Goal: Task Accomplishment & Management: Manage account settings

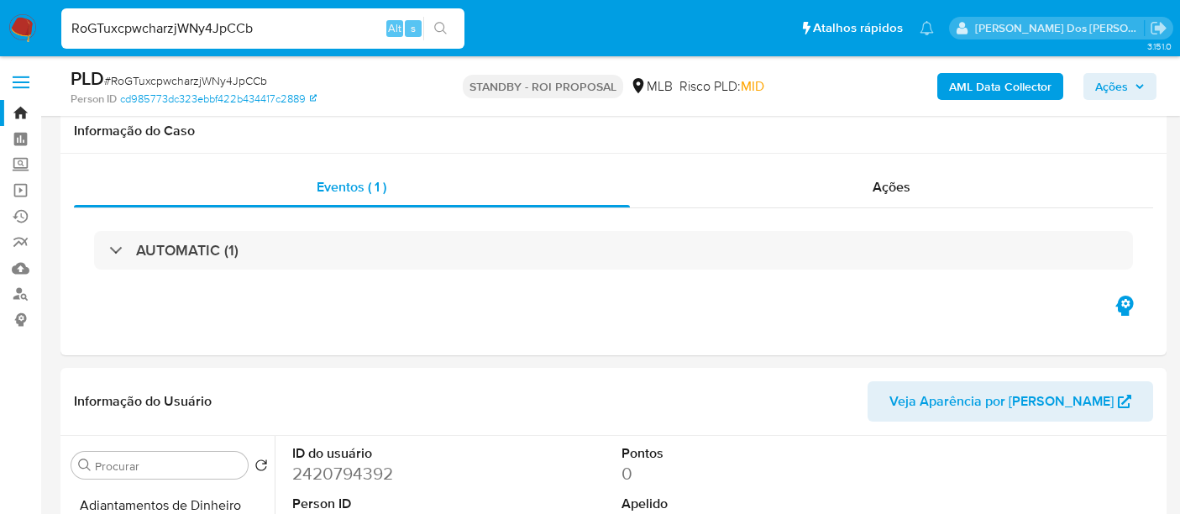
select select "10"
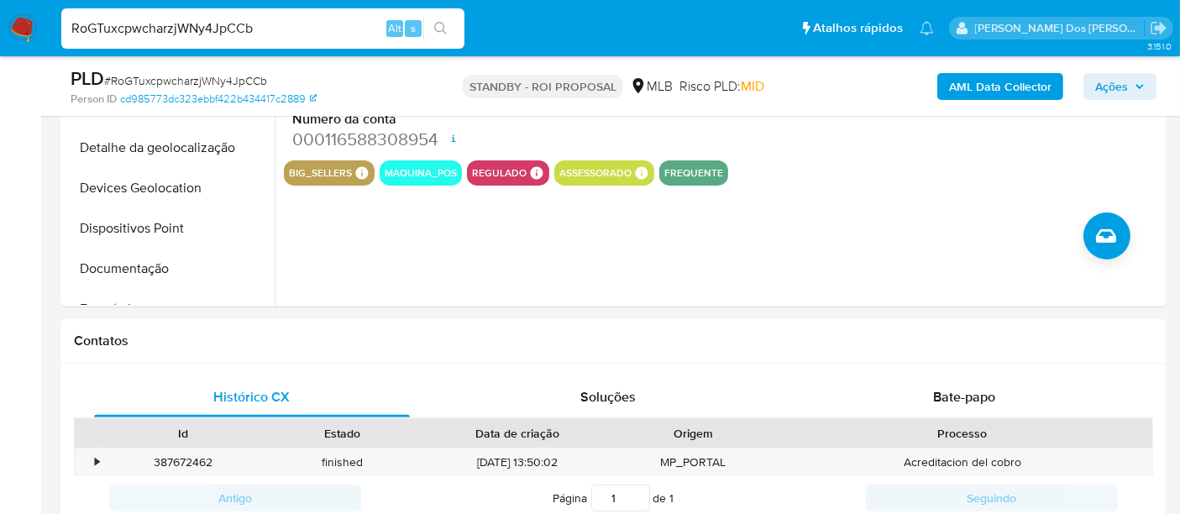
scroll to position [280, 0]
click at [278, 27] on input "RoGTuxcpwcharzjWNy4JpCCb" at bounding box center [262, 29] width 403 height 22
paste input "pzSk0fb8W2bC3YBUH39LKtxn"
type input "pzSk0fb8W2bC3YBUH39LKtxn"
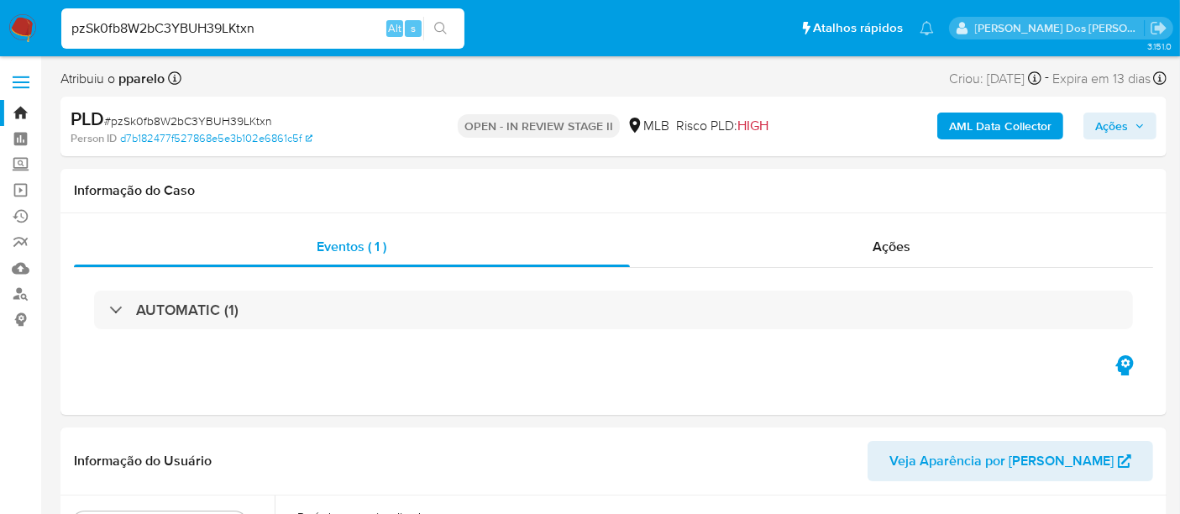
select select "10"
click at [29, 30] on img at bounding box center [22, 28] width 29 height 29
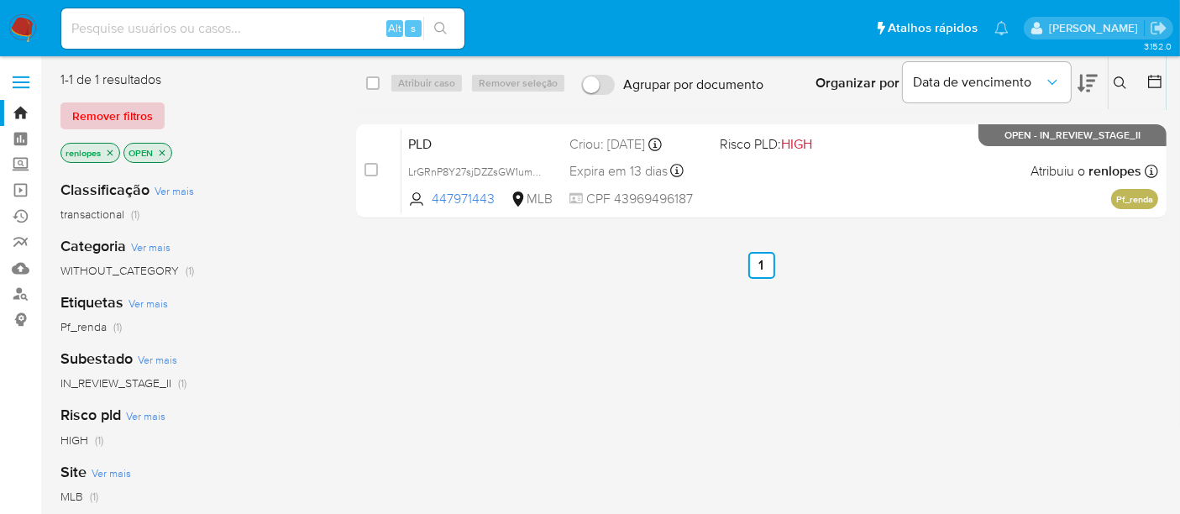
click at [124, 116] on span "Remover filtros" at bounding box center [112, 116] width 81 height 24
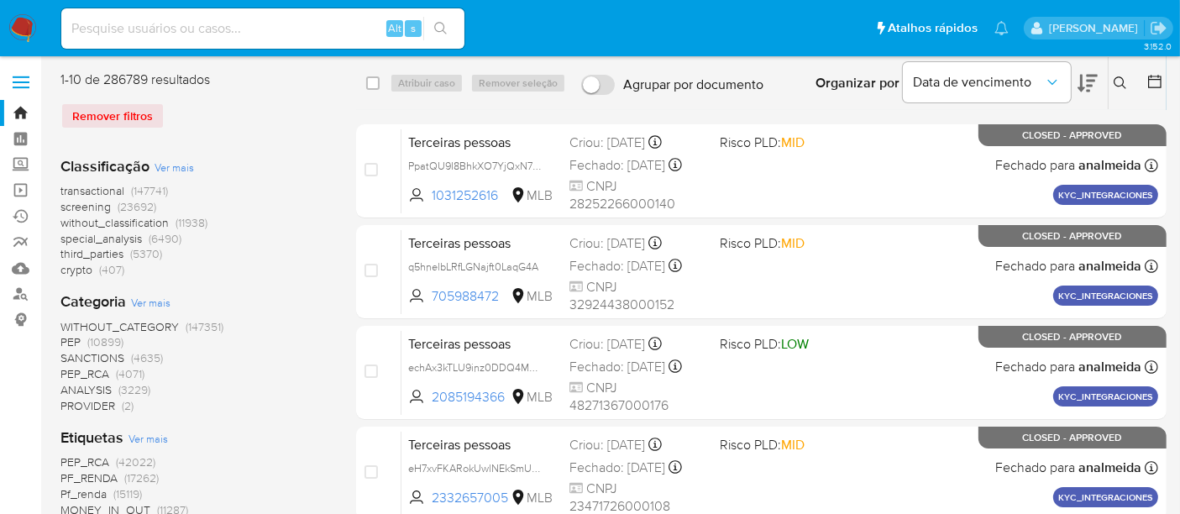
click at [1115, 87] on icon at bounding box center [1120, 82] width 13 height 13
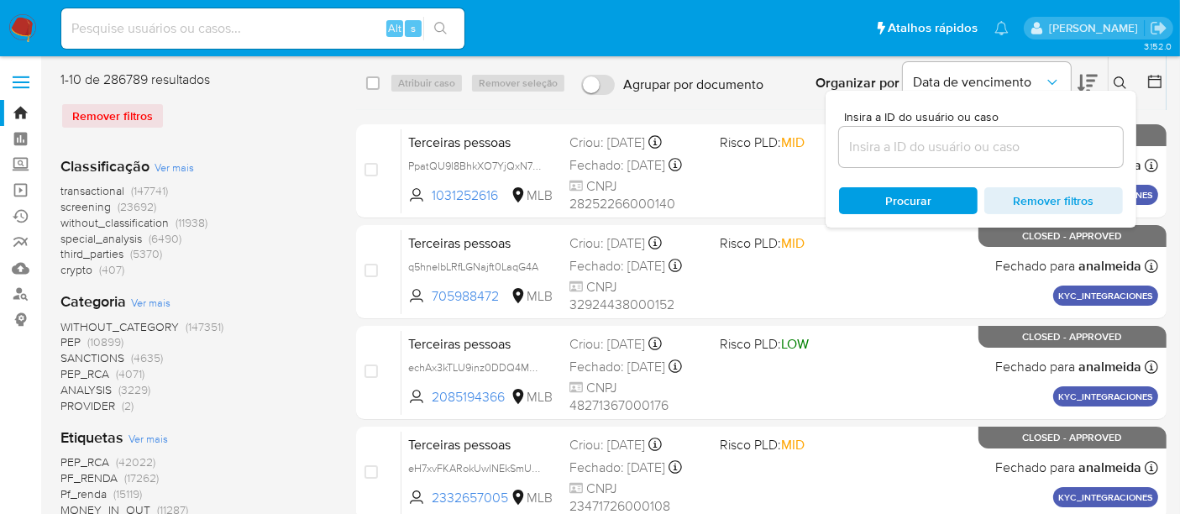
click at [996, 139] on input at bounding box center [981, 147] width 284 height 22
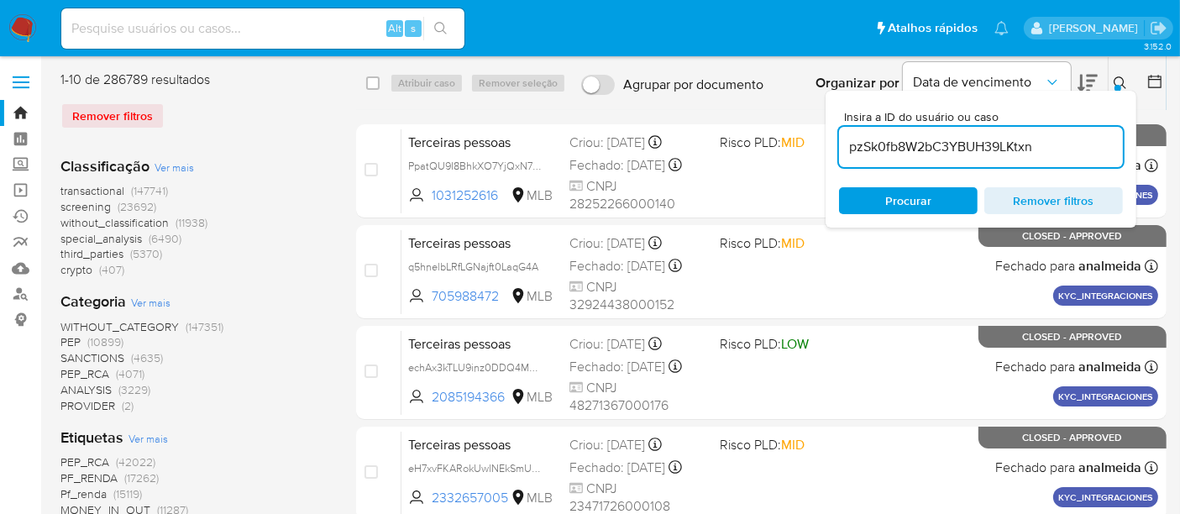
type input "pzSk0fb8W2bC3YBUH39LKtxn"
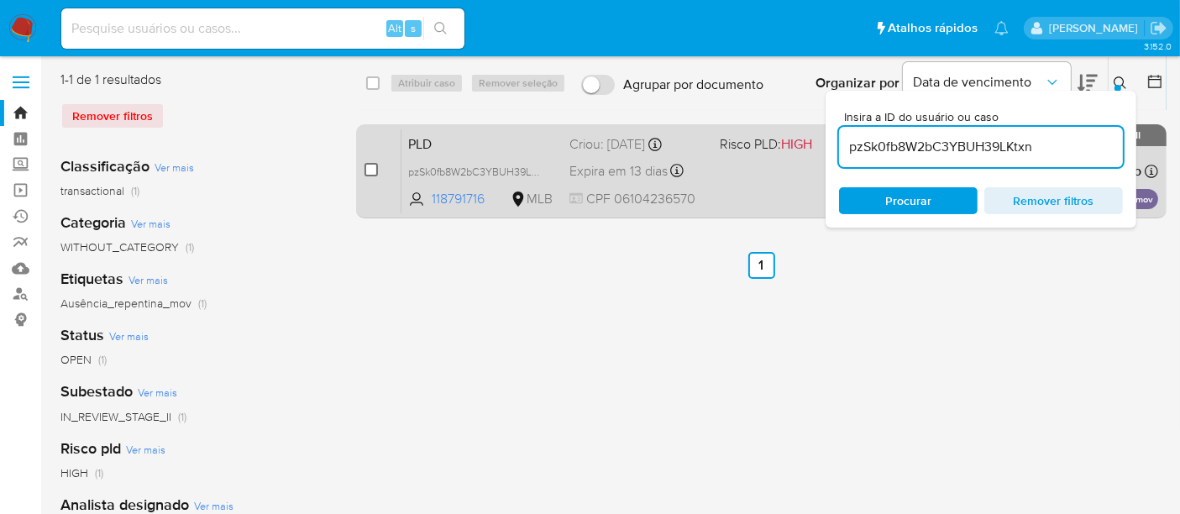
click at [373, 163] on input "checkbox" at bounding box center [371, 169] width 13 height 13
checkbox input "true"
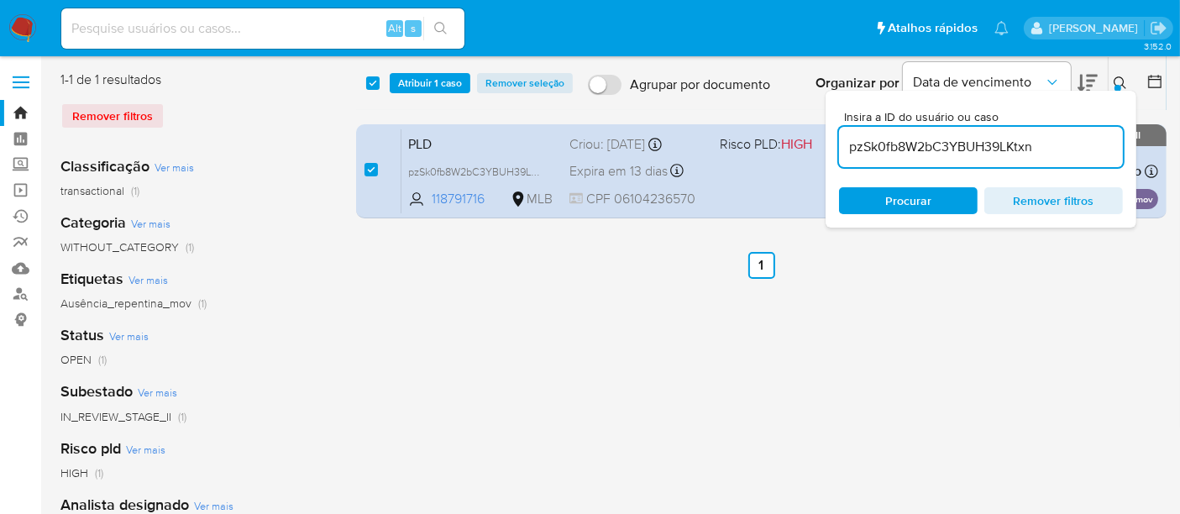
click at [412, 67] on div "select-all-cases-checkbox Atribuir 1 caso Remover seleção Agrupar por documento…" at bounding box center [761, 83] width 811 height 52
click at [411, 80] on span "Atribuir 1 caso" at bounding box center [430, 83] width 64 height 17
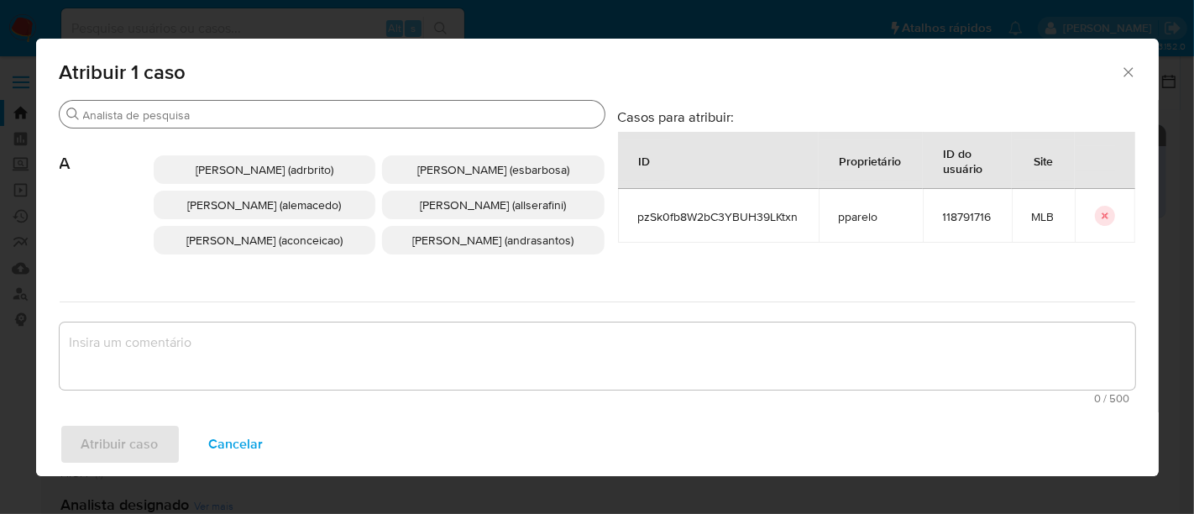
click at [402, 114] on input "Buscar" at bounding box center [340, 115] width 515 height 15
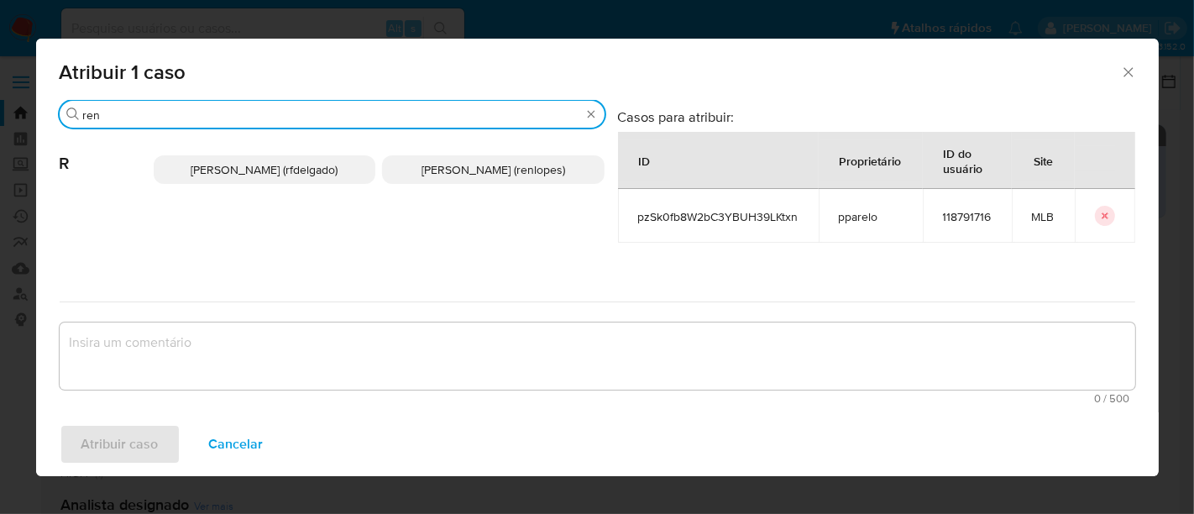
type input "ren"
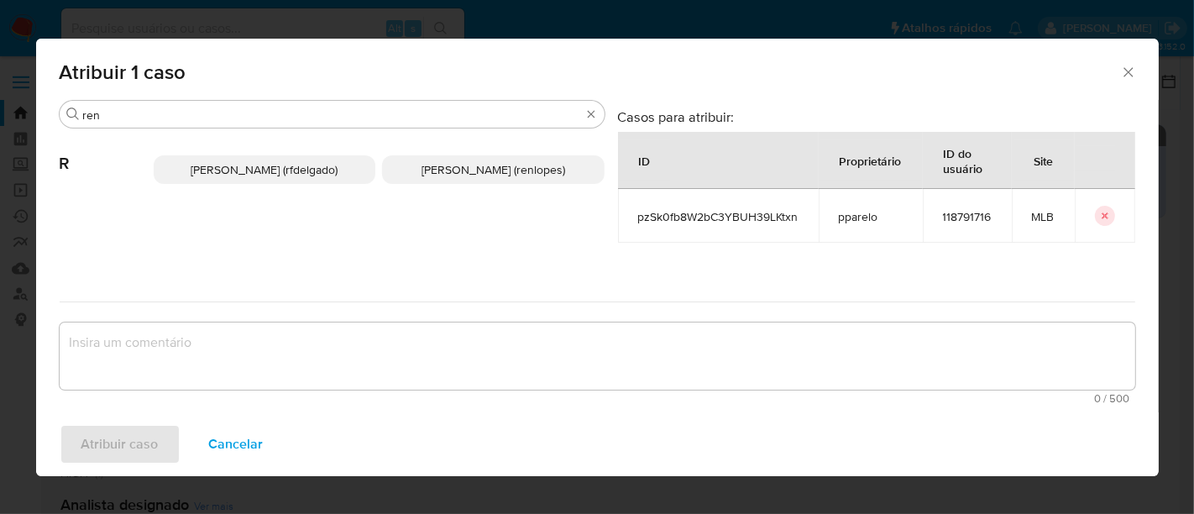
click at [422, 167] on span "Renato Lopes Dos Santos (renlopes)" at bounding box center [494, 169] width 144 height 17
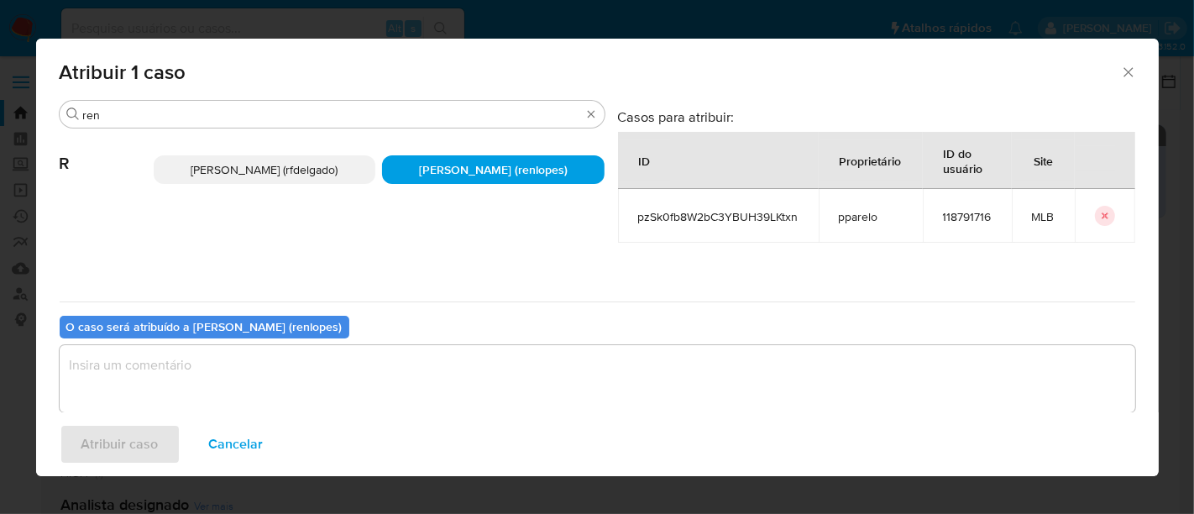
click at [415, 346] on textarea "assign-modal" at bounding box center [598, 378] width 1076 height 67
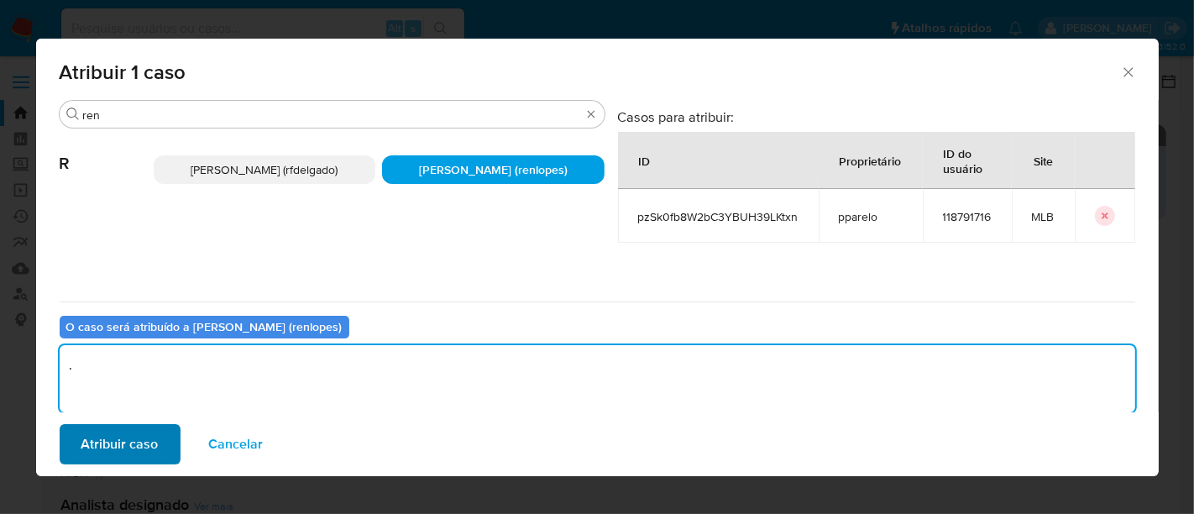
type textarea "."
click at [151, 437] on span "Atribuir caso" at bounding box center [119, 444] width 77 height 37
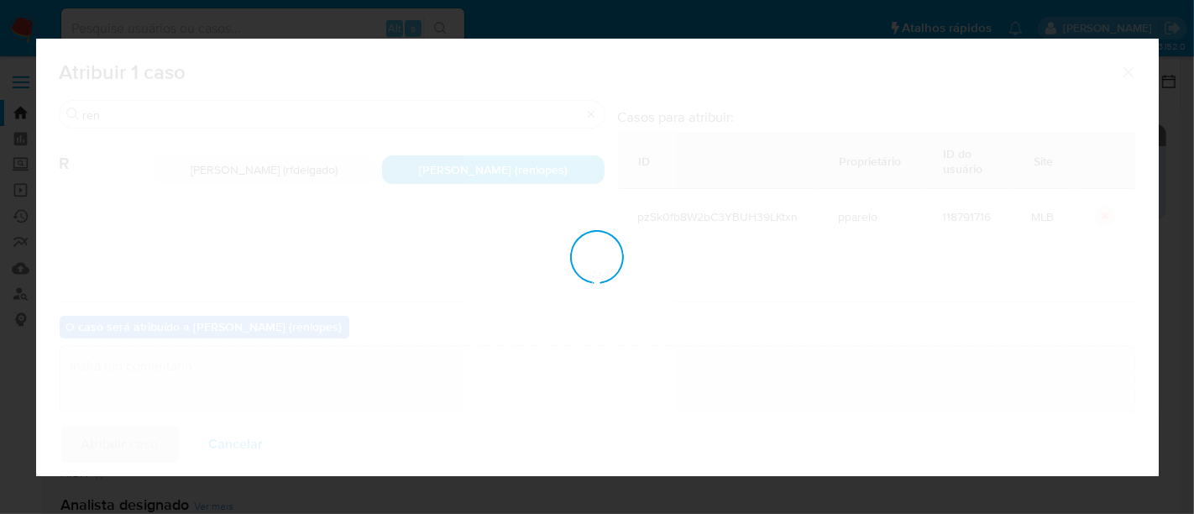
checkbox input "false"
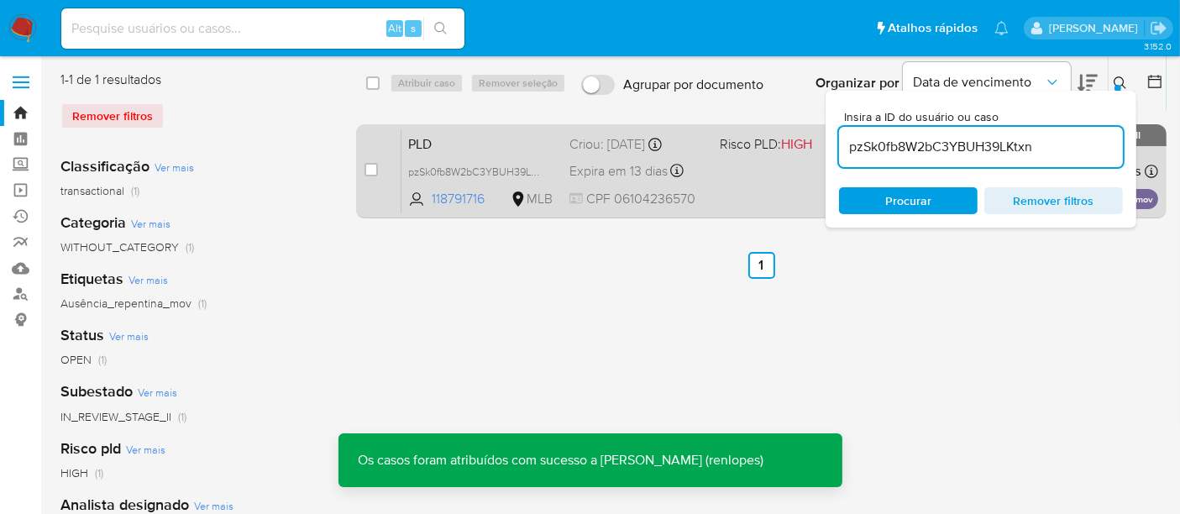
click at [580, 160] on div "Expira em 13 dias Expira em 26/08/2025 01:00:23" at bounding box center [638, 171] width 137 height 23
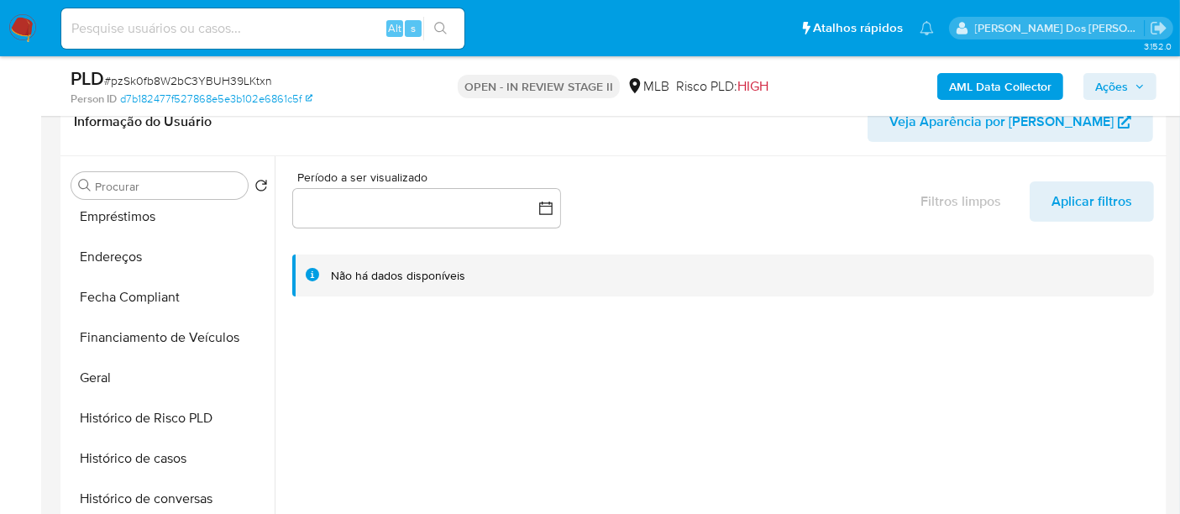
scroll to position [559, 0]
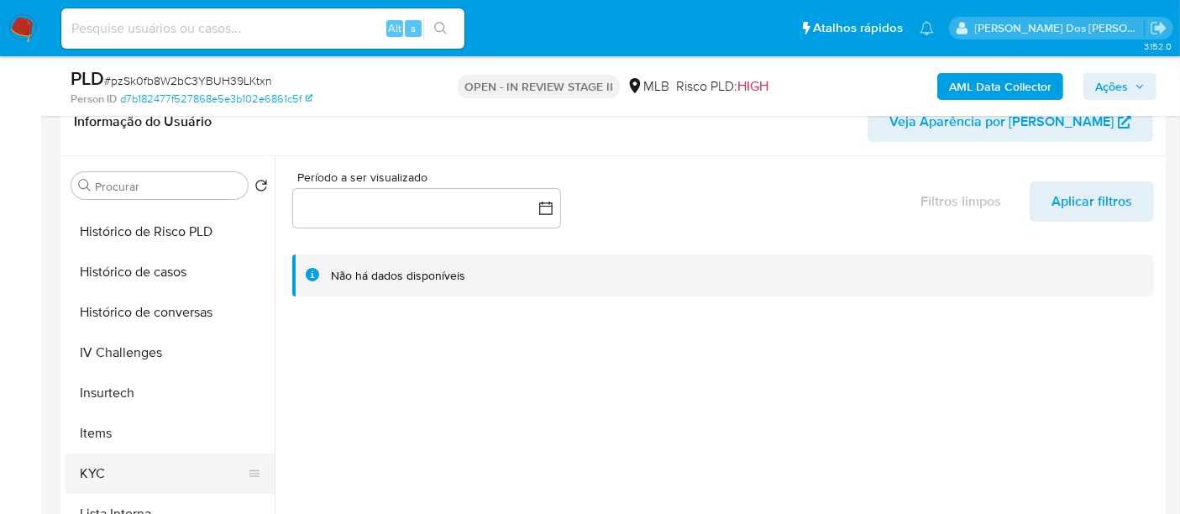
select select "10"
click at [97, 464] on button "KYC" at bounding box center [163, 474] width 197 height 40
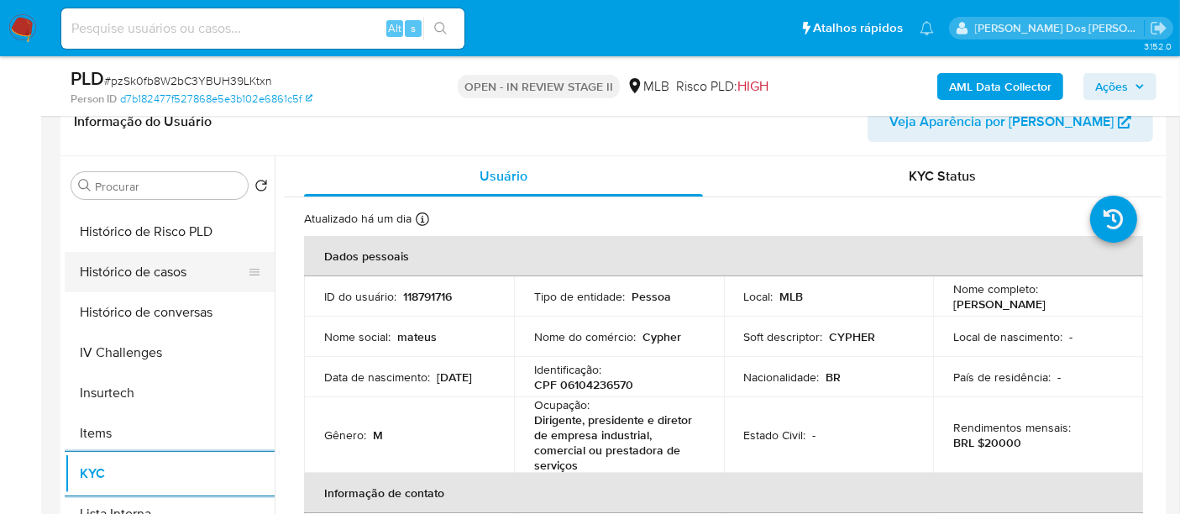
click at [163, 272] on button "Histórico de casos" at bounding box center [163, 272] width 197 height 40
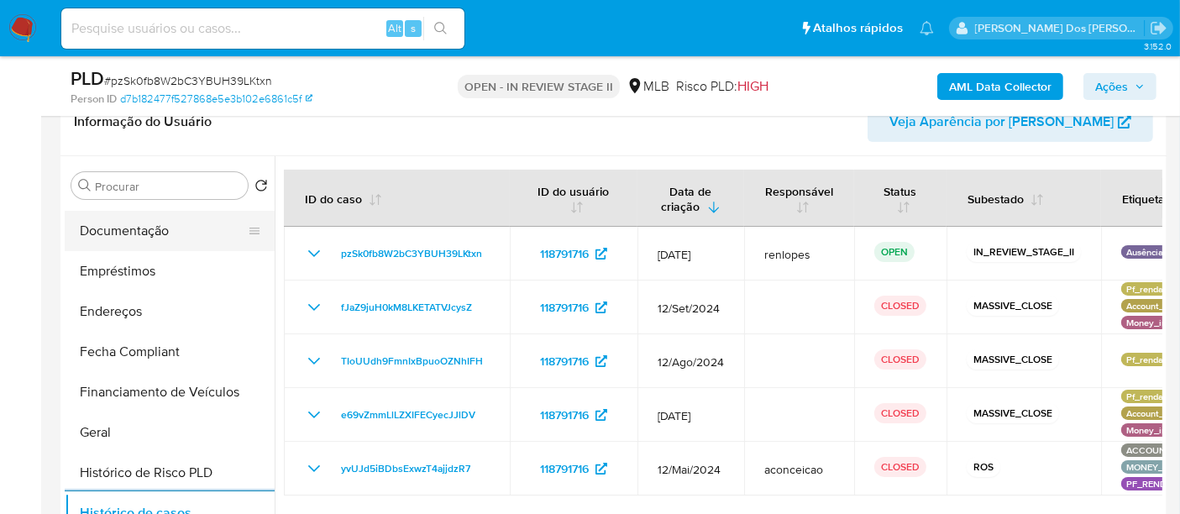
scroll to position [279, 0]
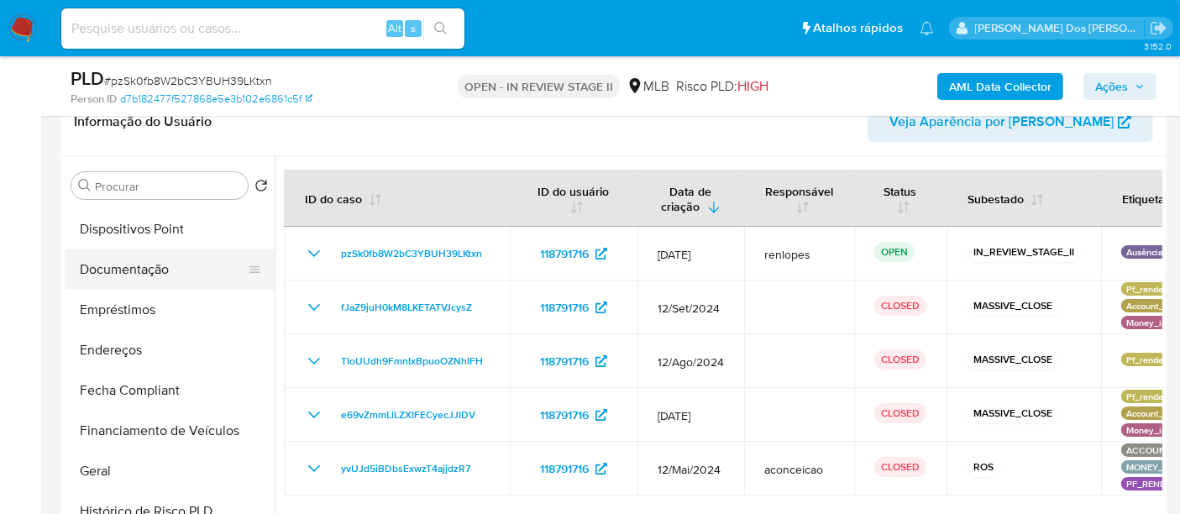
click at [142, 276] on button "Documentação" at bounding box center [163, 269] width 197 height 40
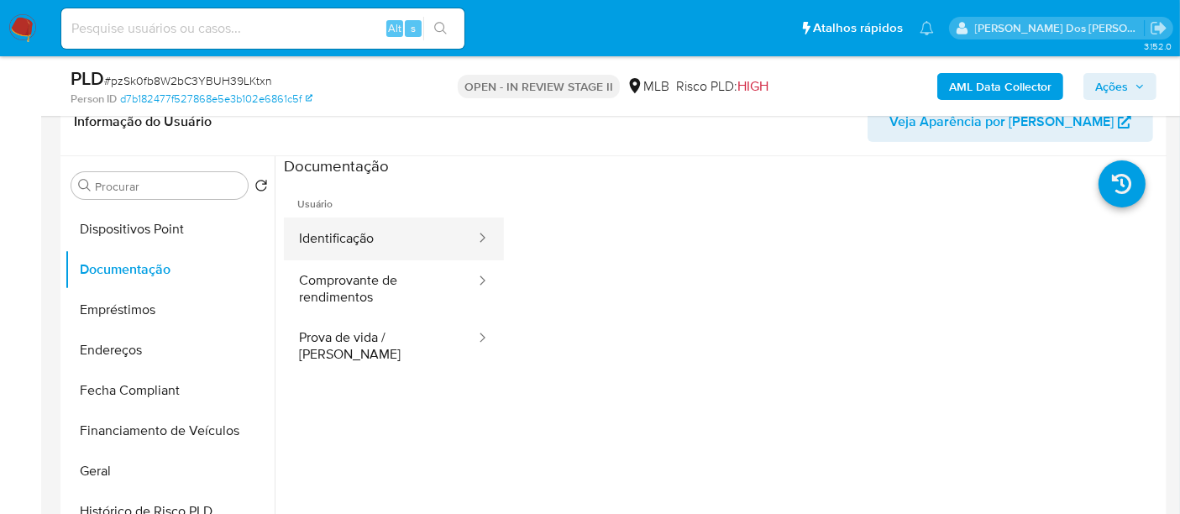
click at [307, 234] on button "Identificação" at bounding box center [380, 239] width 193 height 43
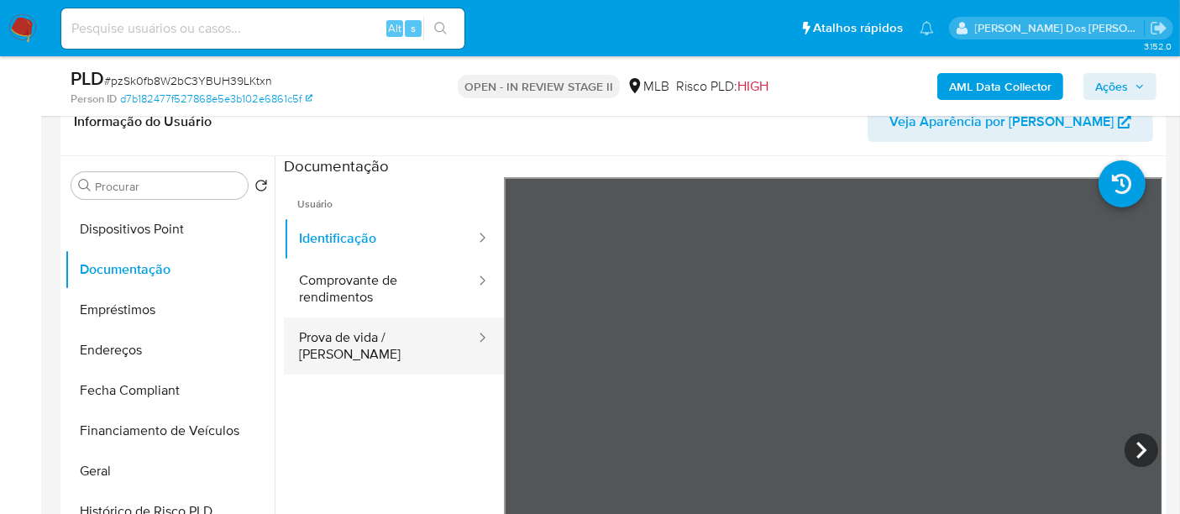
click at [381, 337] on button "Prova de vida / Selfie" at bounding box center [380, 346] width 193 height 57
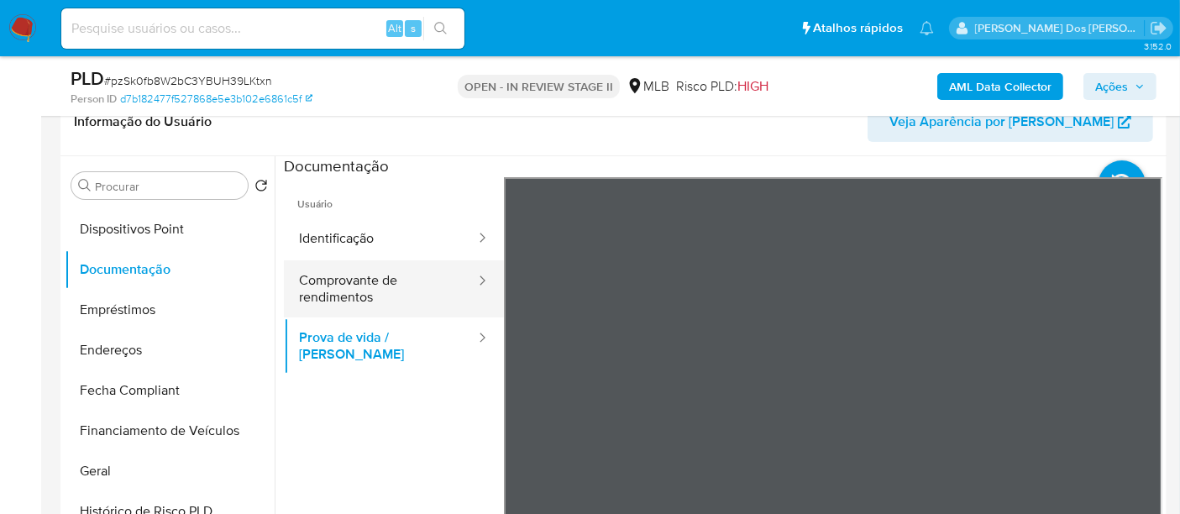
click at [362, 286] on button "Comprovante de rendimentos" at bounding box center [380, 288] width 193 height 57
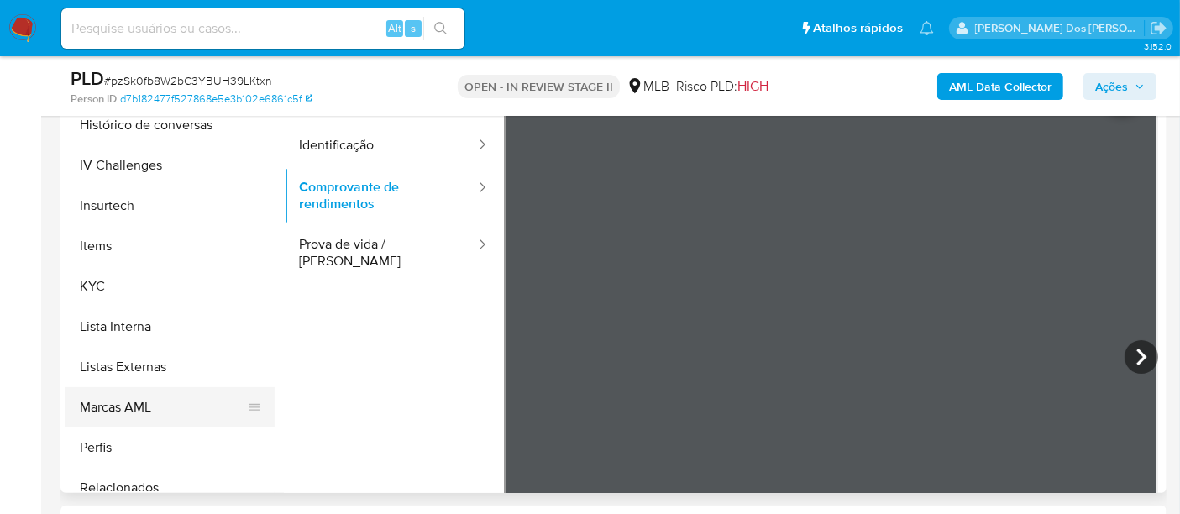
scroll to position [709, 0]
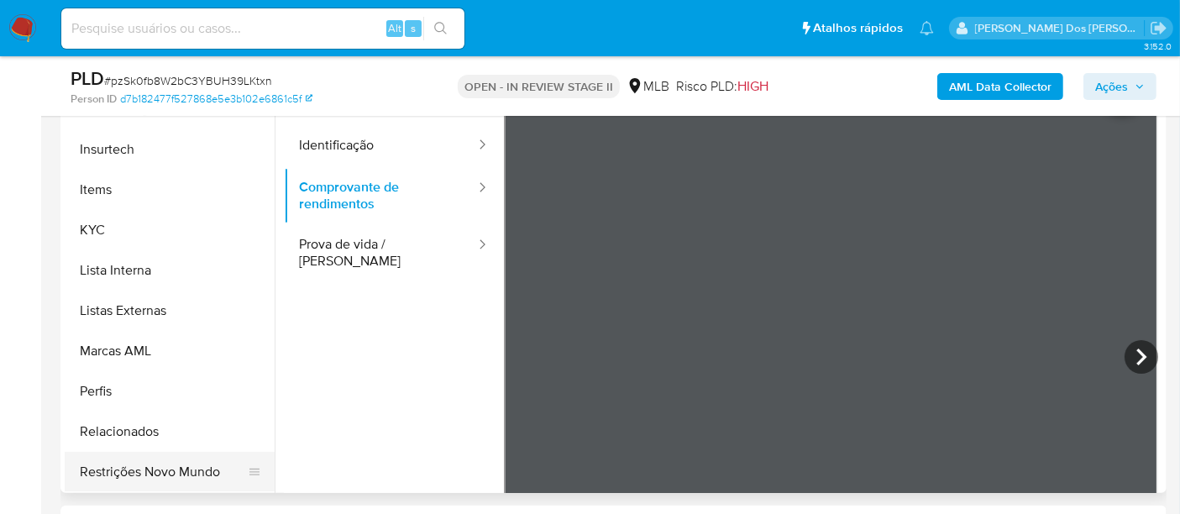
click at [185, 466] on button "Restrições Novo Mundo" at bounding box center [163, 472] width 197 height 40
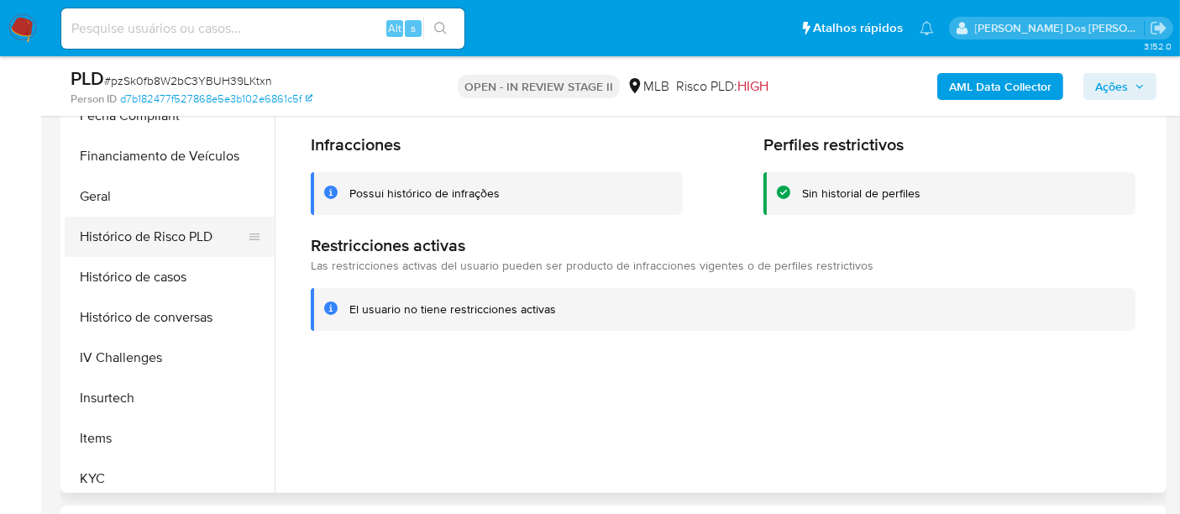
scroll to position [336, 0]
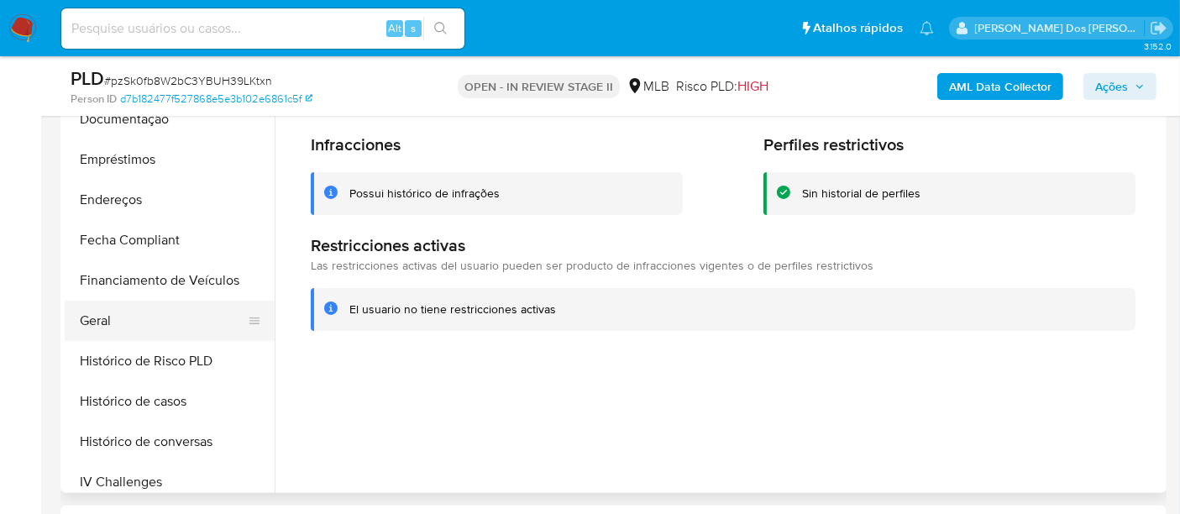
click at [102, 321] on button "Geral" at bounding box center [163, 321] width 197 height 40
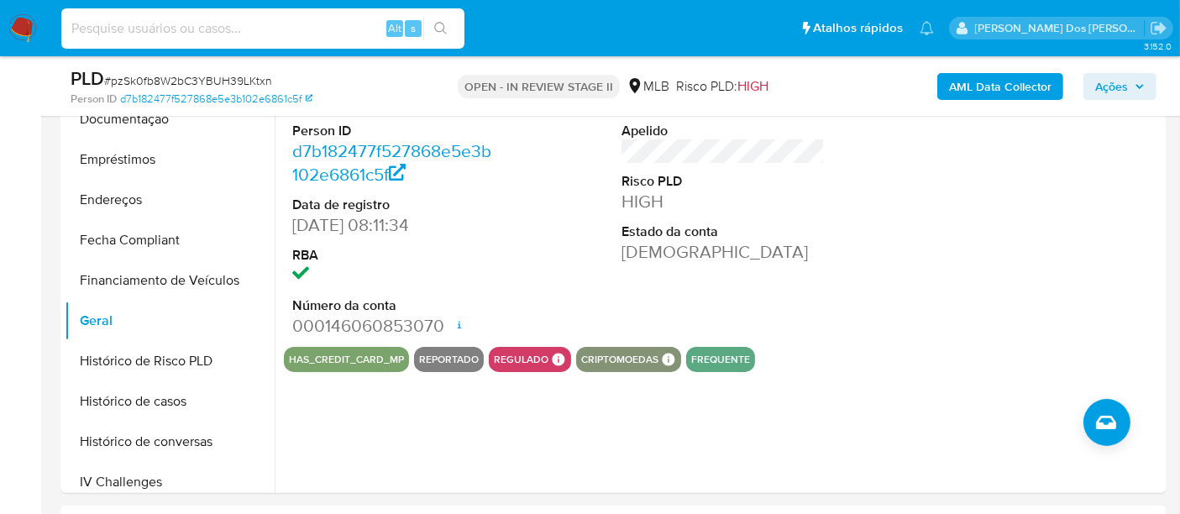
click at [172, 18] on input at bounding box center [262, 29] width 403 height 22
paste input "NBu1PdOzzRzxHED0WR7gDC0H"
type input "NBu1PdOzzRzxHED0WR7gDC0H"
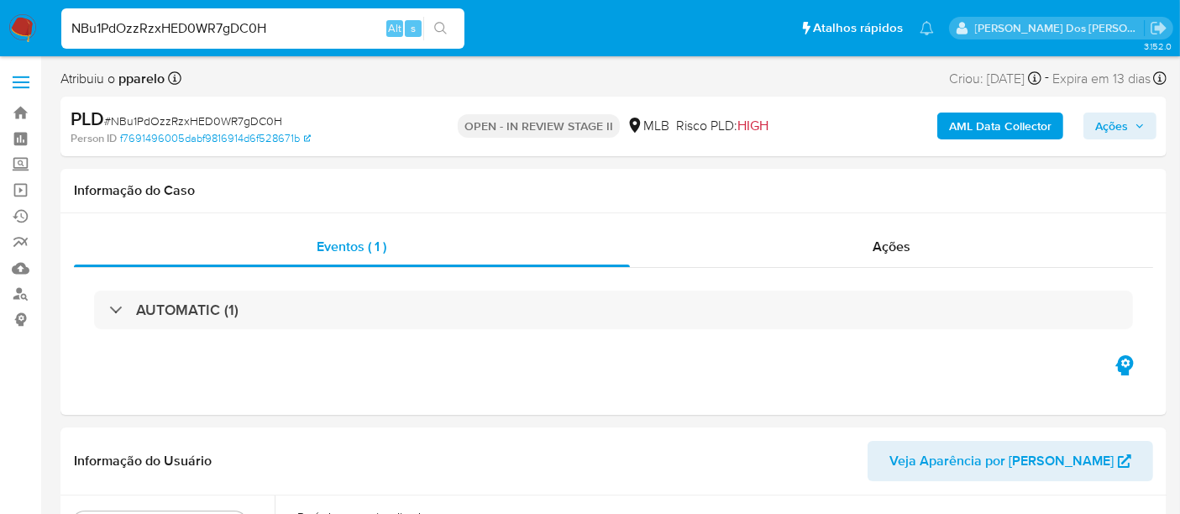
click at [244, 127] on span "# NBu1PdOzzRzxHED0WR7gDC0H" at bounding box center [193, 121] width 178 height 17
select select "10"
copy span "NBu1PdOzzRzxHED0WR7gDC0H"
click at [19, 25] on img at bounding box center [22, 28] width 29 height 29
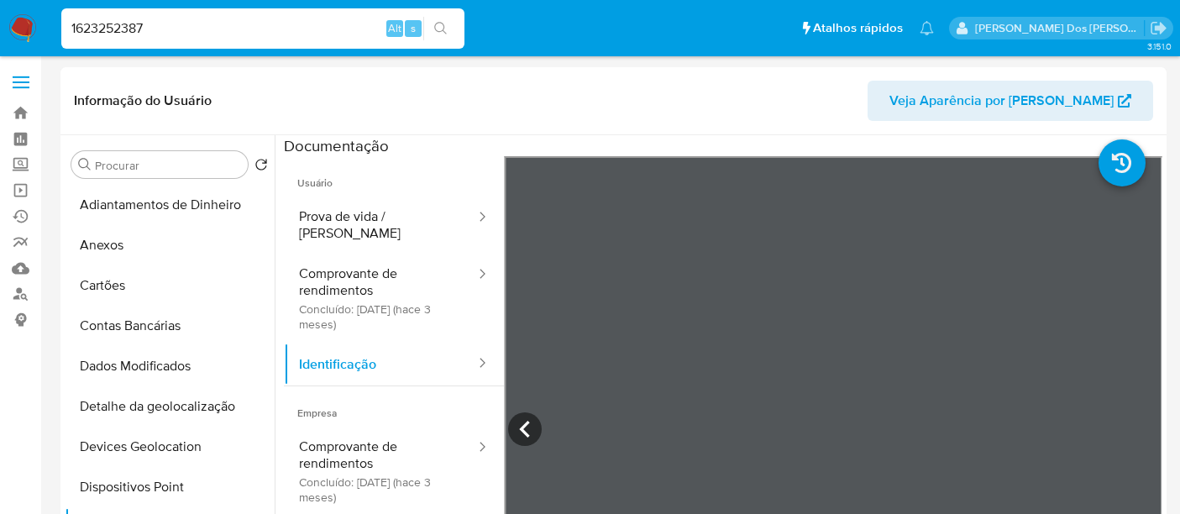
select select "10"
click at [203, 32] on input "1623252387" at bounding box center [262, 29] width 403 height 22
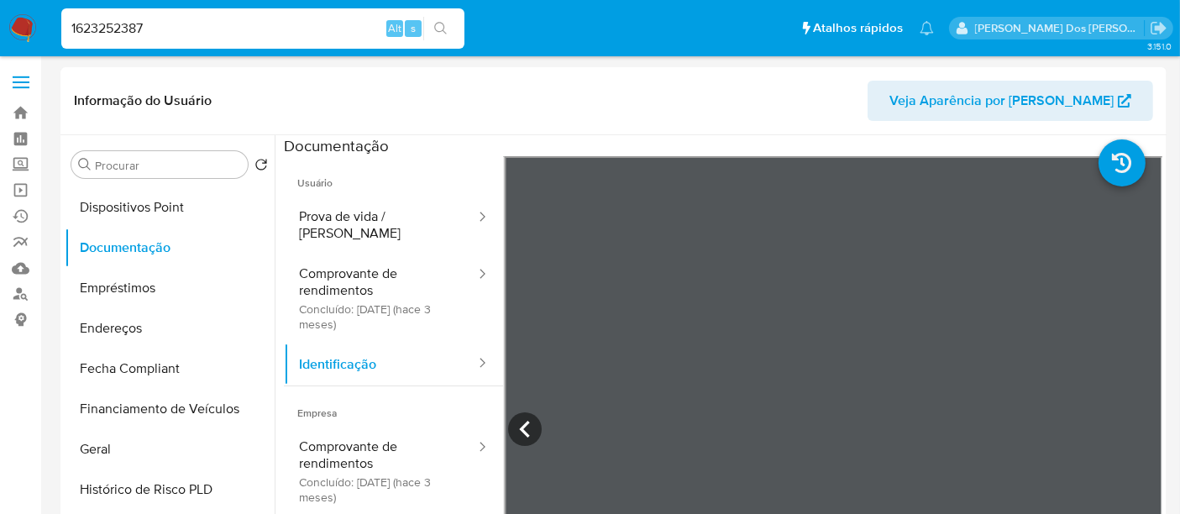
click at [203, 32] on input "1623252387" at bounding box center [262, 29] width 403 height 22
type input "2303171799"
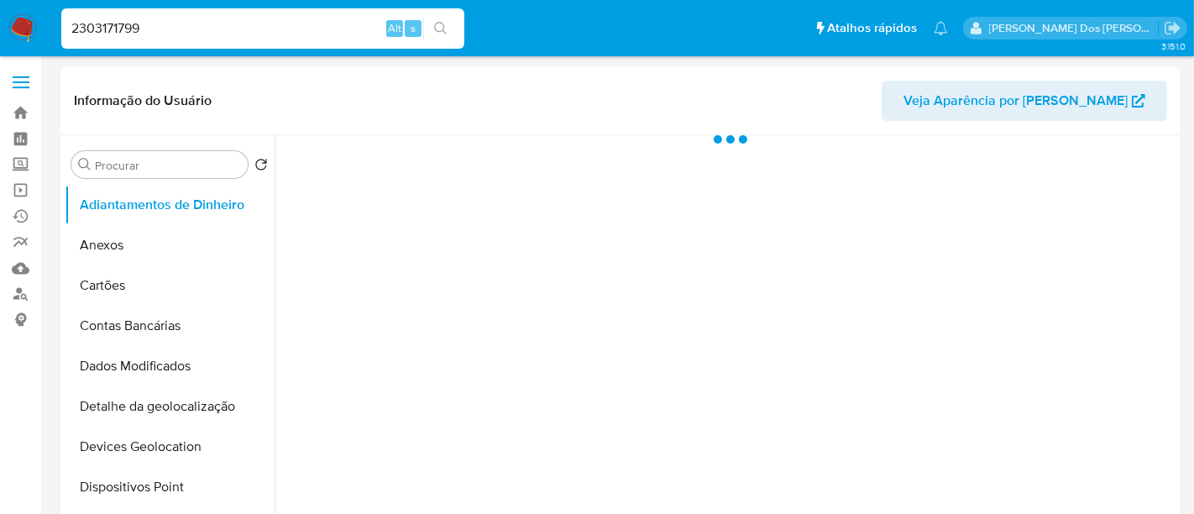
select select "10"
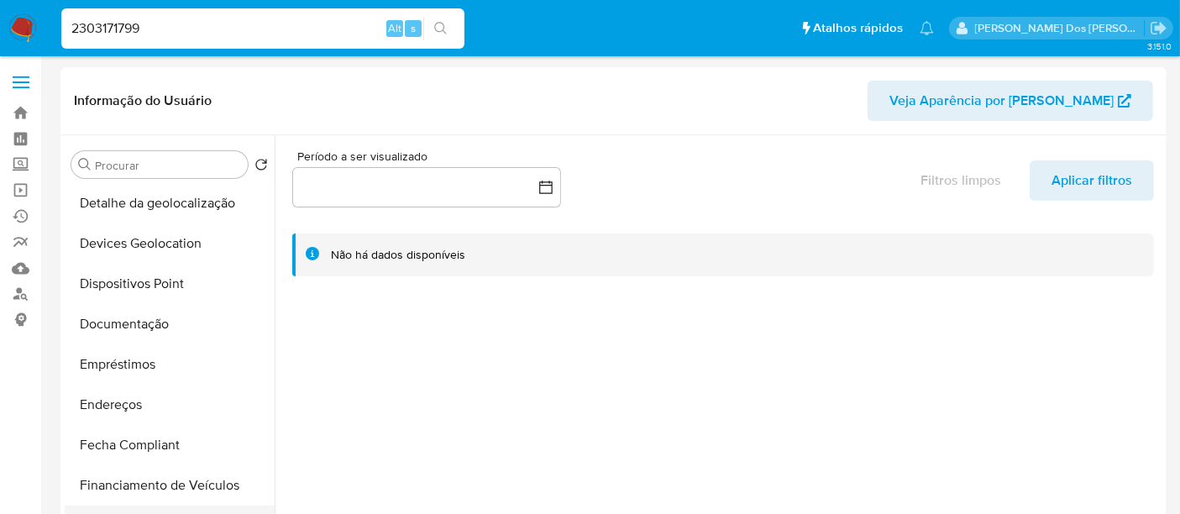
scroll to position [373, 0]
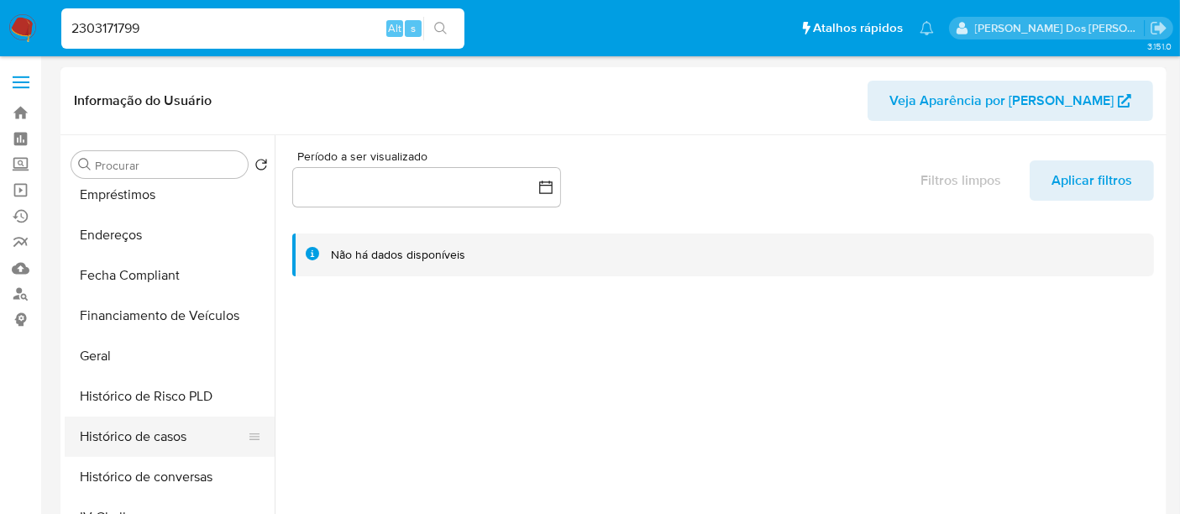
click at [153, 435] on button "Histórico de casos" at bounding box center [163, 437] width 197 height 40
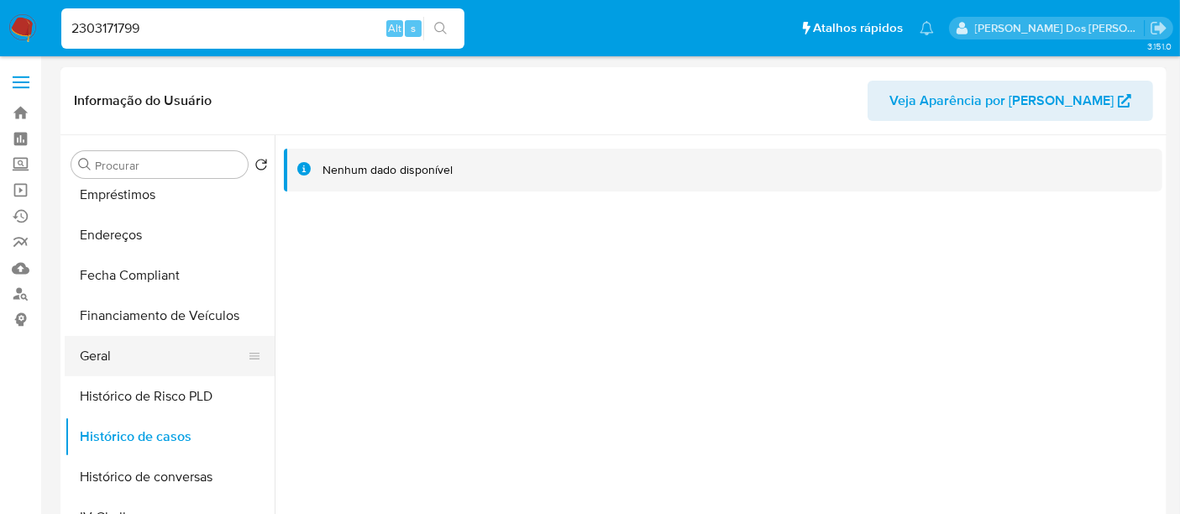
click at [108, 352] on button "Geral" at bounding box center [163, 356] width 197 height 40
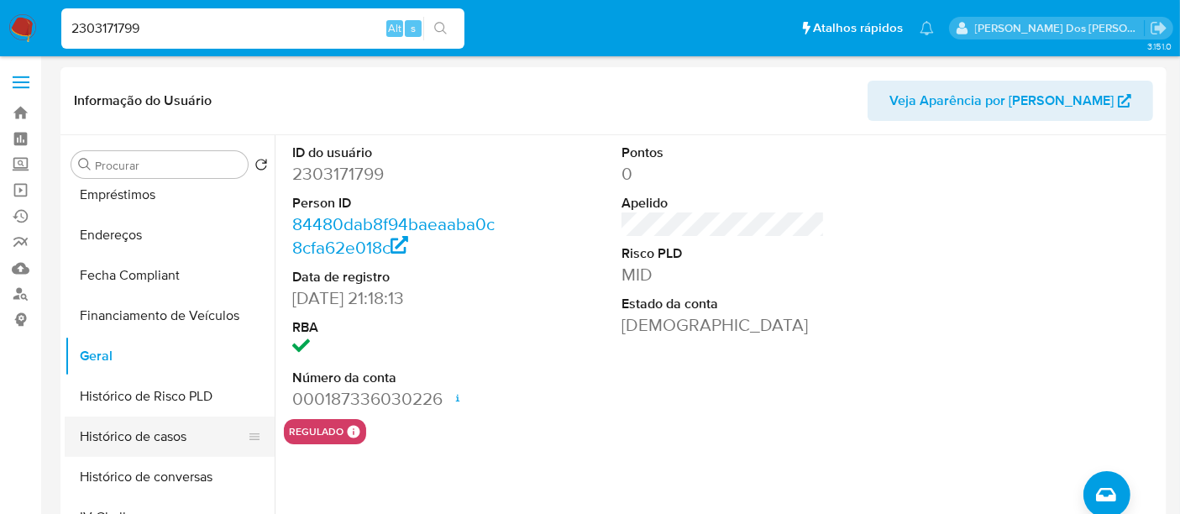
click at [108, 436] on button "Histórico de casos" at bounding box center [163, 437] width 197 height 40
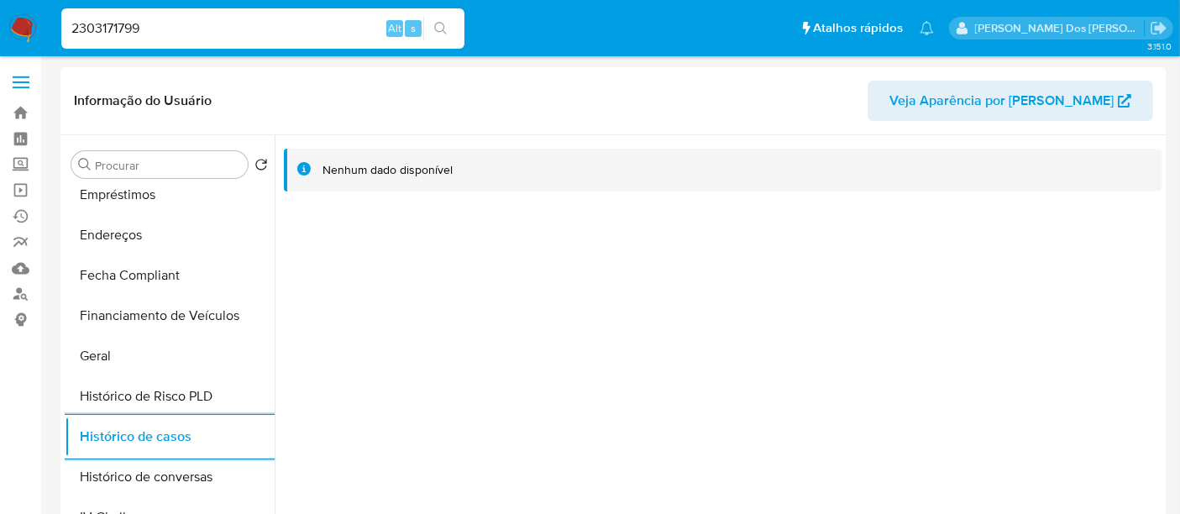
click at [209, 32] on input "2303171799" at bounding box center [262, 29] width 403 height 22
paste input "611840027"
type input "611840027"
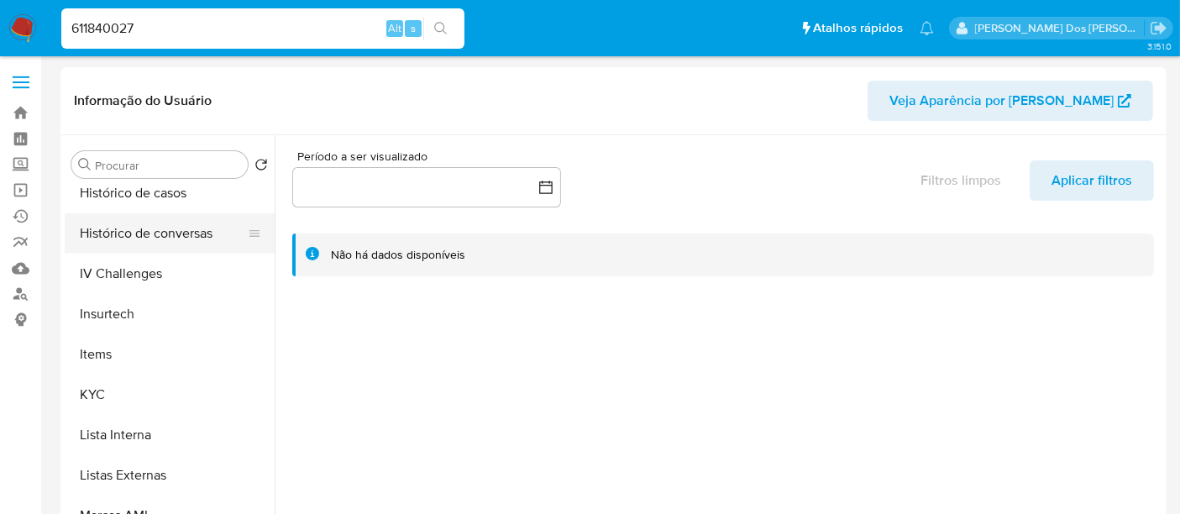
select select "10"
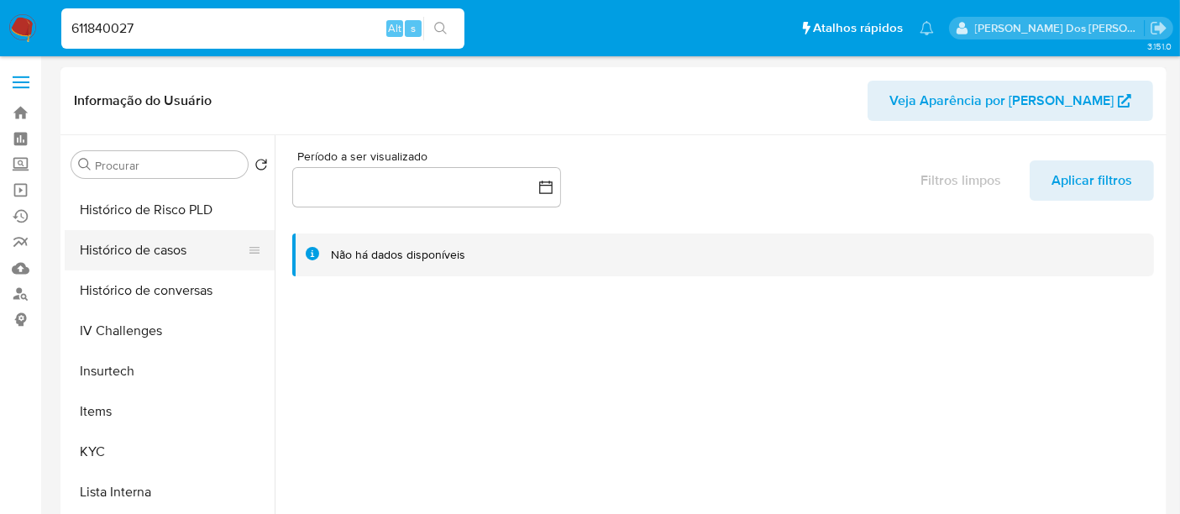
click at [158, 254] on button "Histórico de casos" at bounding box center [163, 250] width 197 height 40
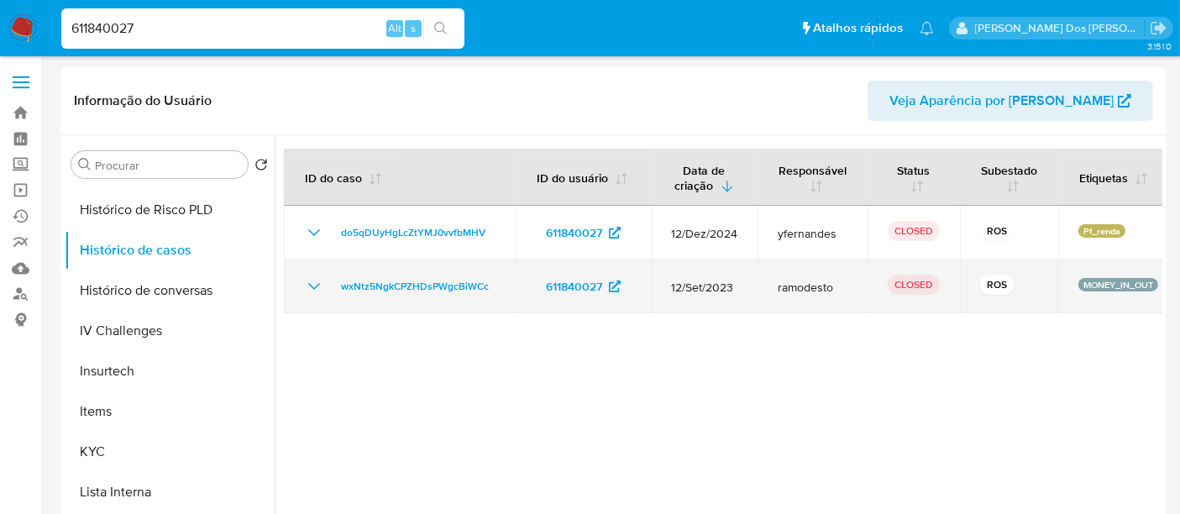
click at [316, 288] on icon "Mostrar/Ocultar" at bounding box center [314, 286] width 20 height 20
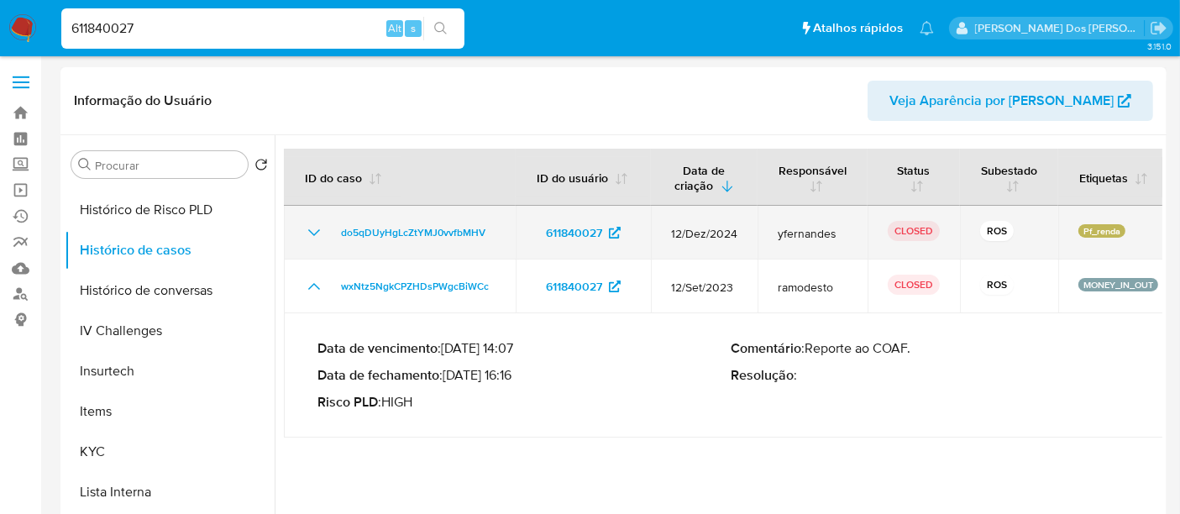
click at [317, 217] on td "do5qDUyHgLcZtYMJ0vvfbMHV" at bounding box center [400, 233] width 232 height 54
click at [323, 232] on icon "Mostrar/Ocultar" at bounding box center [314, 233] width 20 height 20
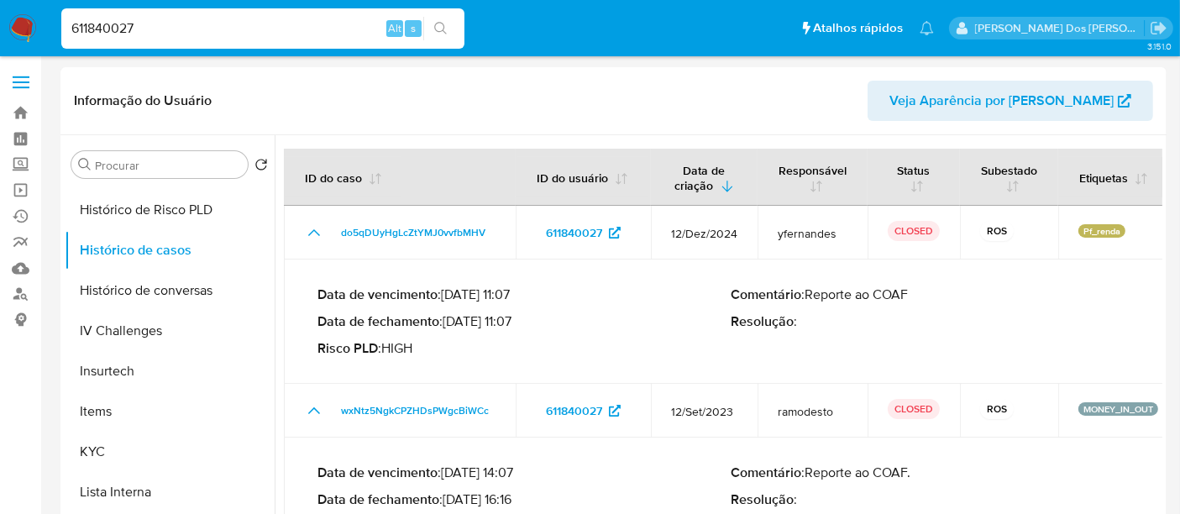
click at [230, 29] on input "611840027" at bounding box center [262, 29] width 403 height 22
click at [229, 29] on input "611840027" at bounding box center [262, 29] width 403 height 22
paste input "267795718"
type input "267795718"
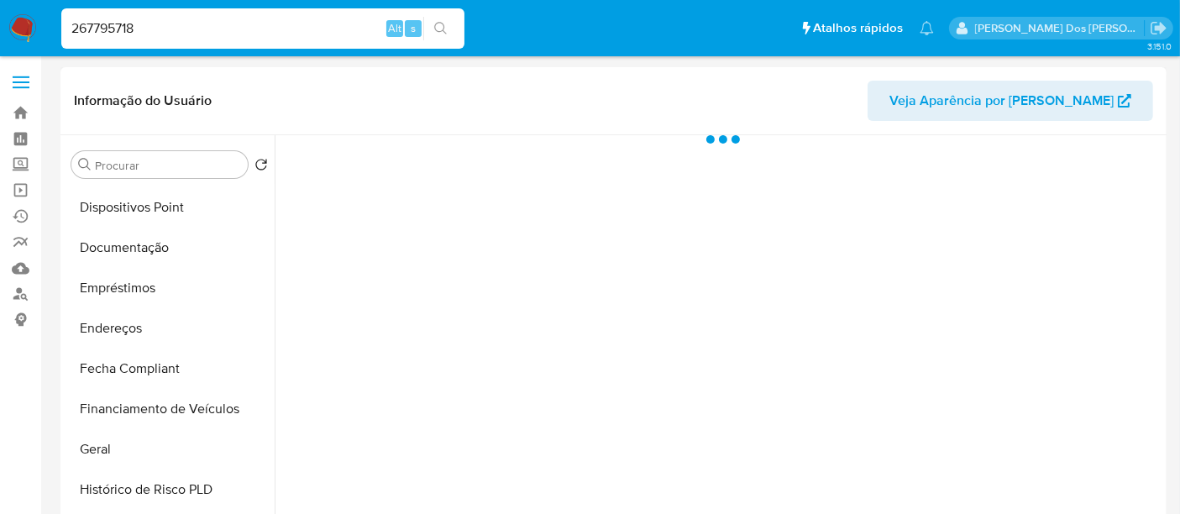
scroll to position [466, 0]
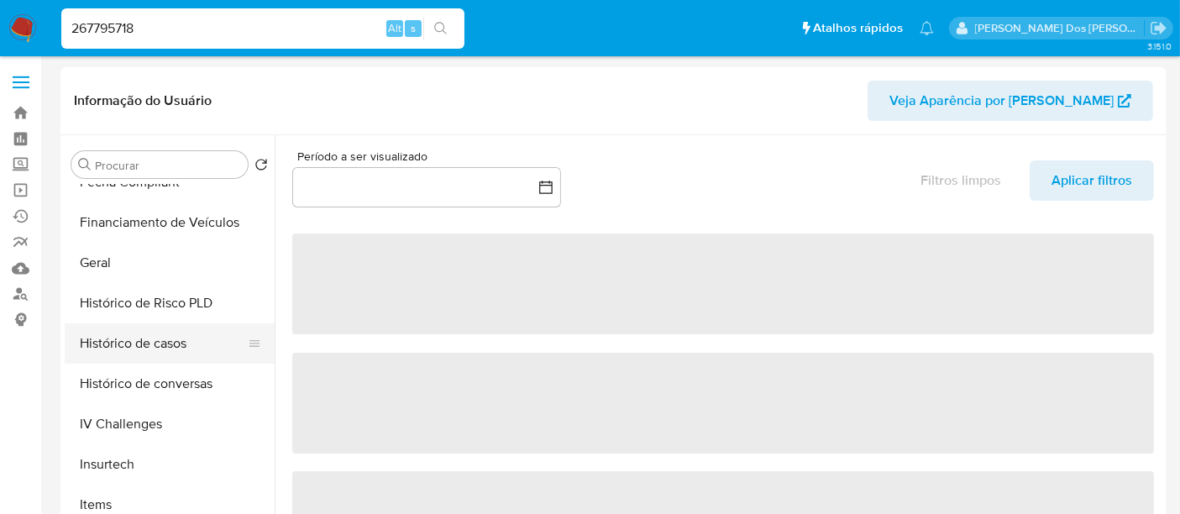
click at [134, 339] on button "Histórico de casos" at bounding box center [163, 343] width 197 height 40
select select "10"
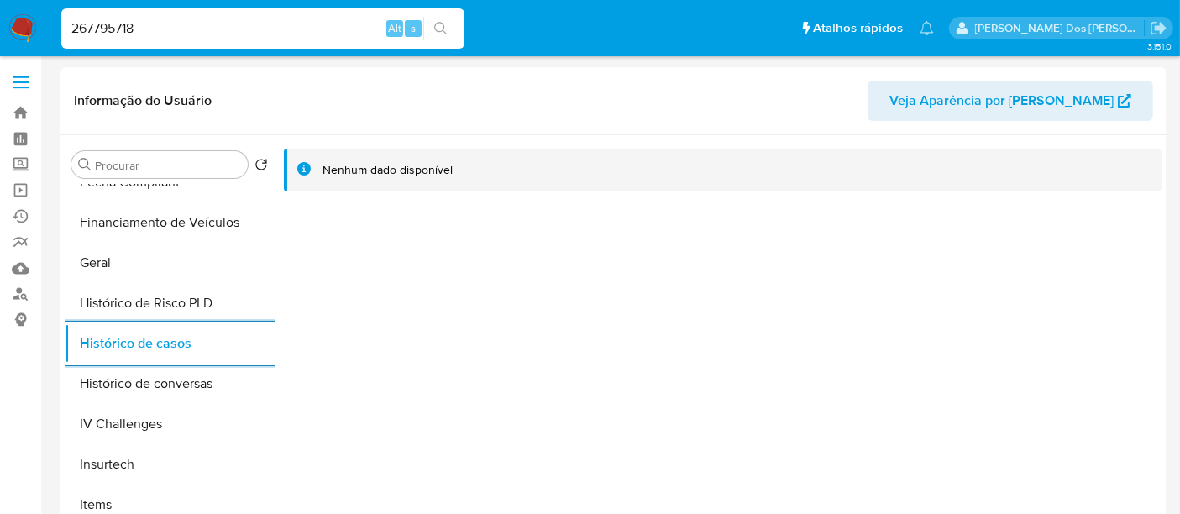
click at [221, 29] on input "267795718" at bounding box center [262, 29] width 403 height 22
paste input "1487014612"
type input "1487014612"
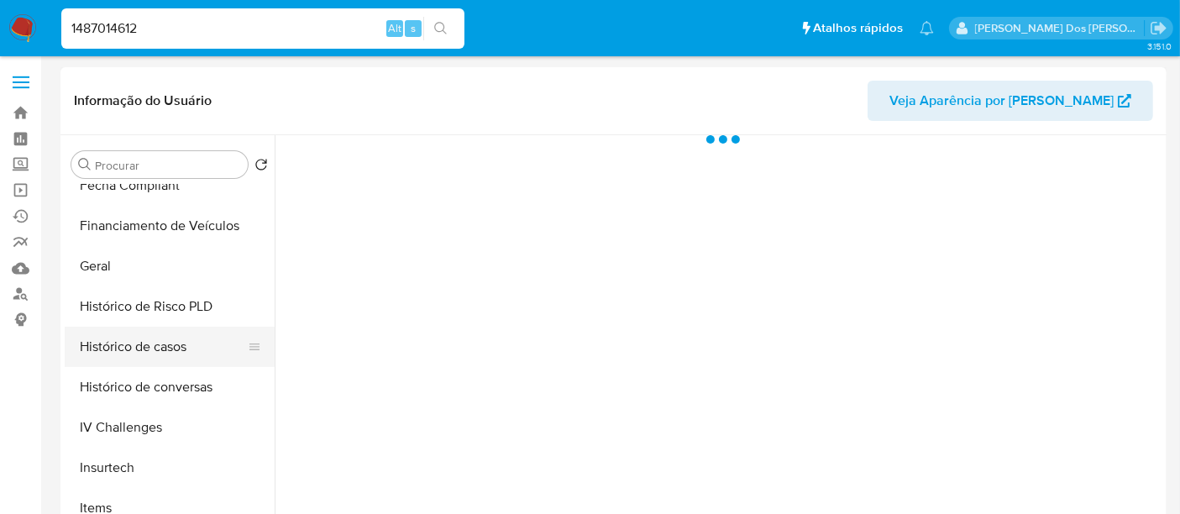
scroll to position [466, 0]
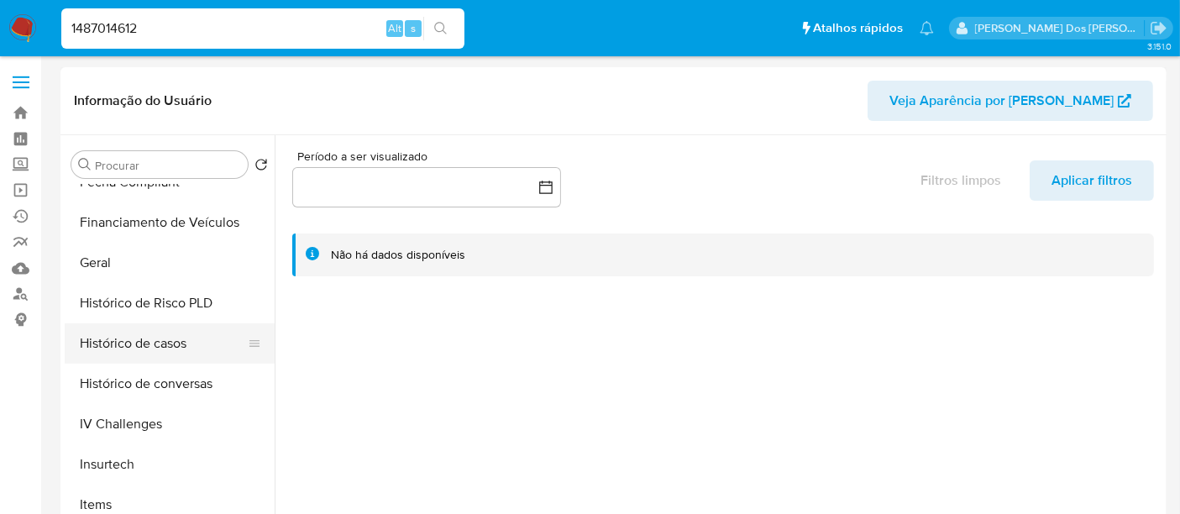
click at [129, 343] on button "Histórico de casos" at bounding box center [163, 343] width 197 height 40
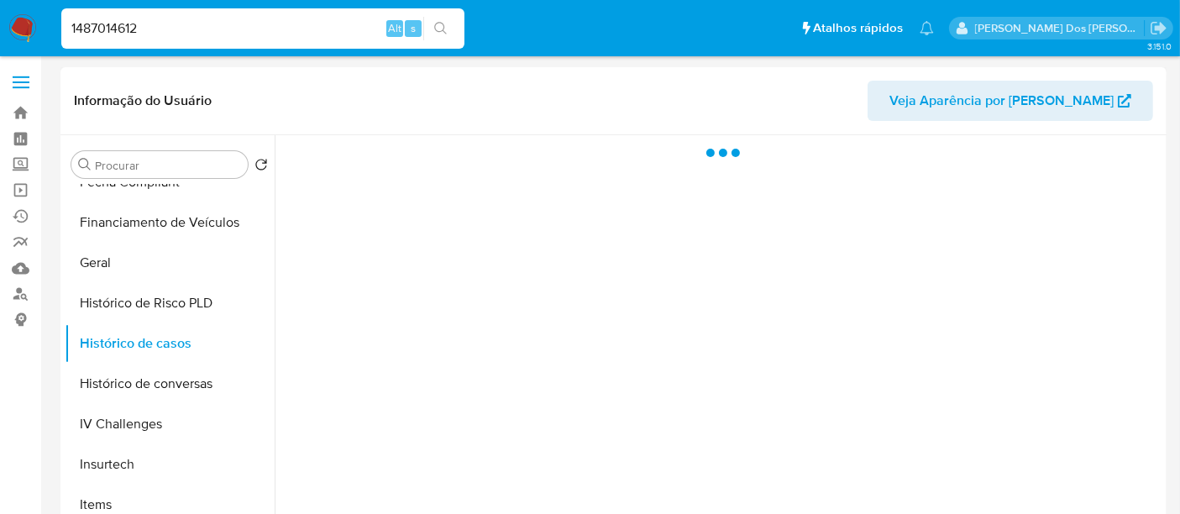
select select "10"
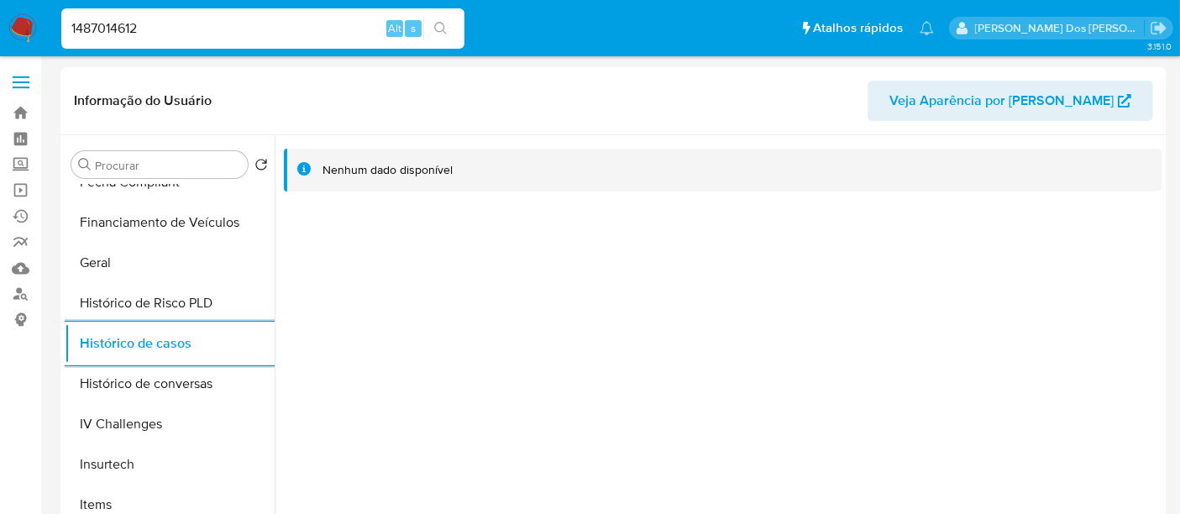
click at [266, 29] on input "1487014612" at bounding box center [262, 29] width 403 height 22
paste input "642639943"
type input "1642639943"
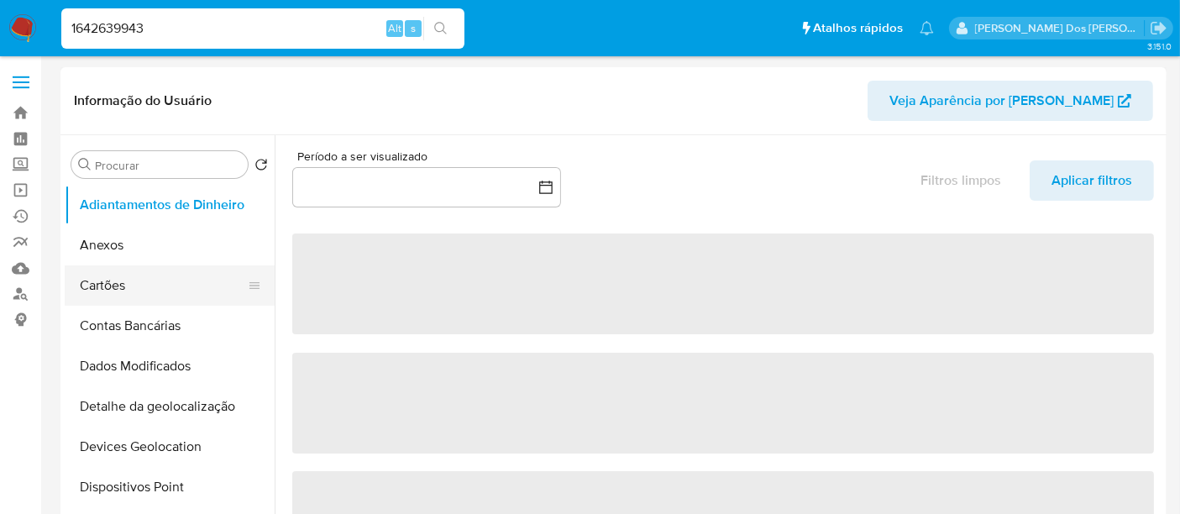
select select "10"
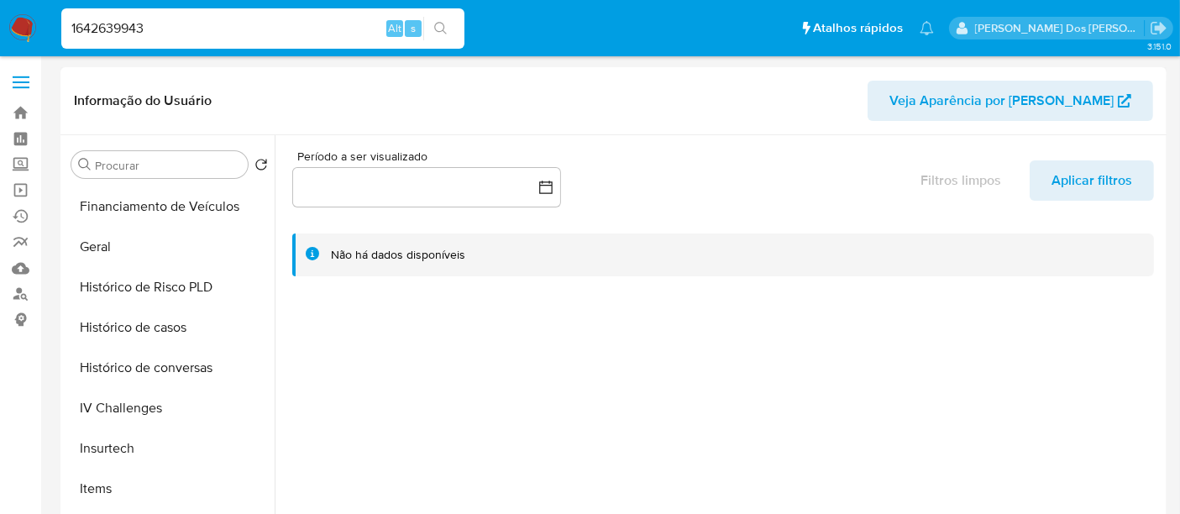
scroll to position [559, 0]
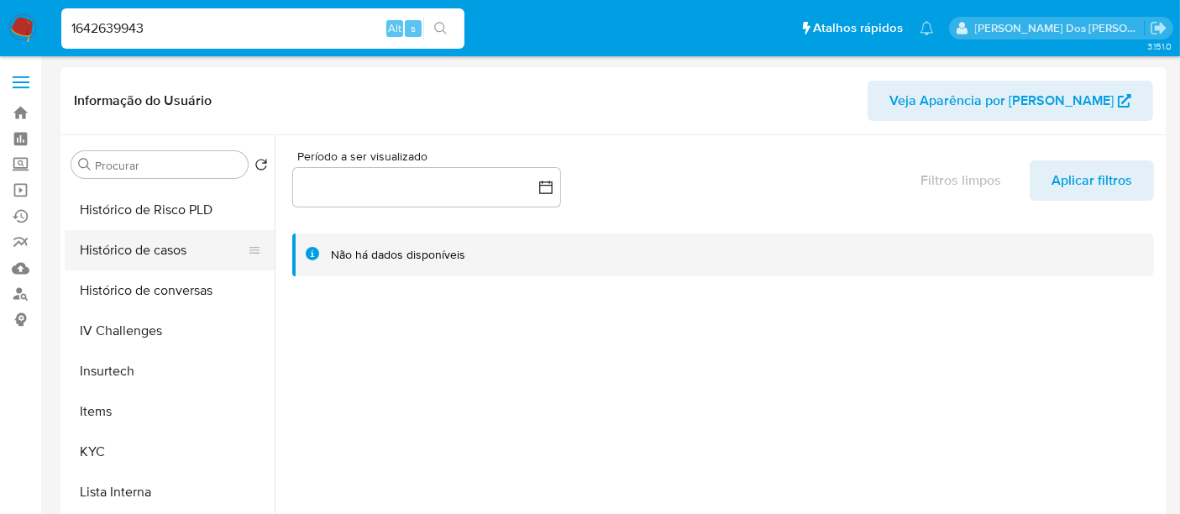
click at [137, 253] on button "Histórico de casos" at bounding box center [163, 250] width 197 height 40
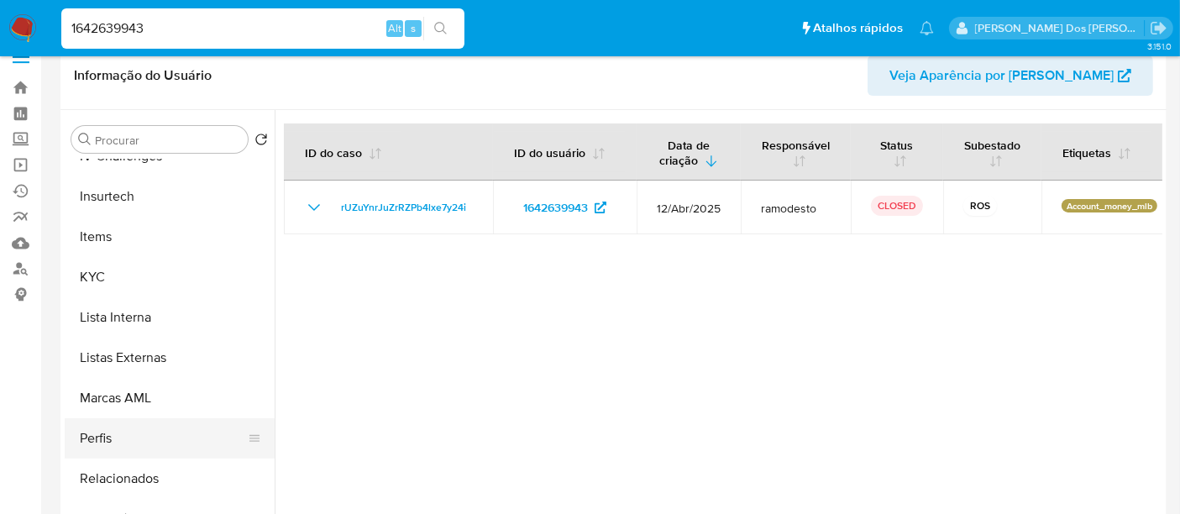
scroll to position [186, 0]
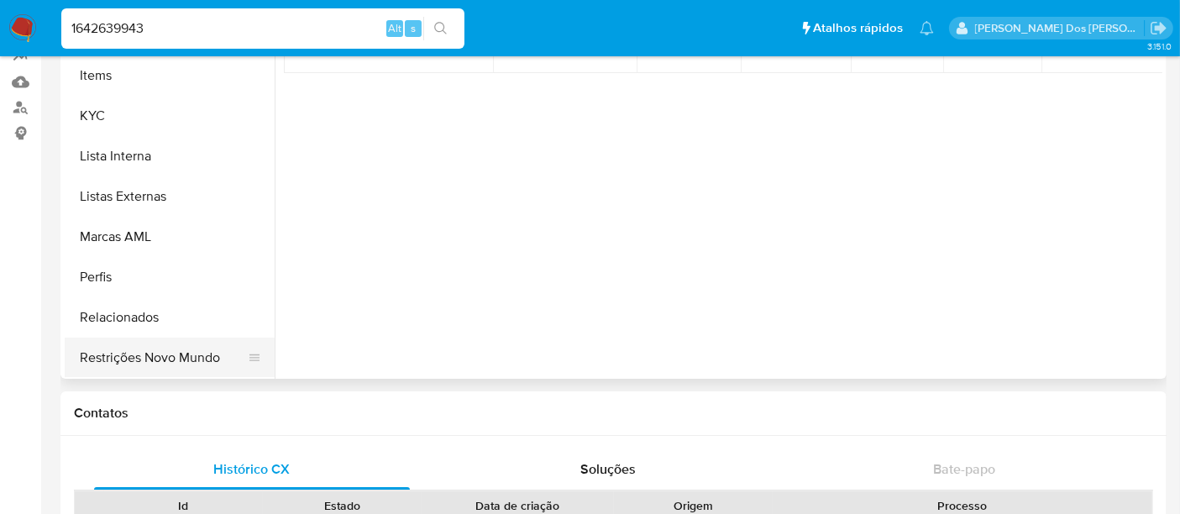
click at [165, 357] on button "Restrições Novo Mundo" at bounding box center [163, 358] width 197 height 40
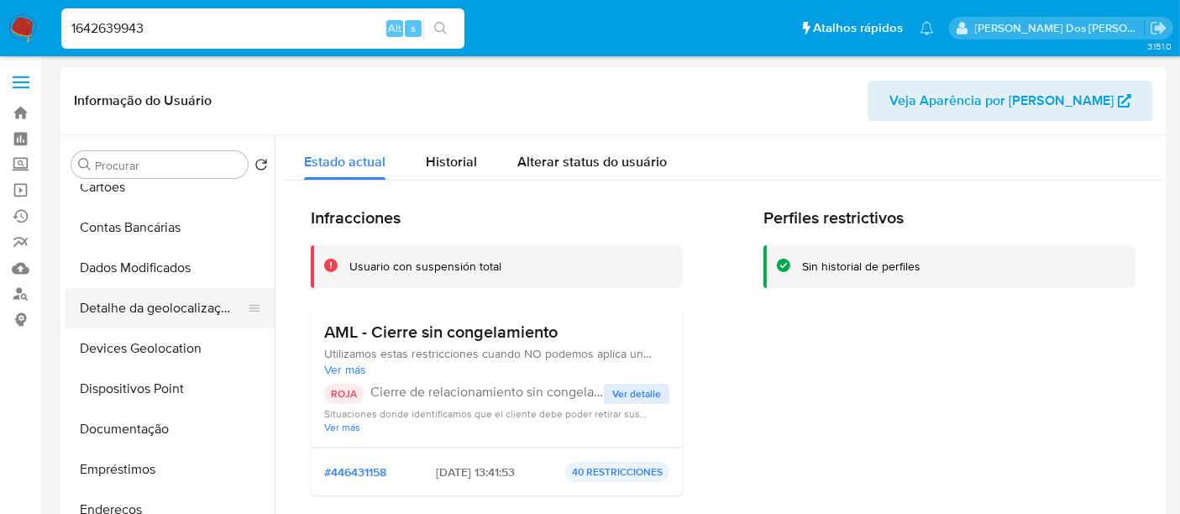
scroll to position [55, 0]
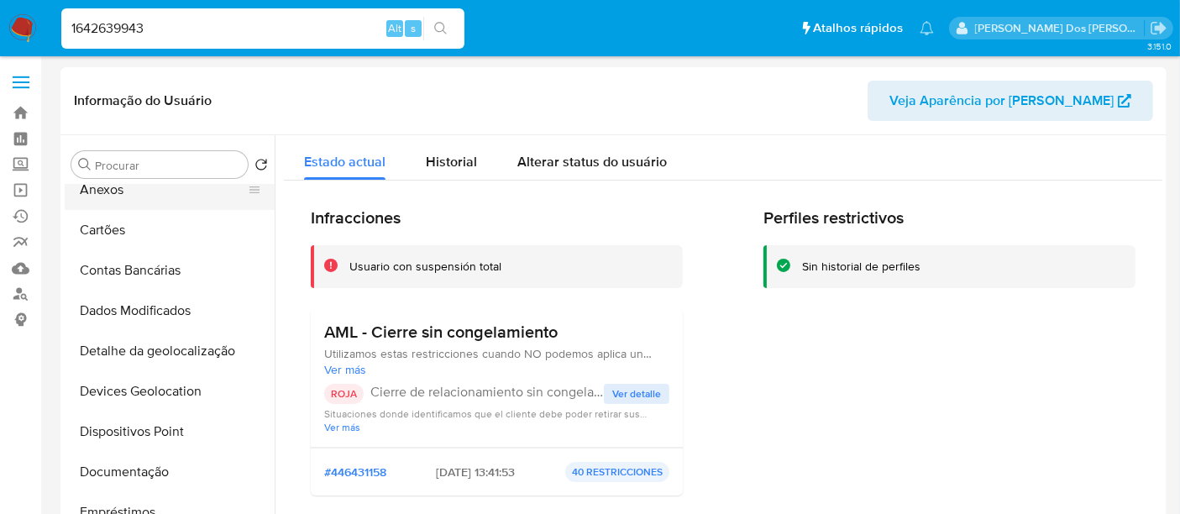
click at [108, 197] on button "Anexos" at bounding box center [163, 190] width 197 height 40
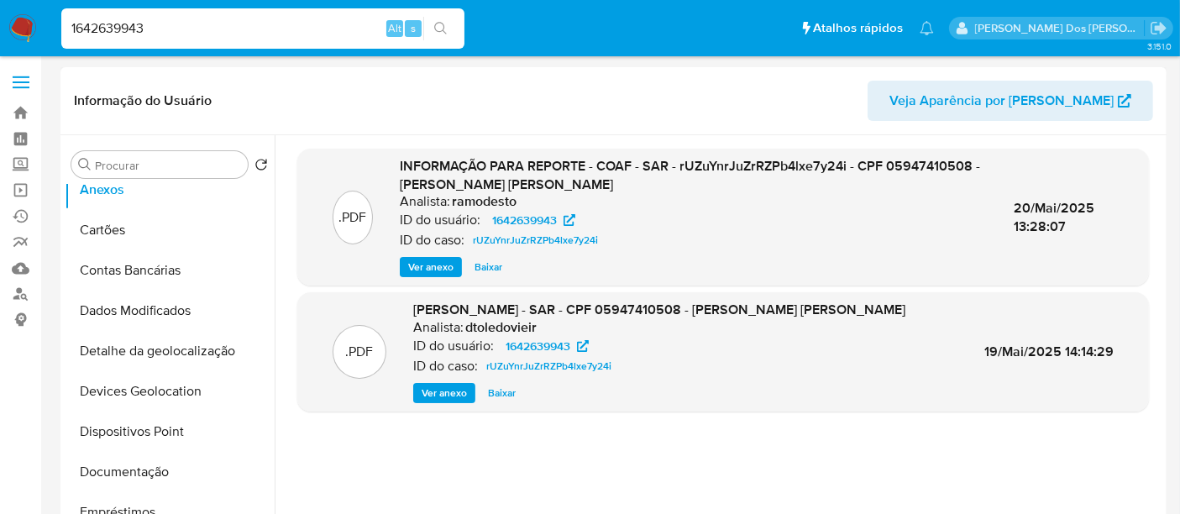
click at [434, 264] on span "Ver anexo" at bounding box center [430, 267] width 45 height 17
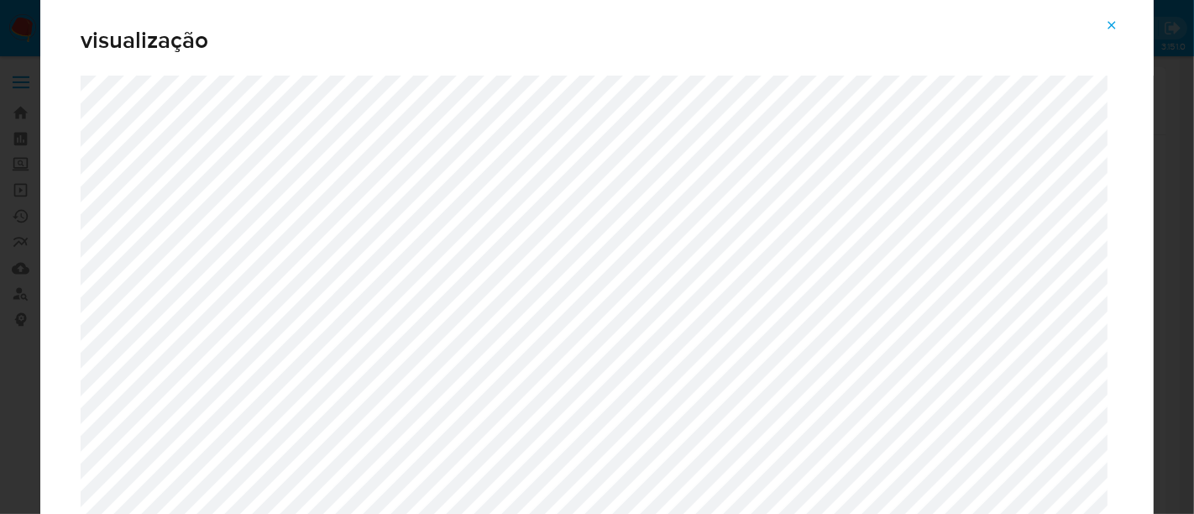
click at [1119, 29] on icon "Attachment preview" at bounding box center [1111, 24] width 13 height 13
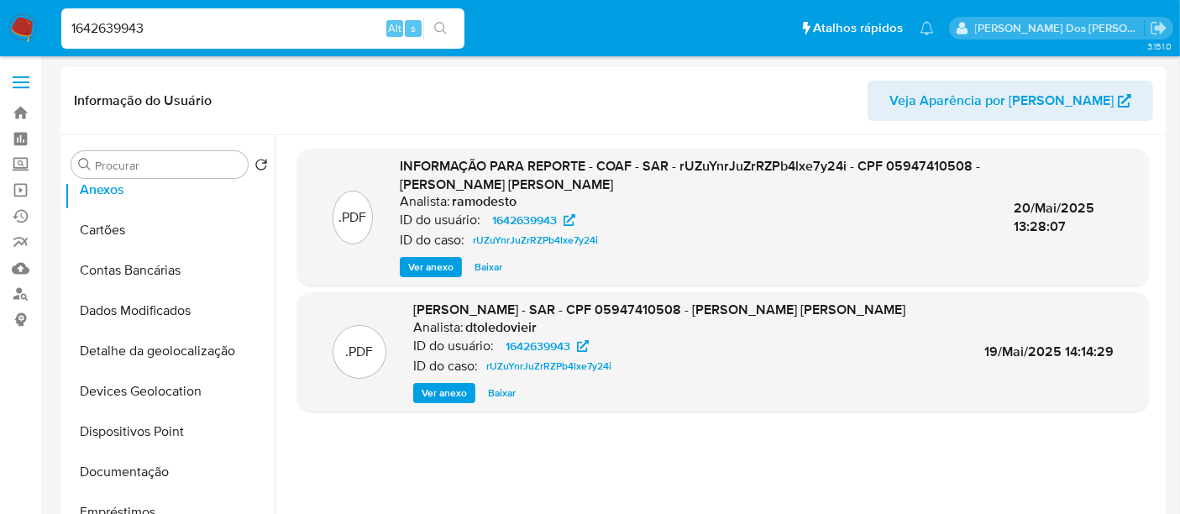
click at [228, 23] on input "1642639943" at bounding box center [262, 29] width 403 height 22
paste input "37909264"
type input "137909264"
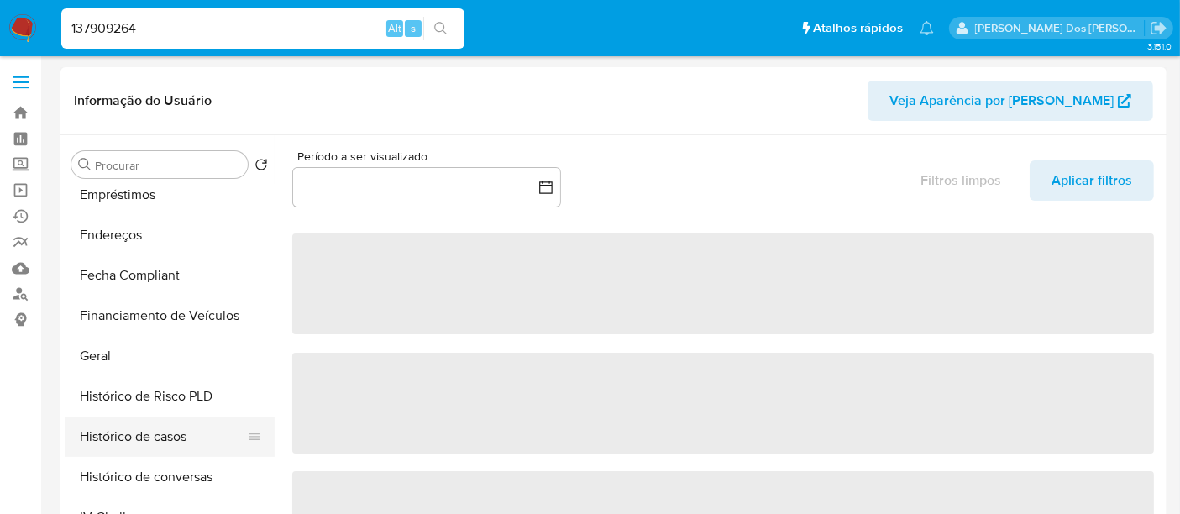
scroll to position [466, 0]
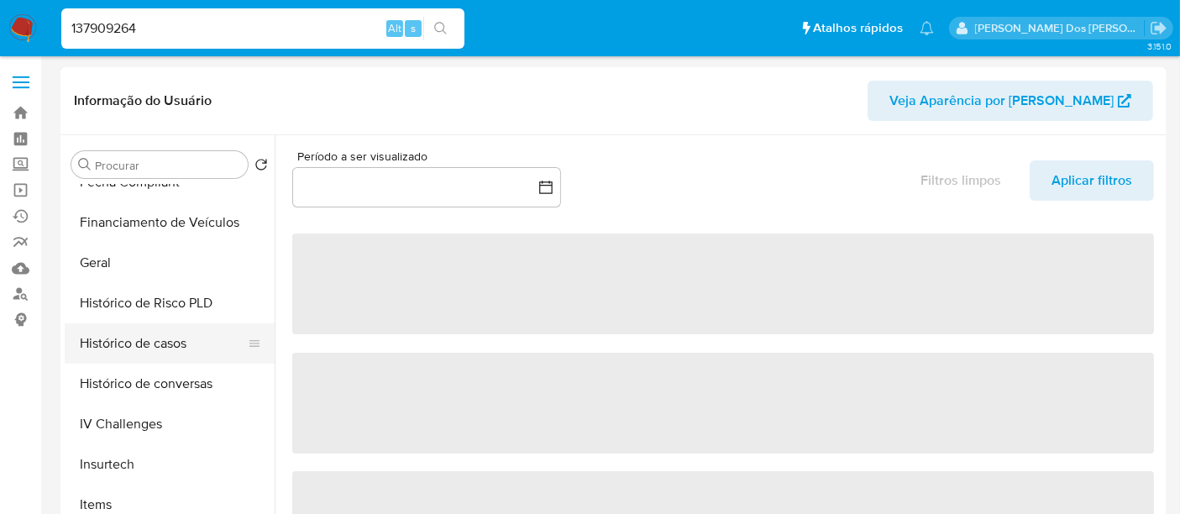
click at [136, 351] on button "Histórico de casos" at bounding box center [163, 343] width 197 height 40
select select "10"
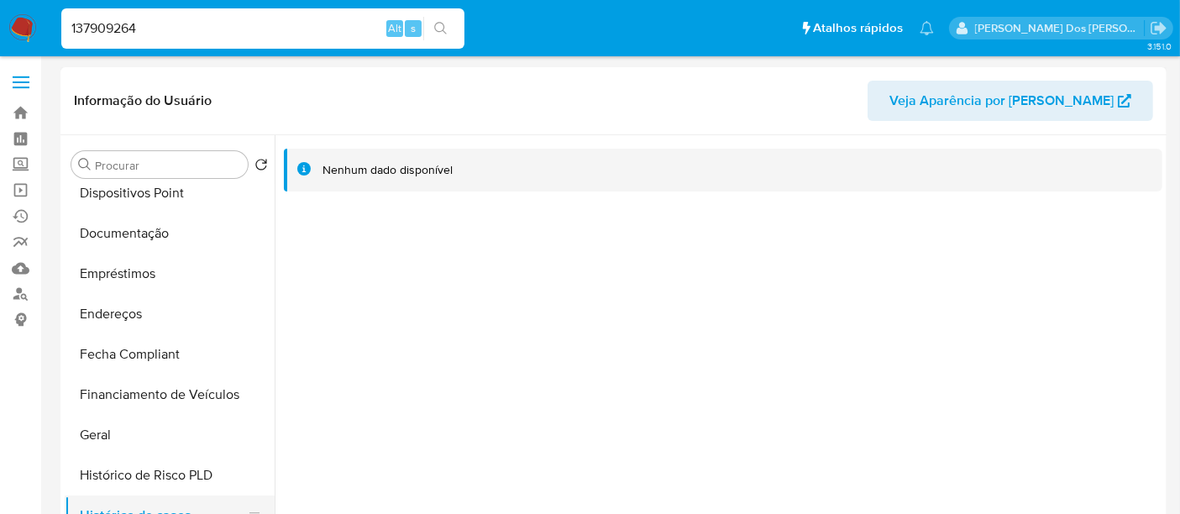
scroll to position [186, 0]
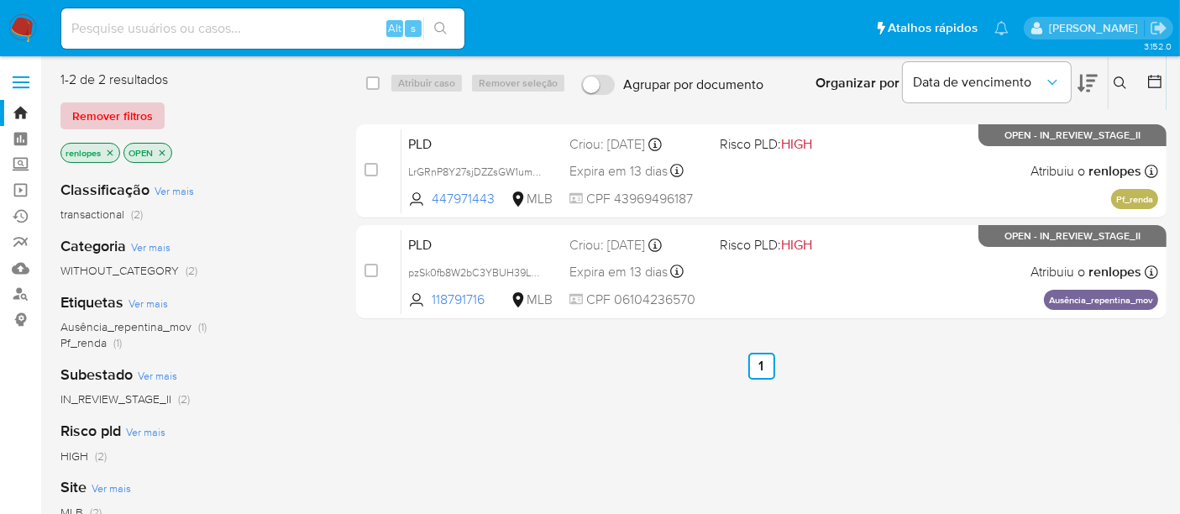
click at [131, 116] on span "Remover filtros" at bounding box center [112, 116] width 81 height 24
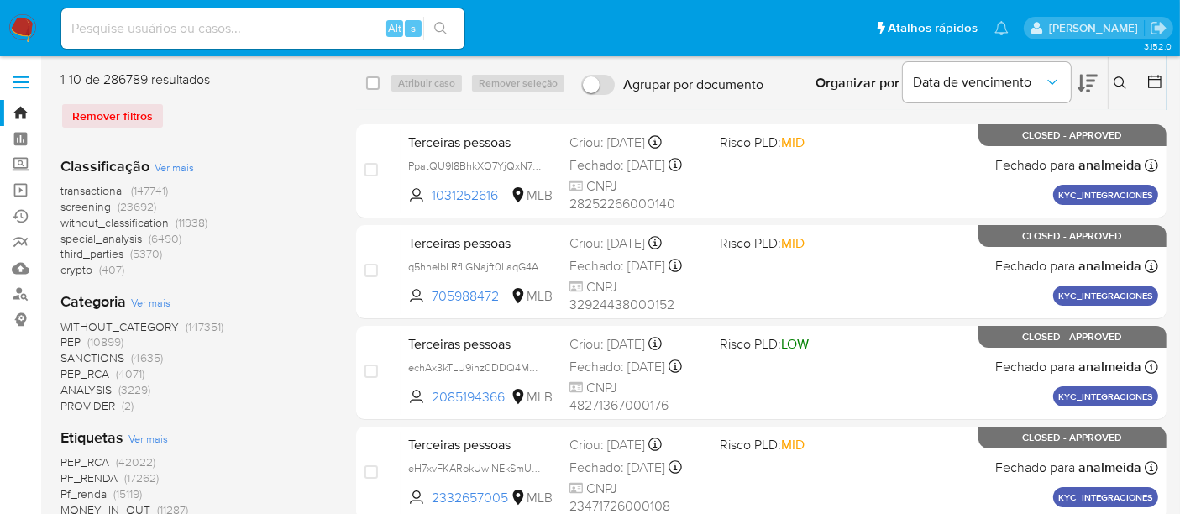
click at [1118, 87] on icon at bounding box center [1120, 82] width 13 height 13
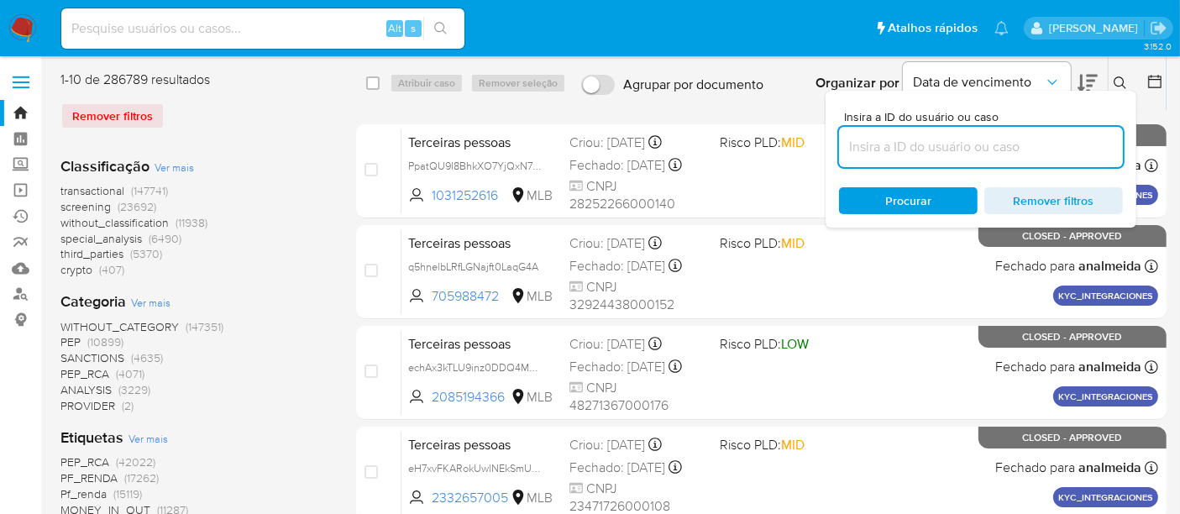
click at [941, 150] on input at bounding box center [981, 147] width 284 height 22
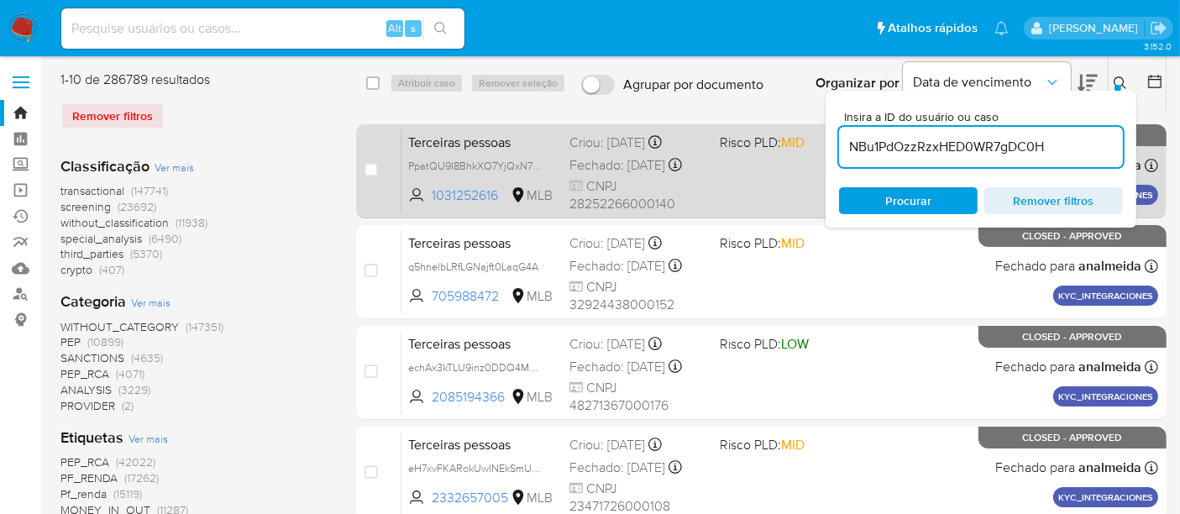
type input "NBu1PdOzzRzxHED0WR7gDC0H"
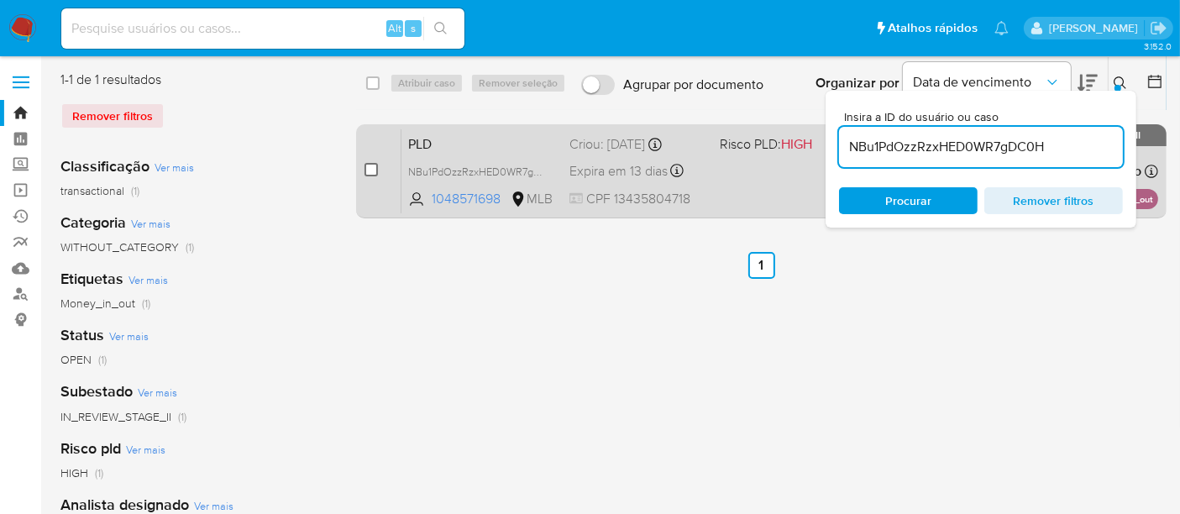
click at [376, 166] on input "checkbox" at bounding box center [371, 169] width 13 height 13
checkbox input "true"
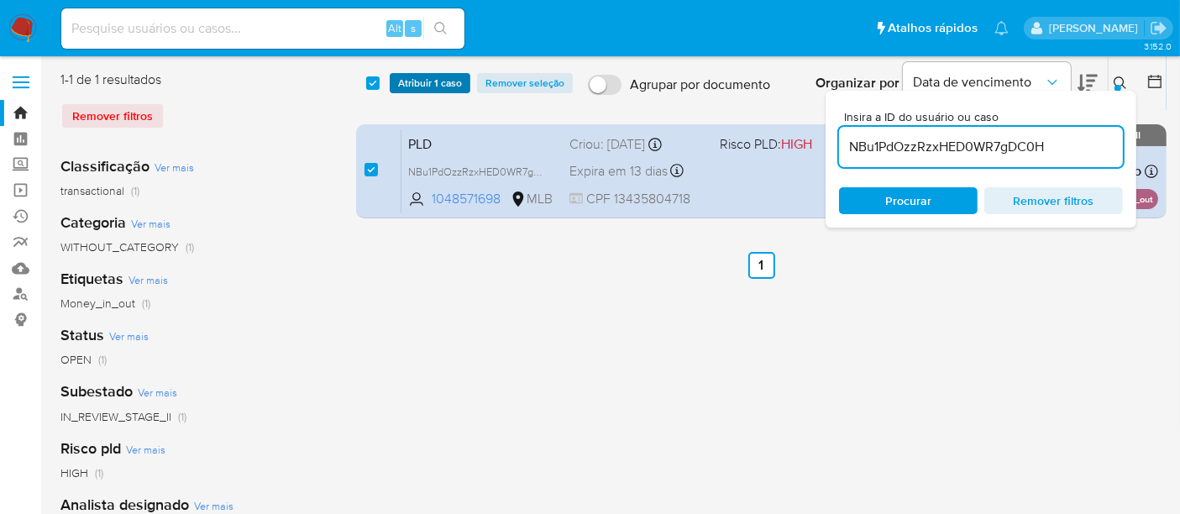
click at [424, 83] on span "Atribuir 1 caso" at bounding box center [430, 83] width 64 height 17
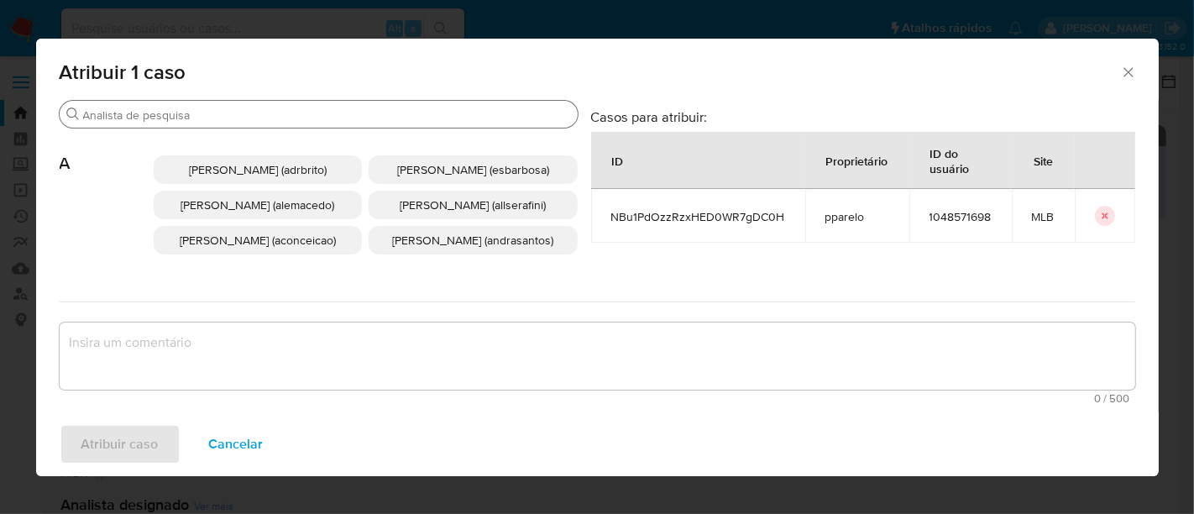
click at [374, 117] on input "Buscar" at bounding box center [327, 115] width 488 height 15
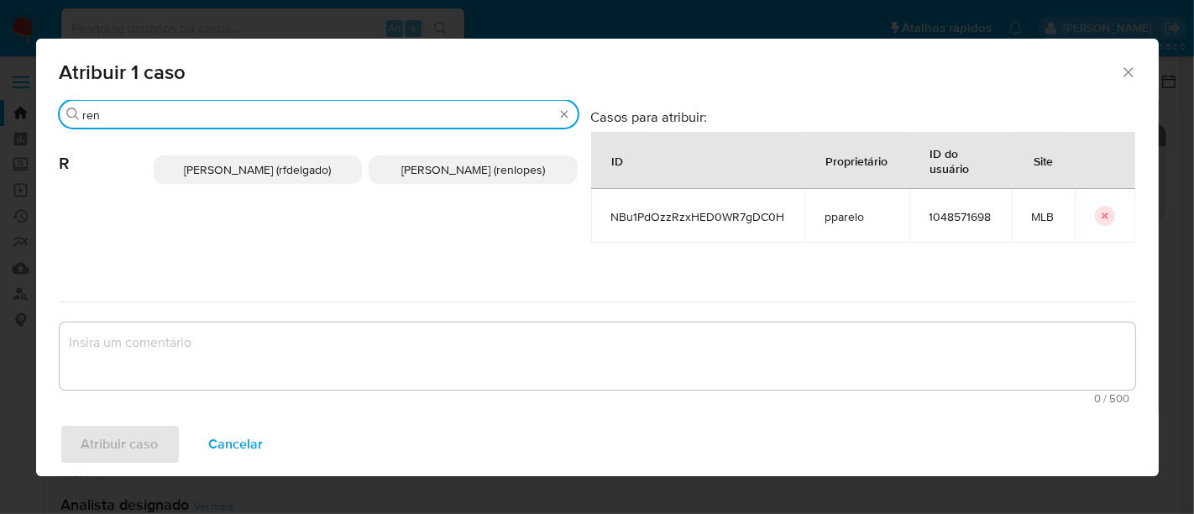
type input "ren"
click at [434, 160] on p "[PERSON_NAME] (renlopes)" at bounding box center [473, 169] width 209 height 29
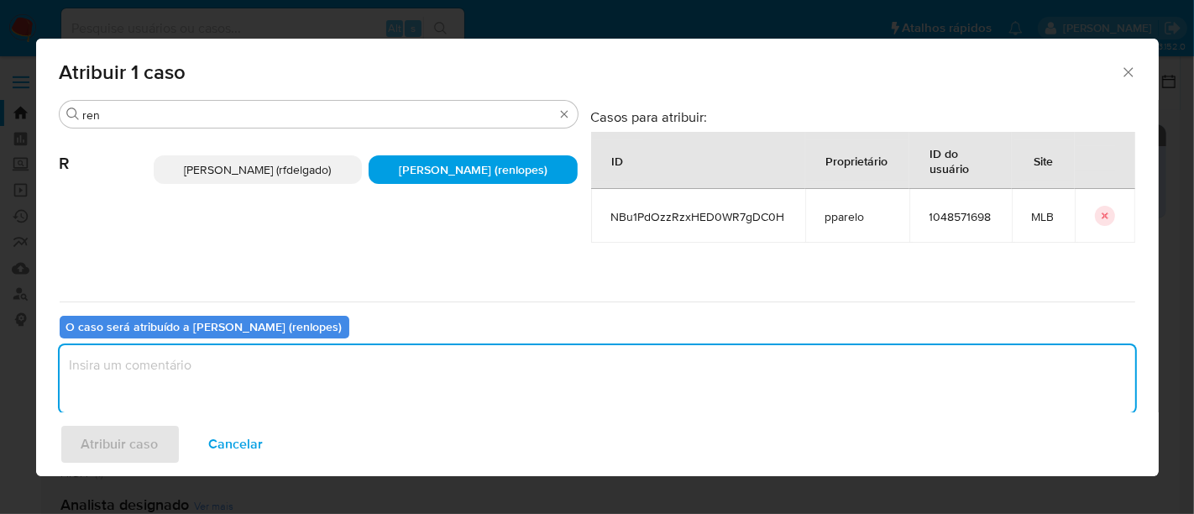
click at [415, 359] on textarea "assign-modal" at bounding box center [598, 378] width 1076 height 67
type textarea "."
click at [136, 444] on span "Atribuir caso" at bounding box center [119, 444] width 77 height 37
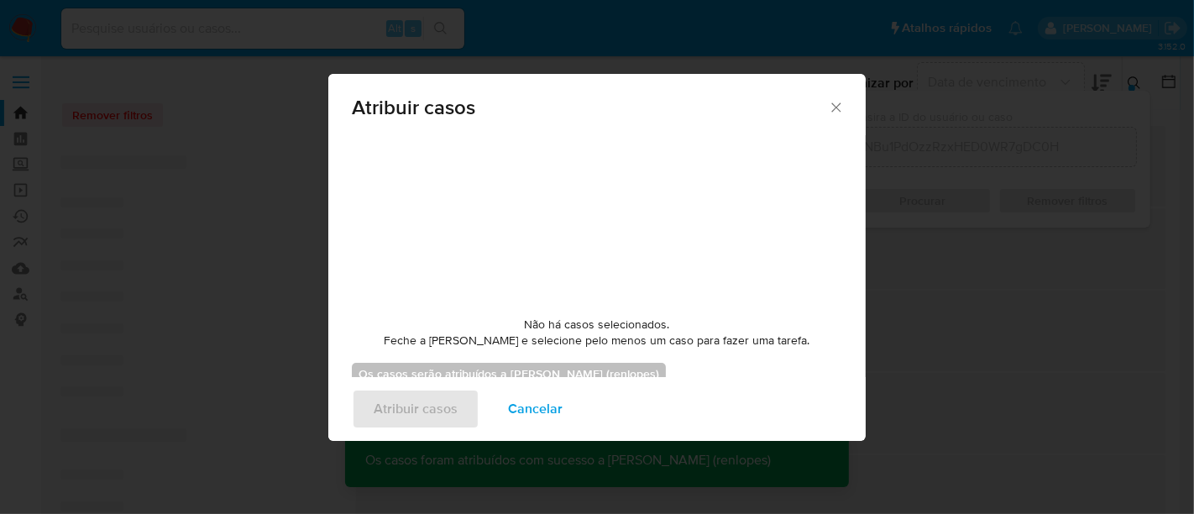
checkbox input "false"
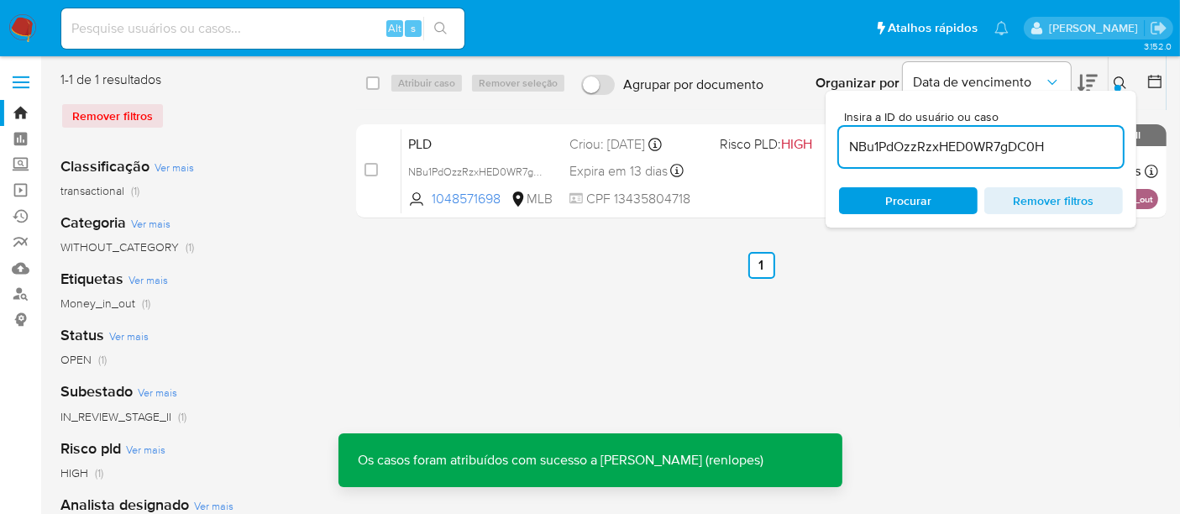
click at [592, 160] on div "Expira em 13 dias Expira em [DATE] 01:02:45" at bounding box center [638, 171] width 137 height 23
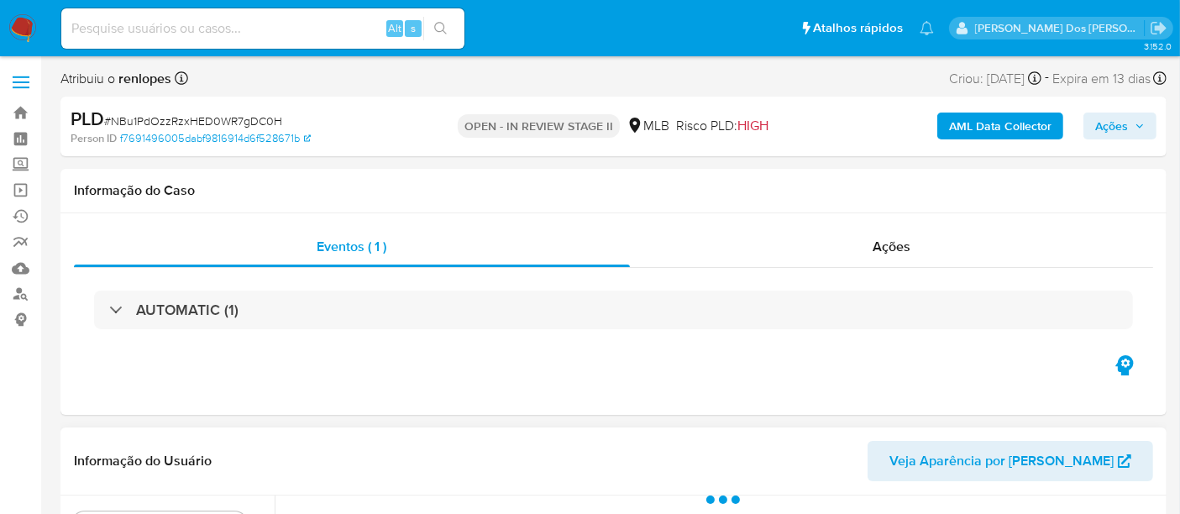
select select "10"
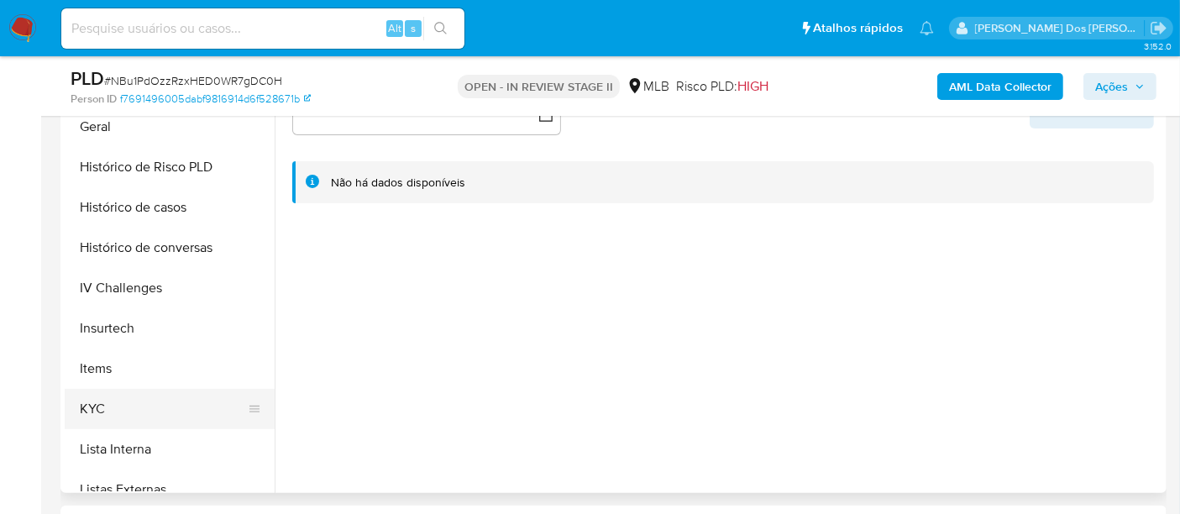
scroll to position [559, 0]
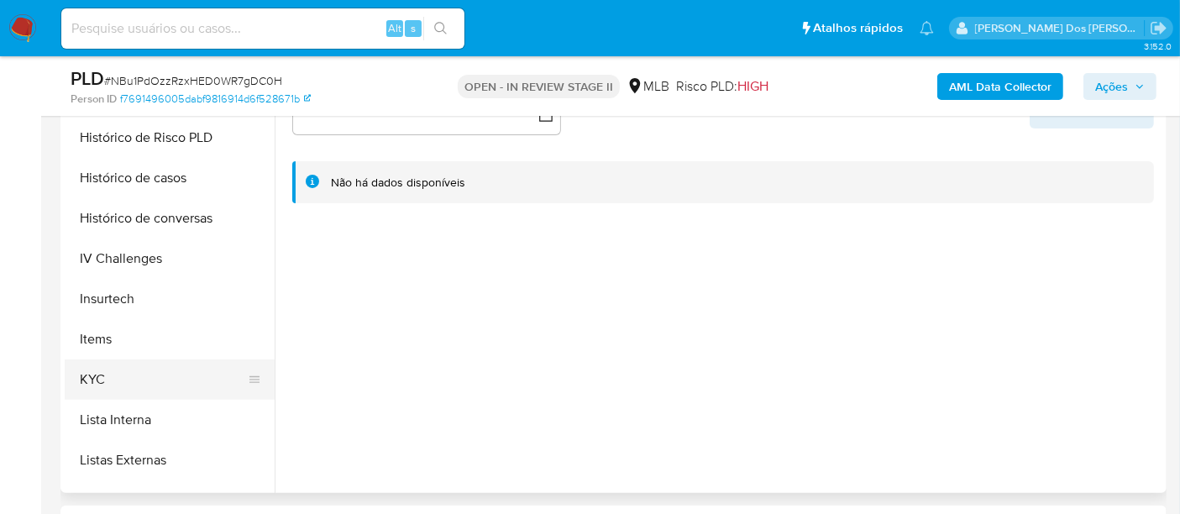
click at [93, 379] on button "KYC" at bounding box center [163, 380] width 197 height 40
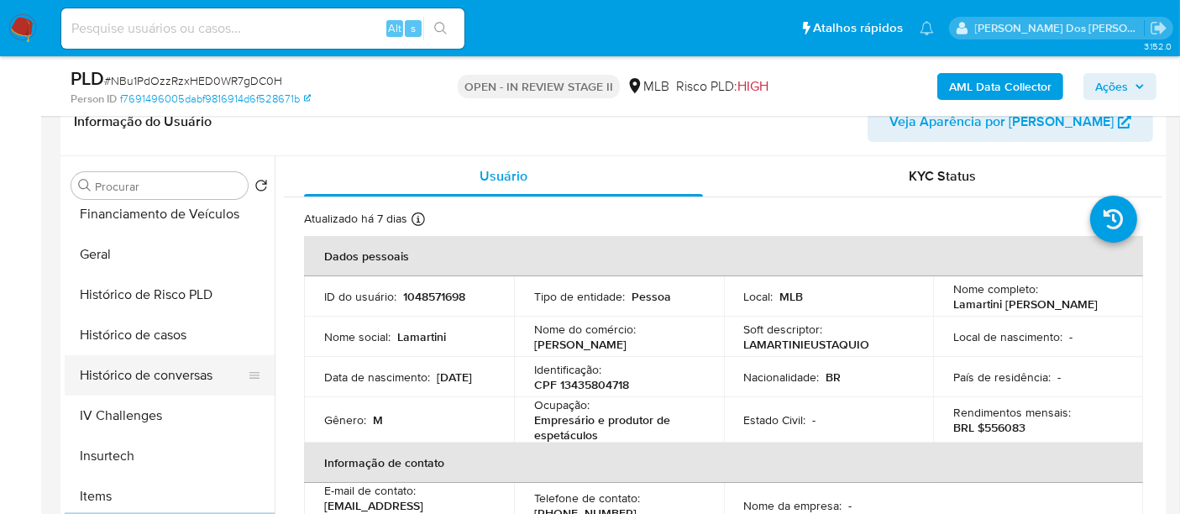
scroll to position [466, 0]
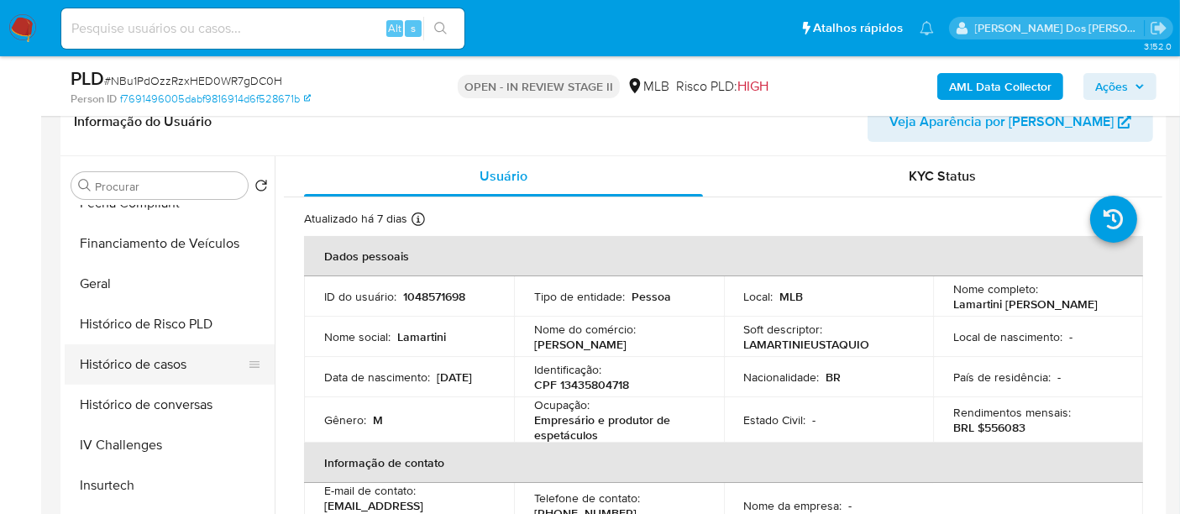
click at [160, 373] on button "Histórico de casos" at bounding box center [163, 364] width 197 height 40
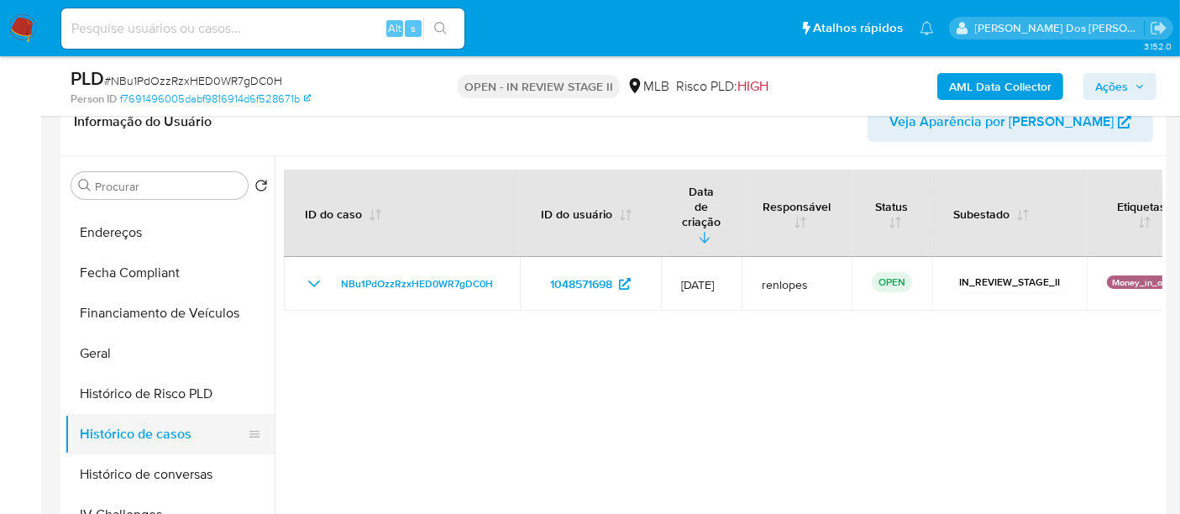
scroll to position [280, 0]
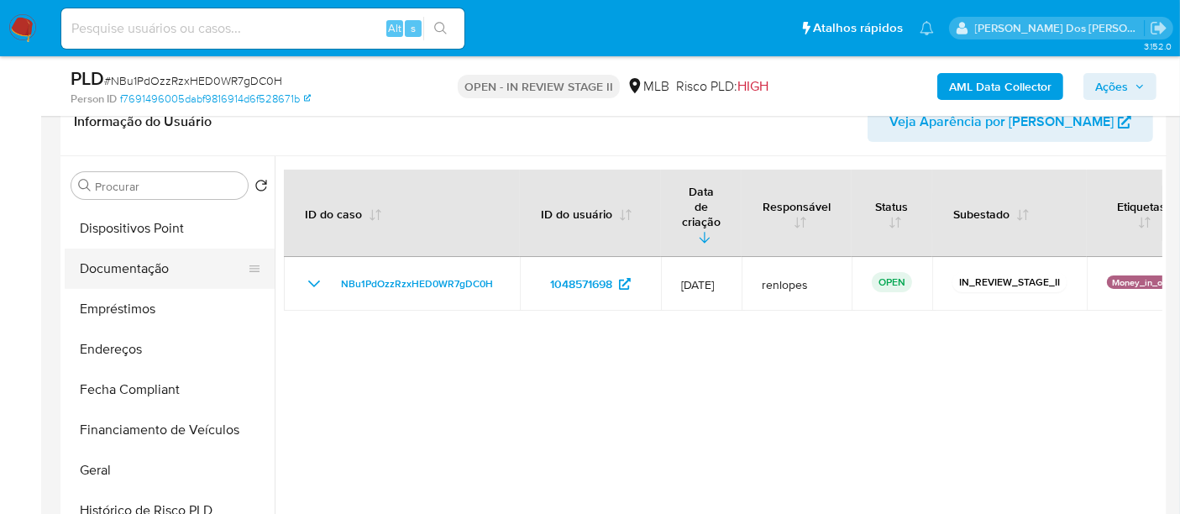
click at [143, 272] on button "Documentação" at bounding box center [163, 269] width 197 height 40
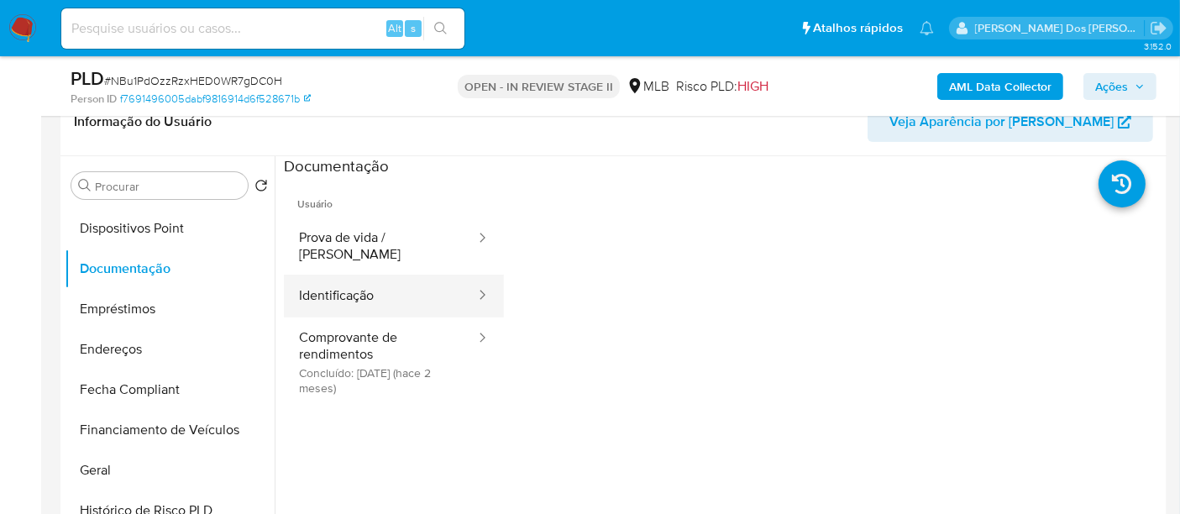
click at [330, 285] on button "Identificação" at bounding box center [380, 296] width 193 height 43
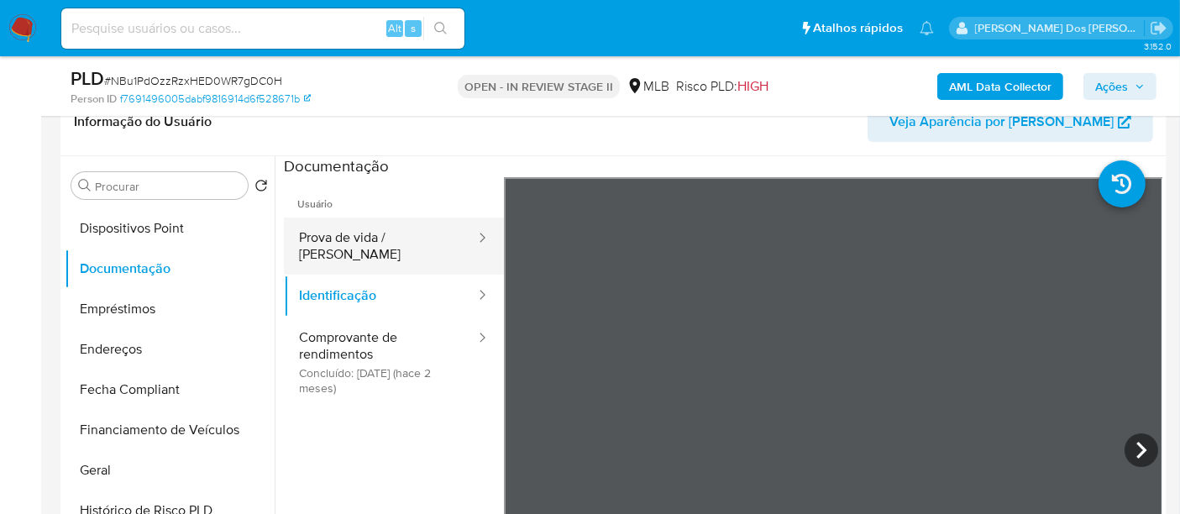
click at [360, 254] on button "Prova de vida / Selfie" at bounding box center [380, 246] width 193 height 57
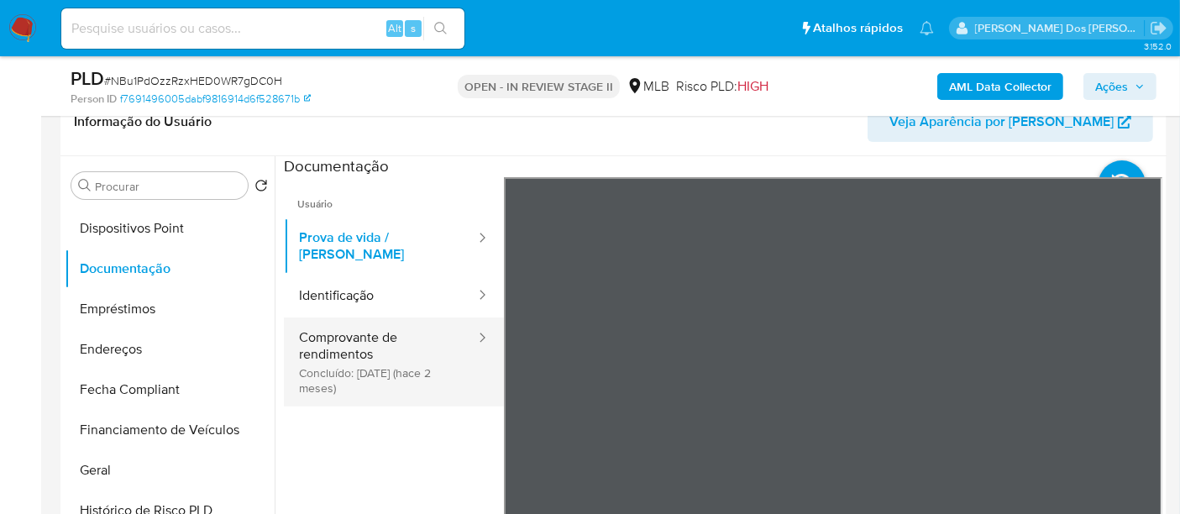
click at [365, 318] on button "Comprovante de rendimentos Concluído: 05/06/2025 (hace 2 meses)" at bounding box center [380, 362] width 193 height 89
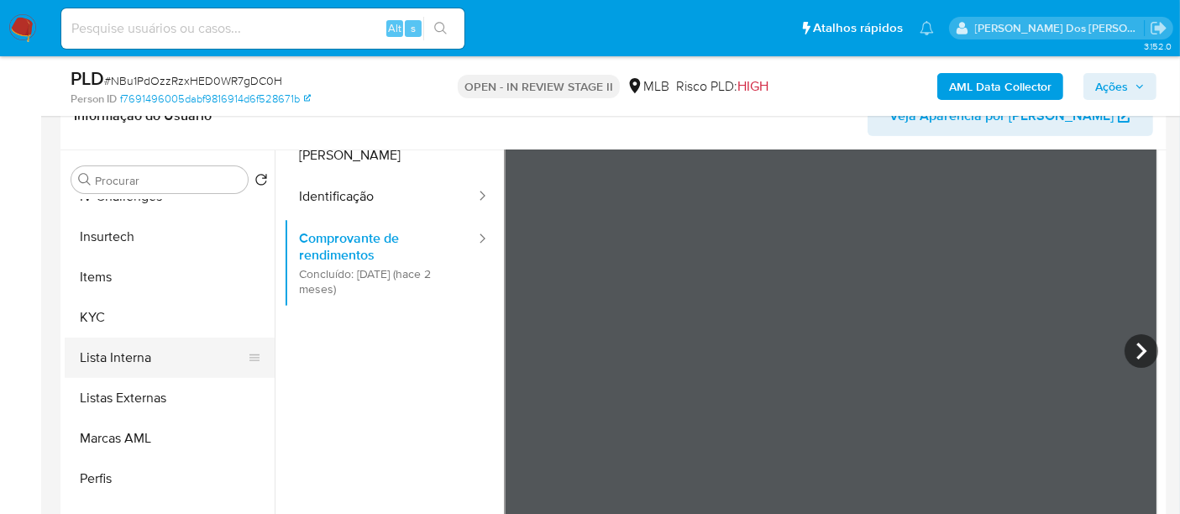
scroll to position [373, 0]
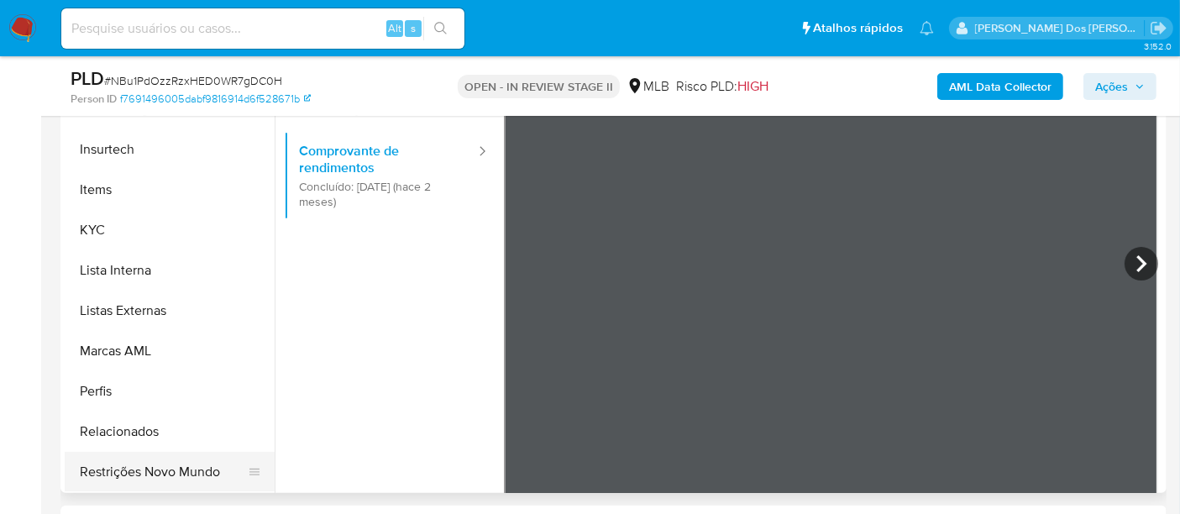
click at [178, 466] on button "Restrições Novo Mundo" at bounding box center [163, 472] width 197 height 40
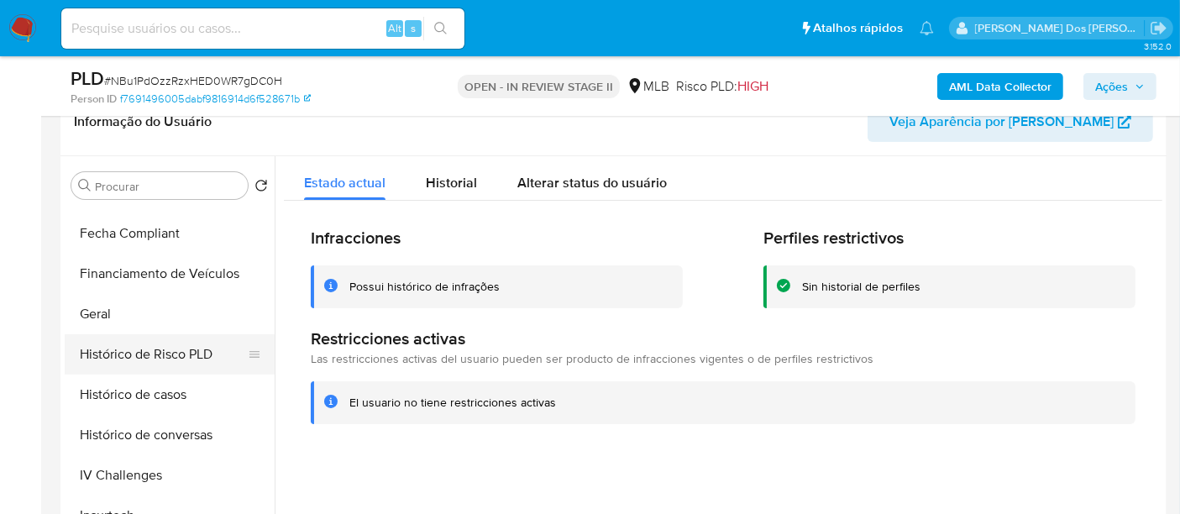
scroll to position [429, 0]
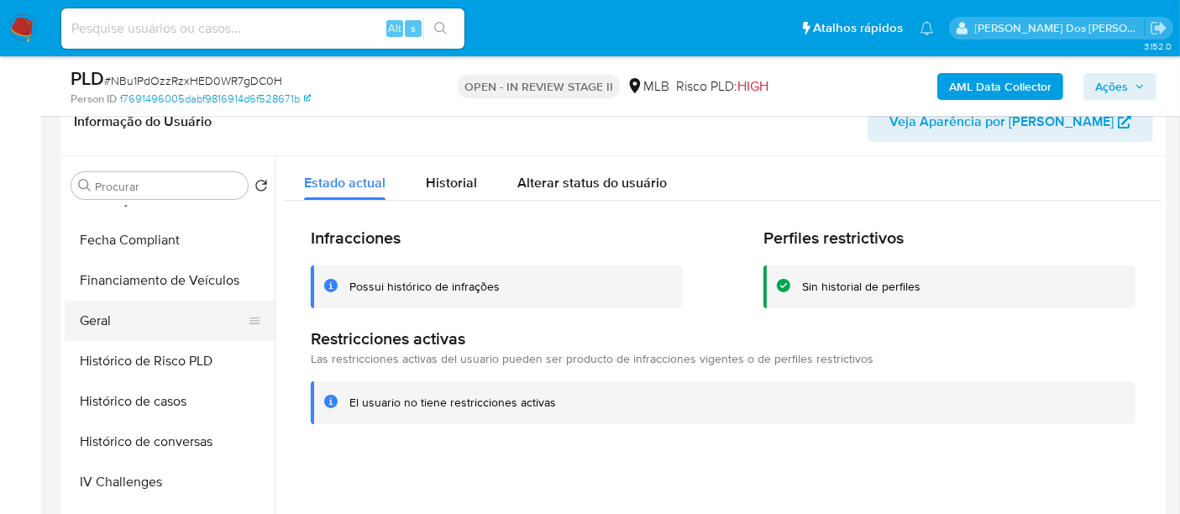
click at [96, 328] on button "Geral" at bounding box center [163, 321] width 197 height 40
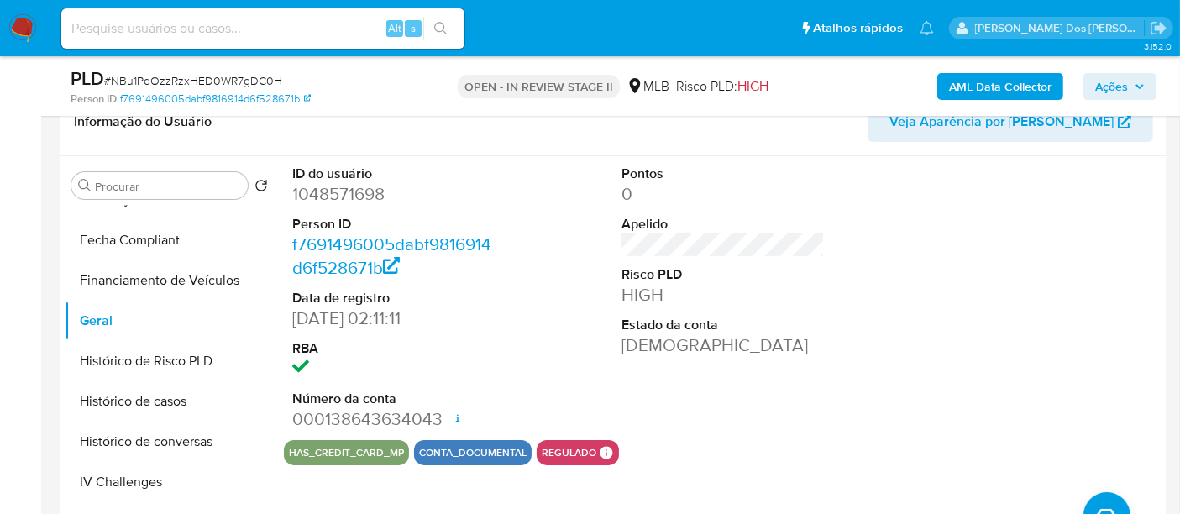
click at [21, 33] on img at bounding box center [22, 28] width 29 height 29
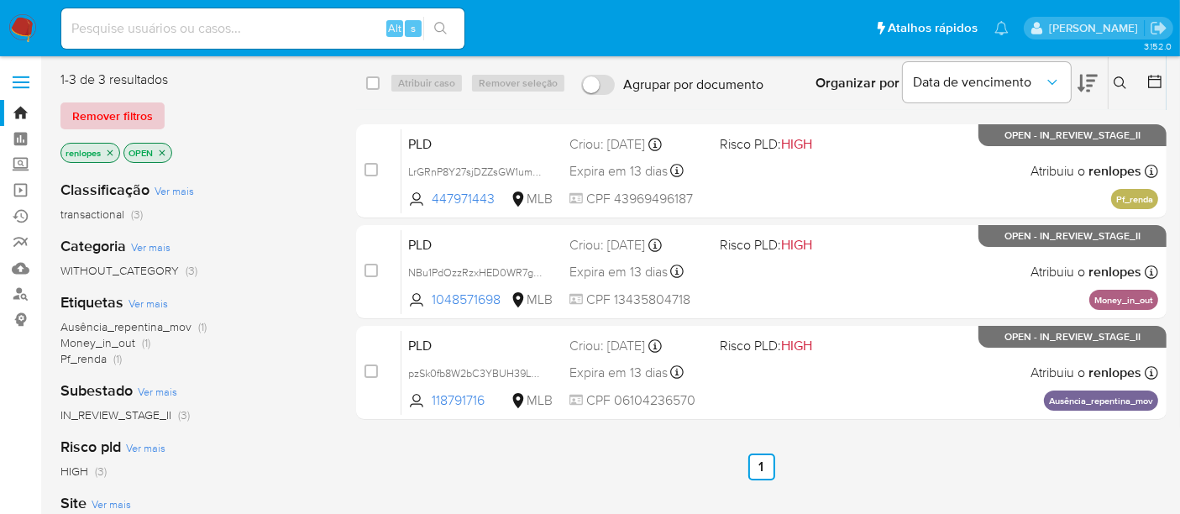
click at [134, 120] on span "Remover filtros" at bounding box center [112, 116] width 81 height 24
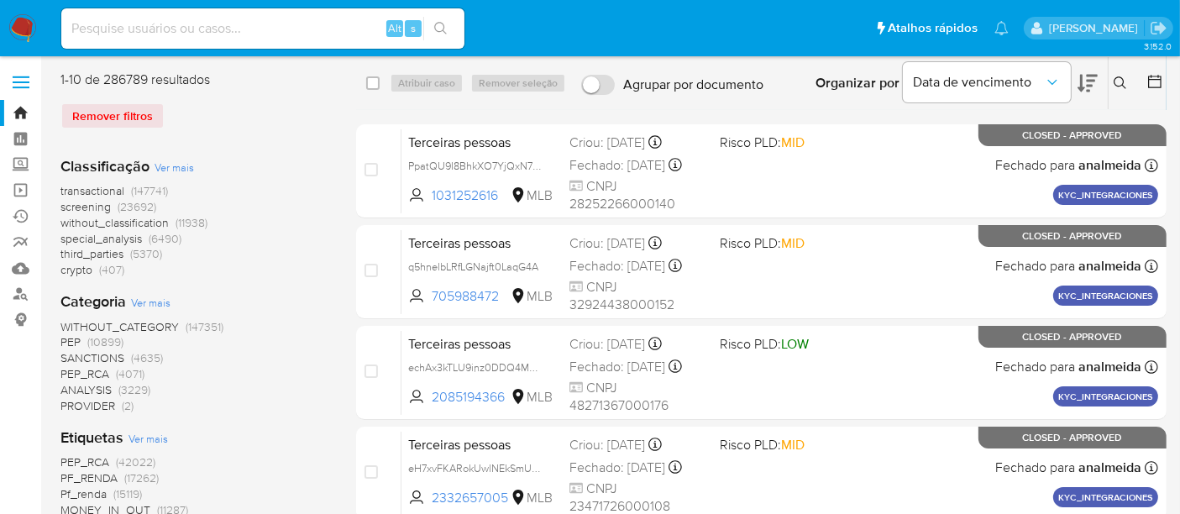
click at [1123, 82] on icon at bounding box center [1120, 82] width 13 height 13
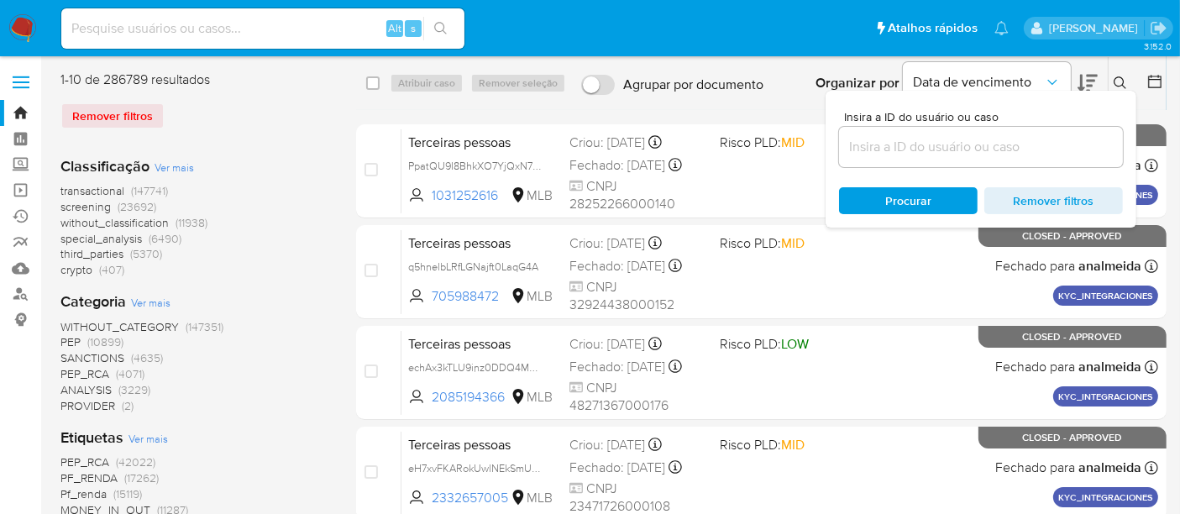
click at [995, 148] on input at bounding box center [981, 147] width 284 height 22
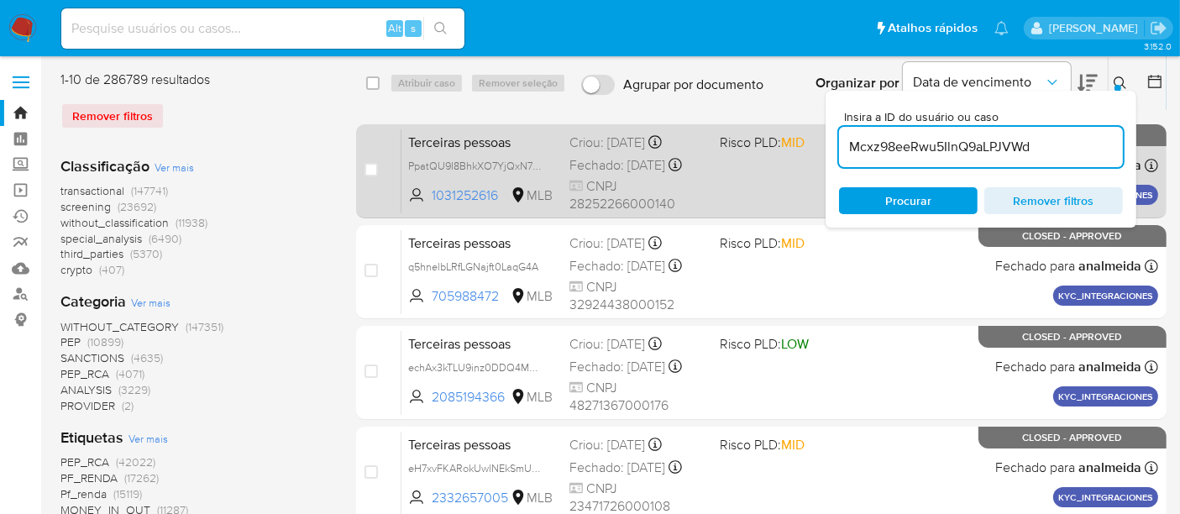
type input "Mcxz98eeRwu5IlnQ9aLPJVWd"
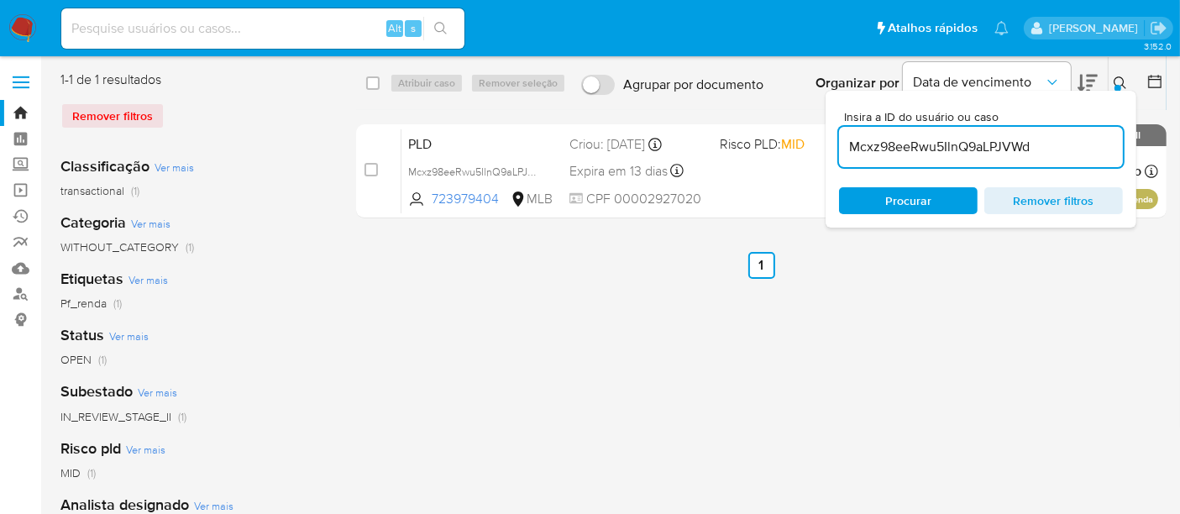
click at [1049, 259] on ul "Anterior 1 Siguiente" at bounding box center [761, 265] width 811 height 27
click at [1127, 79] on button at bounding box center [1123, 83] width 28 height 20
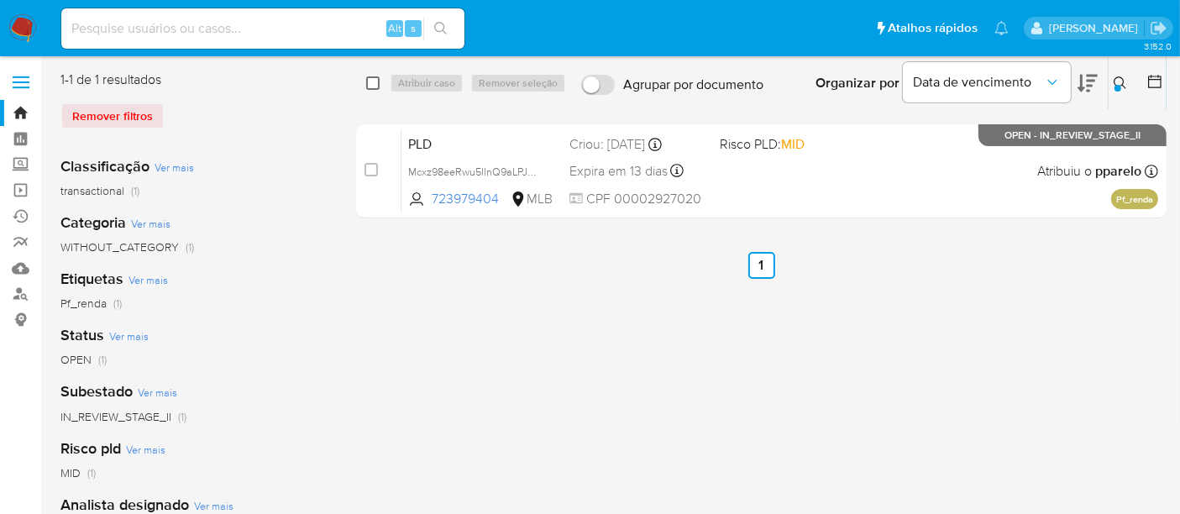
click at [375, 87] on input "checkbox" at bounding box center [372, 82] width 13 height 13
checkbox input "true"
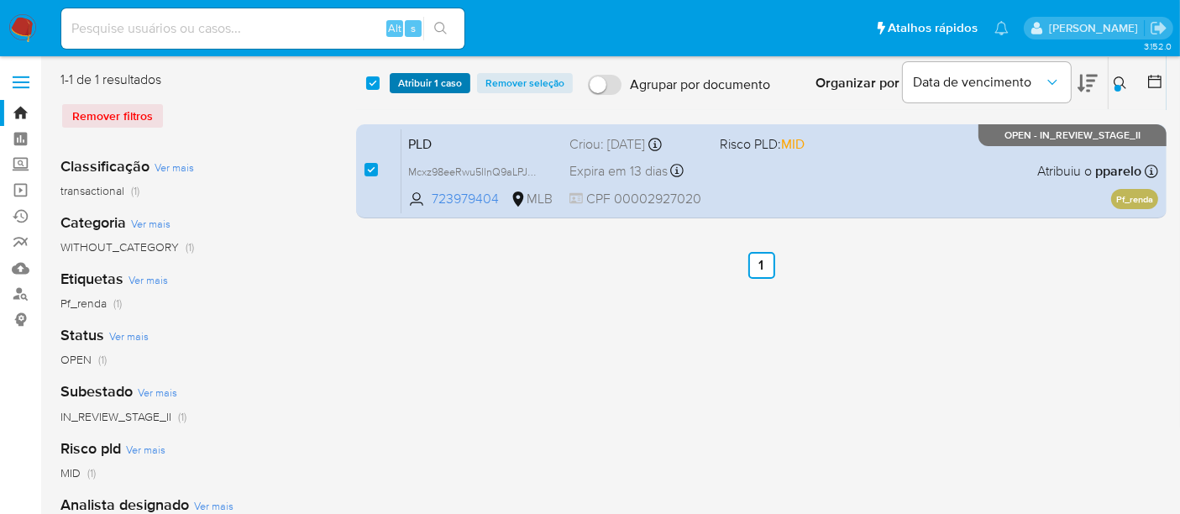
click at [446, 85] on span "Atribuir 1 caso" at bounding box center [430, 83] width 64 height 17
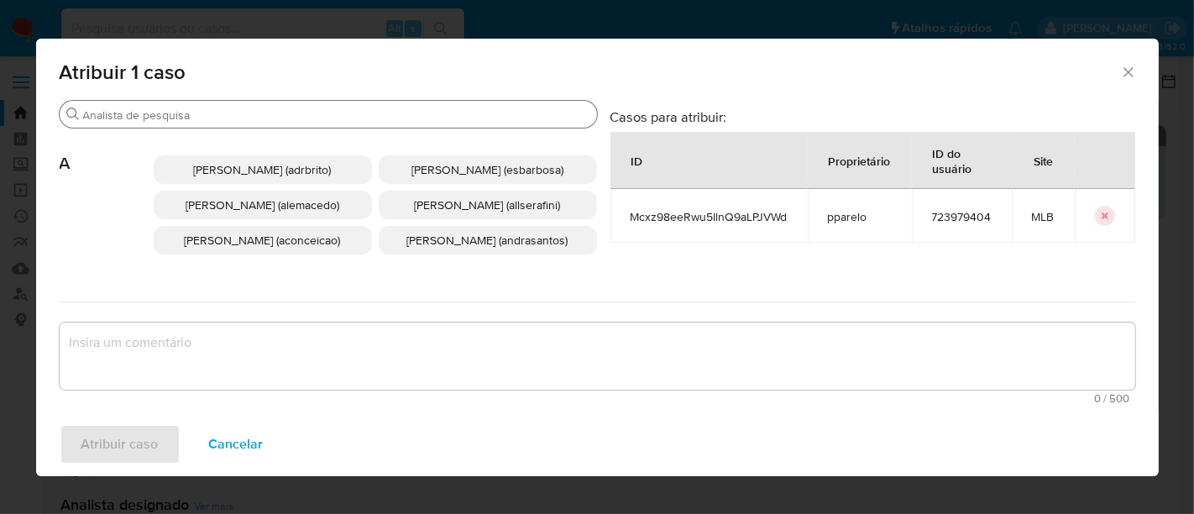
click at [425, 115] on input "Buscar" at bounding box center [336, 115] width 507 height 15
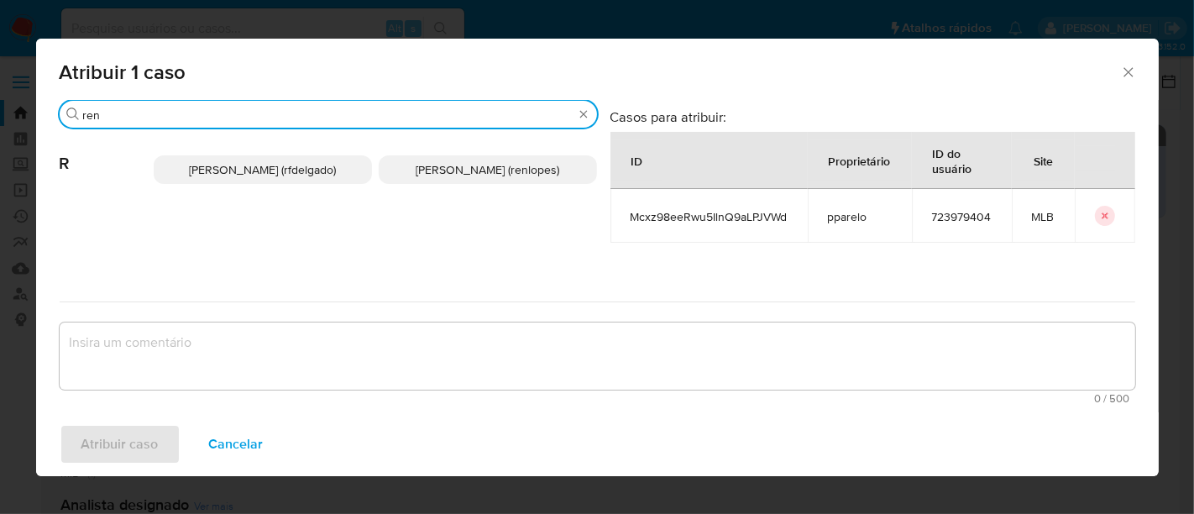
type input "ren"
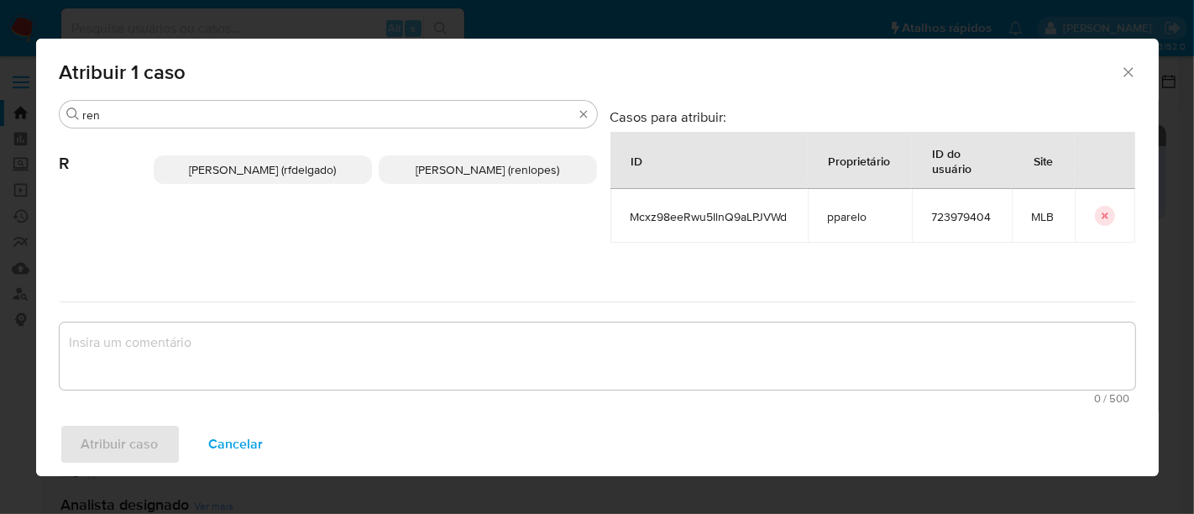
click at [452, 161] on span "[PERSON_NAME] (renlopes)" at bounding box center [488, 169] width 144 height 17
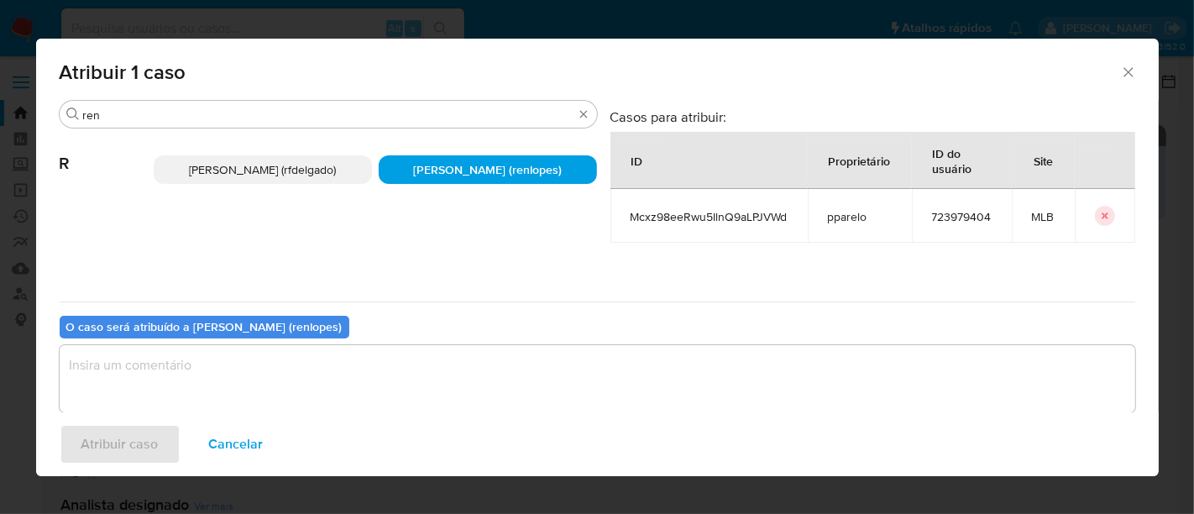
click at [449, 354] on textarea "assign-modal" at bounding box center [598, 378] width 1076 height 67
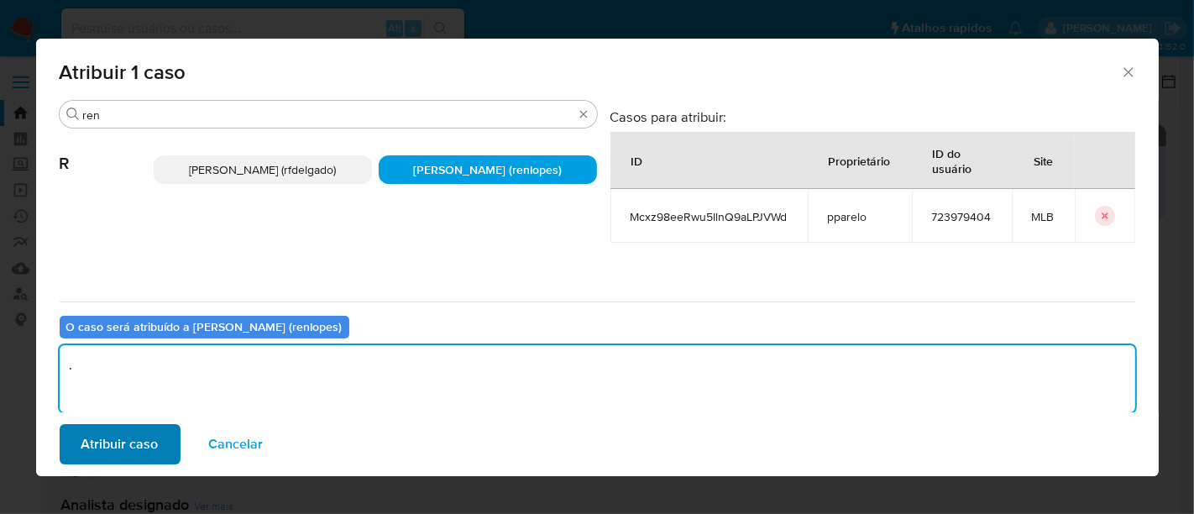
type textarea "."
click at [114, 440] on span "Atribuir caso" at bounding box center [119, 444] width 77 height 37
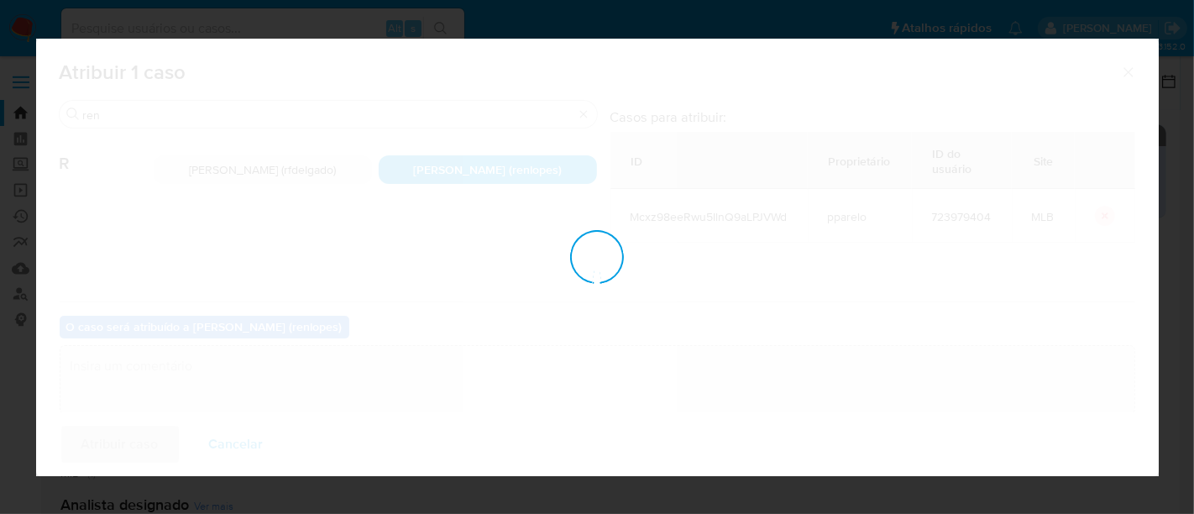
checkbox input "false"
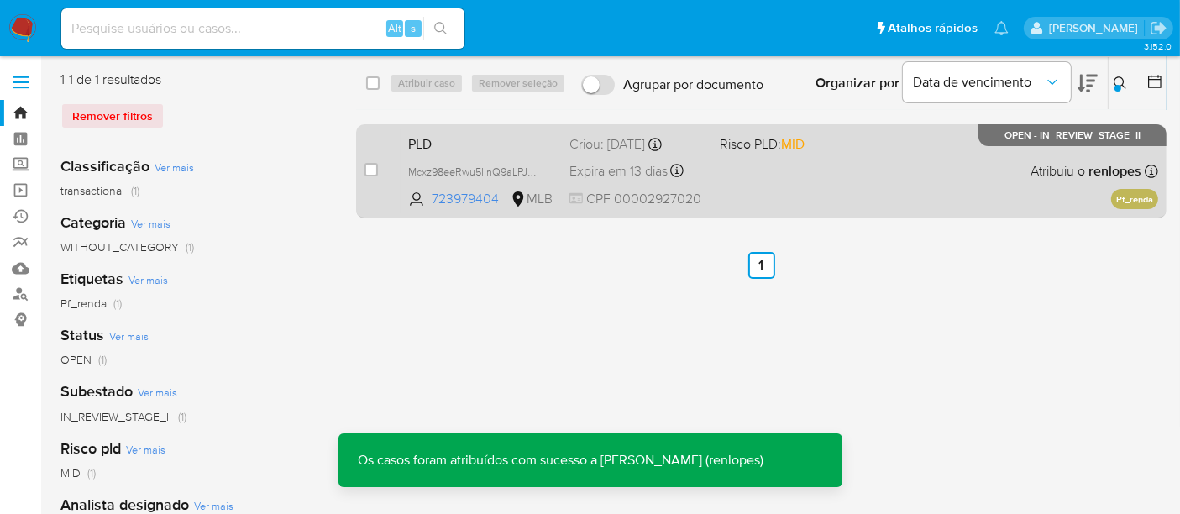
click at [578, 150] on div "Criou: [DATE] Criou: [DATE] 01:13:56" at bounding box center [638, 144] width 137 height 18
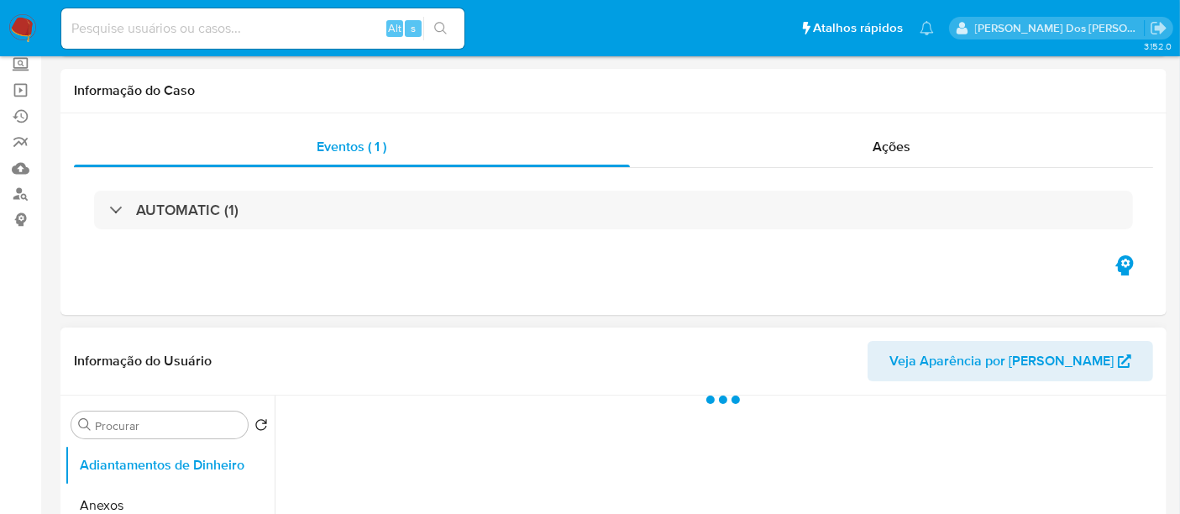
scroll to position [280, 0]
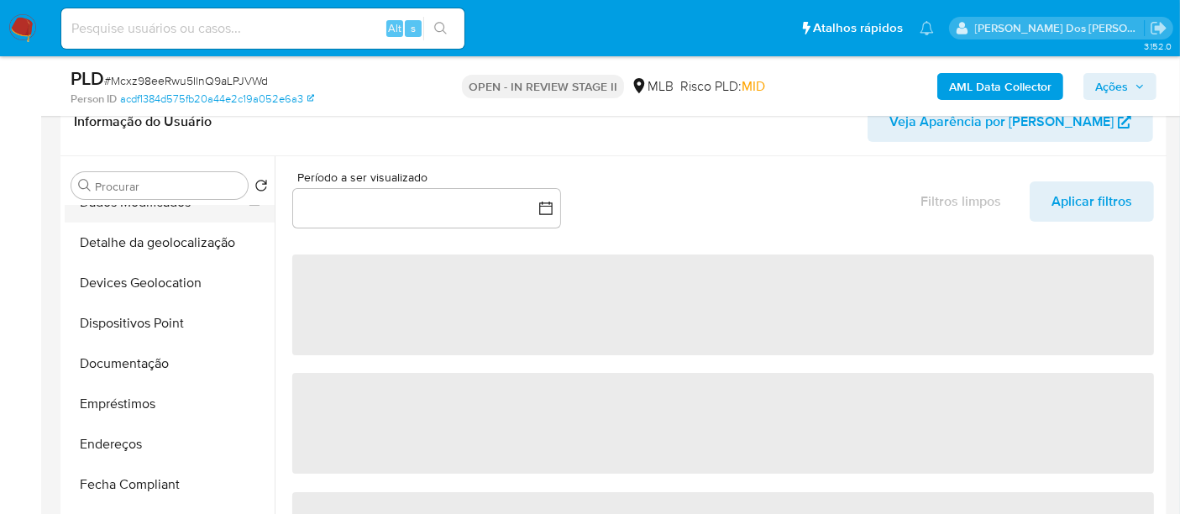
select select "10"
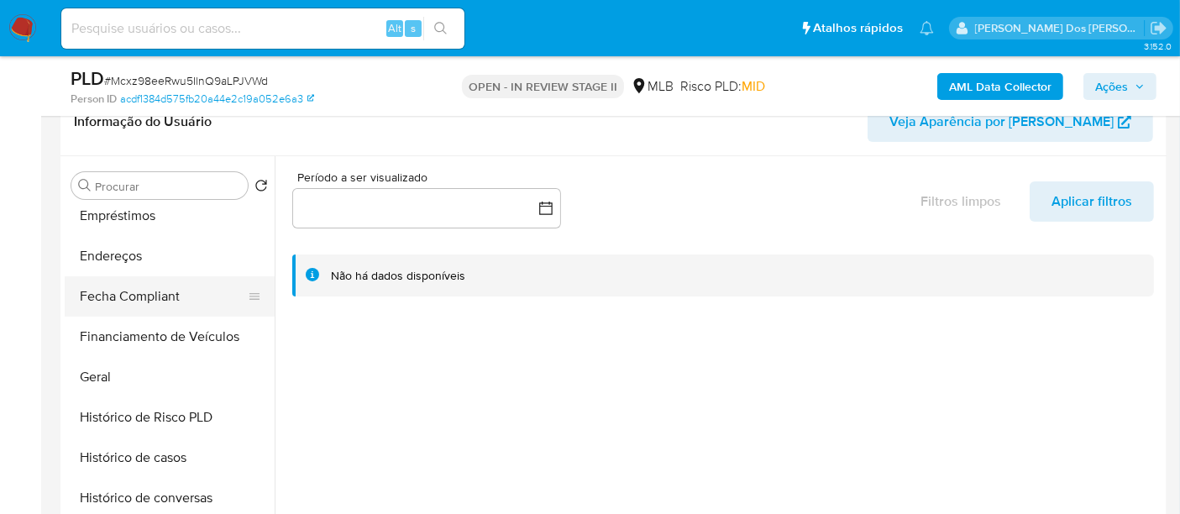
scroll to position [559, 0]
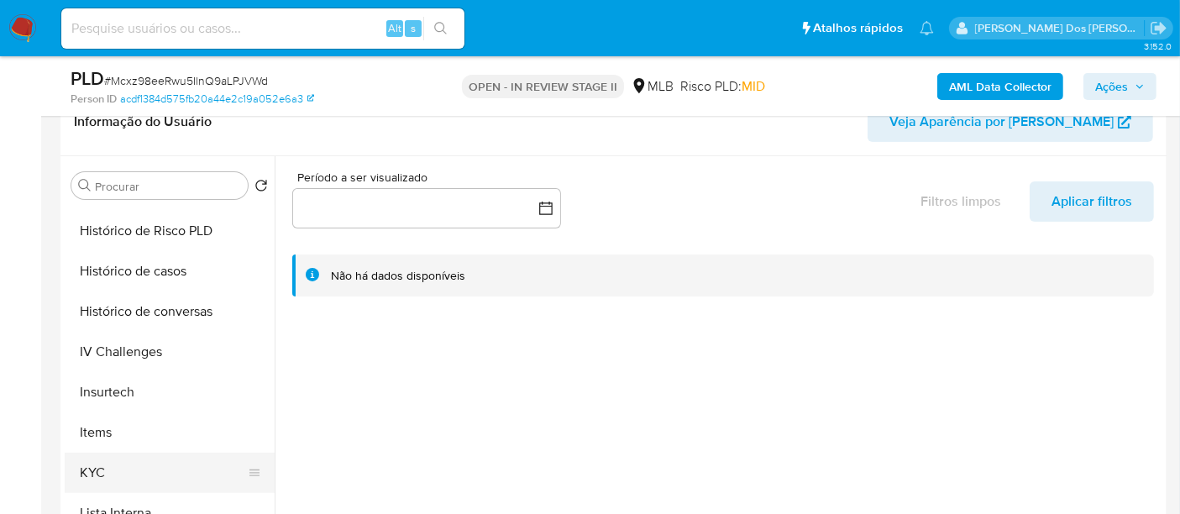
click at [92, 474] on button "KYC" at bounding box center [163, 473] width 197 height 40
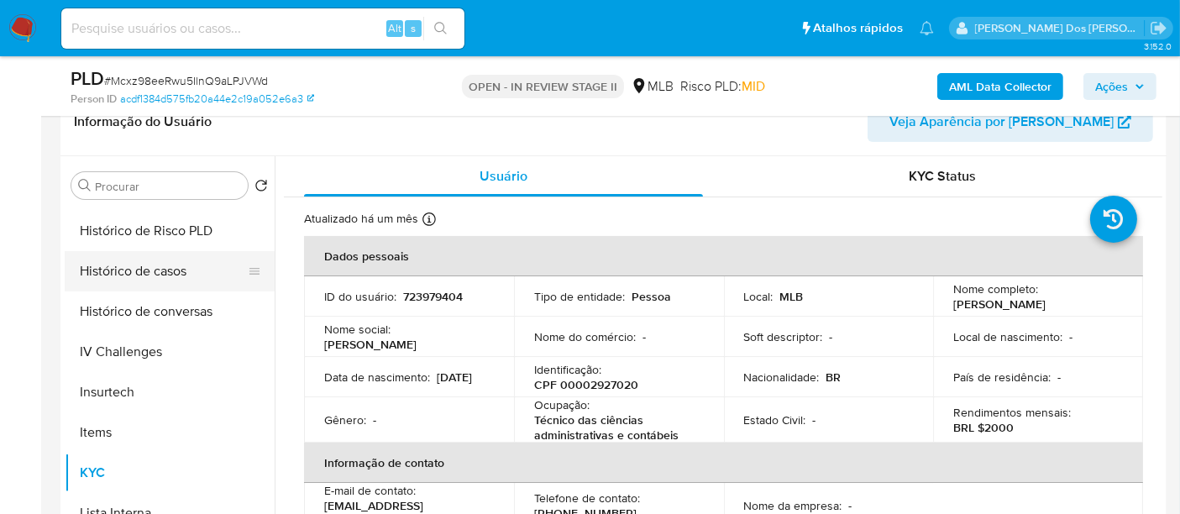
click at [136, 270] on button "Histórico de casos" at bounding box center [163, 271] width 197 height 40
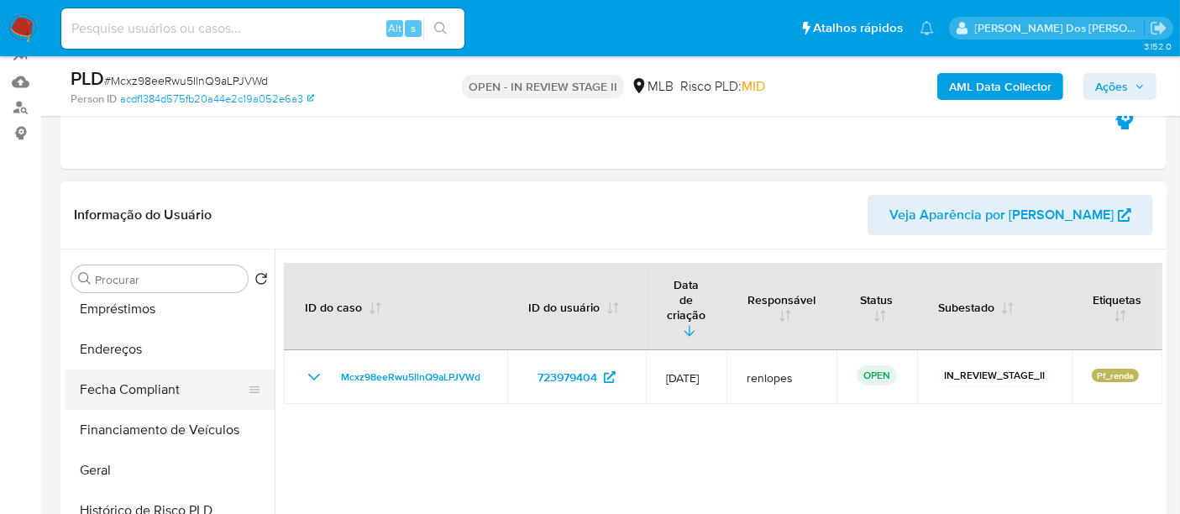
scroll to position [280, 0]
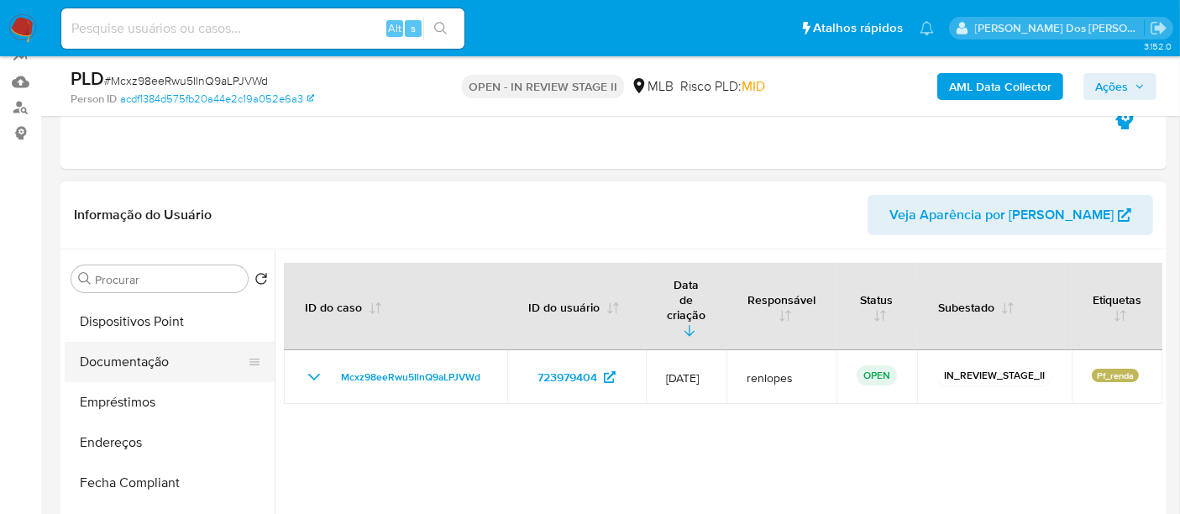
click at [146, 373] on button "Documentação" at bounding box center [163, 362] width 197 height 40
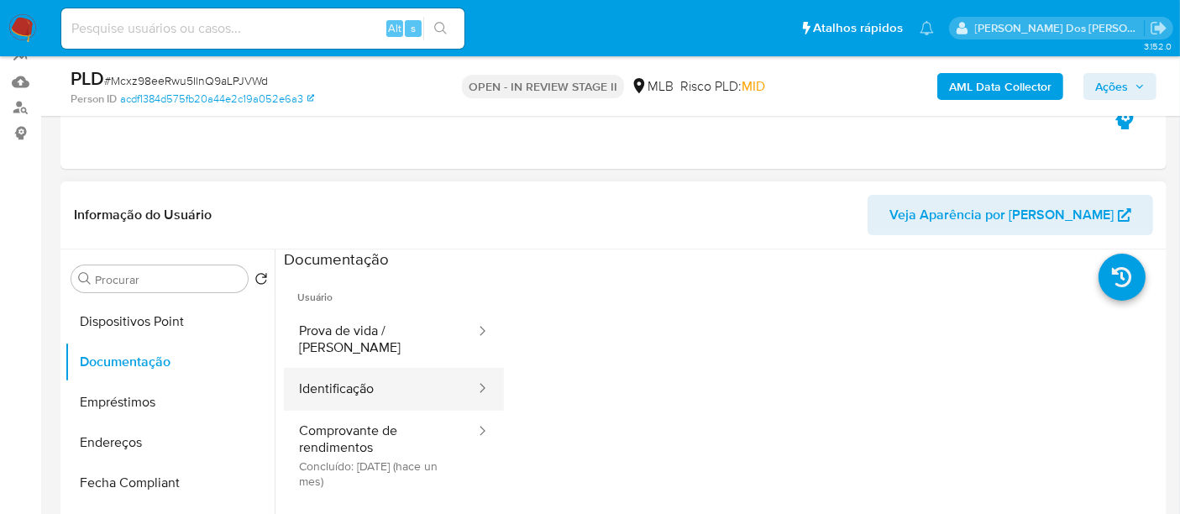
click at [331, 373] on button "Identificação" at bounding box center [380, 389] width 193 height 43
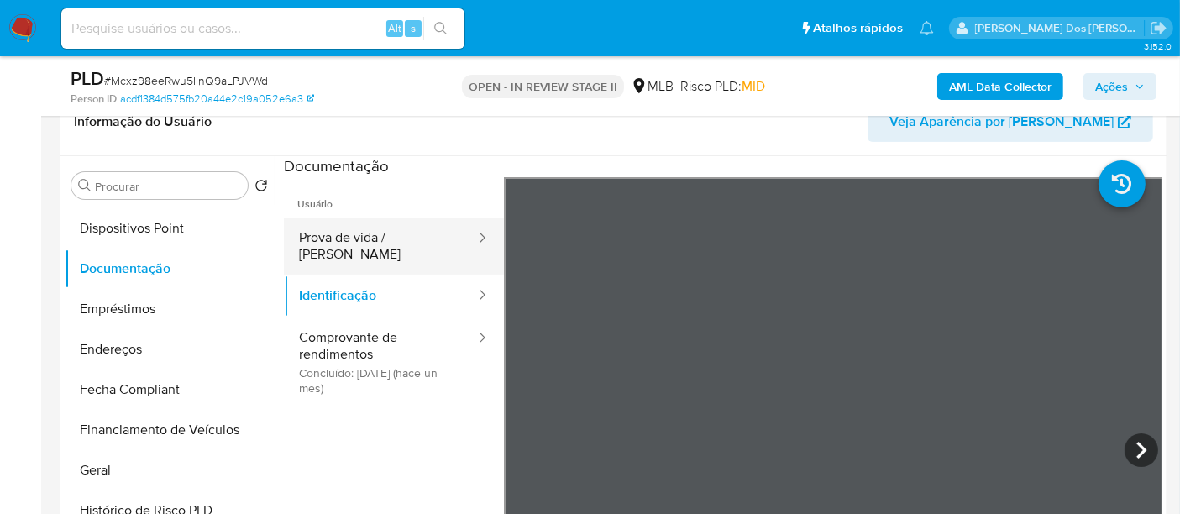
click at [380, 235] on button "Prova de vida / Selfie" at bounding box center [380, 246] width 193 height 57
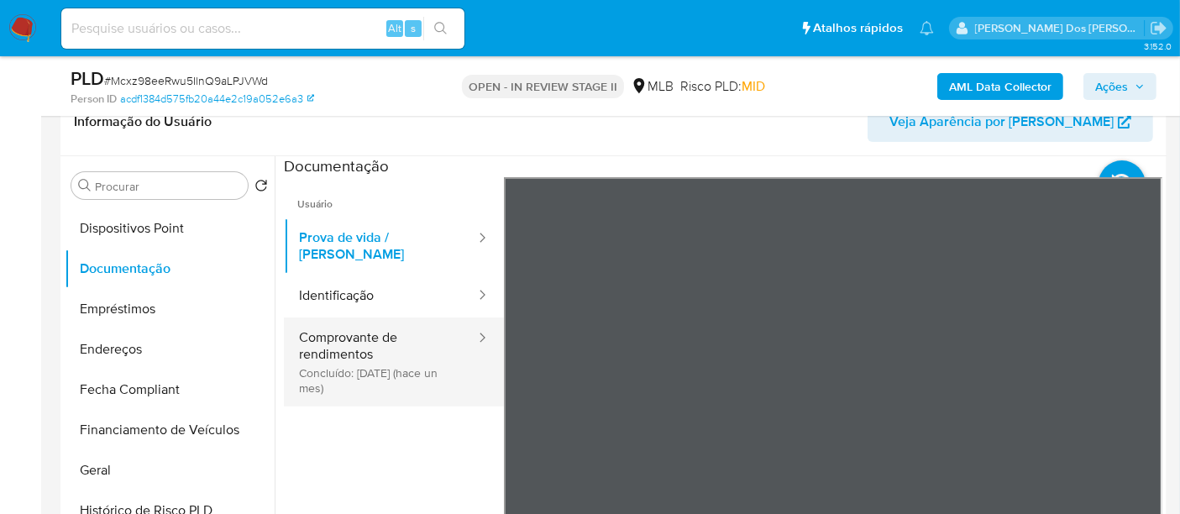
click at [350, 334] on button "Comprovante de rendimentos Concluído: 16/07/2025 (hace un mes)" at bounding box center [380, 362] width 193 height 89
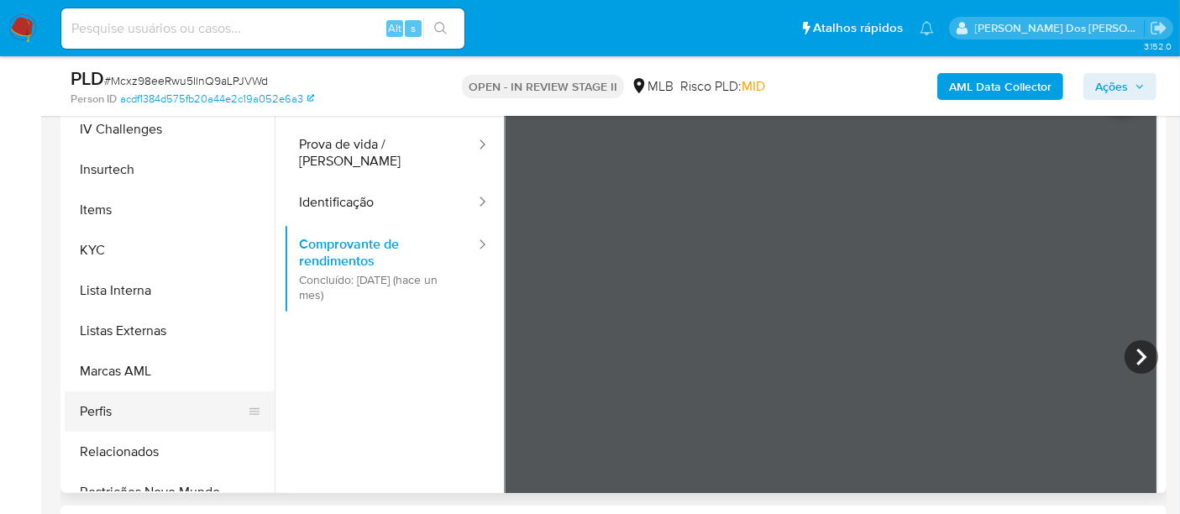
scroll to position [709, 0]
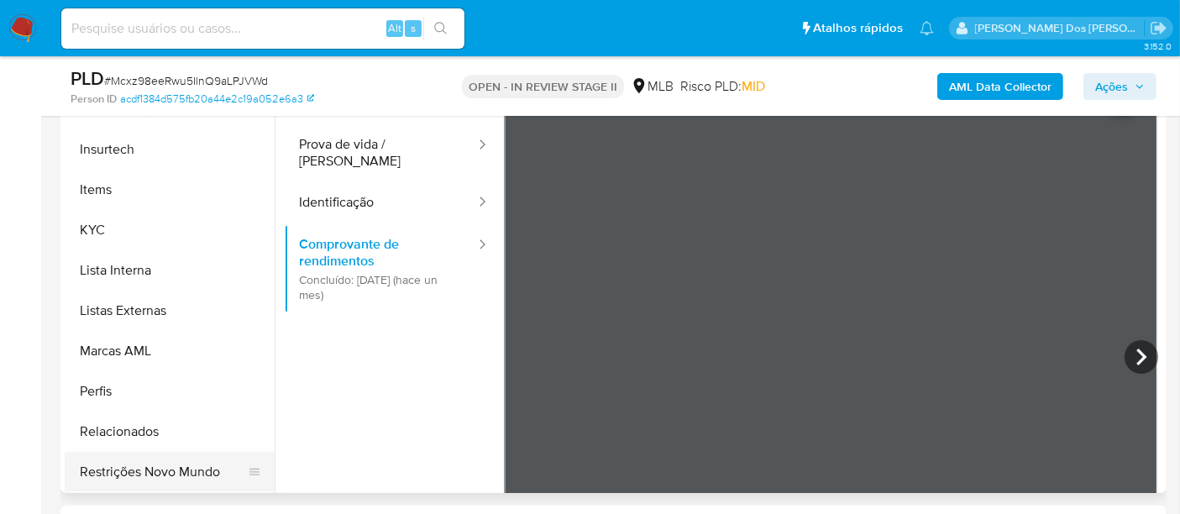
click at [172, 471] on button "Restrições Novo Mundo" at bounding box center [163, 472] width 197 height 40
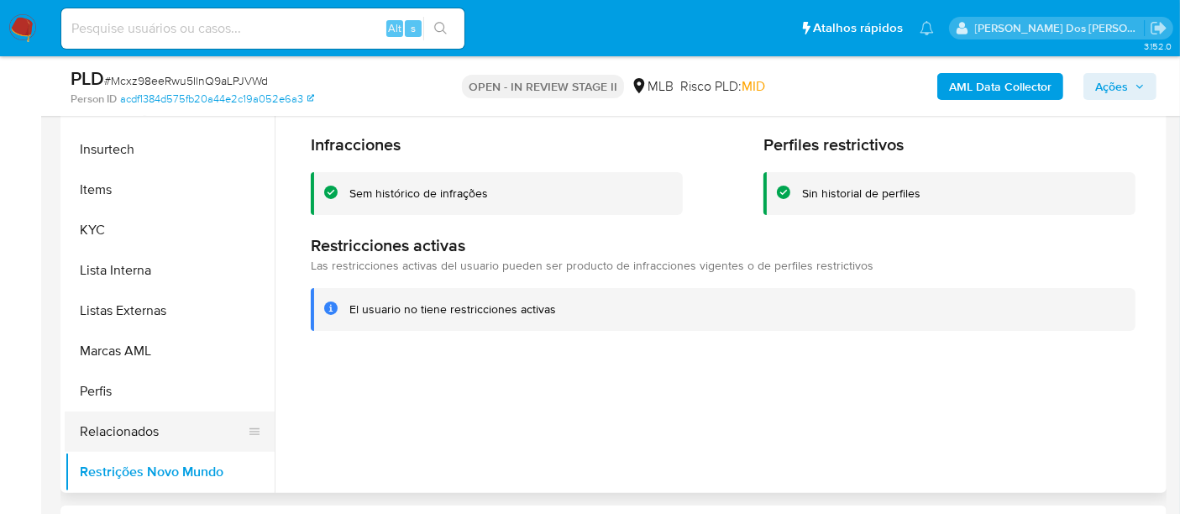
scroll to position [429, 0]
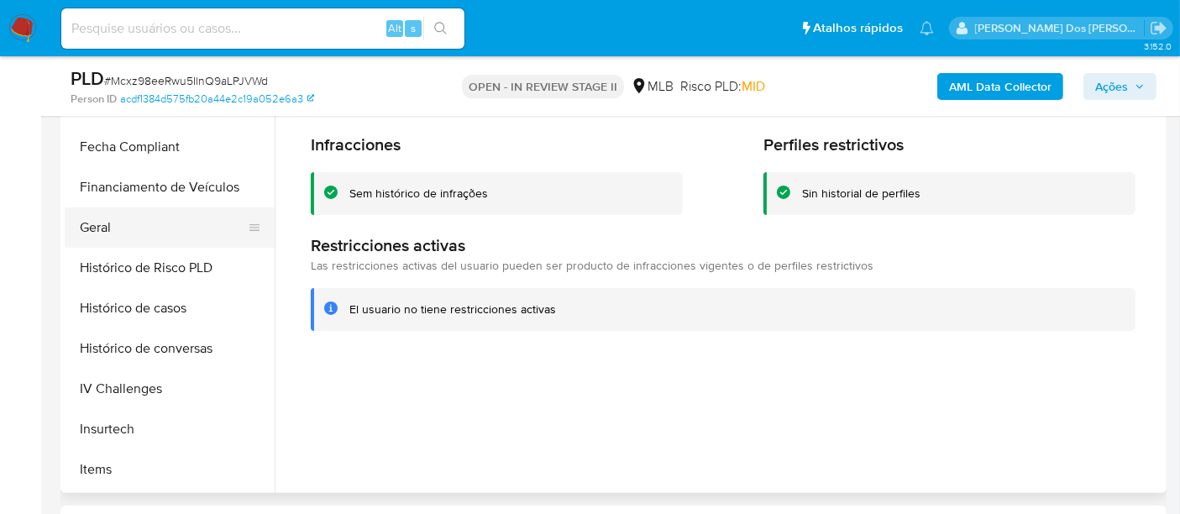
click at [105, 226] on button "Geral" at bounding box center [163, 227] width 197 height 40
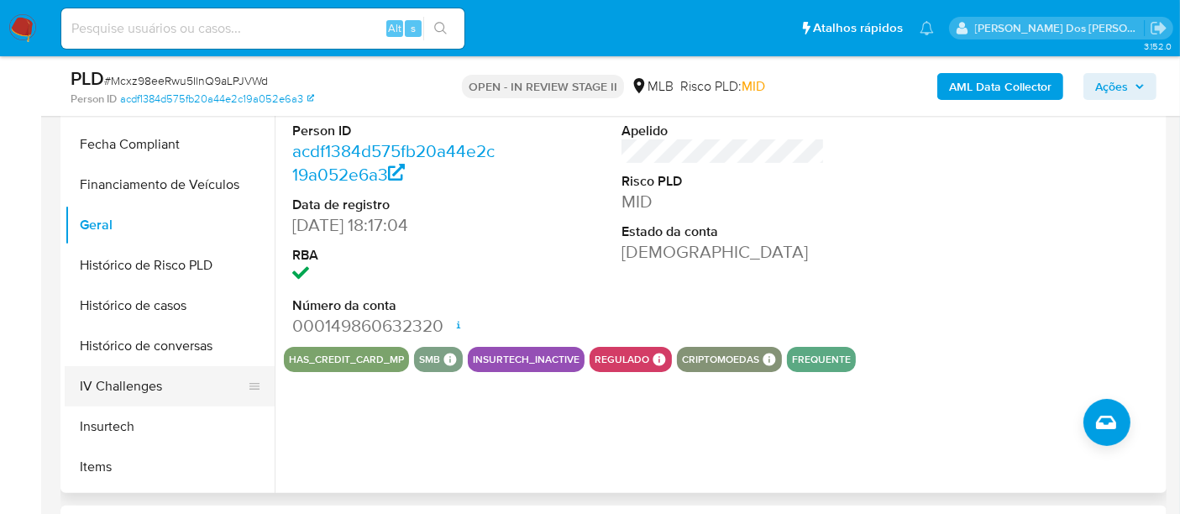
scroll to position [336, 0]
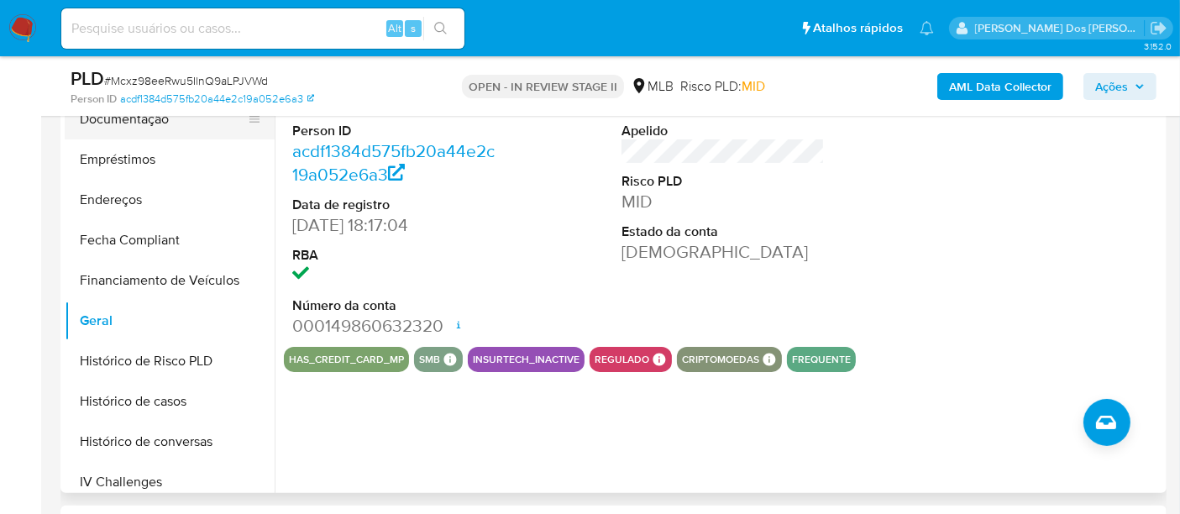
click at [148, 127] on button "Documentação" at bounding box center [163, 119] width 197 height 40
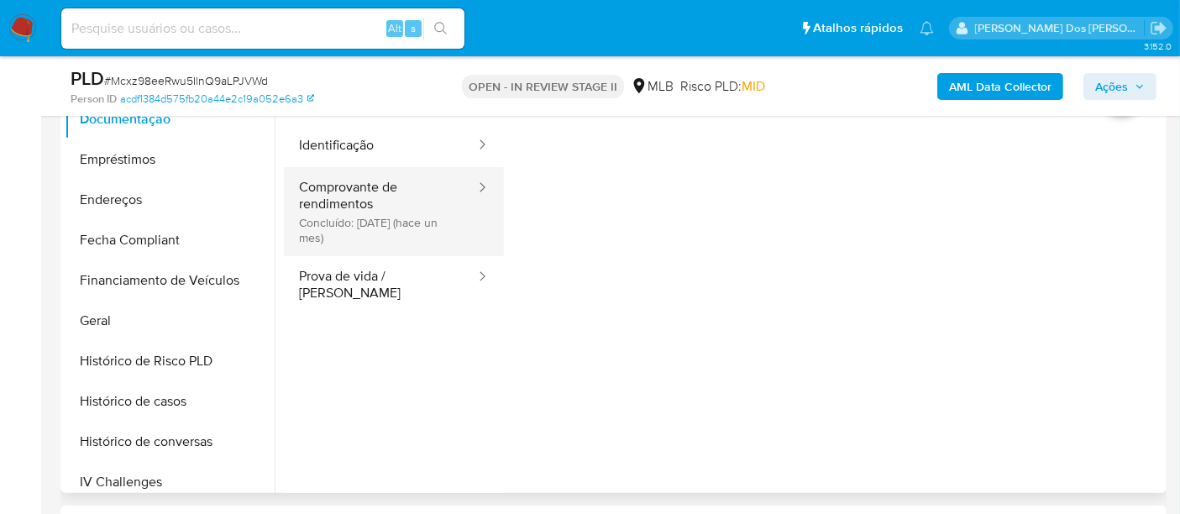
click at [352, 218] on button "Comprovante de rendimentos Concluído: 16/07/2025 (hace un mes)" at bounding box center [380, 211] width 193 height 89
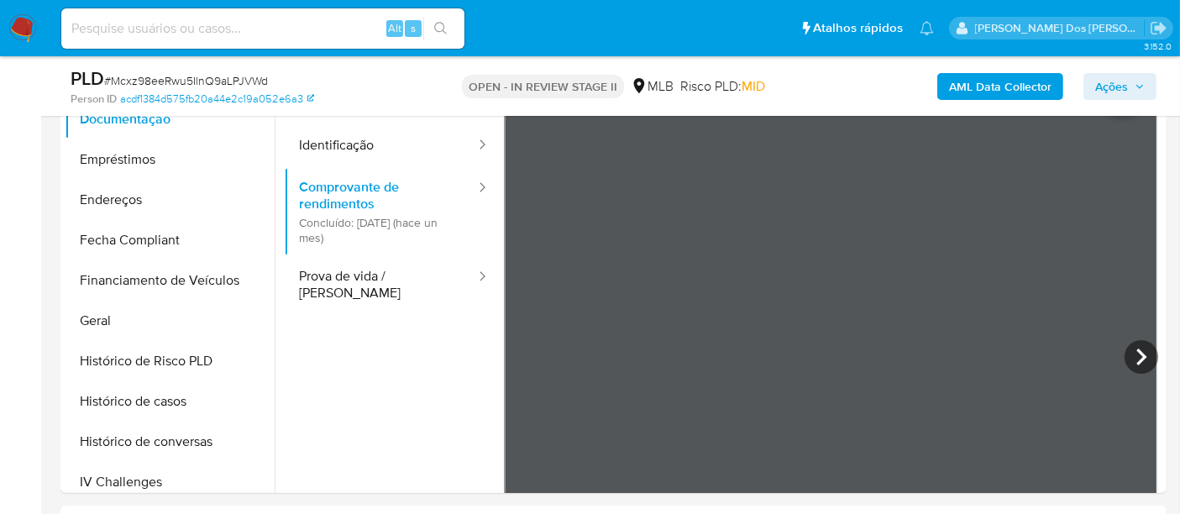
click at [230, 29] on input at bounding box center [262, 29] width 403 height 22
paste input "g3EGXmyyZR4GgxHpp1gpdxaq"
type input "g3EGXmyyZR4GgxHpp1gpdxaq"
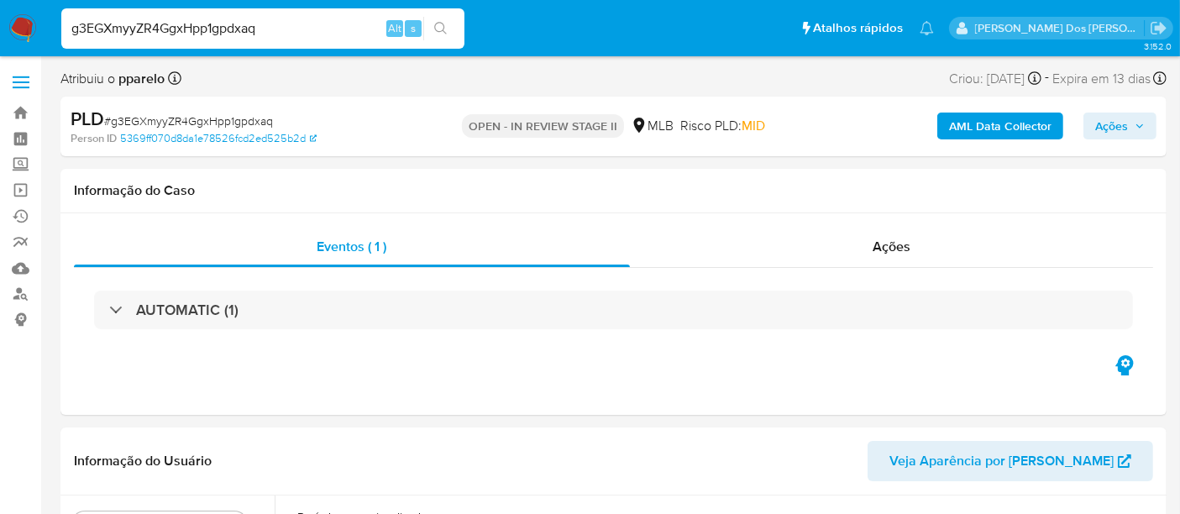
select select "10"
click at [19, 29] on img at bounding box center [22, 28] width 29 height 29
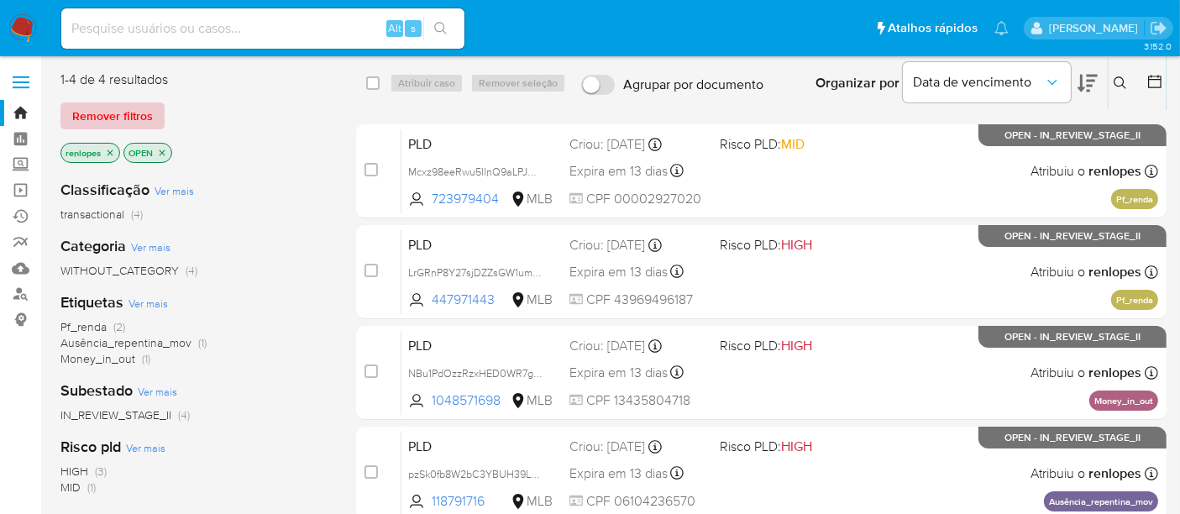
click at [128, 118] on span "Remover filtros" at bounding box center [112, 116] width 81 height 24
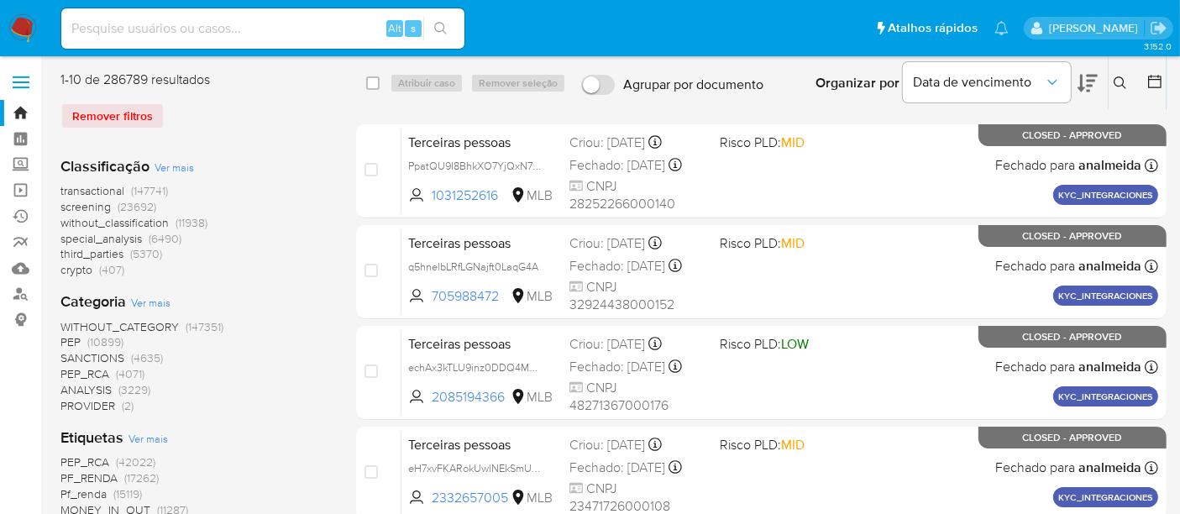
click at [1126, 80] on icon at bounding box center [1120, 82] width 13 height 13
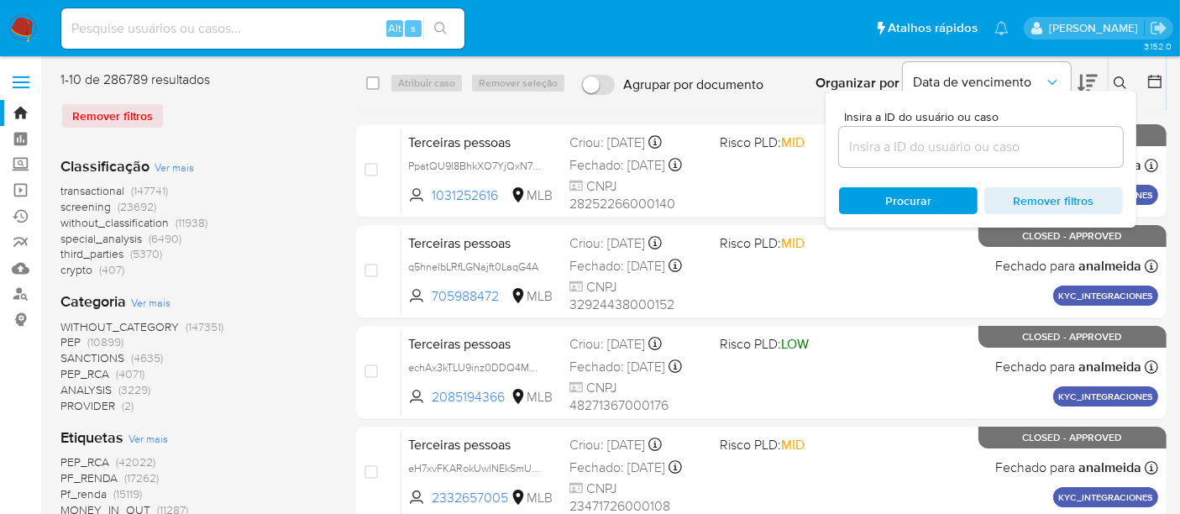
click at [1010, 160] on div at bounding box center [981, 147] width 284 height 40
click at [1003, 144] on input at bounding box center [981, 147] width 284 height 22
paste input "g3EGXmyyZR4GgxHpp1gpdxaq"
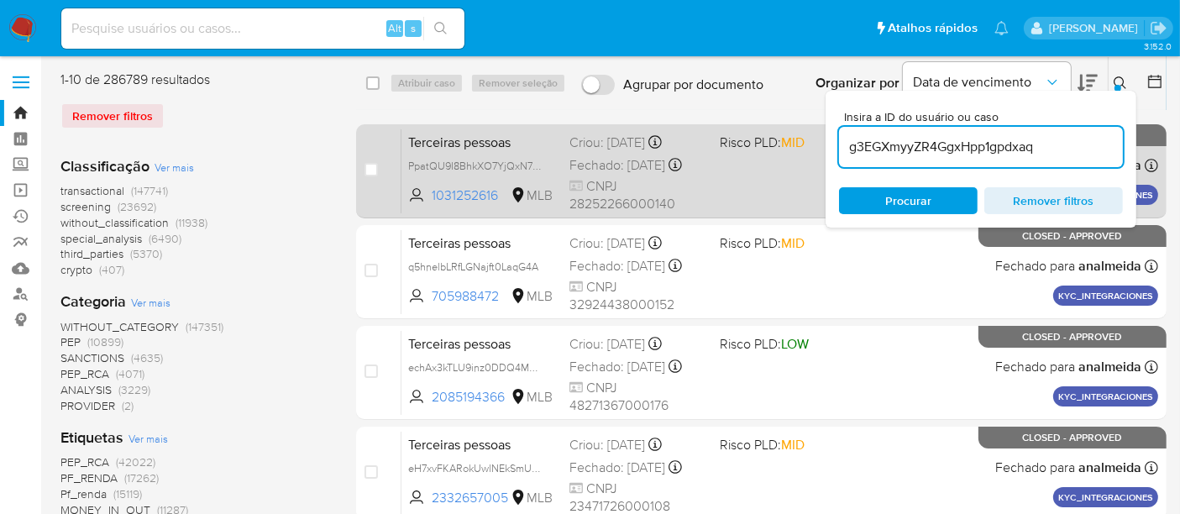
type input "g3EGXmyyZR4GgxHpp1gpdxaq"
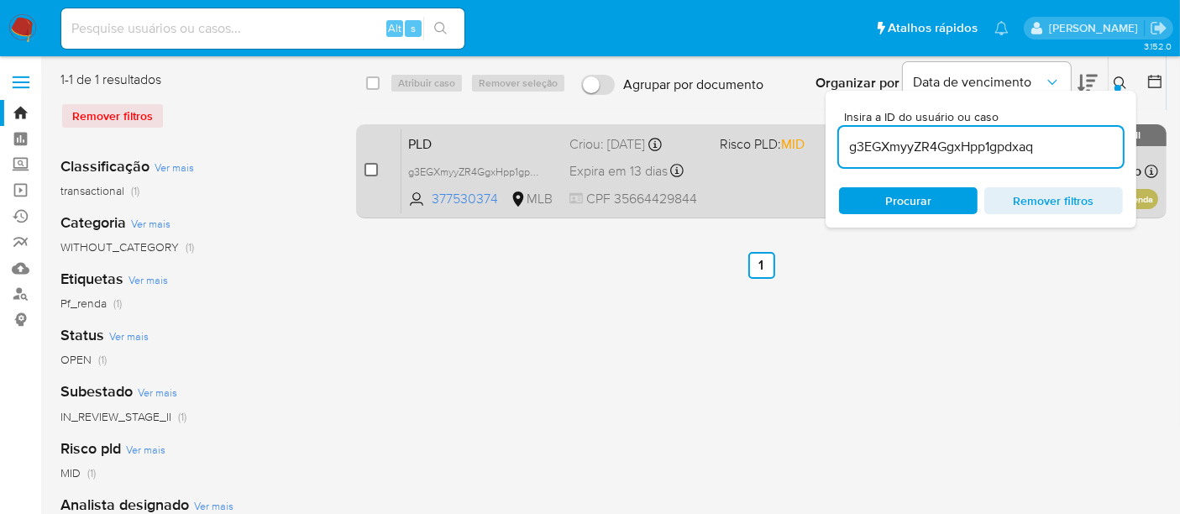
click at [367, 165] on input "checkbox" at bounding box center [371, 169] width 13 height 13
checkbox input "true"
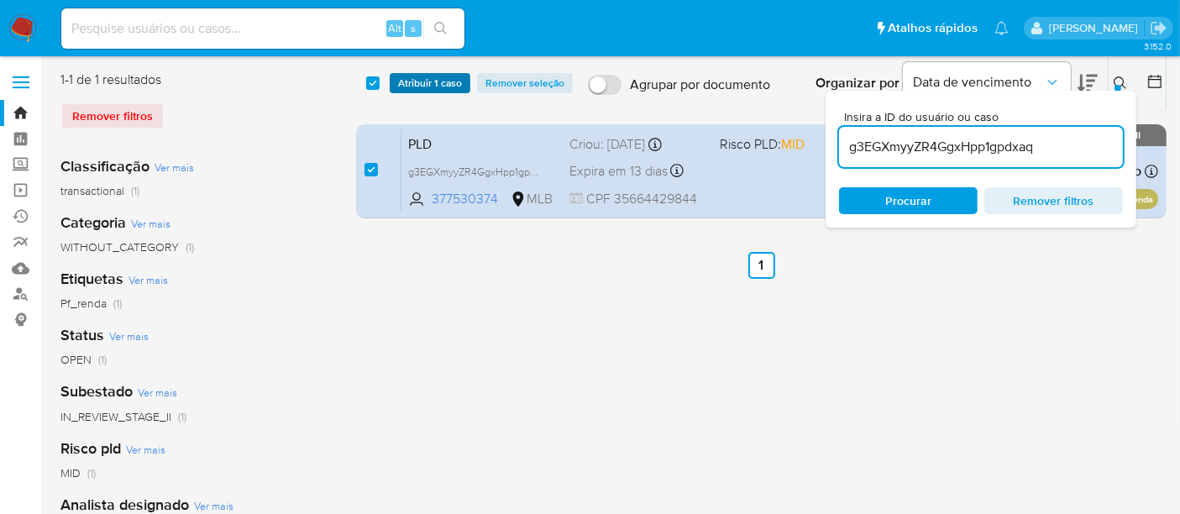
click at [423, 75] on span "Atribuir 1 caso" at bounding box center [430, 83] width 64 height 17
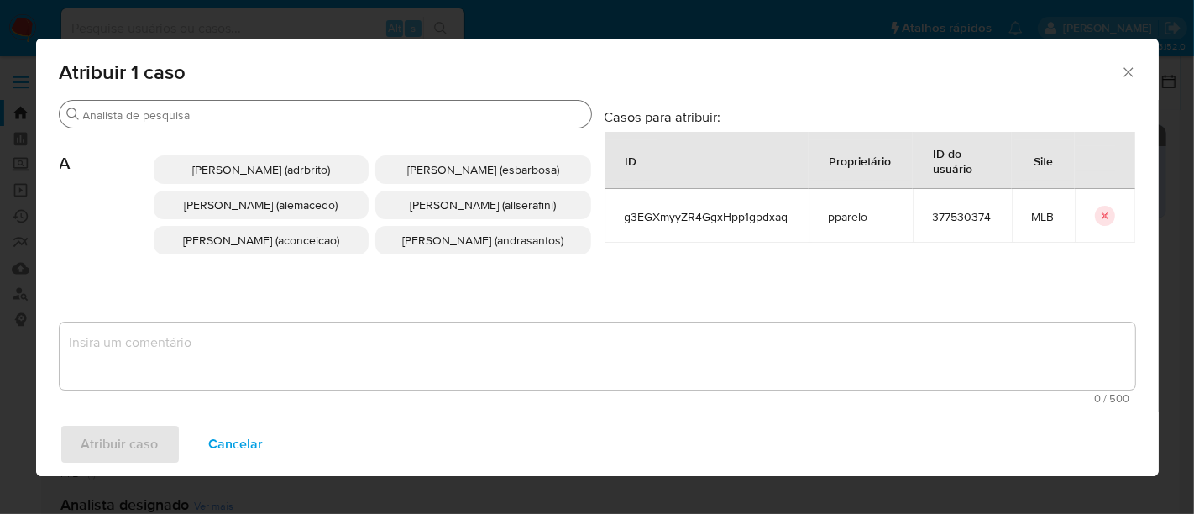
click at [418, 109] on input "Buscar" at bounding box center [333, 115] width 501 height 15
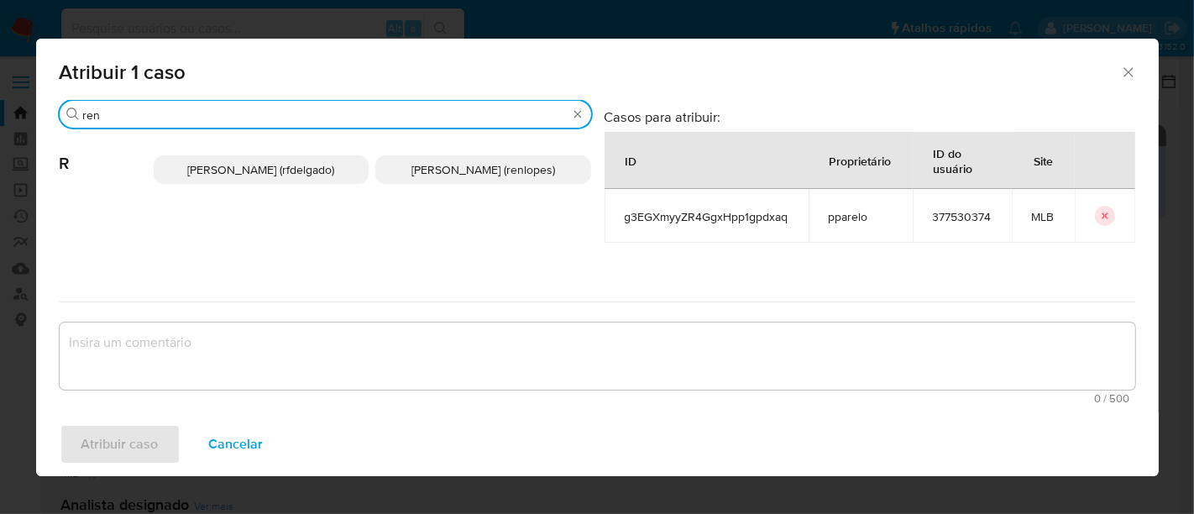
type input "ren"
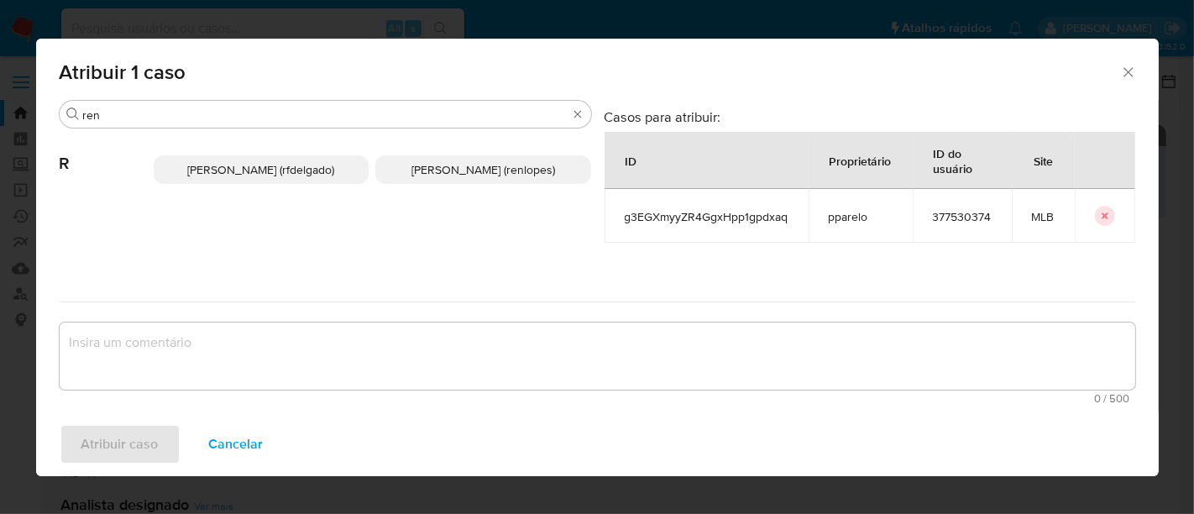
click at [449, 166] on span "[PERSON_NAME] (renlopes)" at bounding box center [484, 169] width 144 height 17
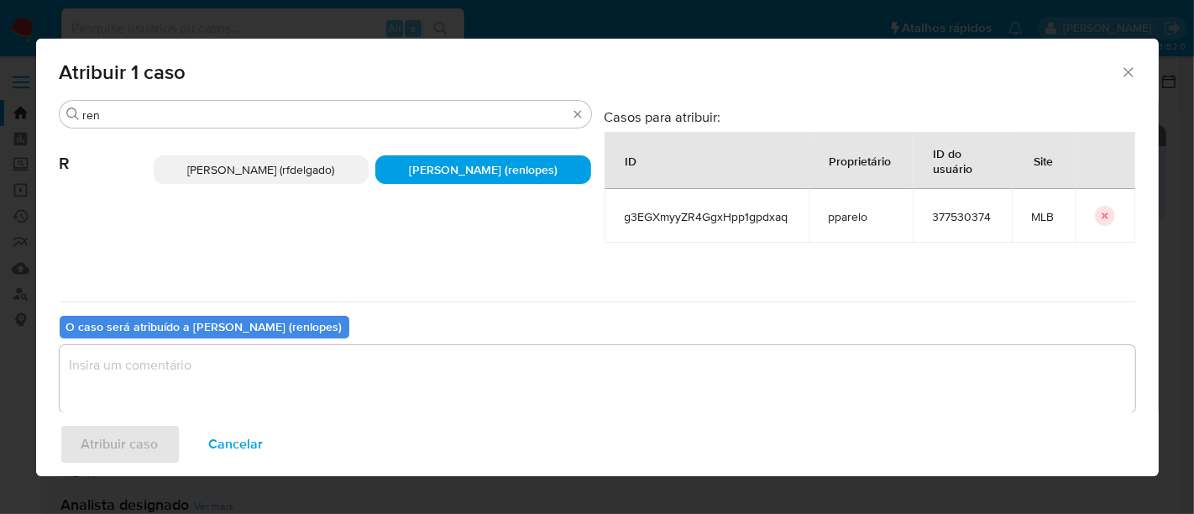
click at [422, 377] on textarea "assign-modal" at bounding box center [598, 378] width 1076 height 67
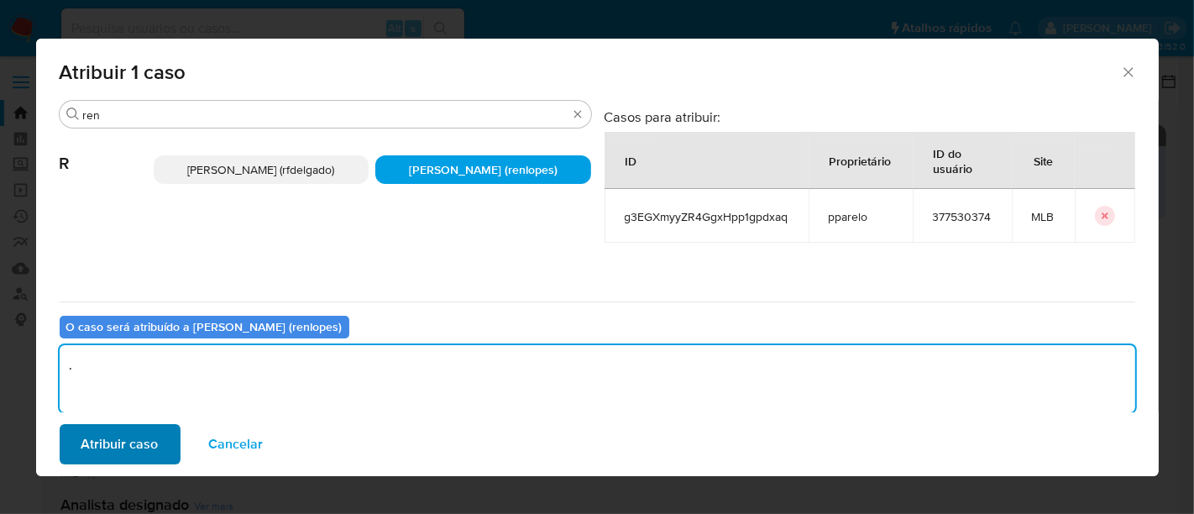
type textarea "."
click at [101, 442] on span "Atribuir caso" at bounding box center [119, 444] width 77 height 37
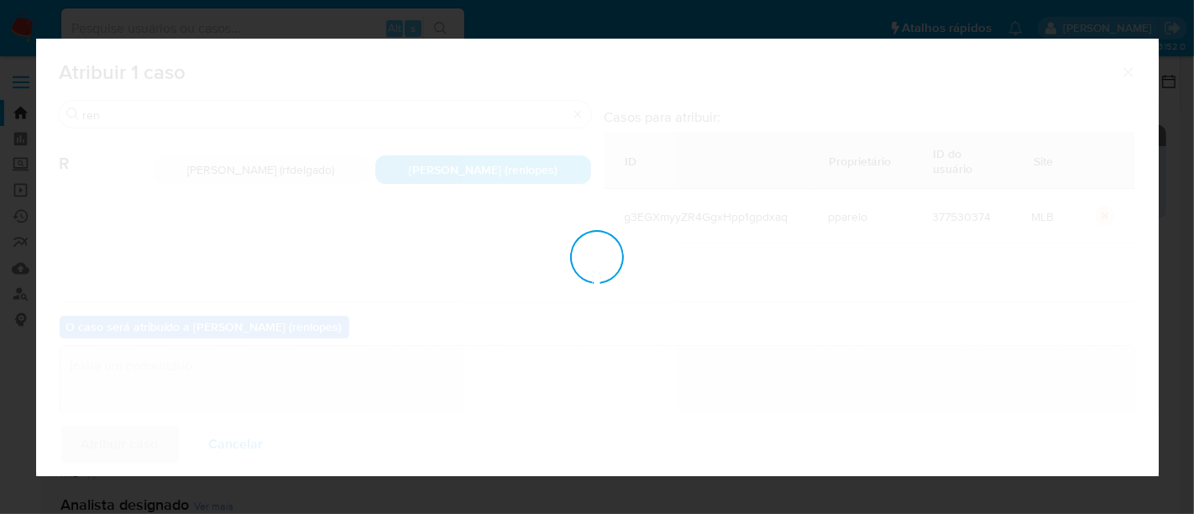
checkbox input "false"
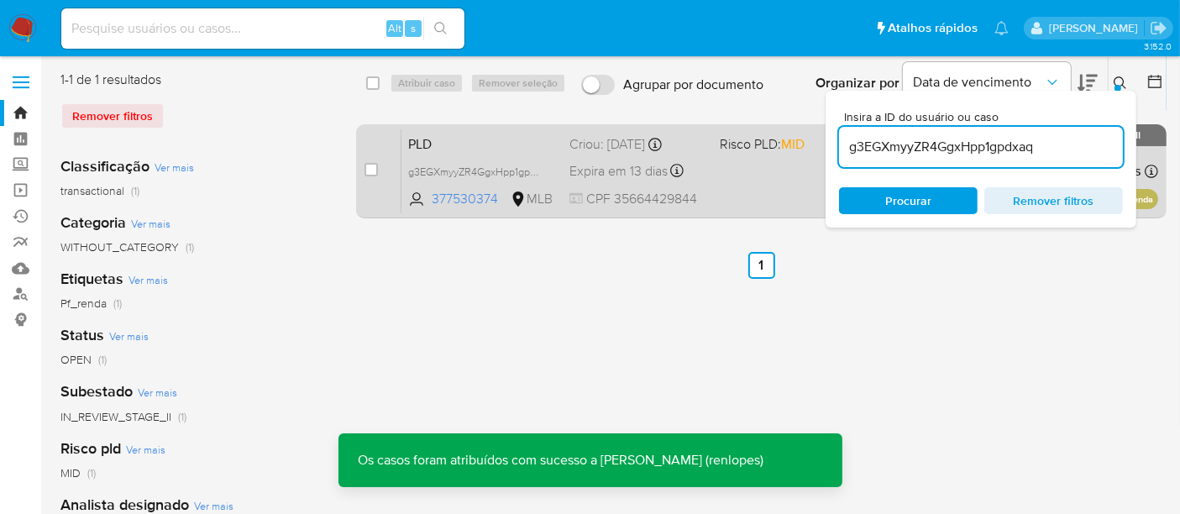
click at [617, 166] on span "Expira em 13 dias" at bounding box center [619, 171] width 98 height 18
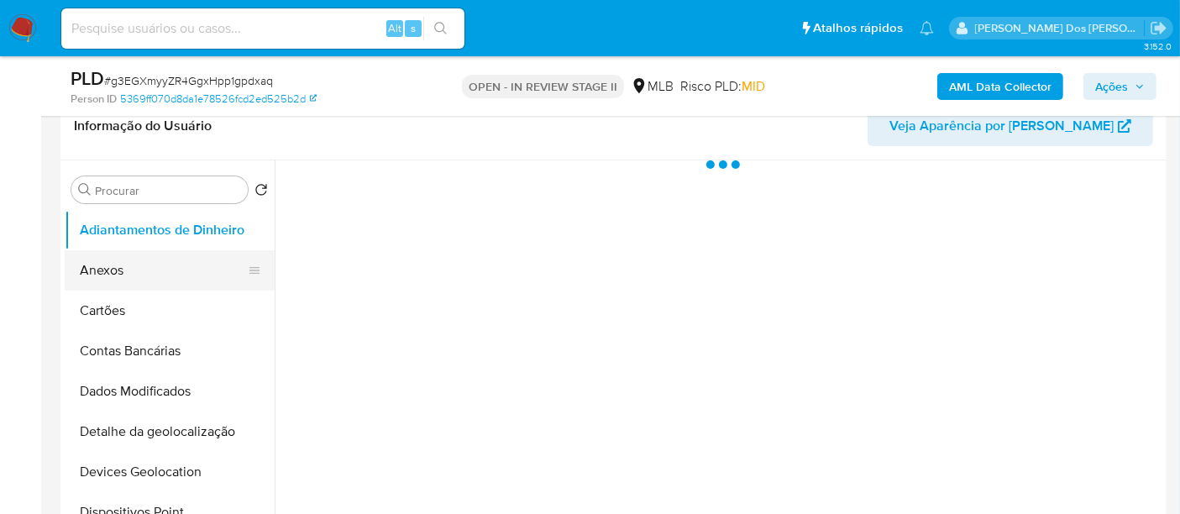
scroll to position [280, 0]
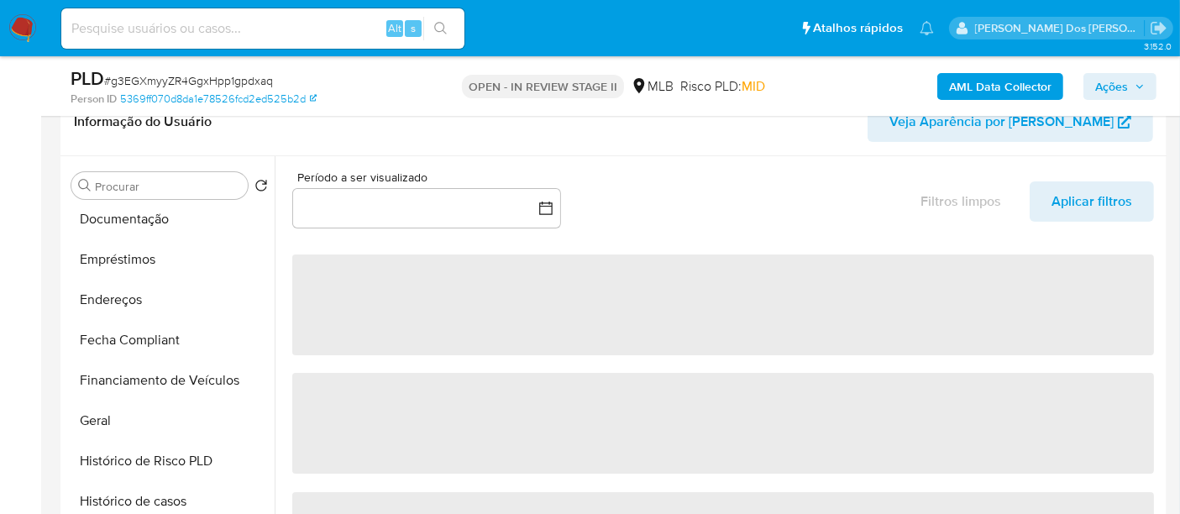
select select "10"
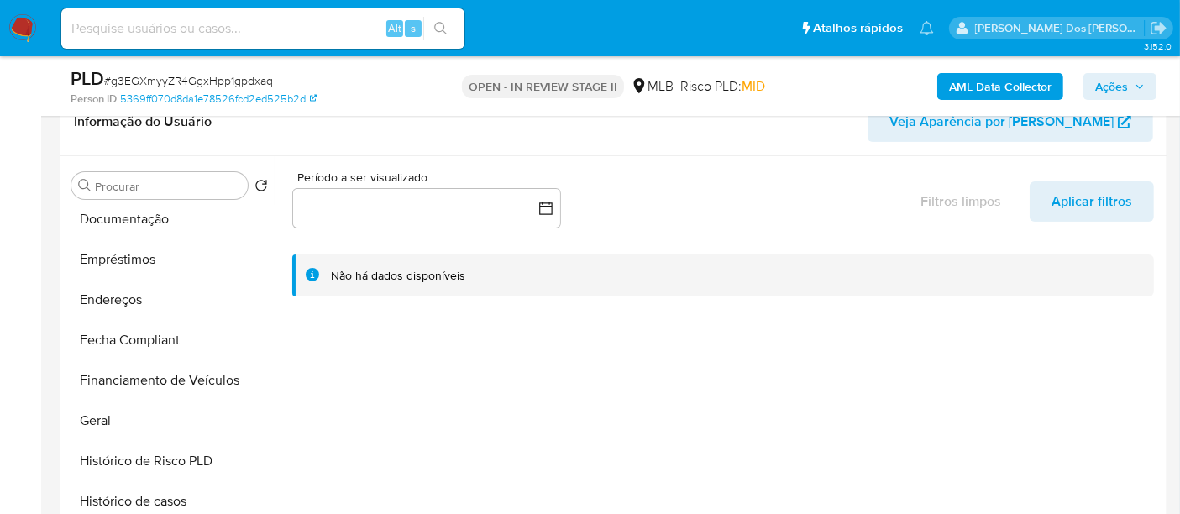
scroll to position [653, 0]
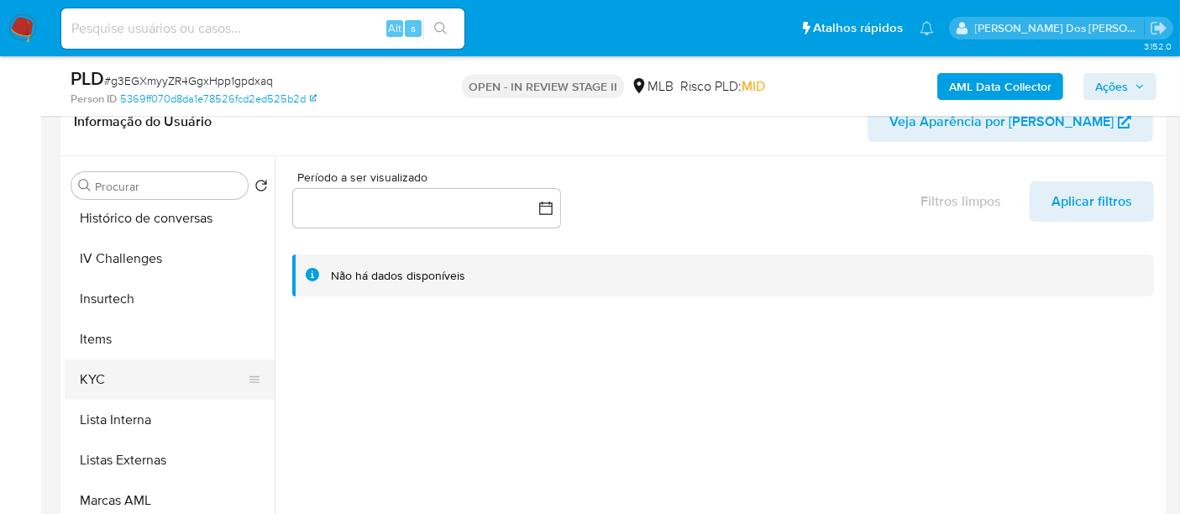
click at [92, 376] on button "KYC" at bounding box center [163, 380] width 197 height 40
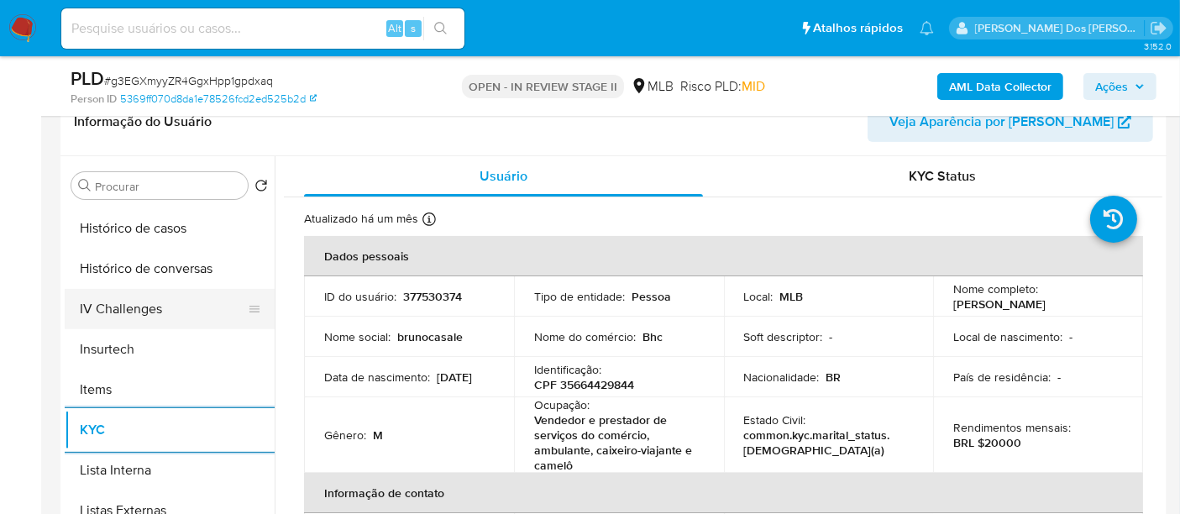
scroll to position [559, 0]
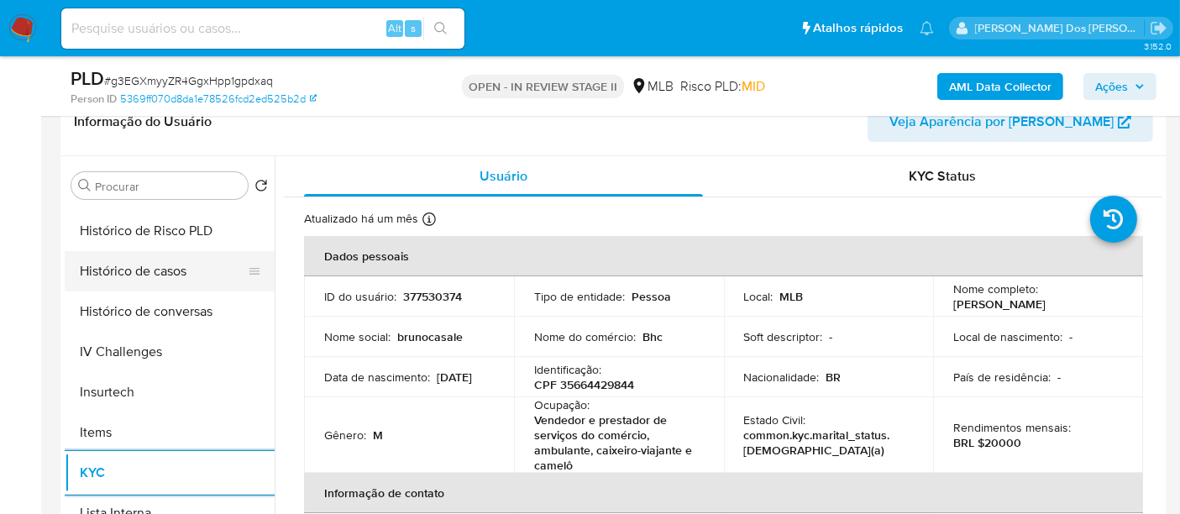
click at [107, 281] on button "Histórico de casos" at bounding box center [163, 271] width 197 height 40
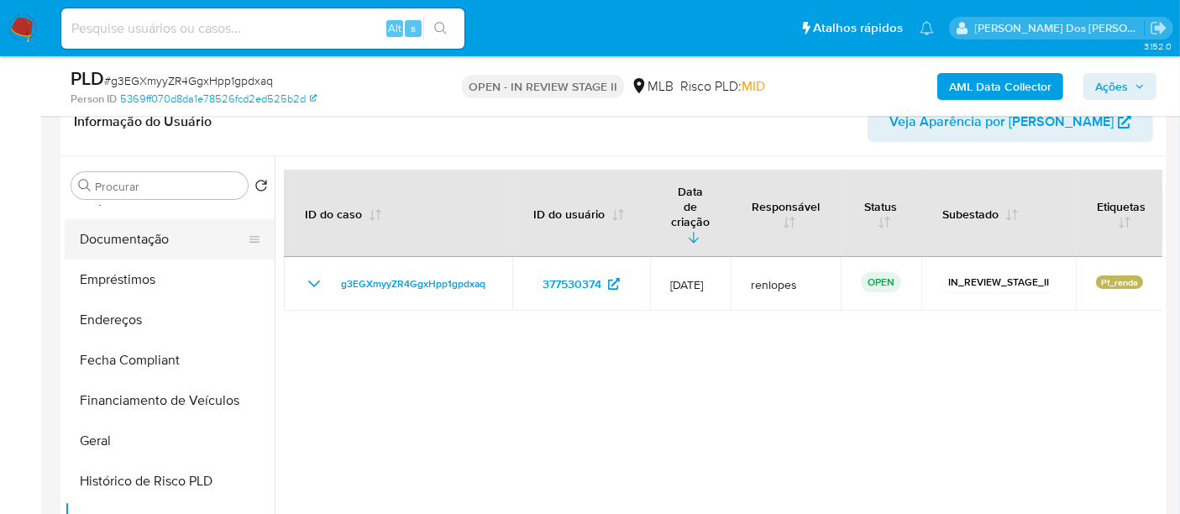
scroll to position [280, 0]
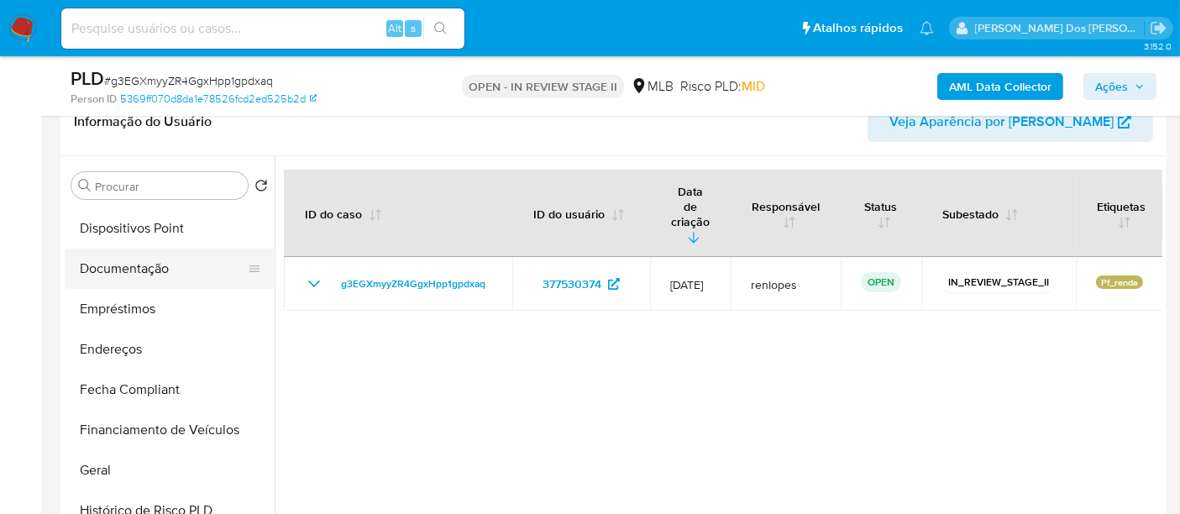
click at [143, 264] on button "Documentação" at bounding box center [163, 269] width 197 height 40
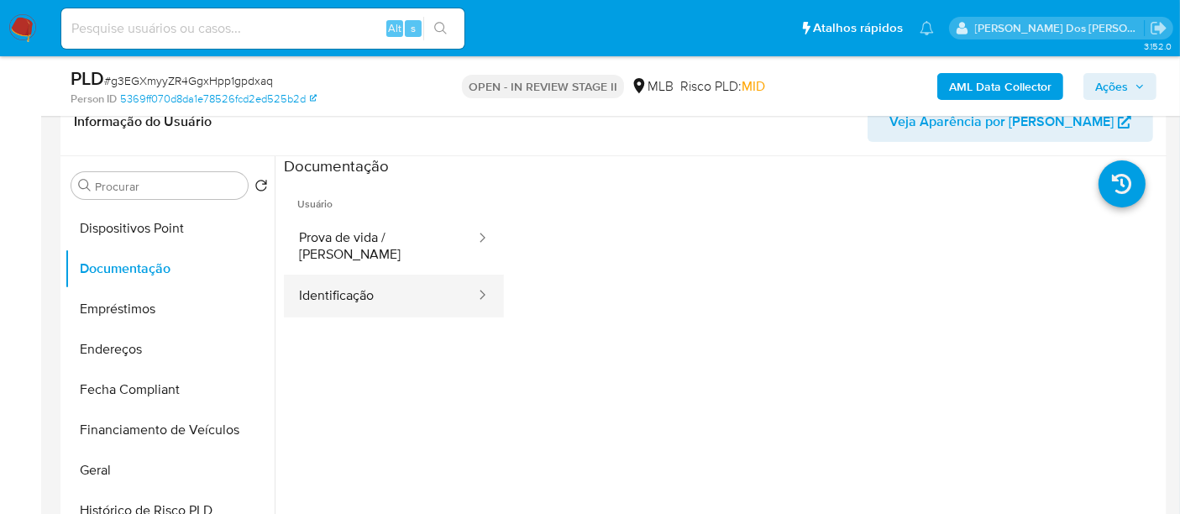
click at [328, 279] on button "Identificação" at bounding box center [380, 296] width 193 height 43
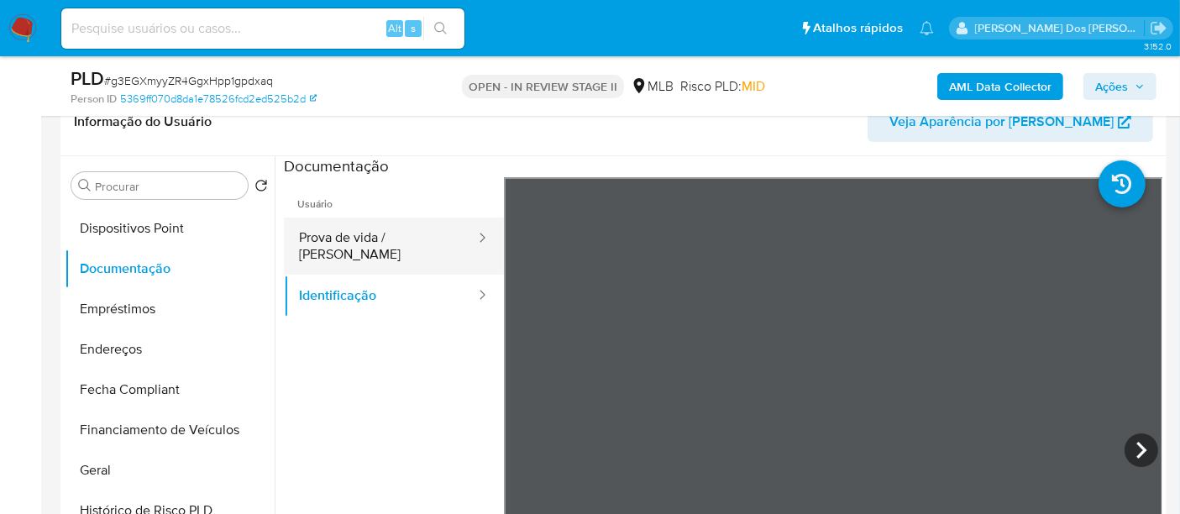
click at [371, 235] on button "Prova de vida / [PERSON_NAME]" at bounding box center [380, 246] width 193 height 57
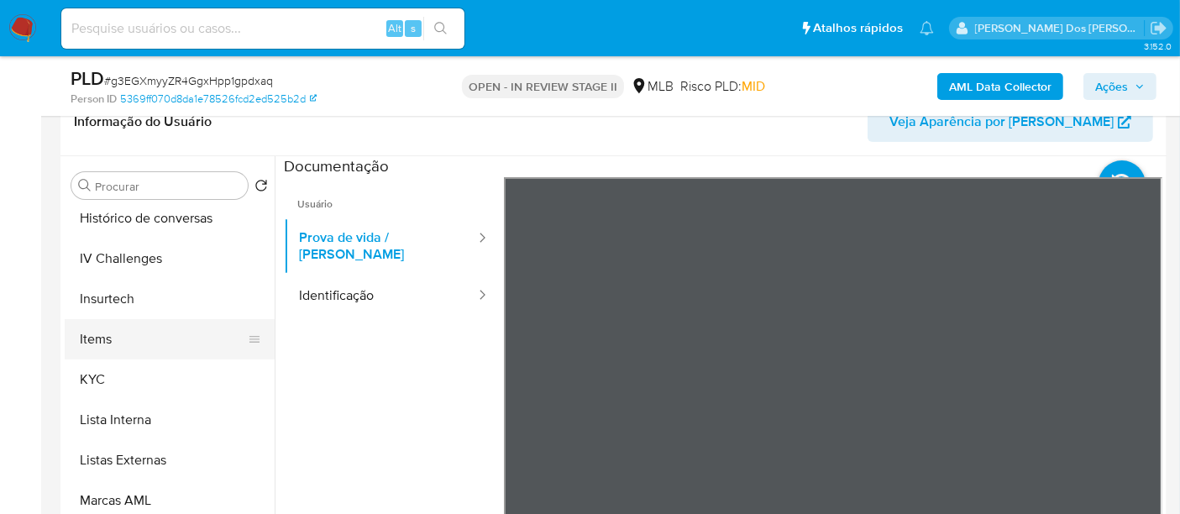
scroll to position [709, 0]
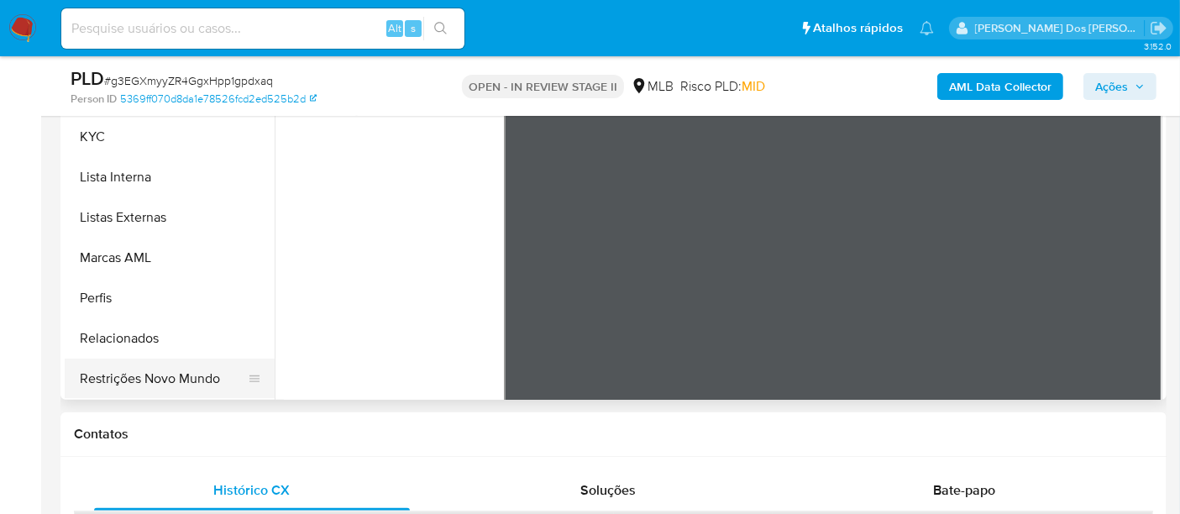
click at [187, 375] on button "Restrições Novo Mundo" at bounding box center [163, 379] width 197 height 40
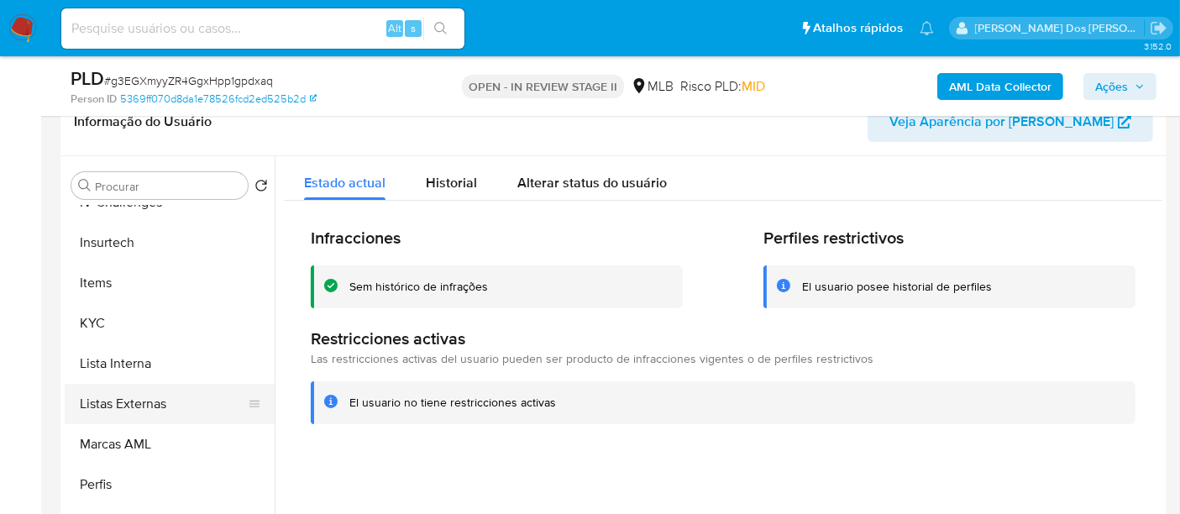
scroll to position [522, 0]
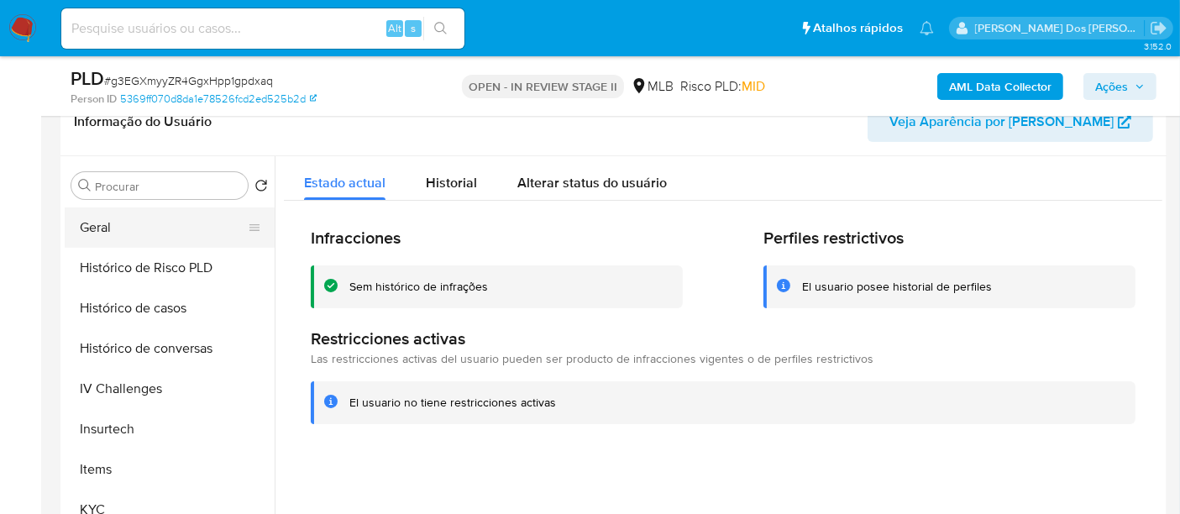
click at [102, 228] on button "Geral" at bounding box center [163, 227] width 197 height 40
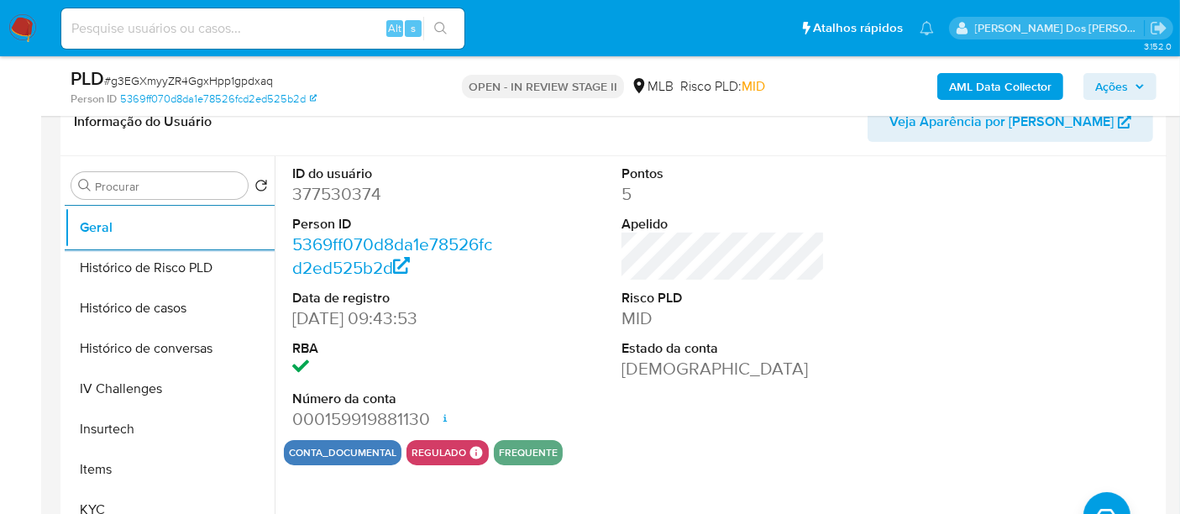
click at [21, 29] on img at bounding box center [22, 28] width 29 height 29
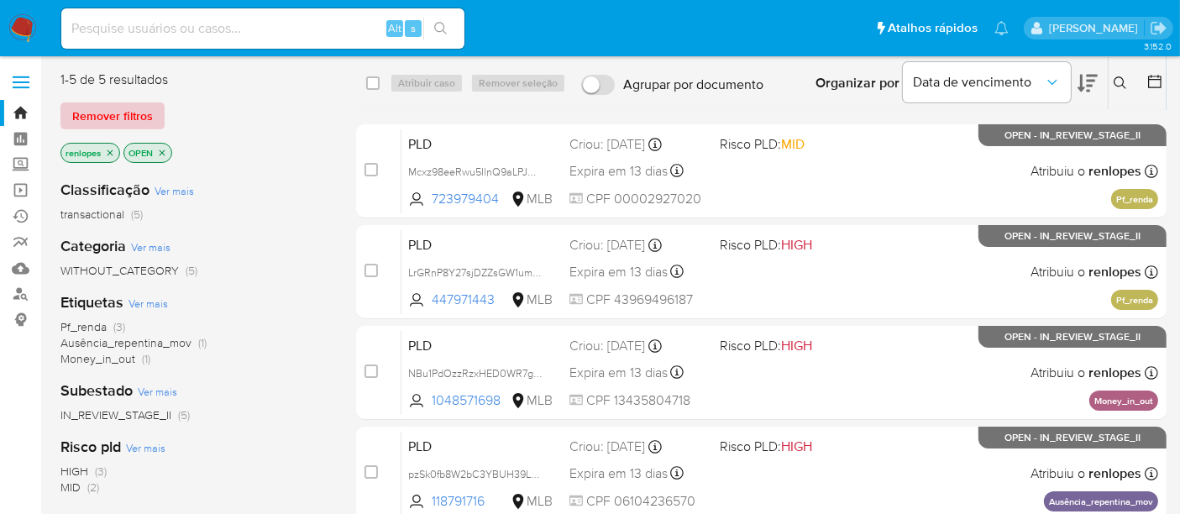
click at [149, 116] on span "Remover filtros" at bounding box center [112, 116] width 81 height 24
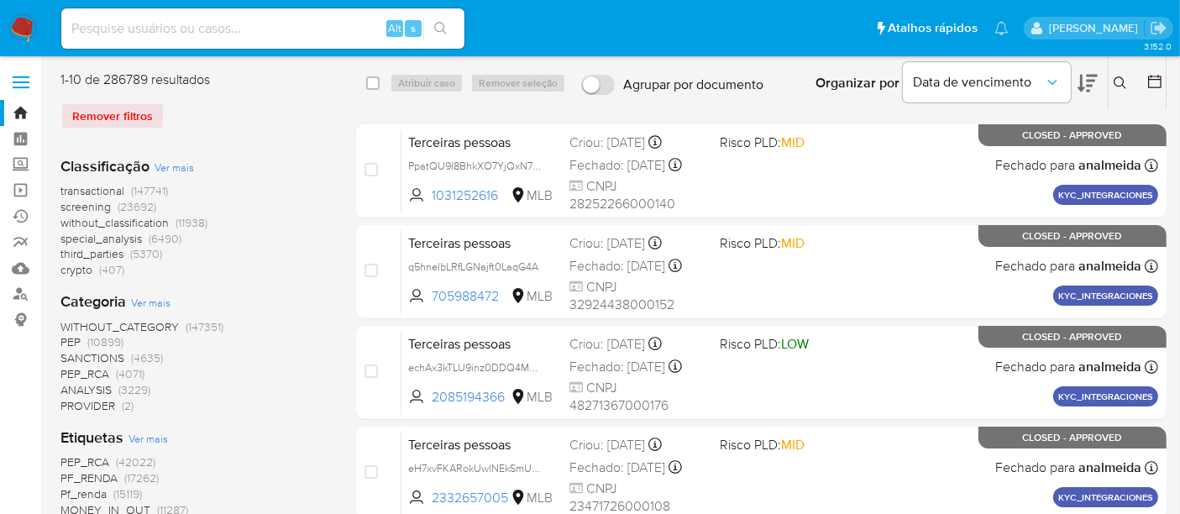
click at [1120, 87] on icon at bounding box center [1120, 82] width 13 height 13
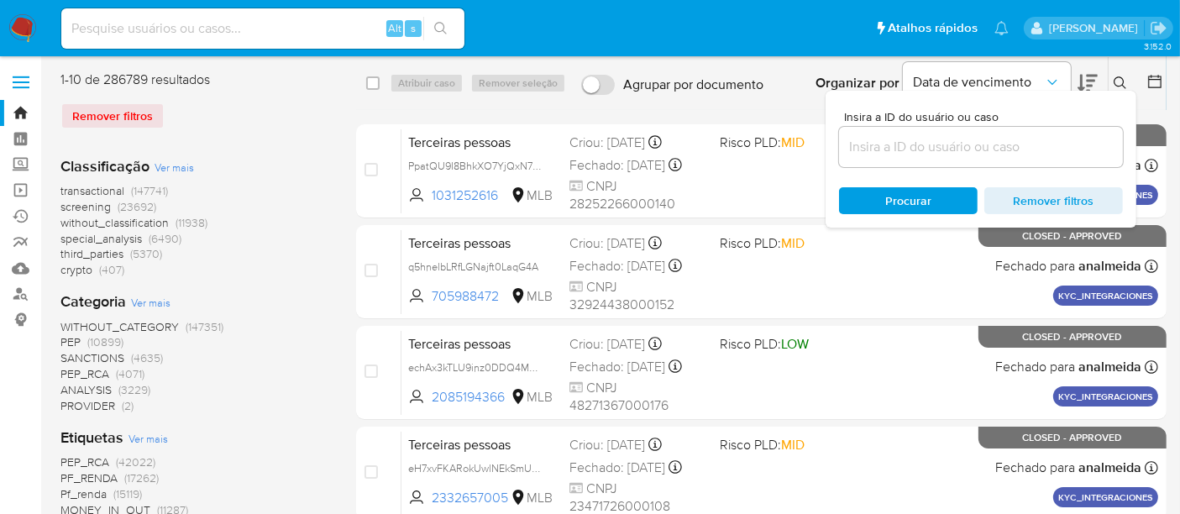
click at [980, 152] on input at bounding box center [981, 147] width 284 height 22
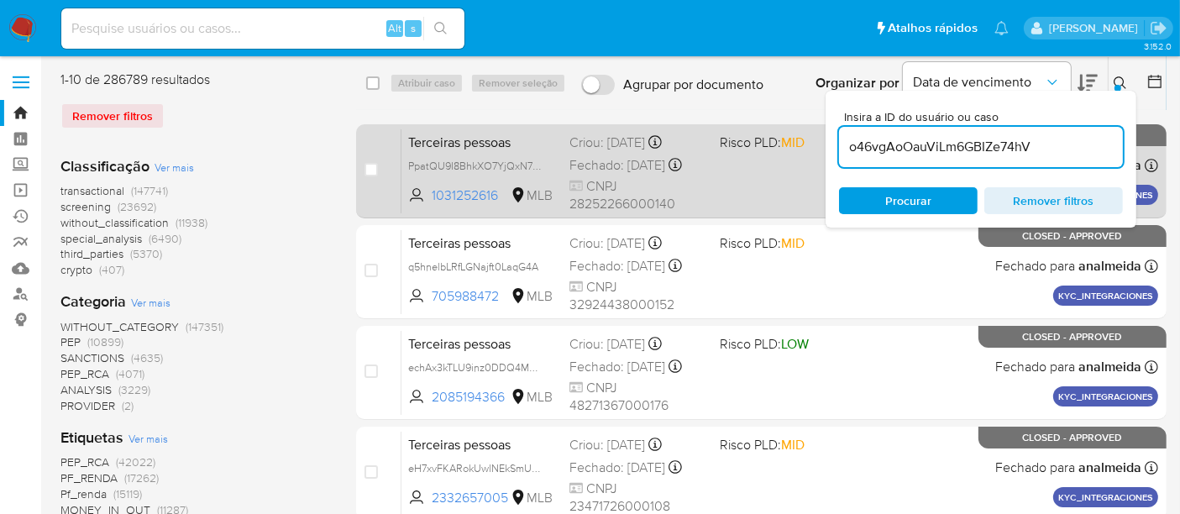
type input "o46vgAoOauViLm6GBIZe74hV"
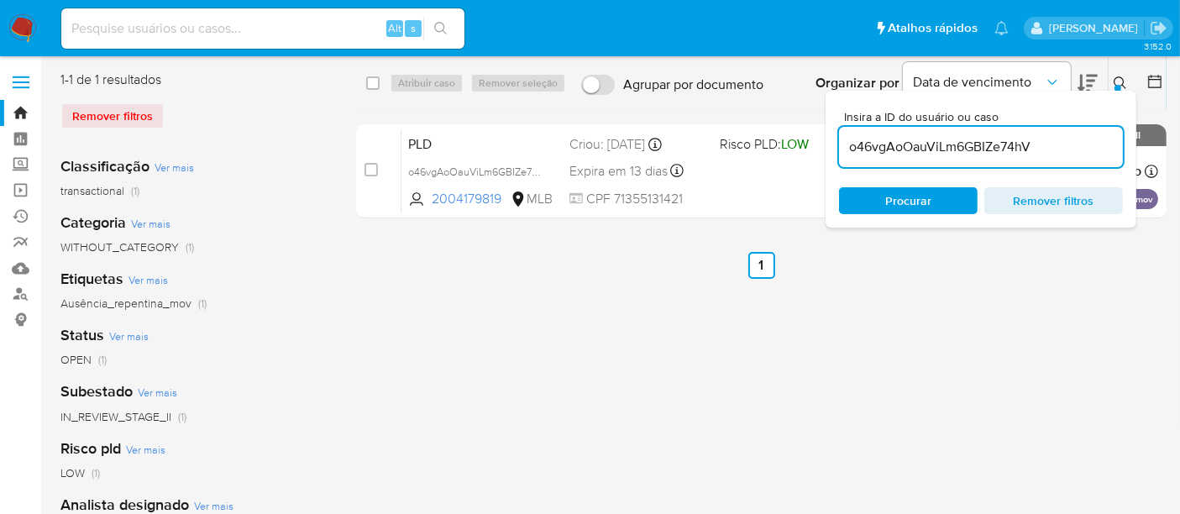
click at [372, 174] on input "checkbox" at bounding box center [371, 169] width 13 height 13
checkbox input "true"
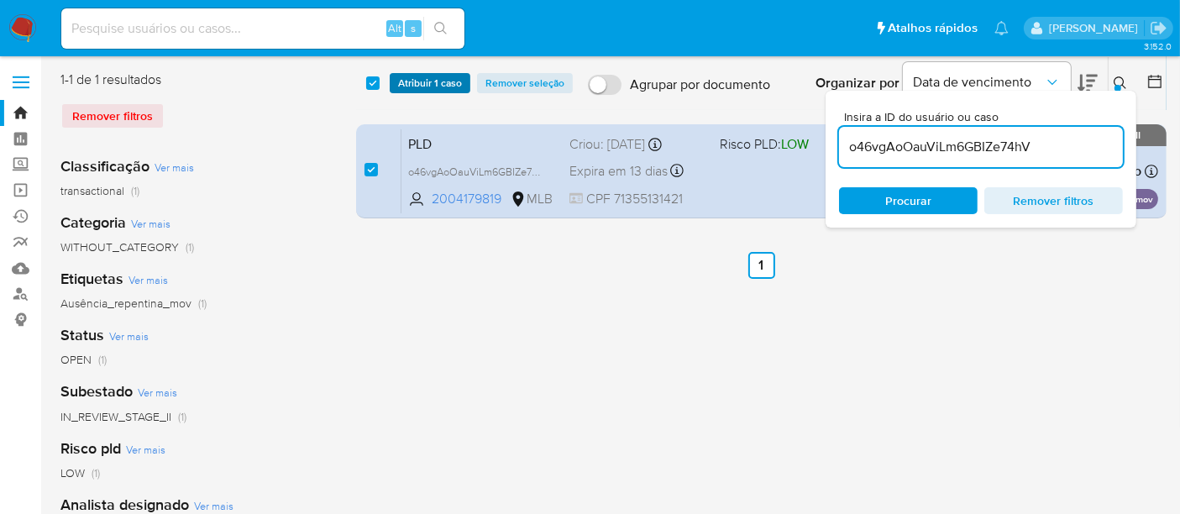
click at [410, 90] on span "Atribuir 1 caso" at bounding box center [430, 83] width 64 height 17
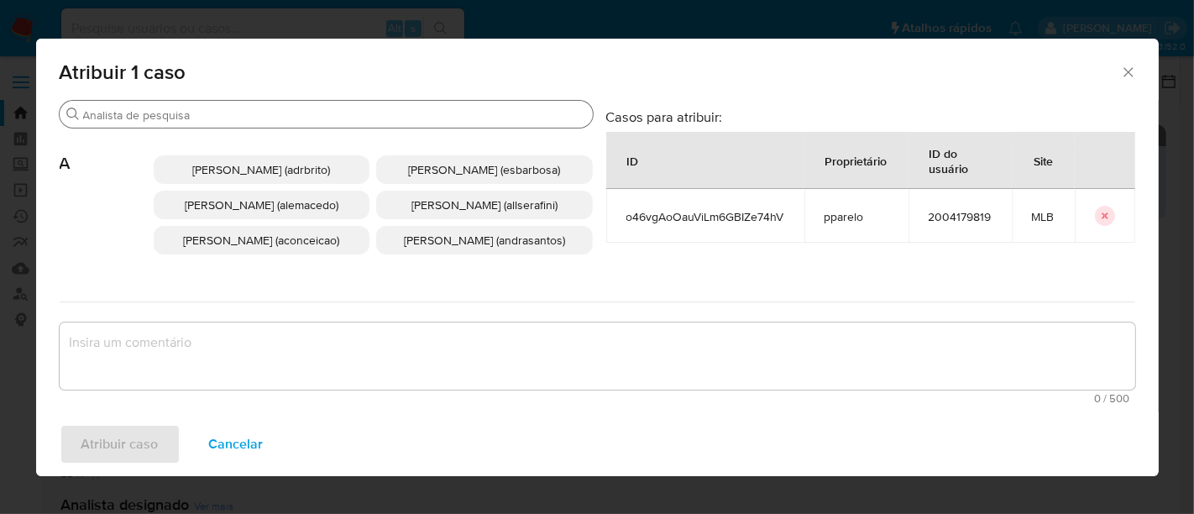
click at [363, 108] on input "Buscar" at bounding box center [334, 115] width 503 height 15
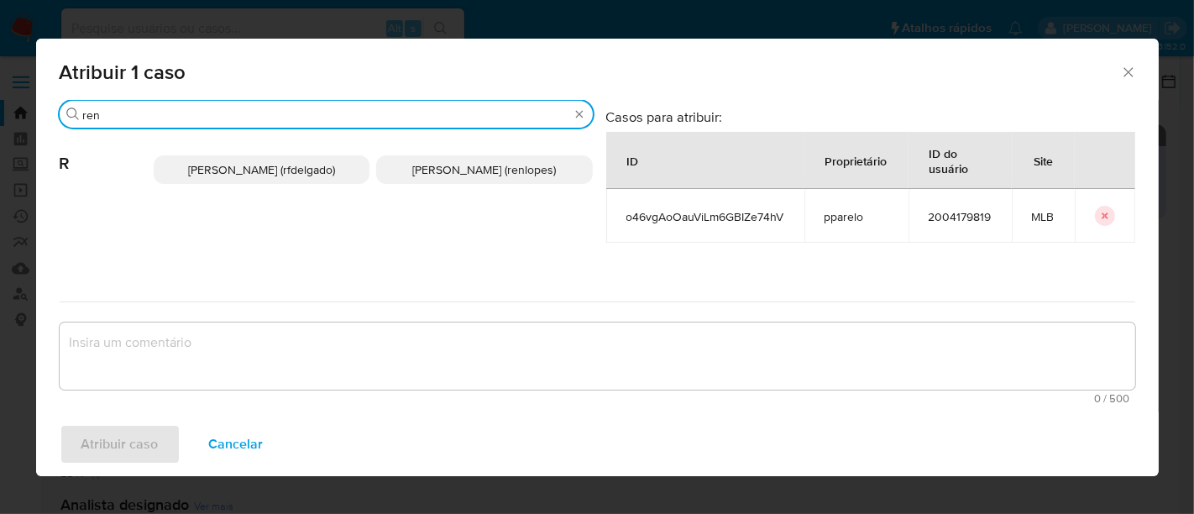
type input "ren"
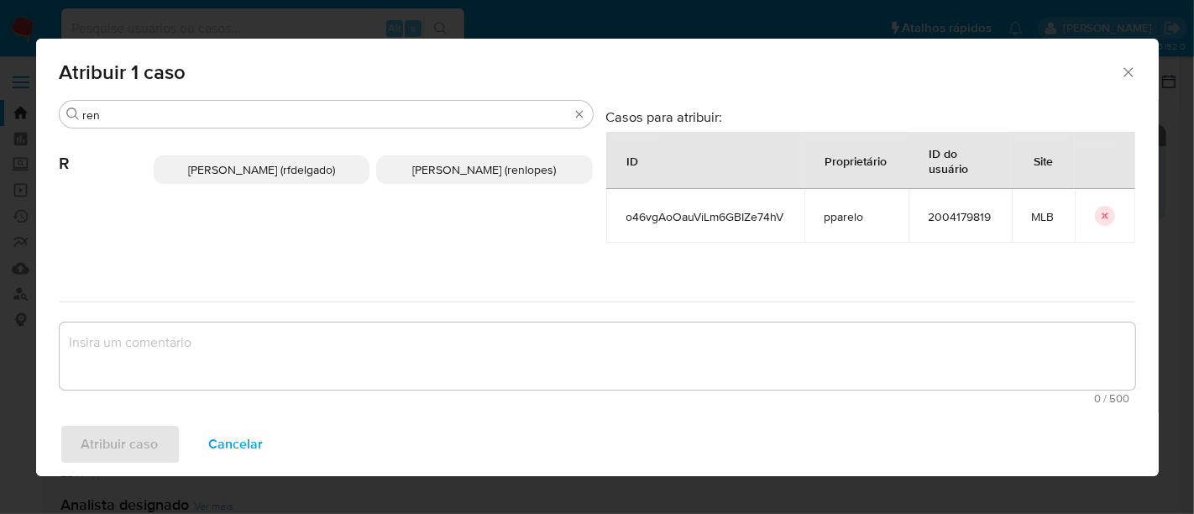
click at [423, 164] on span "Renato Lopes Dos Santos (renlopes)" at bounding box center [484, 169] width 144 height 17
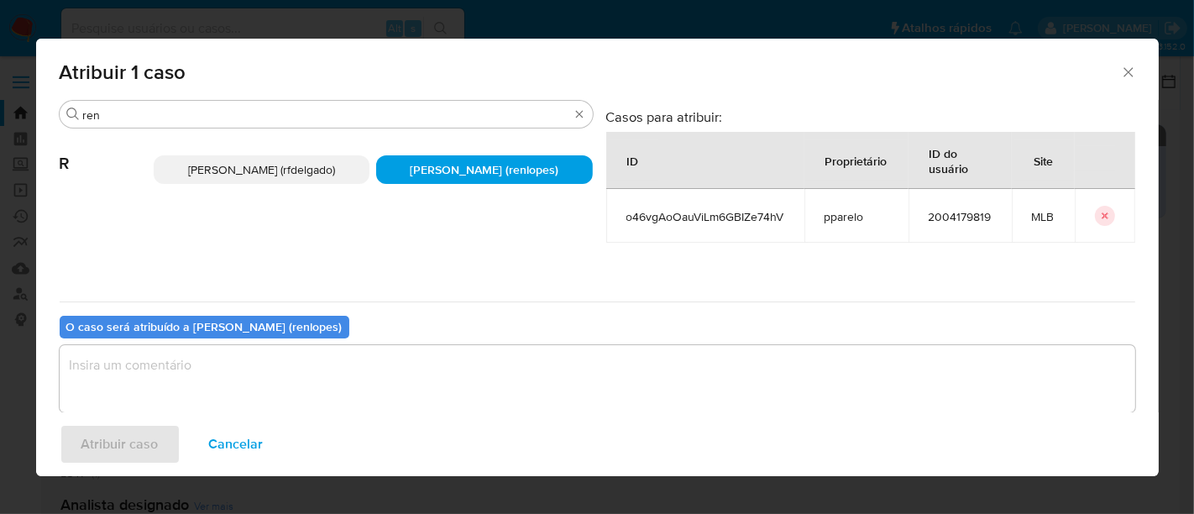
click at [425, 357] on textarea "assign-modal" at bounding box center [598, 378] width 1076 height 67
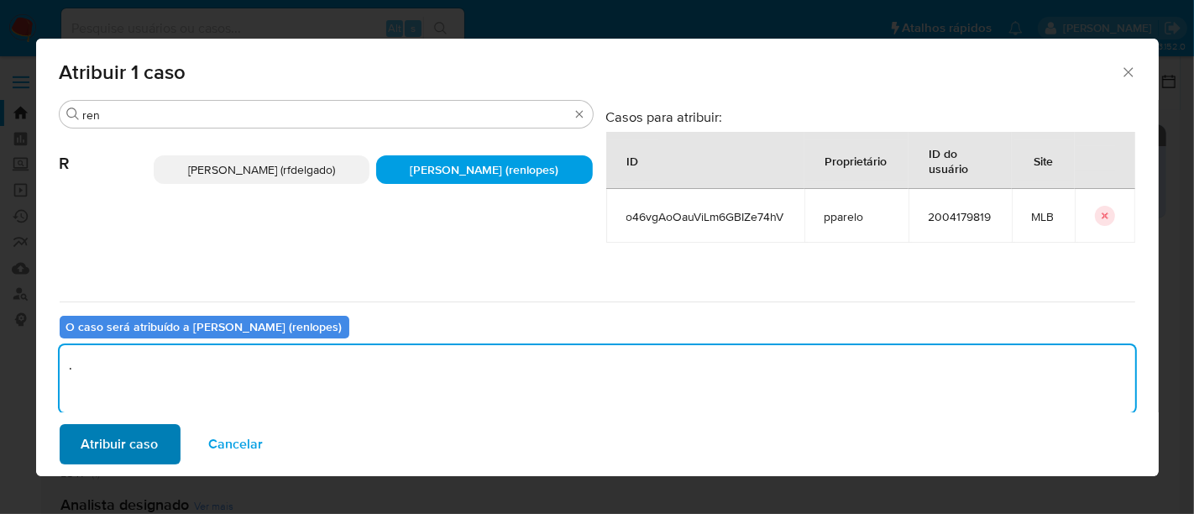
type textarea "."
click at [153, 440] on span "Atribuir caso" at bounding box center [119, 444] width 77 height 37
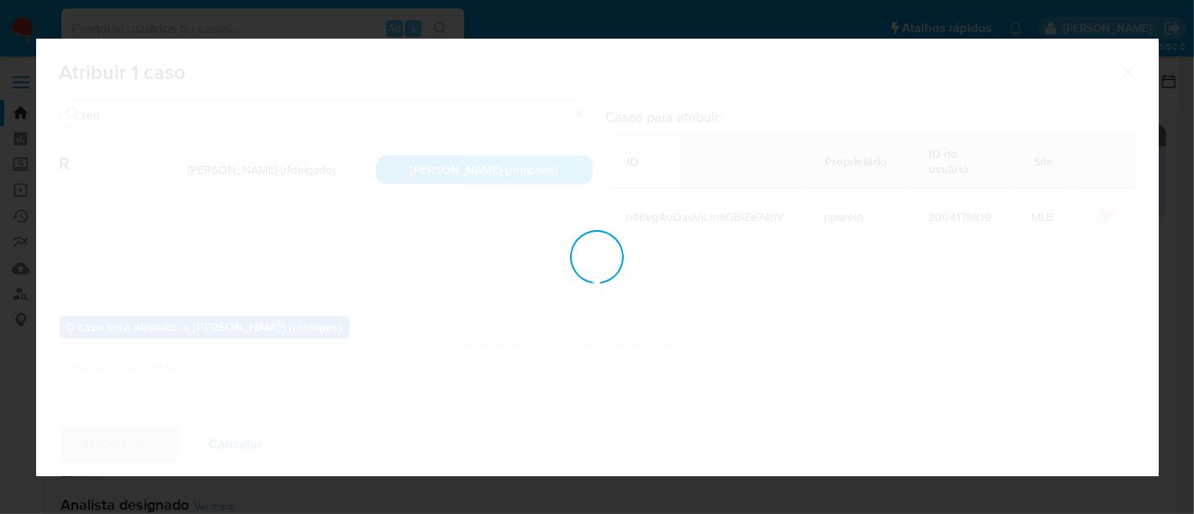
checkbox input "false"
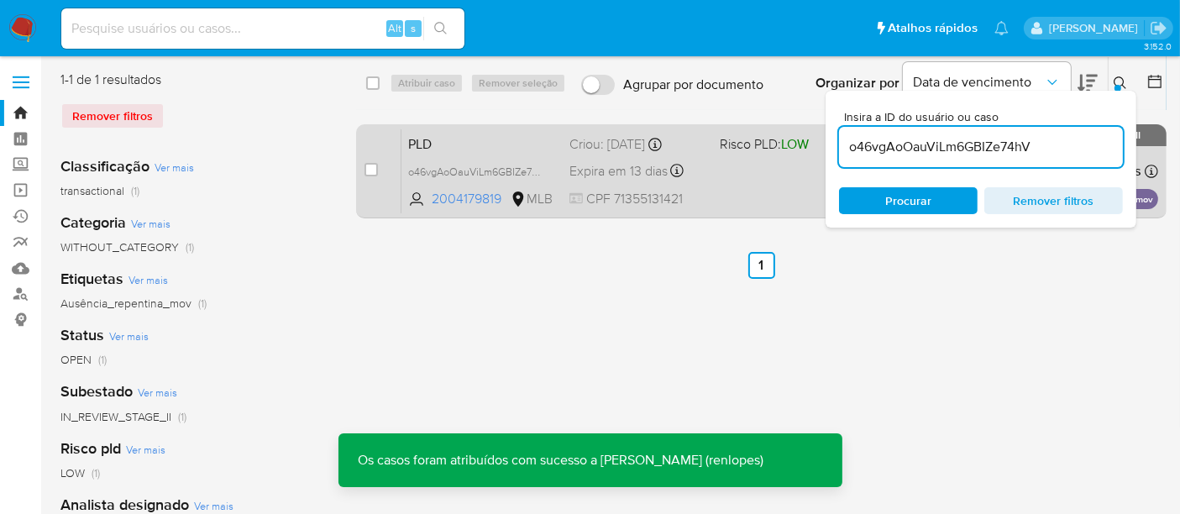
click at [592, 152] on div "Criou: 12/07/2025 Criou: 12/07/2025 00:54:21" at bounding box center [638, 144] width 137 height 18
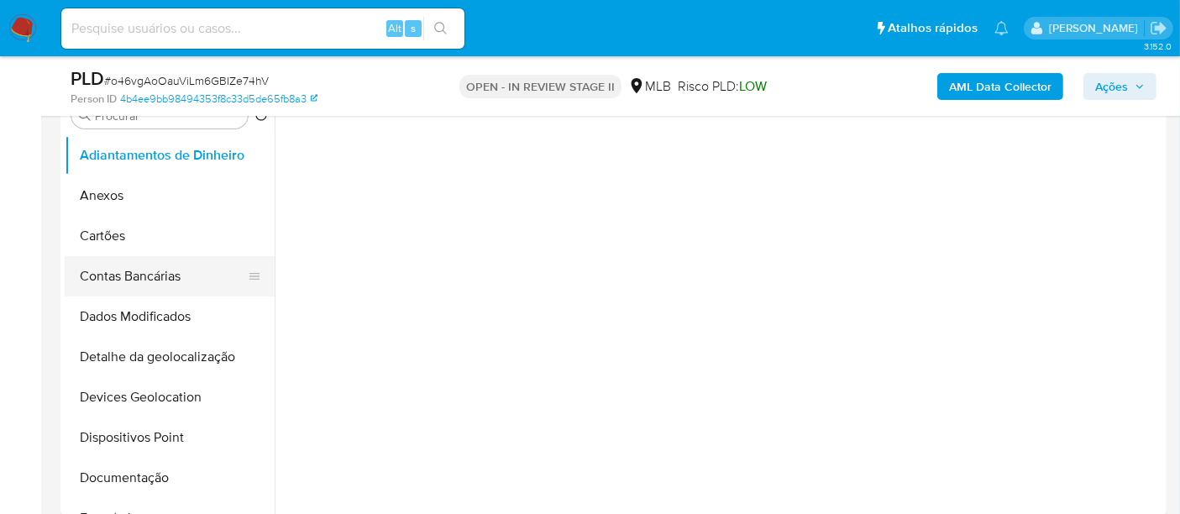
scroll to position [373, 0]
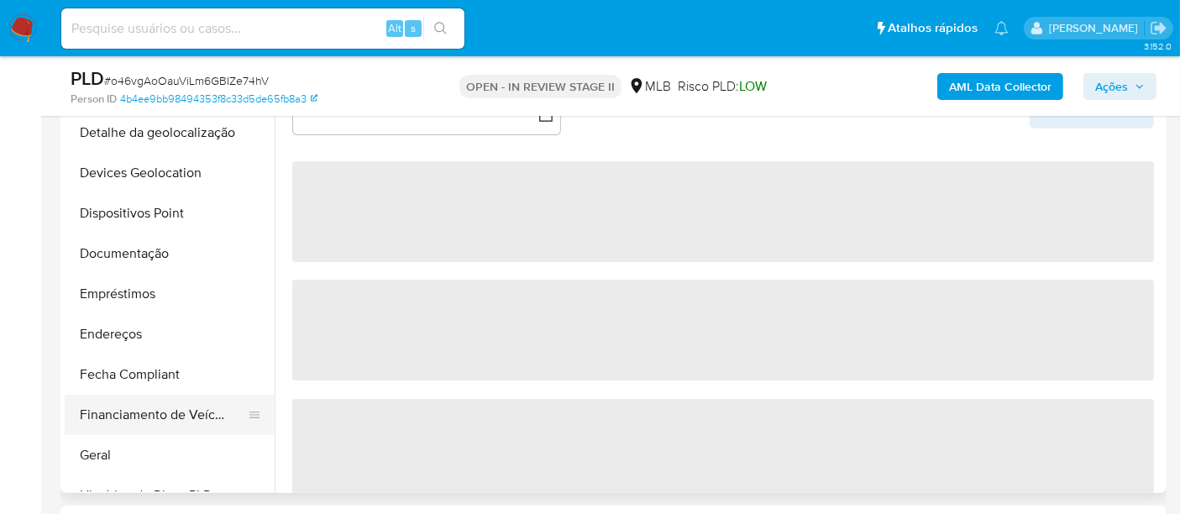
select select "10"
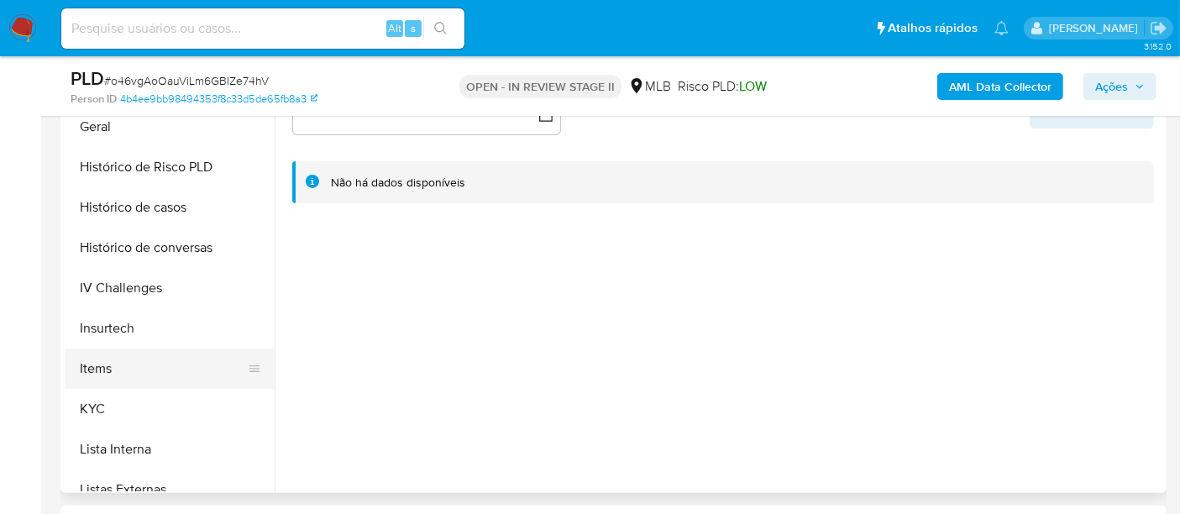
scroll to position [559, 0]
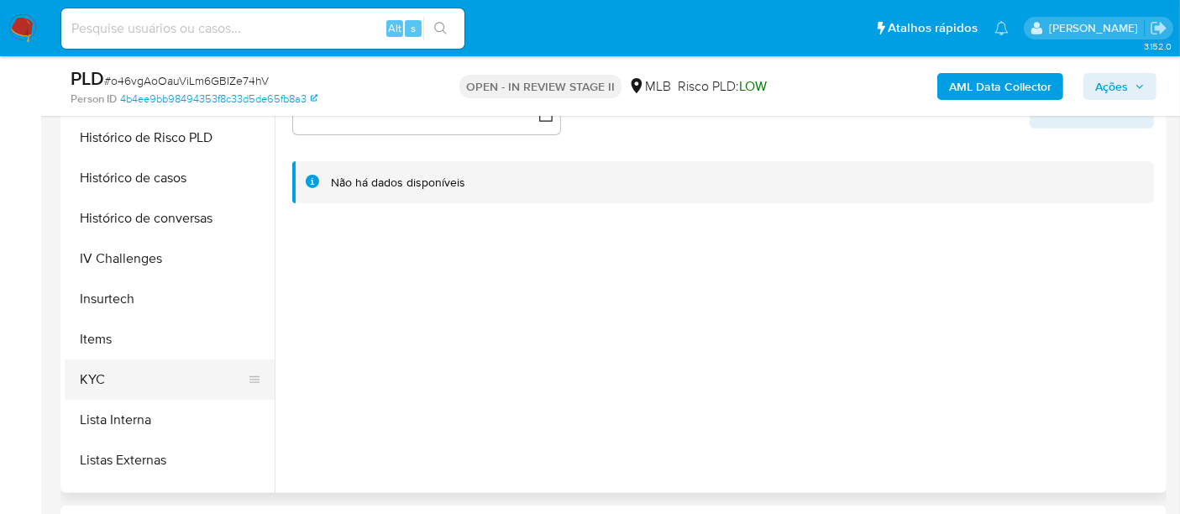
click at [86, 382] on button "KYC" at bounding box center [163, 380] width 197 height 40
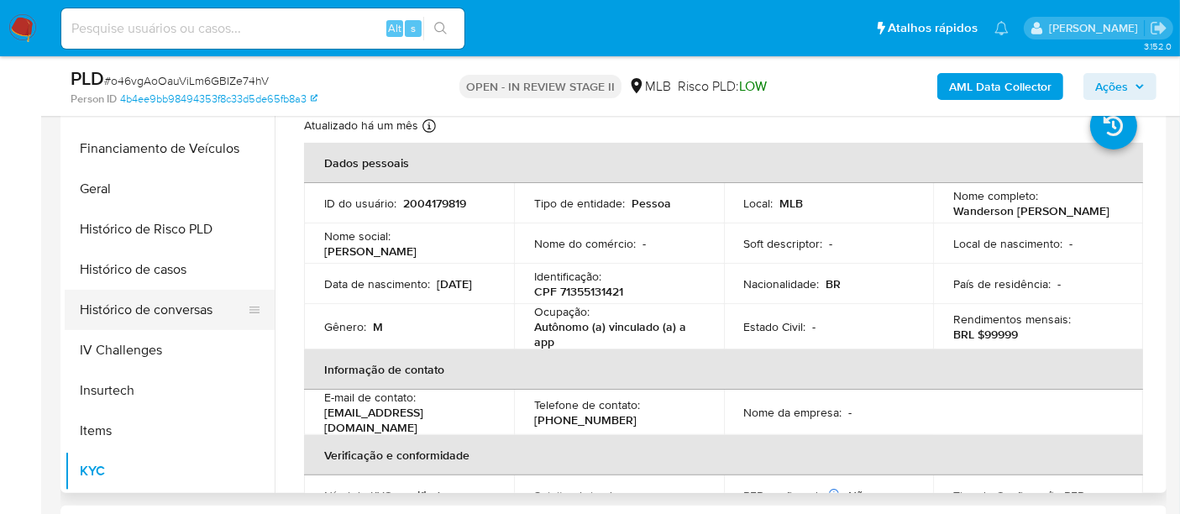
scroll to position [466, 0]
click at [167, 281] on button "Histórico de casos" at bounding box center [163, 271] width 197 height 40
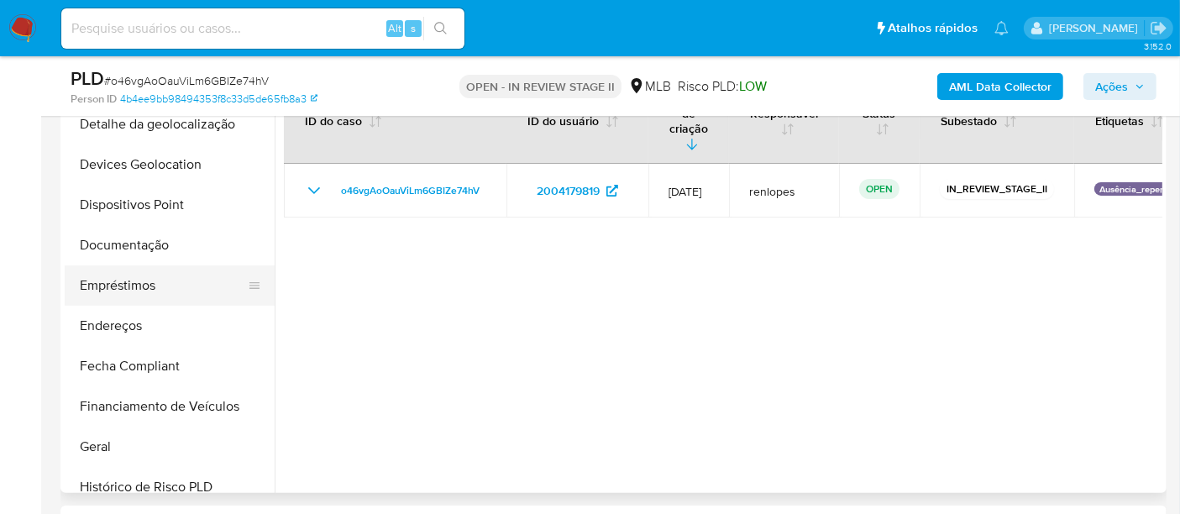
scroll to position [186, 0]
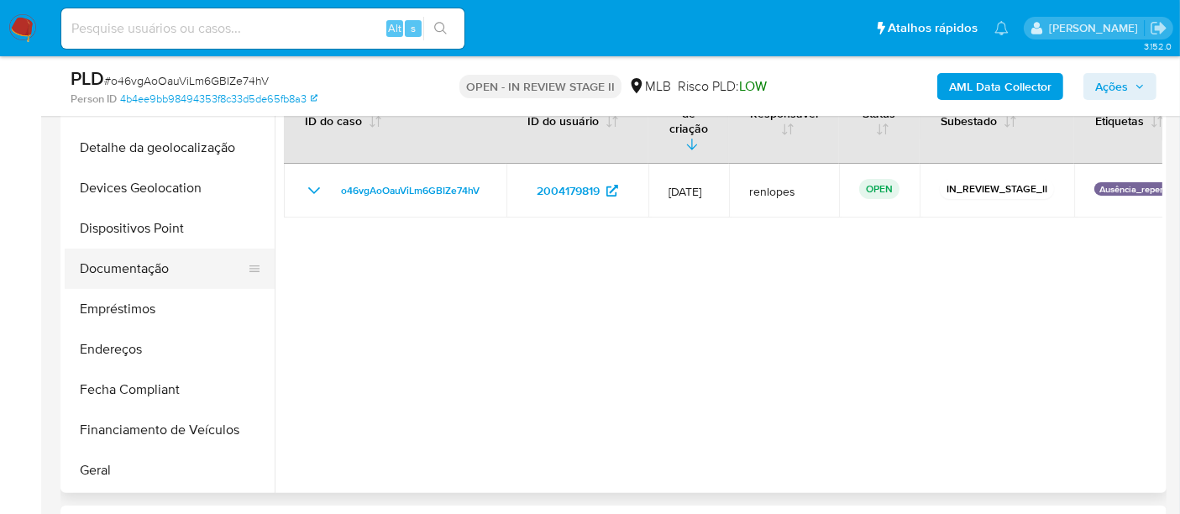
click at [160, 276] on button "Documentação" at bounding box center [163, 269] width 197 height 40
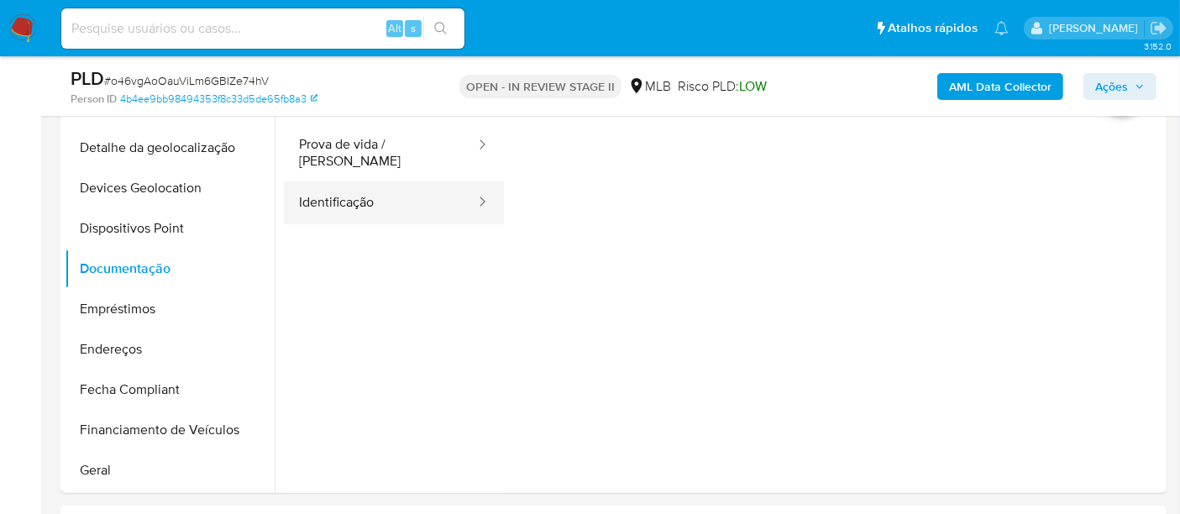
click at [339, 183] on button "Identificação" at bounding box center [380, 202] width 193 height 43
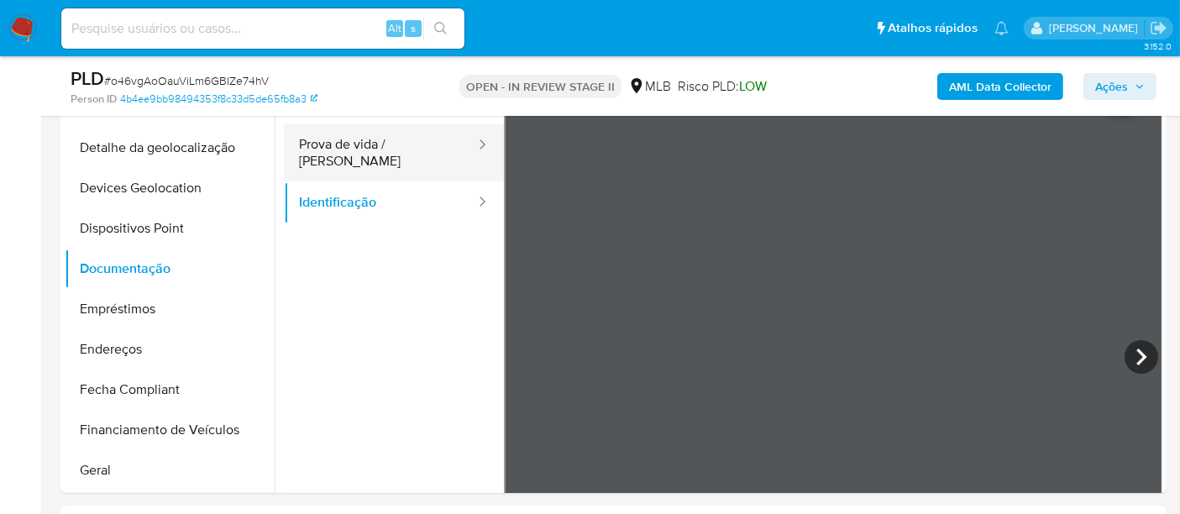
click at [376, 143] on button "Prova de vida / [PERSON_NAME]" at bounding box center [380, 152] width 193 height 57
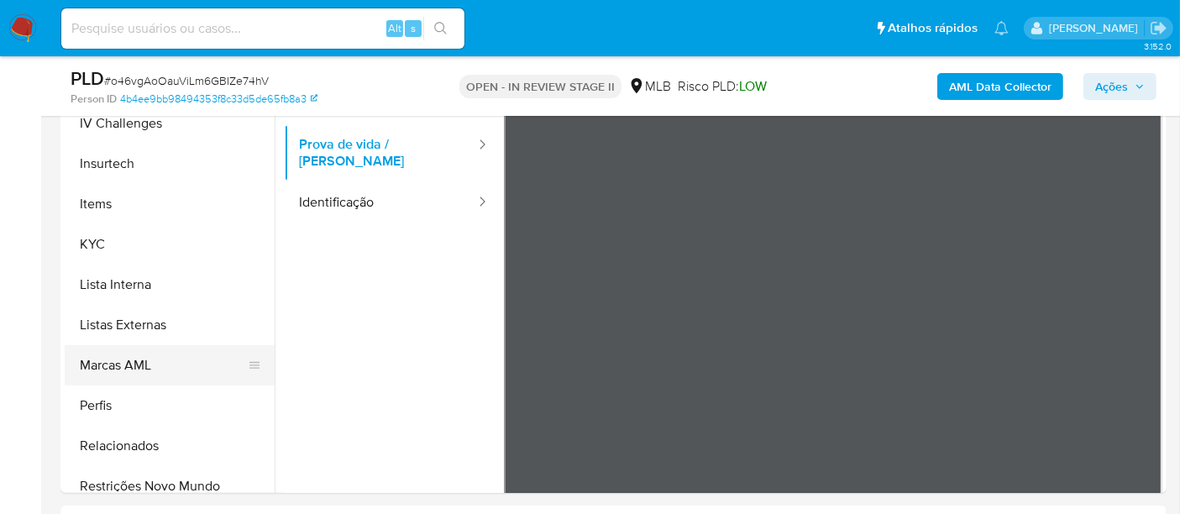
scroll to position [709, 0]
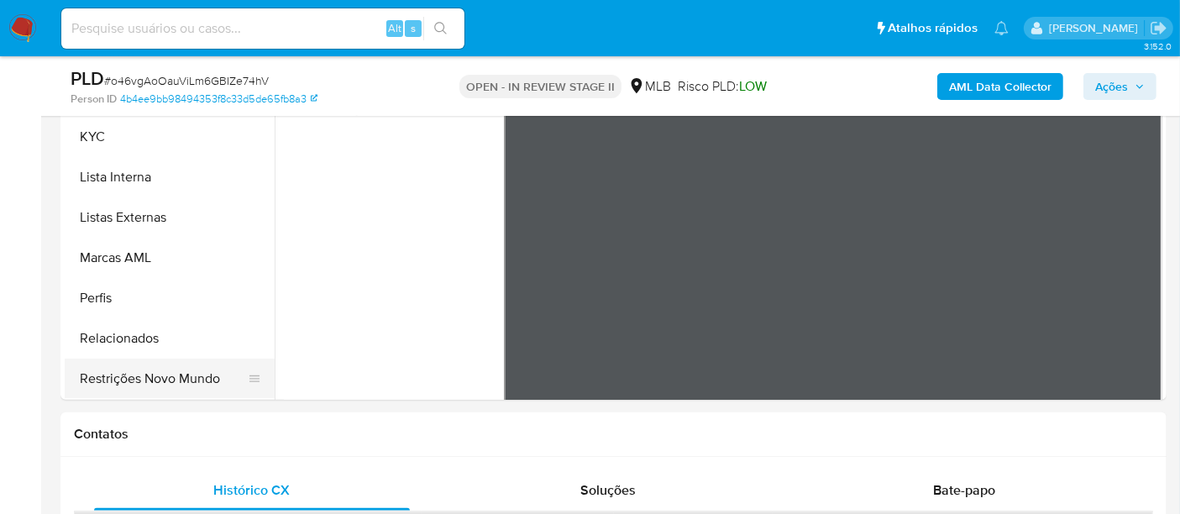
click at [170, 381] on button "Restrições Novo Mundo" at bounding box center [163, 379] width 197 height 40
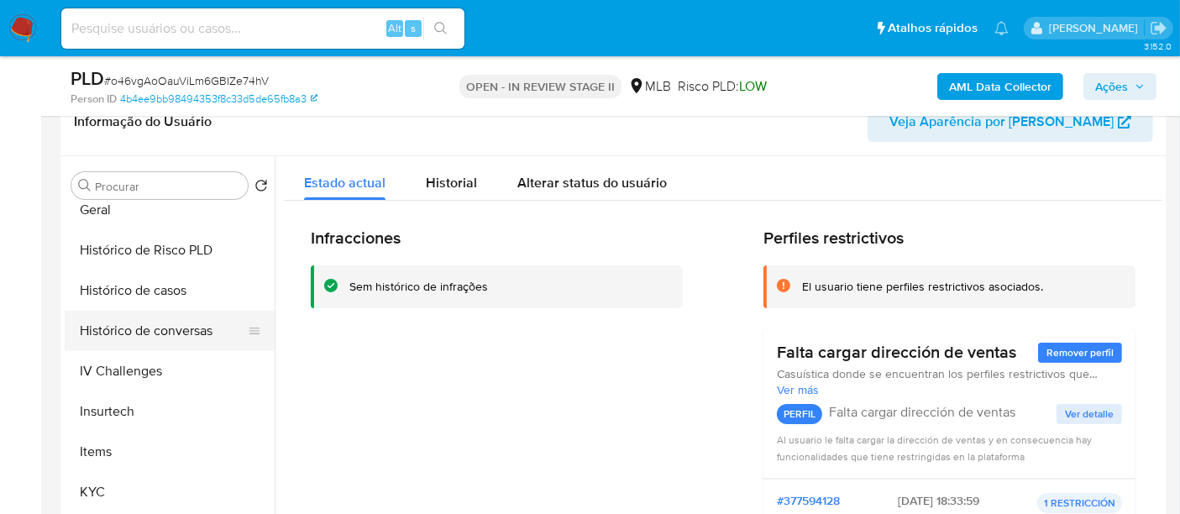
scroll to position [522, 0]
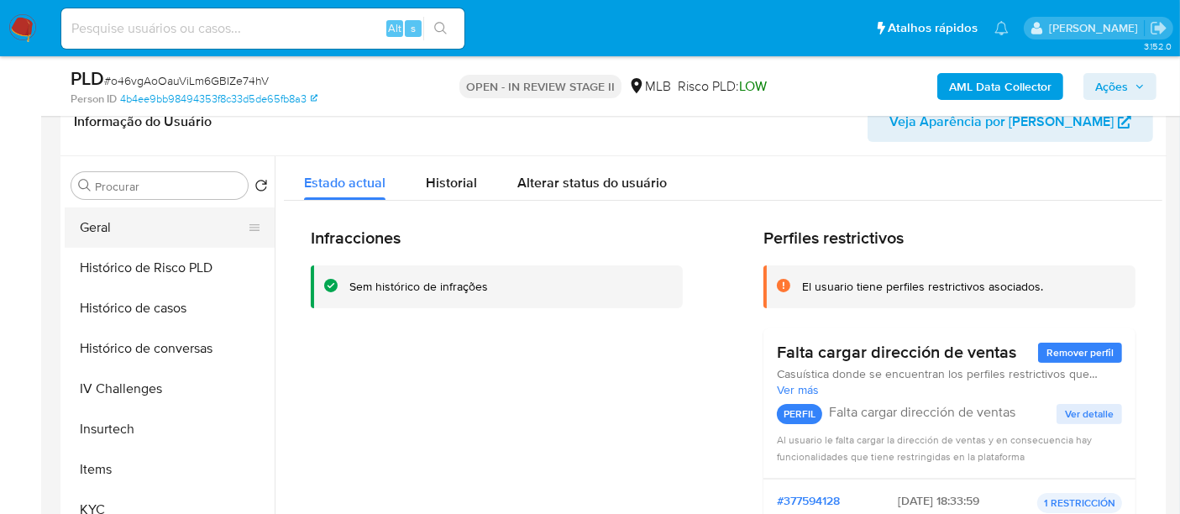
click at [96, 227] on button "Geral" at bounding box center [163, 227] width 197 height 40
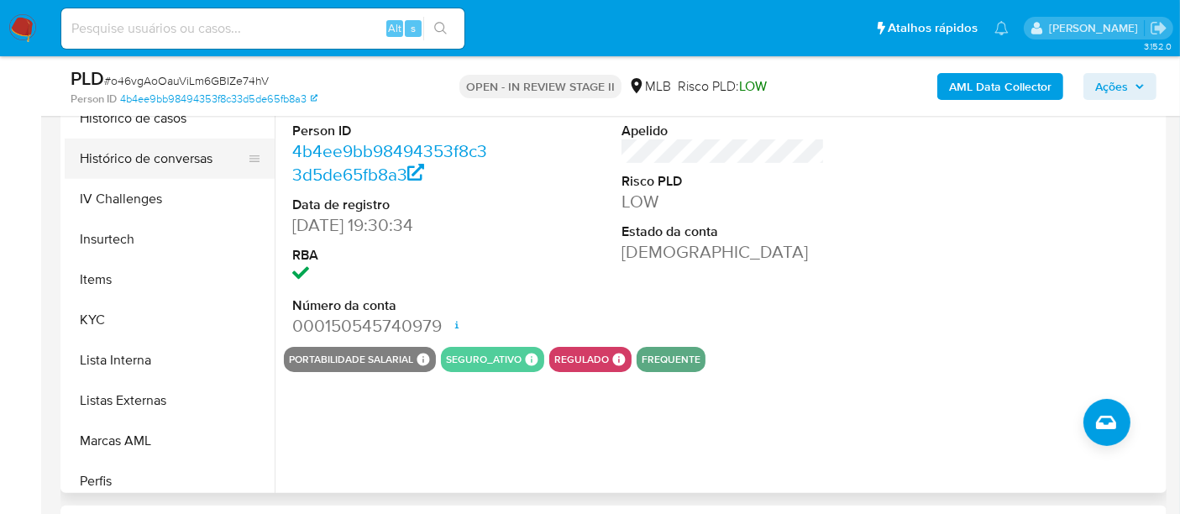
scroll to position [709, 0]
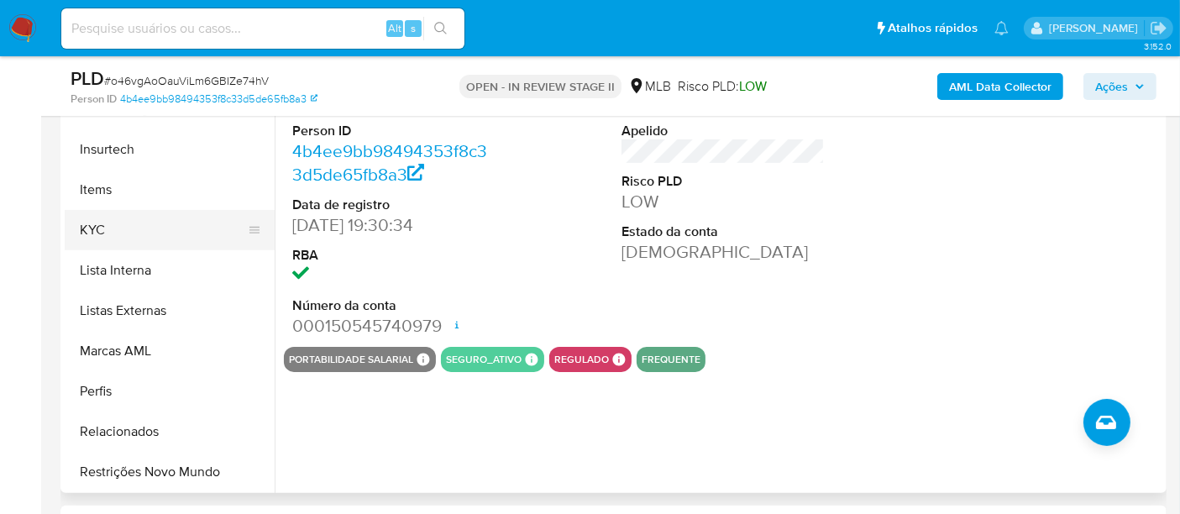
click at [105, 229] on button "KYC" at bounding box center [163, 230] width 197 height 40
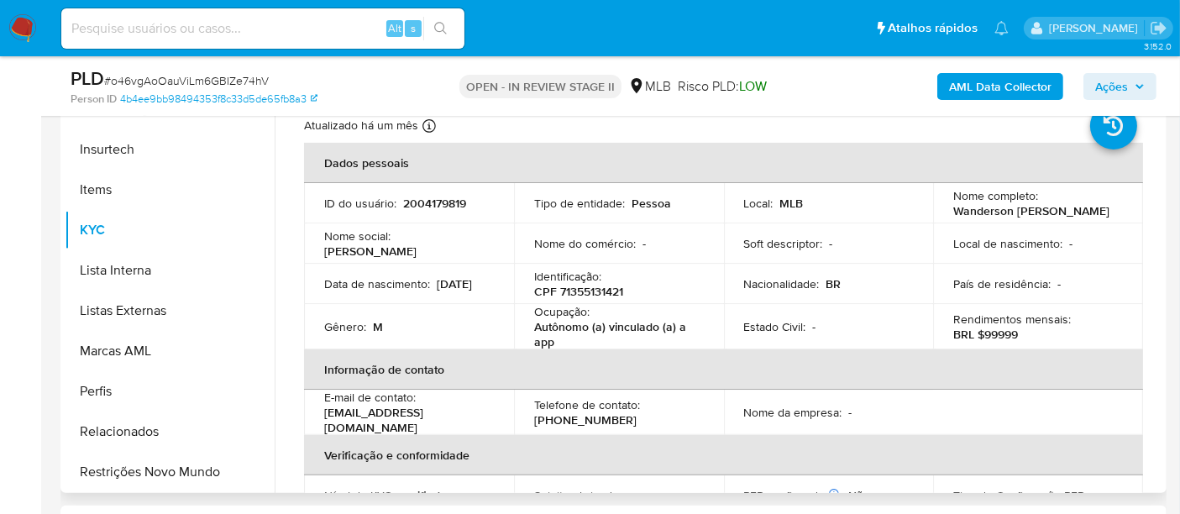
scroll to position [373, 0]
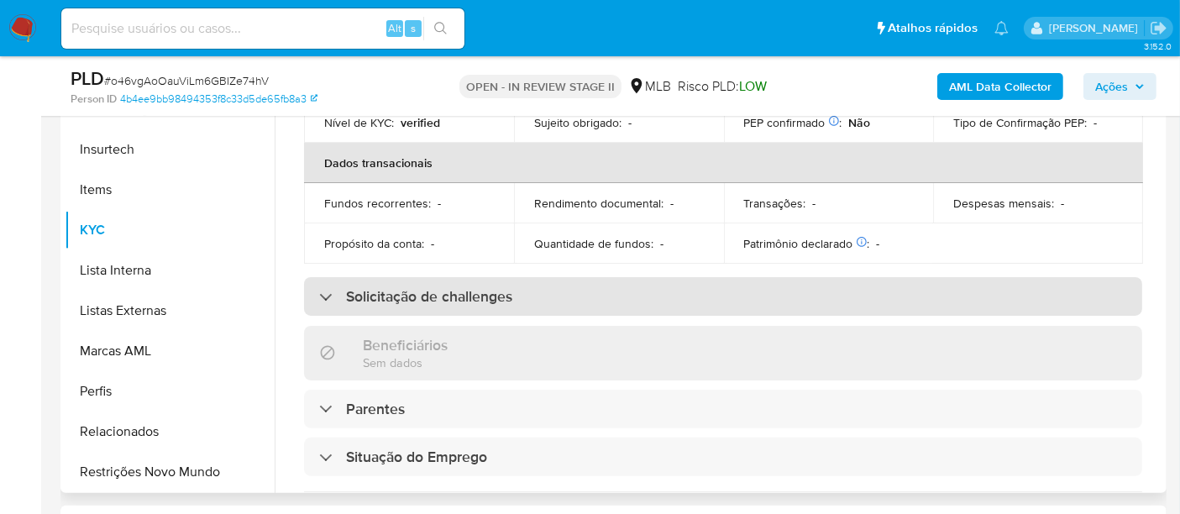
click at [324, 287] on div "Solicitação de challenges" at bounding box center [415, 296] width 193 height 18
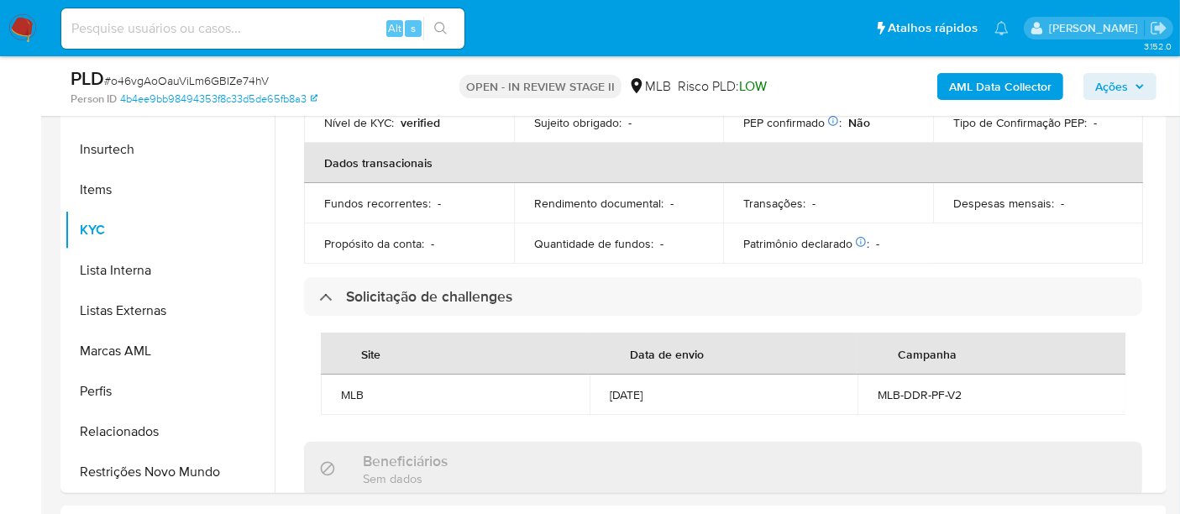
click at [238, 32] on input at bounding box center [262, 29] width 403 height 22
paste input "dQ41R6gJrH0XuzwDpH7XwW7x"
type input "dQ41R6gJrH0XuzwDpH7XwW7x"
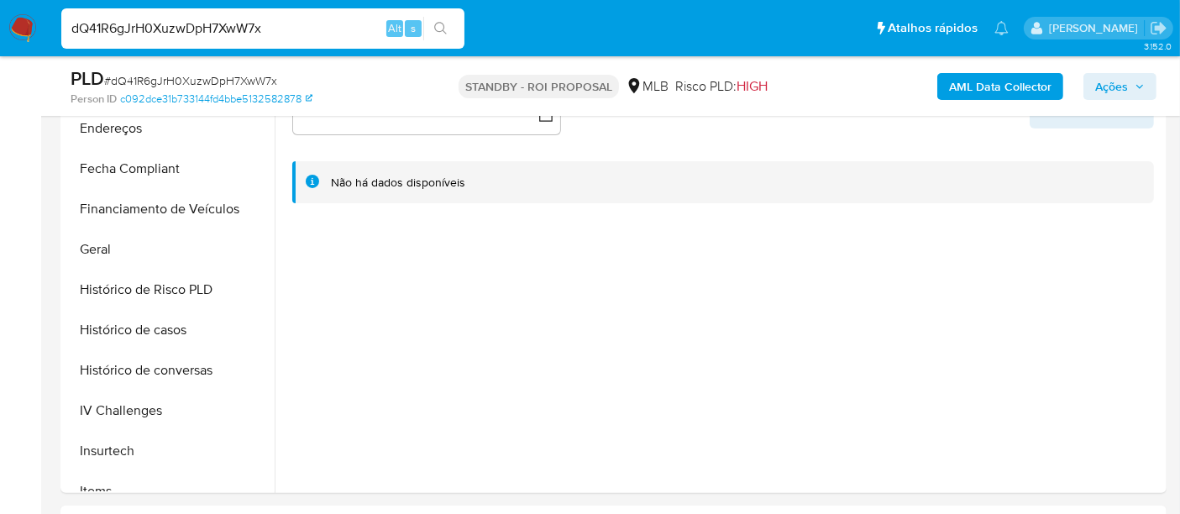
scroll to position [559, 0]
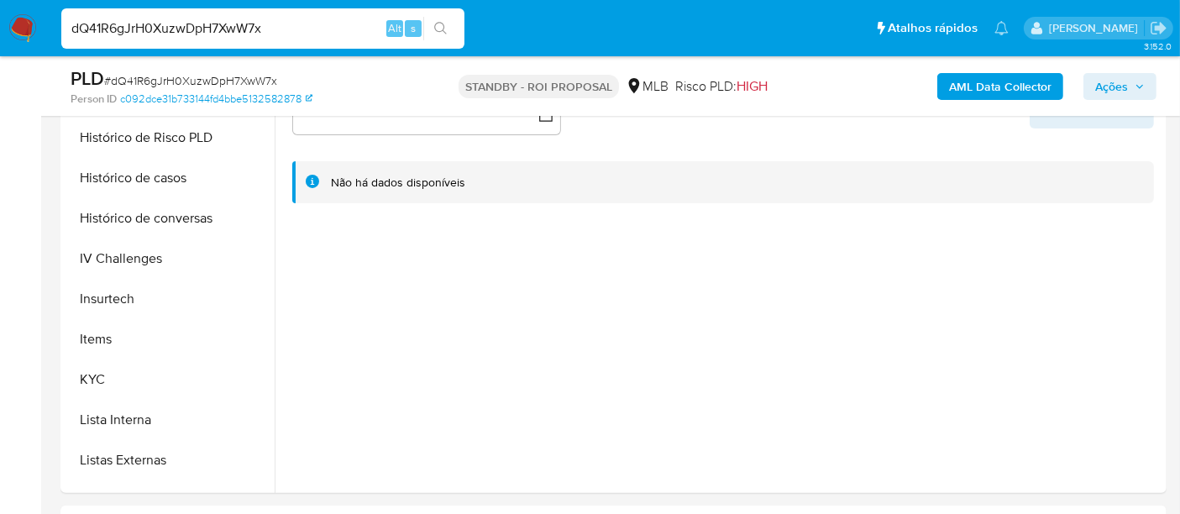
select select "10"
click at [86, 382] on button "KYC" at bounding box center [163, 380] width 197 height 40
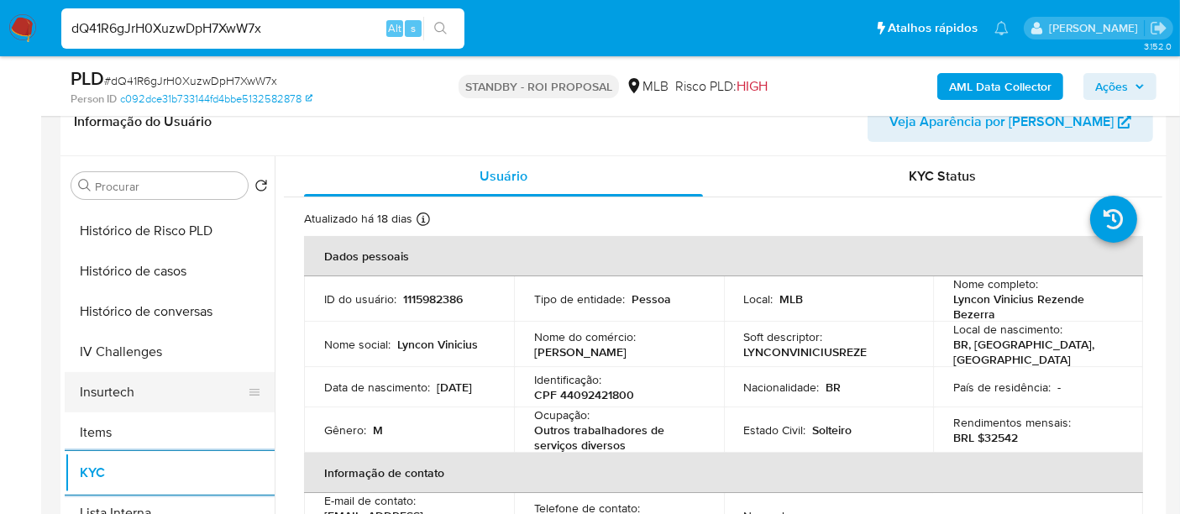
scroll to position [466, 0]
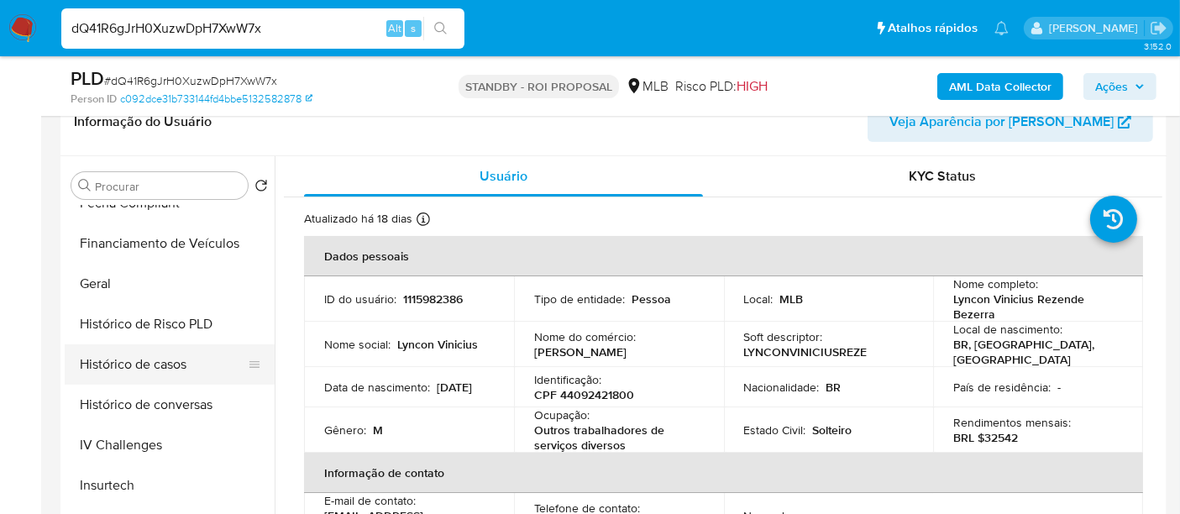
click at [151, 357] on button "Histórico de casos" at bounding box center [163, 364] width 197 height 40
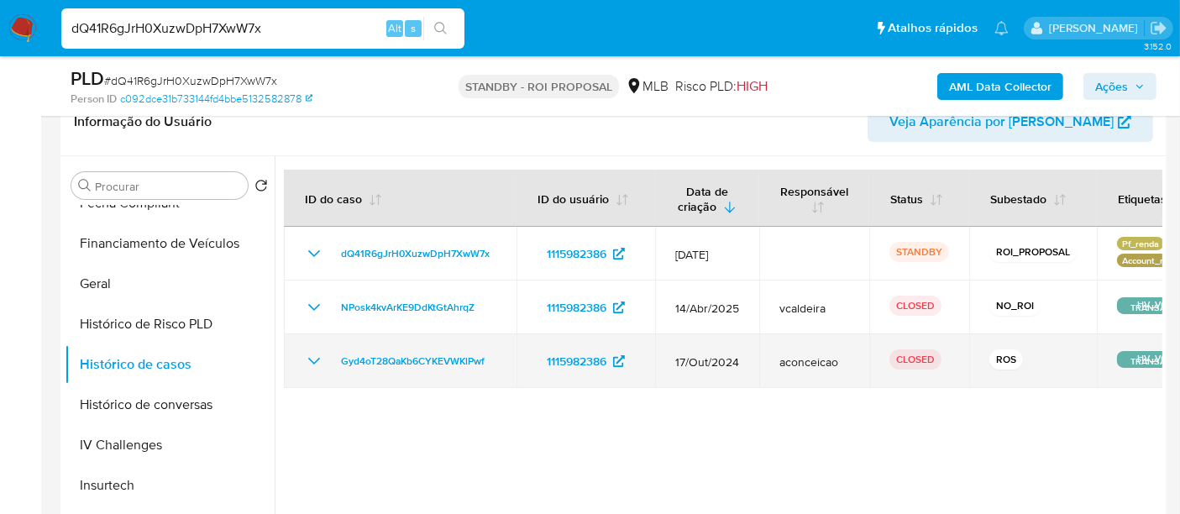
click at [315, 361] on icon "Mostrar/Ocultar" at bounding box center [314, 361] width 12 height 7
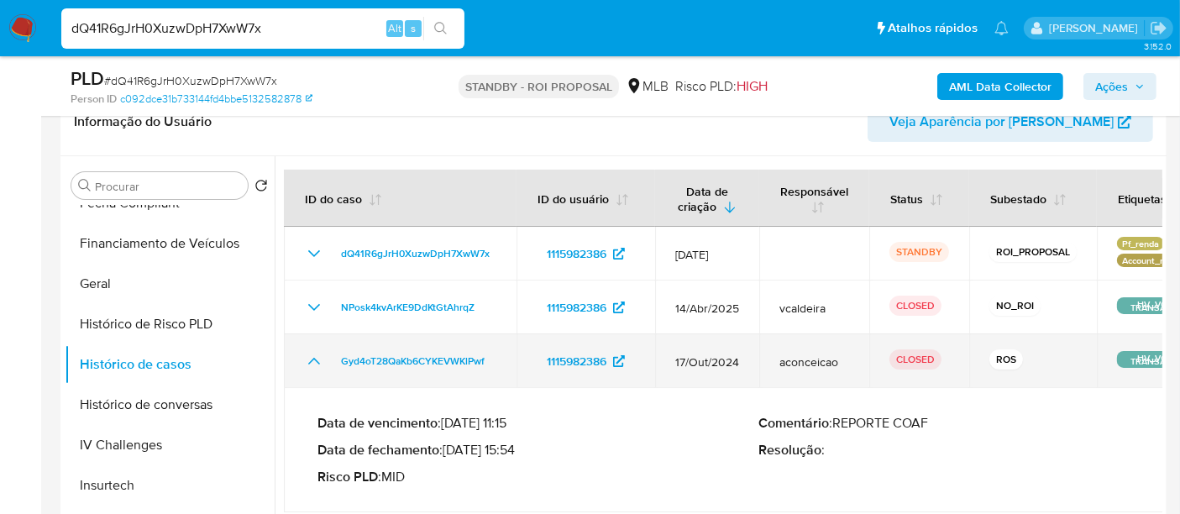
click at [315, 361] on icon "Mostrar/Ocultar" at bounding box center [314, 361] width 20 height 20
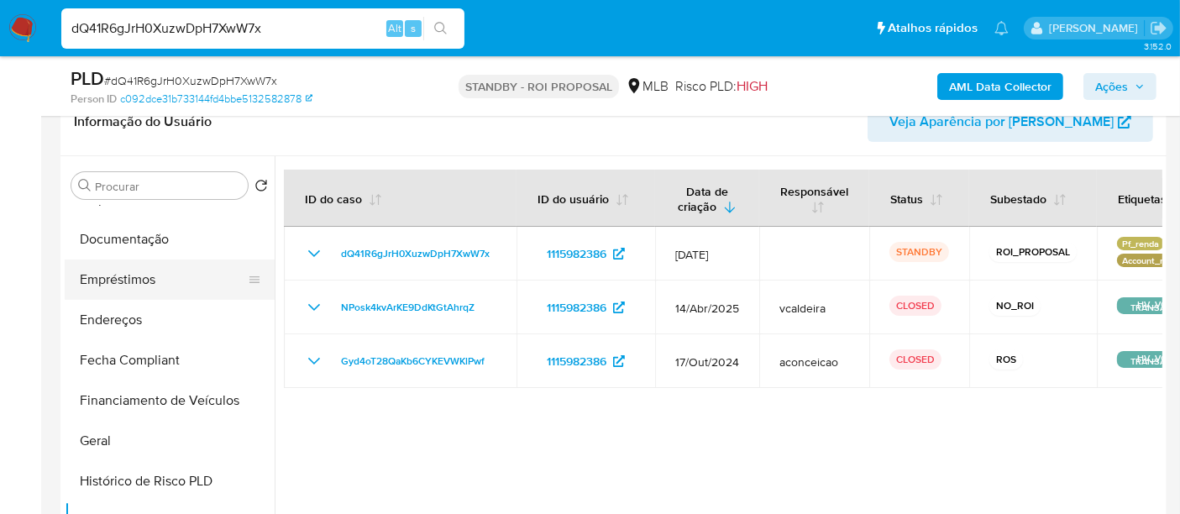
scroll to position [280, 0]
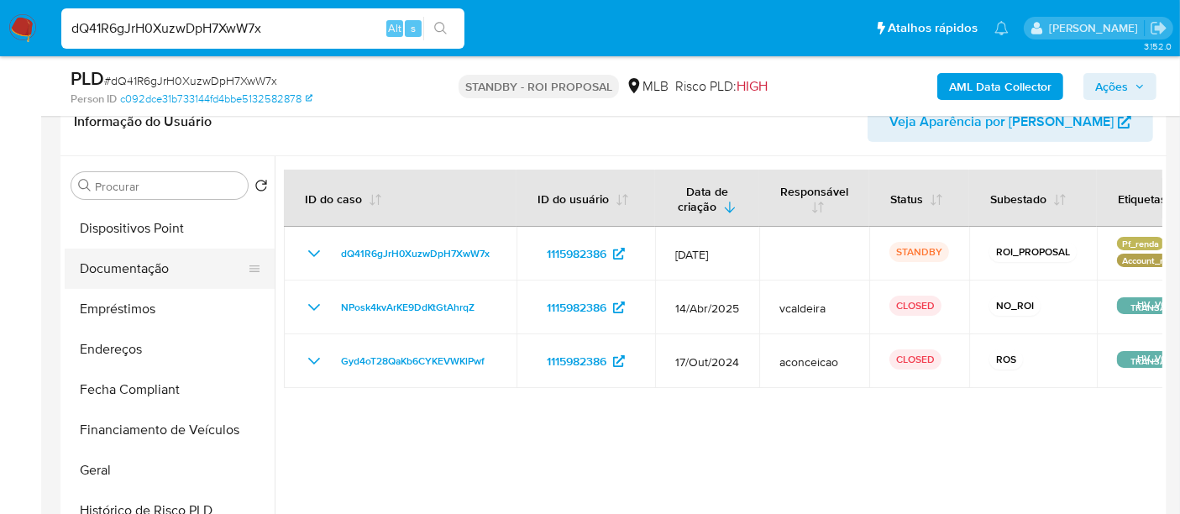
click at [150, 284] on button "Documentação" at bounding box center [163, 269] width 197 height 40
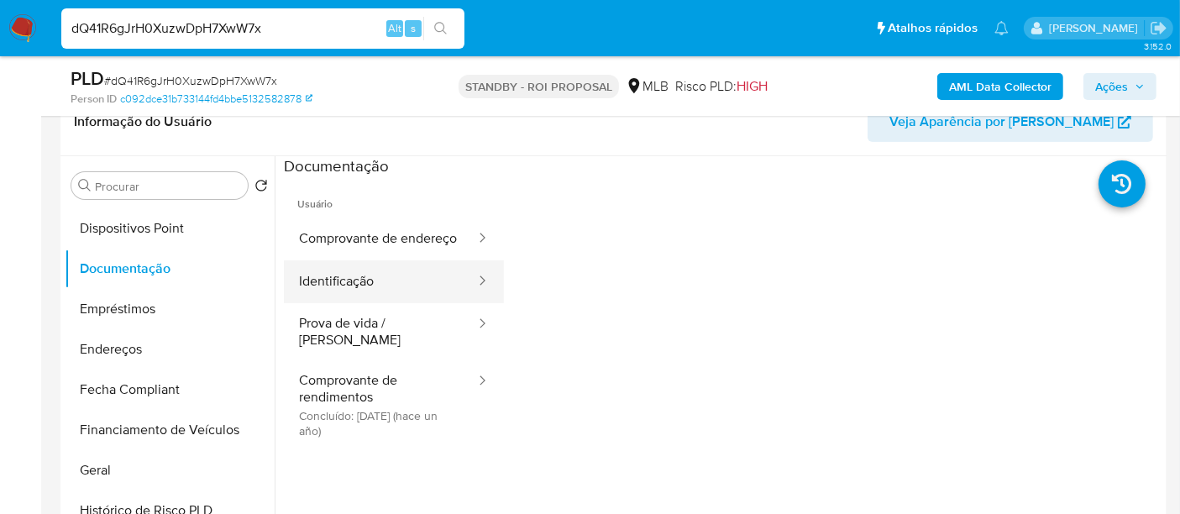
click at [358, 291] on button "Identificação" at bounding box center [380, 281] width 193 height 43
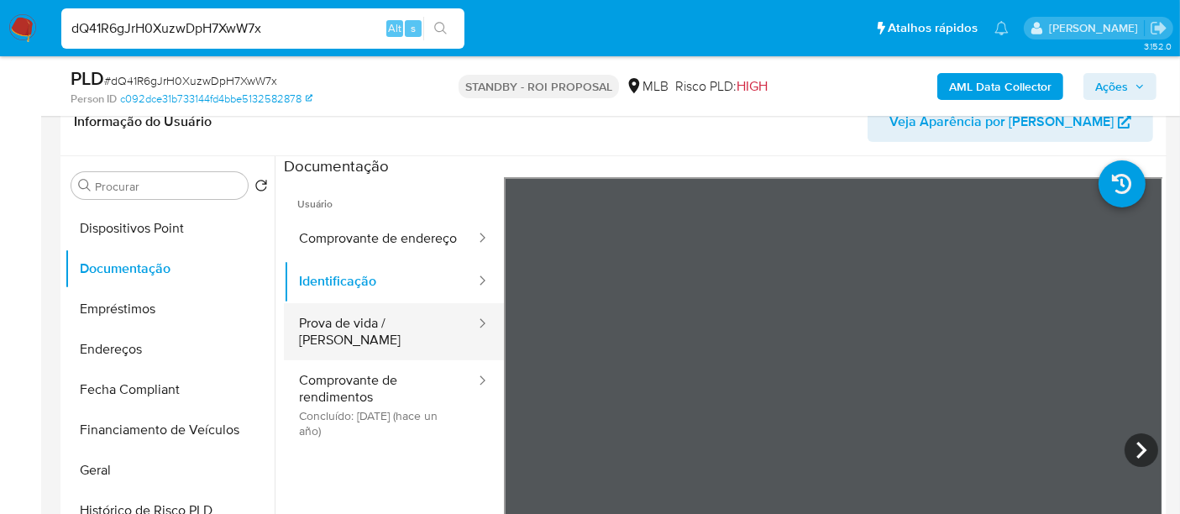
click at [372, 344] on button "Prova de vida / Selfie" at bounding box center [380, 331] width 193 height 57
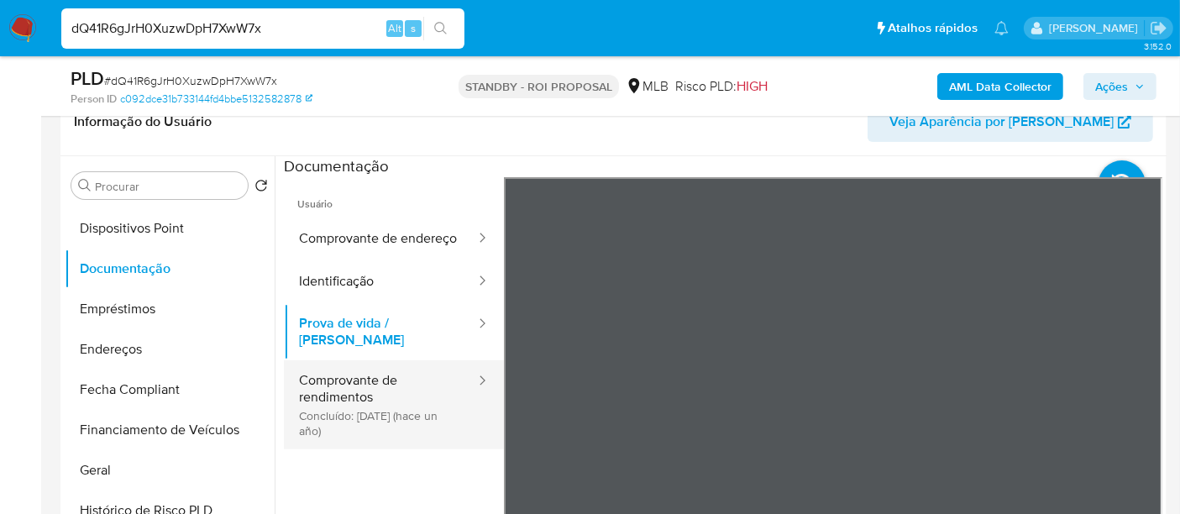
click at [350, 409] on button "Comprovante de rendimentos Concluído: 26/07/2024 (hace un año)" at bounding box center [380, 404] width 193 height 89
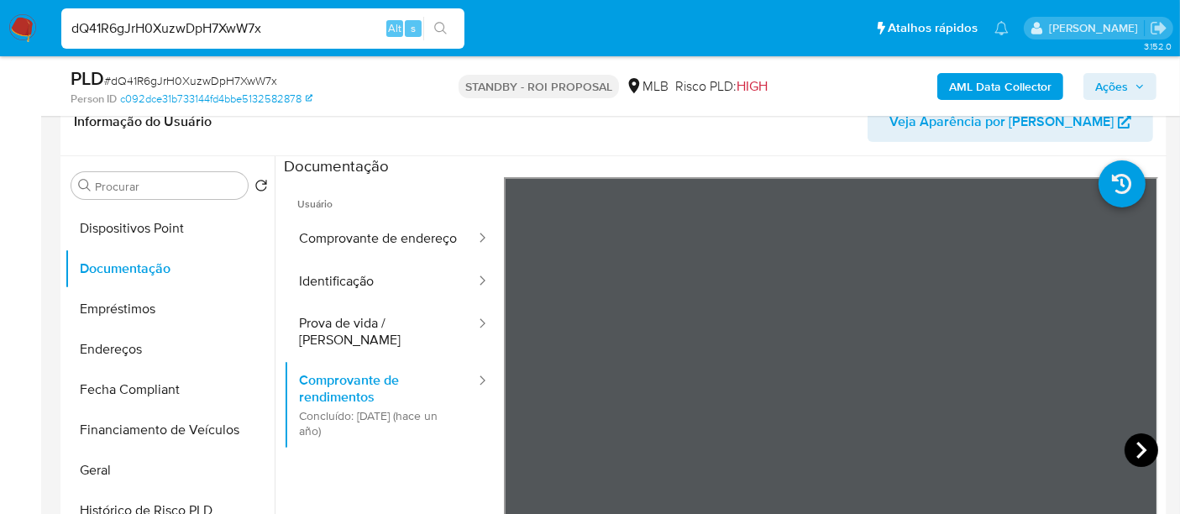
click at [1125, 452] on icon at bounding box center [1142, 450] width 34 height 34
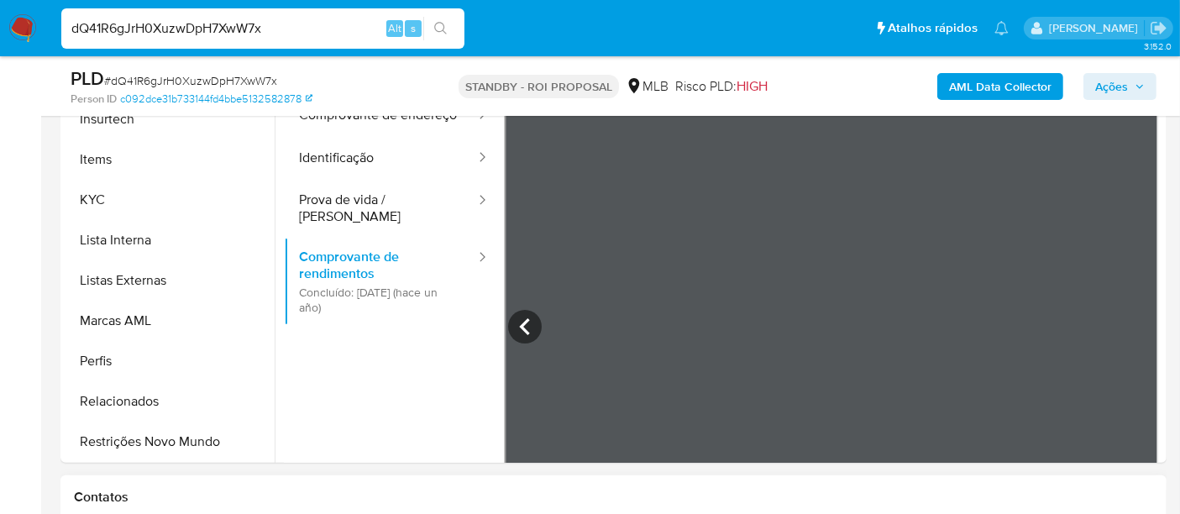
scroll to position [466, 0]
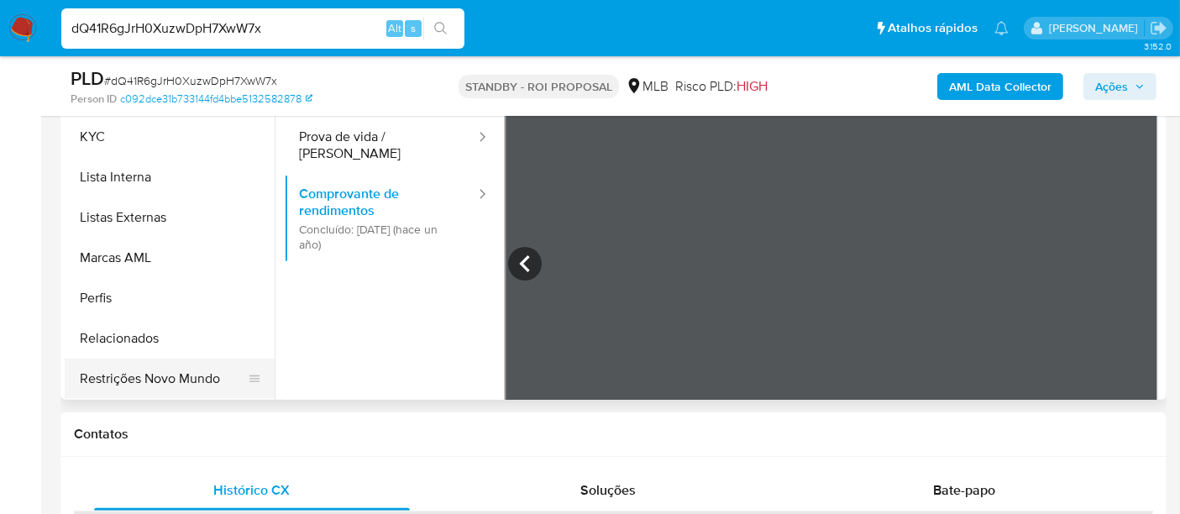
click at [172, 374] on button "Restrições Novo Mundo" at bounding box center [163, 379] width 197 height 40
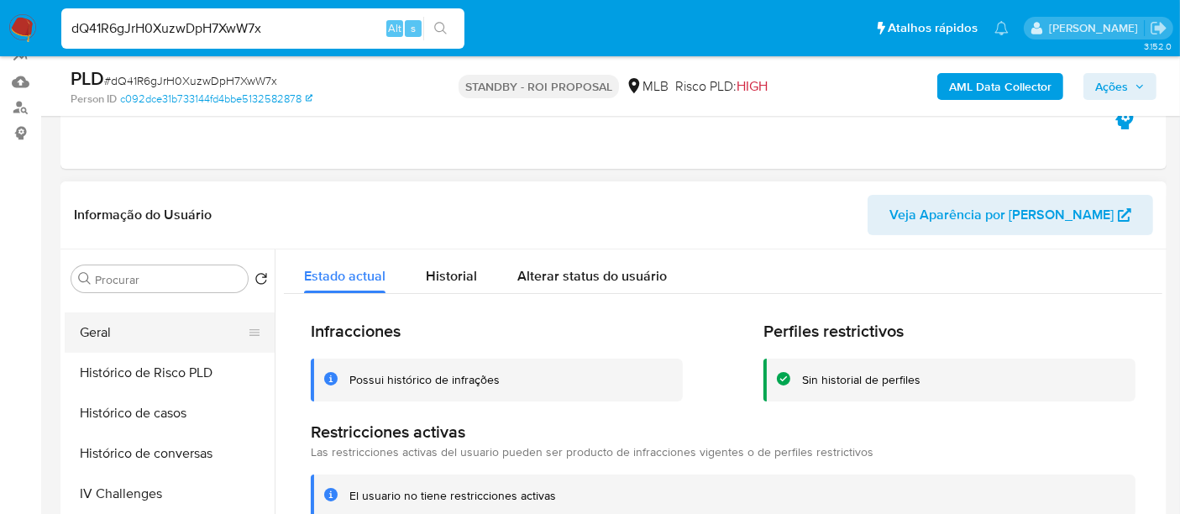
scroll to position [429, 0]
click at [100, 407] on button "Geral" at bounding box center [163, 414] width 197 height 40
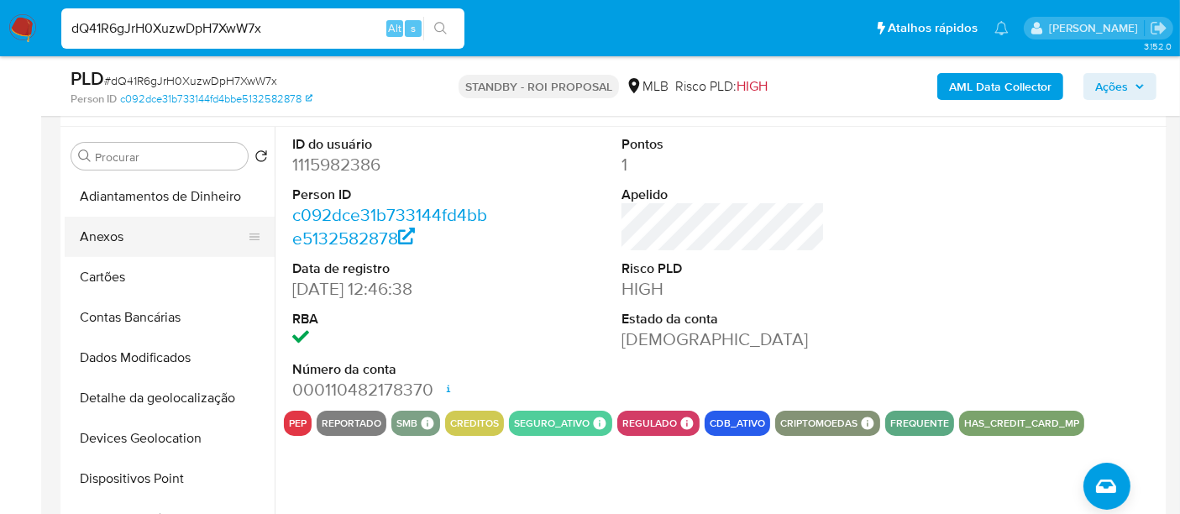
scroll to position [280, 0]
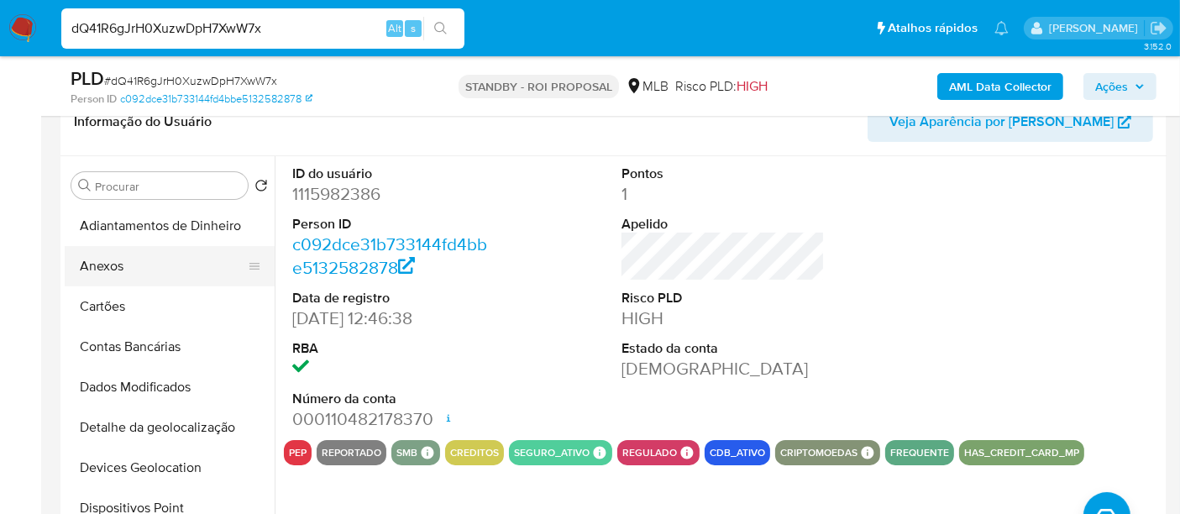
click at [115, 255] on button "Anexos" at bounding box center [163, 266] width 197 height 40
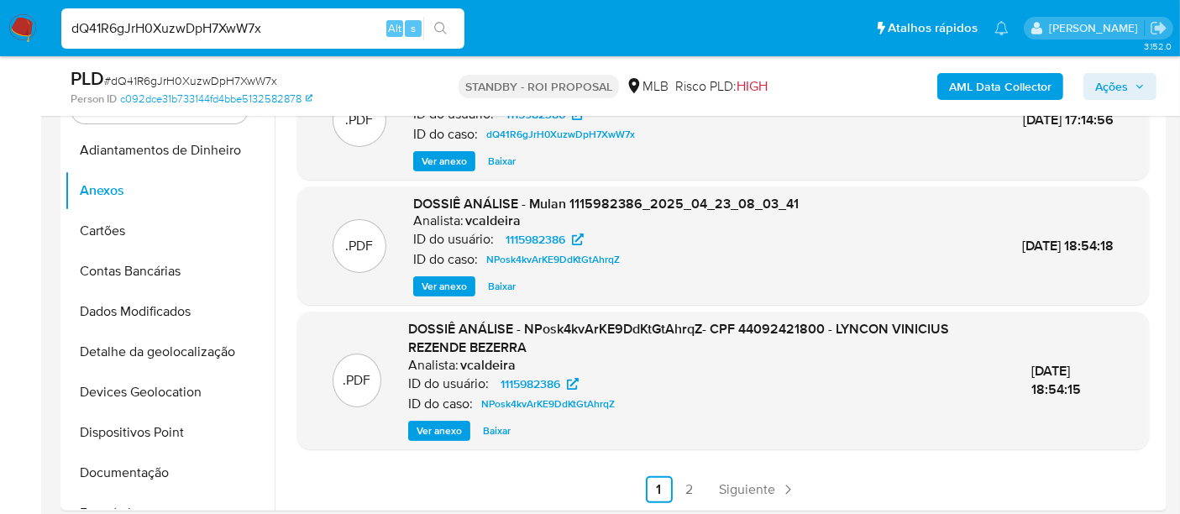
scroll to position [373, 0]
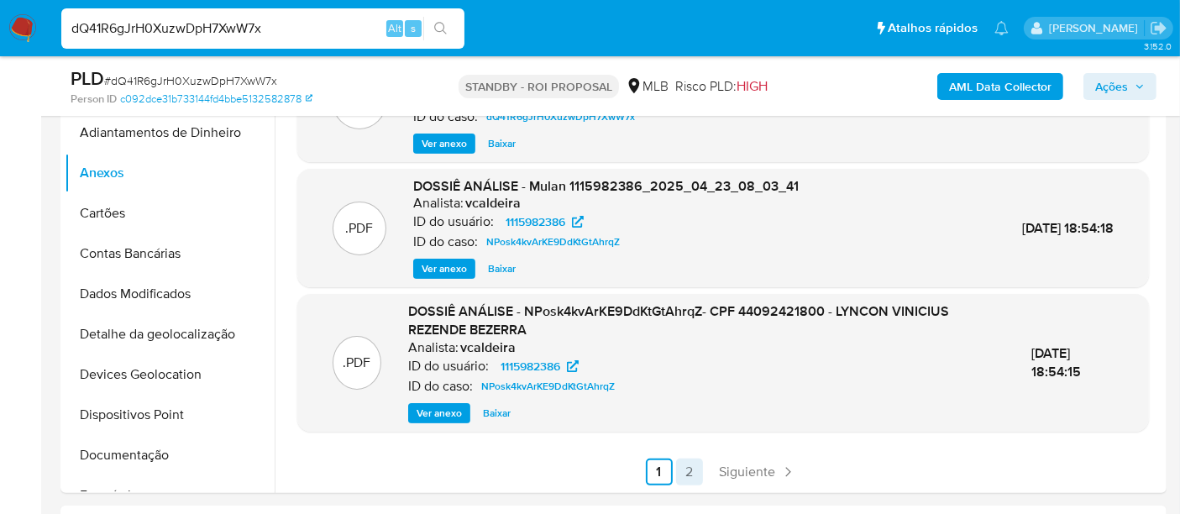
click at [684, 459] on link "2" at bounding box center [689, 472] width 27 height 27
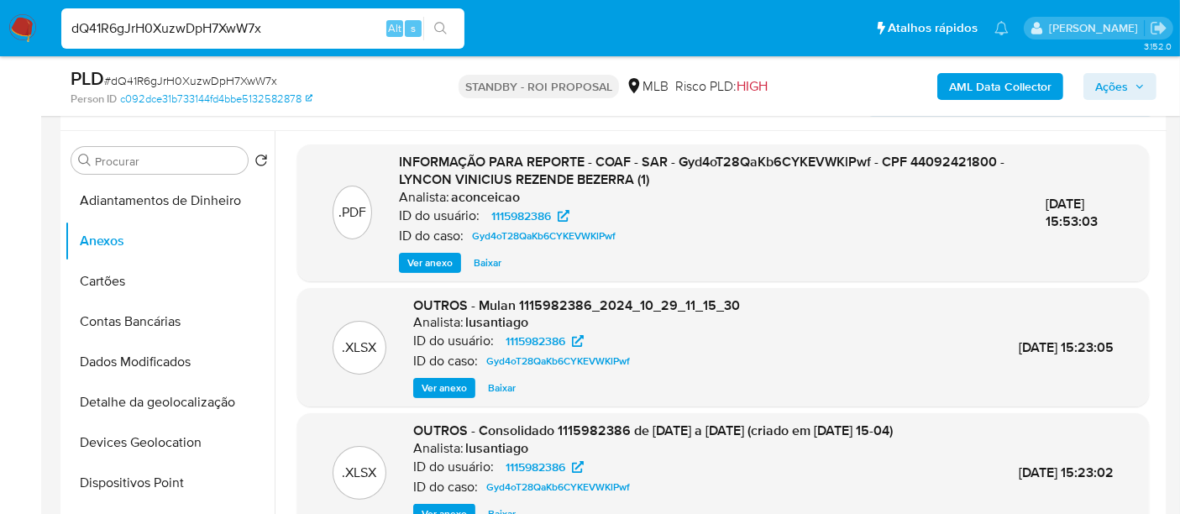
scroll to position [280, 0]
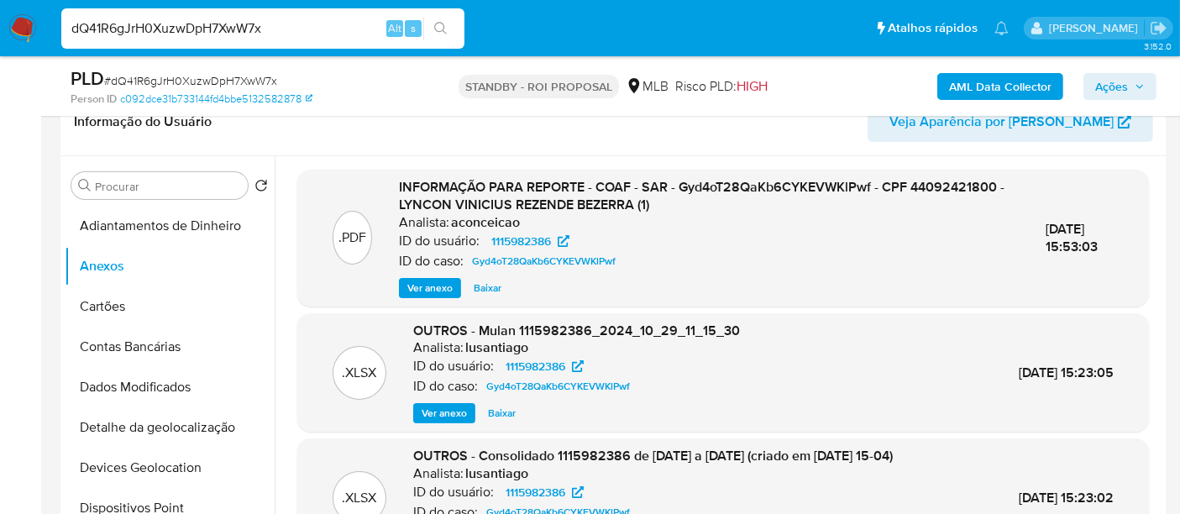
click at [432, 289] on span "Ver anexo" at bounding box center [429, 288] width 45 height 17
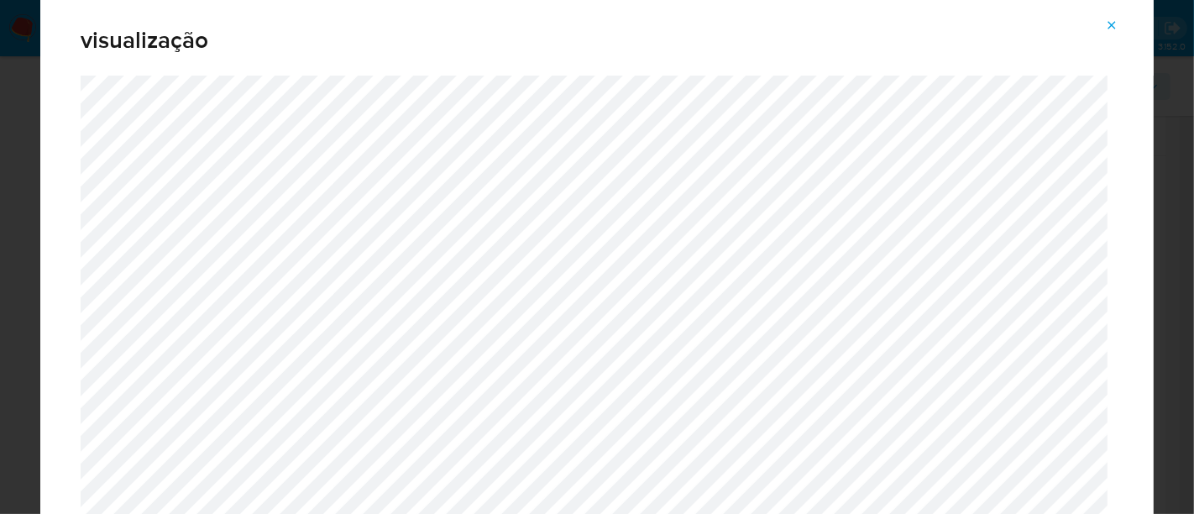
click at [1106, 27] on icon "Attachment preview" at bounding box center [1111, 24] width 13 height 13
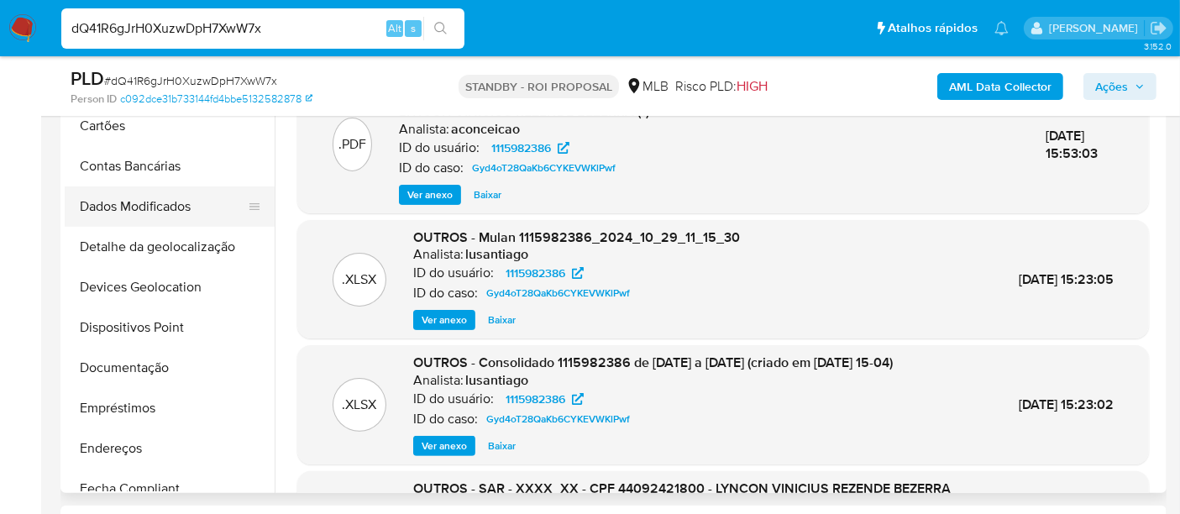
scroll to position [186, 0]
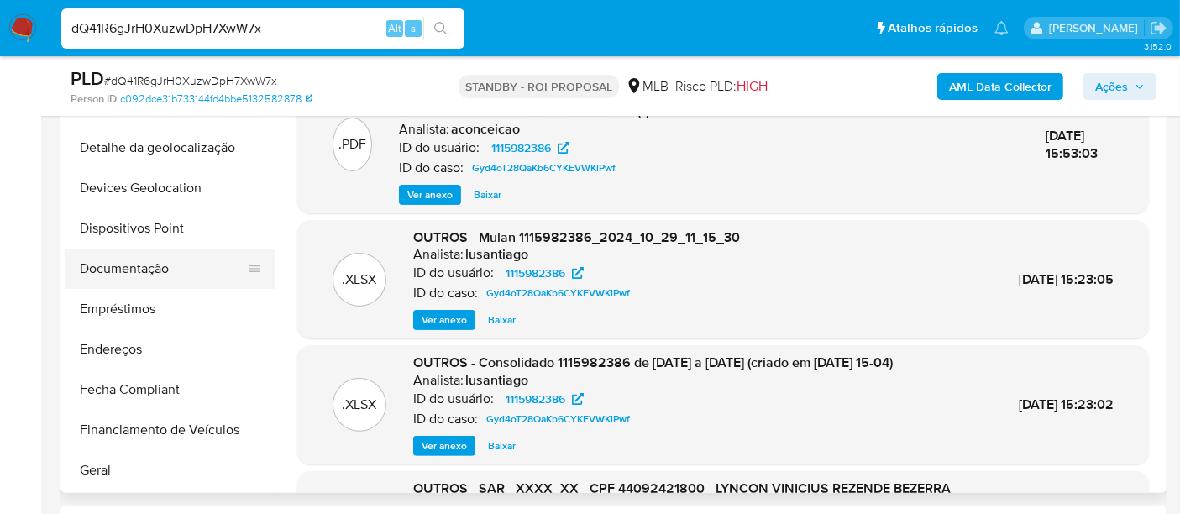
click at [134, 270] on button "Documentação" at bounding box center [163, 269] width 197 height 40
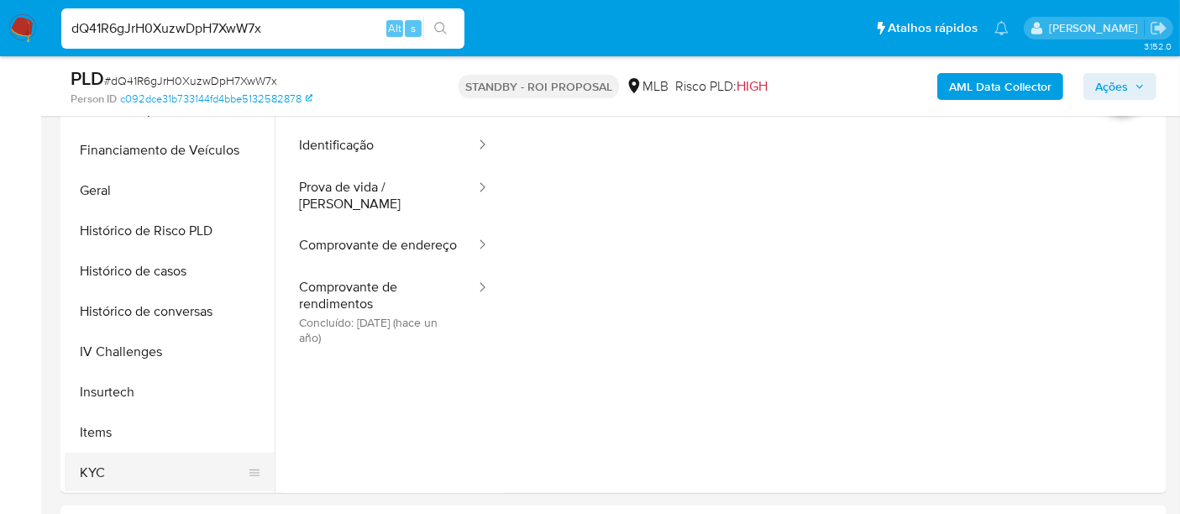
scroll to position [559, 0]
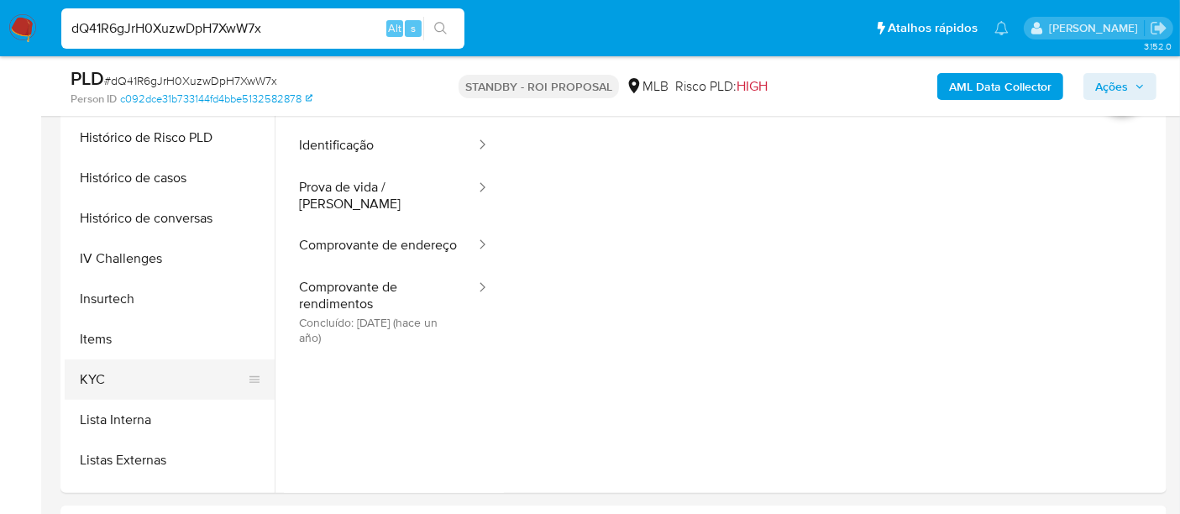
click at [88, 382] on button "KYC" at bounding box center [163, 380] width 197 height 40
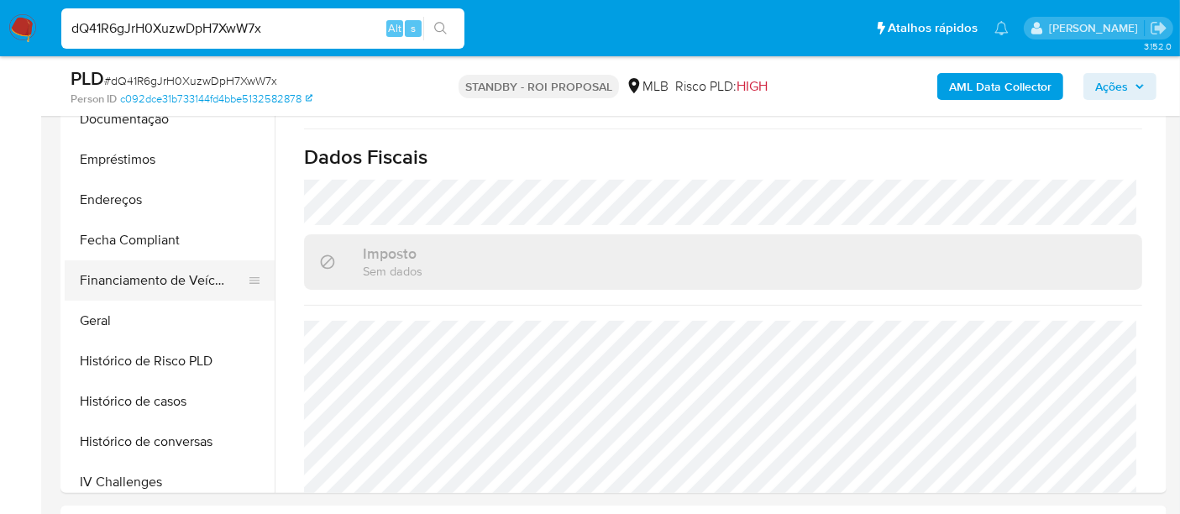
scroll to position [280, 0]
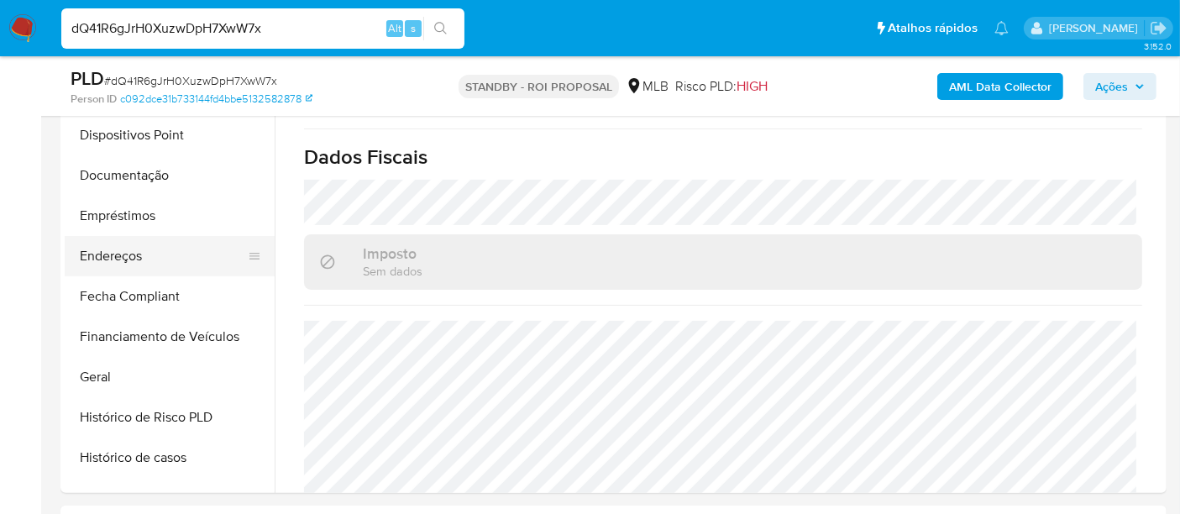
click at [127, 244] on button "Endereços" at bounding box center [163, 256] width 197 height 40
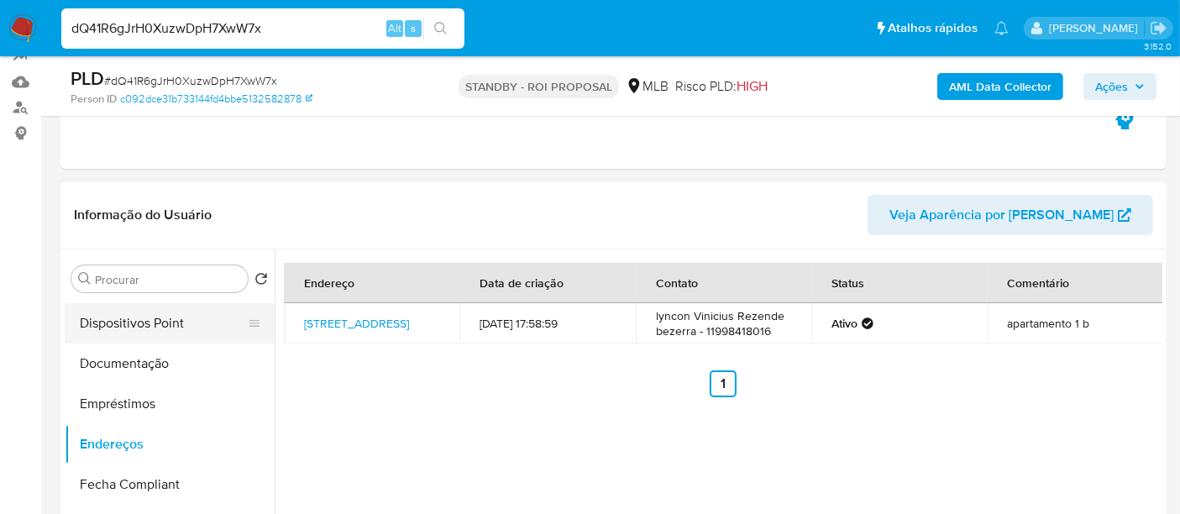
scroll to position [186, 0]
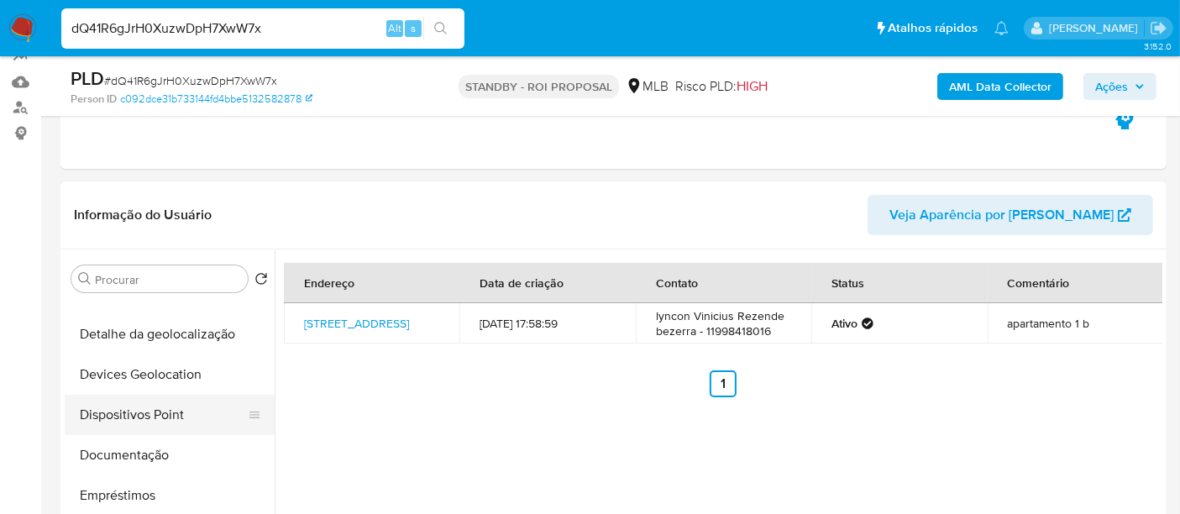
click at [136, 459] on button "Documentação" at bounding box center [170, 455] width 210 height 40
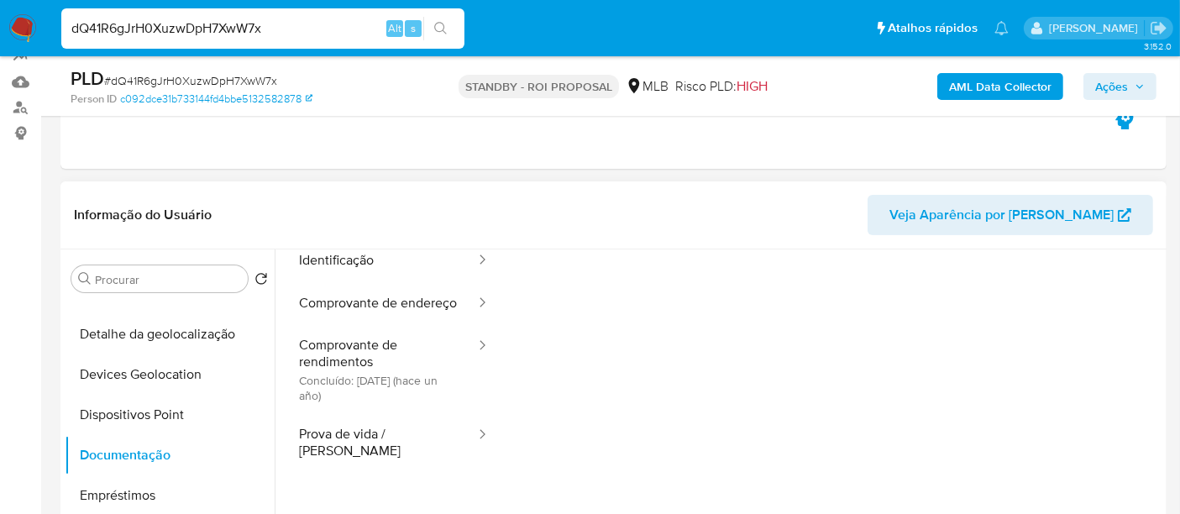
scroll to position [136, 0]
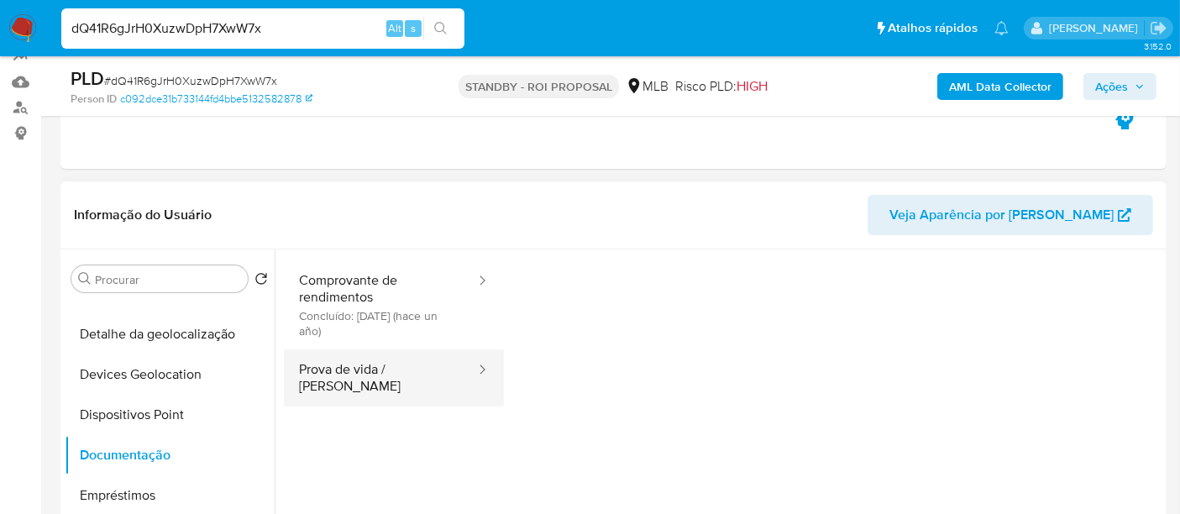
click at [348, 393] on button "Prova de vida / Selfie" at bounding box center [380, 377] width 193 height 57
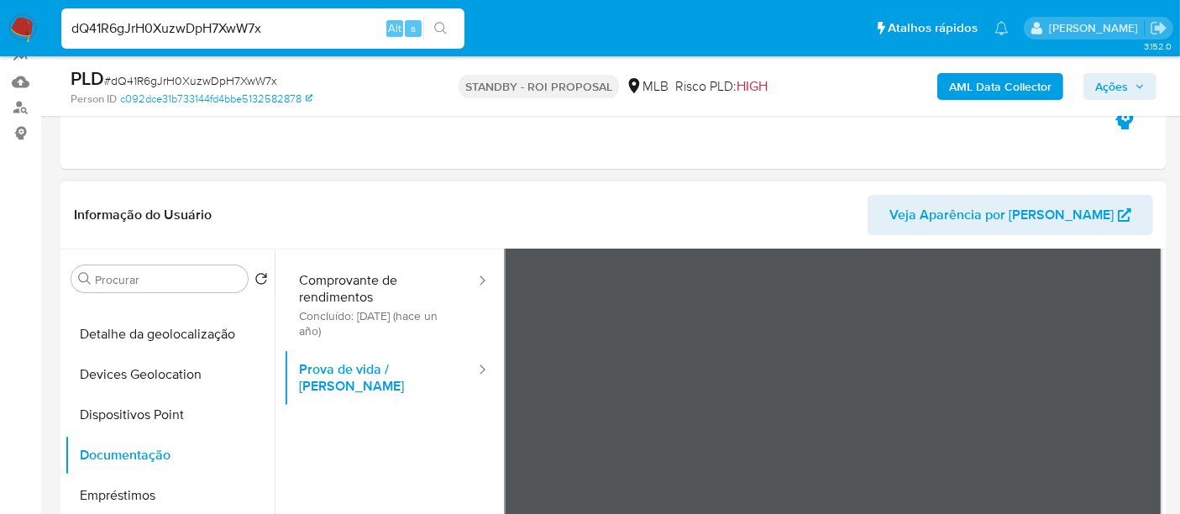
scroll to position [373, 0]
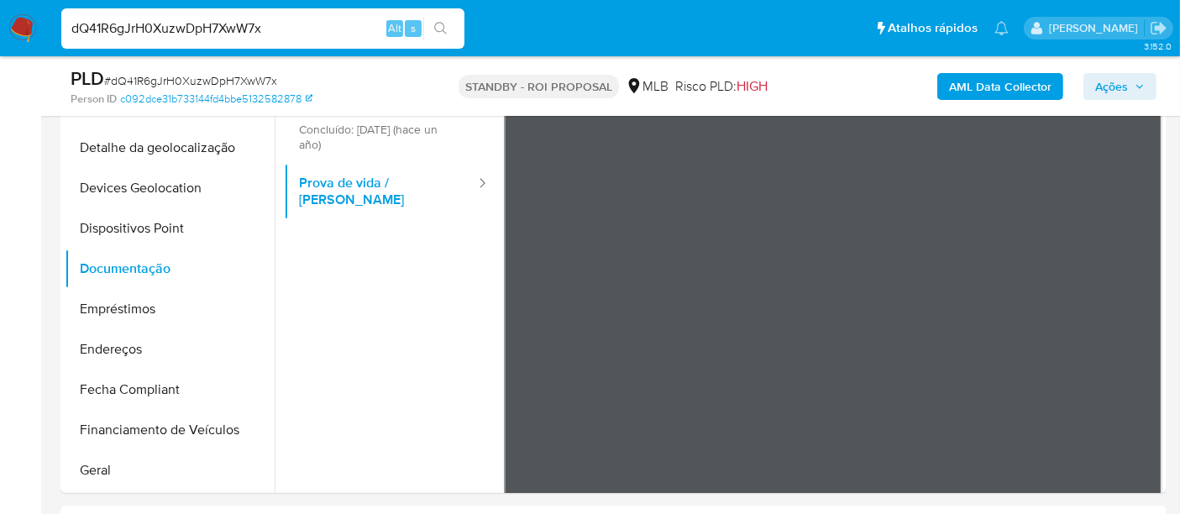
click at [228, 36] on input "dQ41R6gJrH0XuzwDpH7XwW7x" at bounding box center [262, 29] width 403 height 22
paste input "FapSNd9IV87DpTA16iUOeRTE"
type input "FapSNd9IV87DpTA16iUOeRTE"
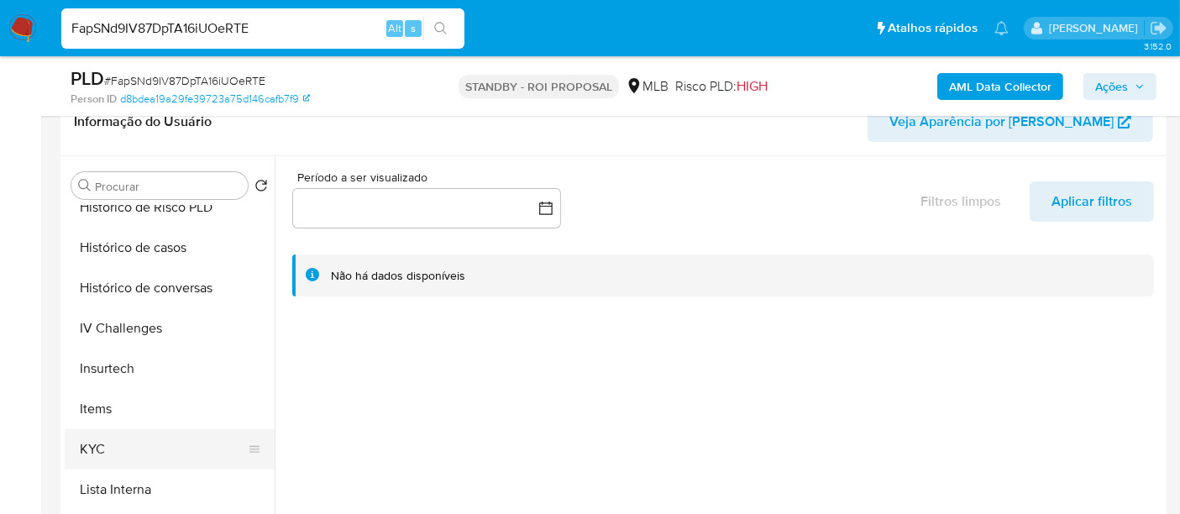
scroll to position [653, 0]
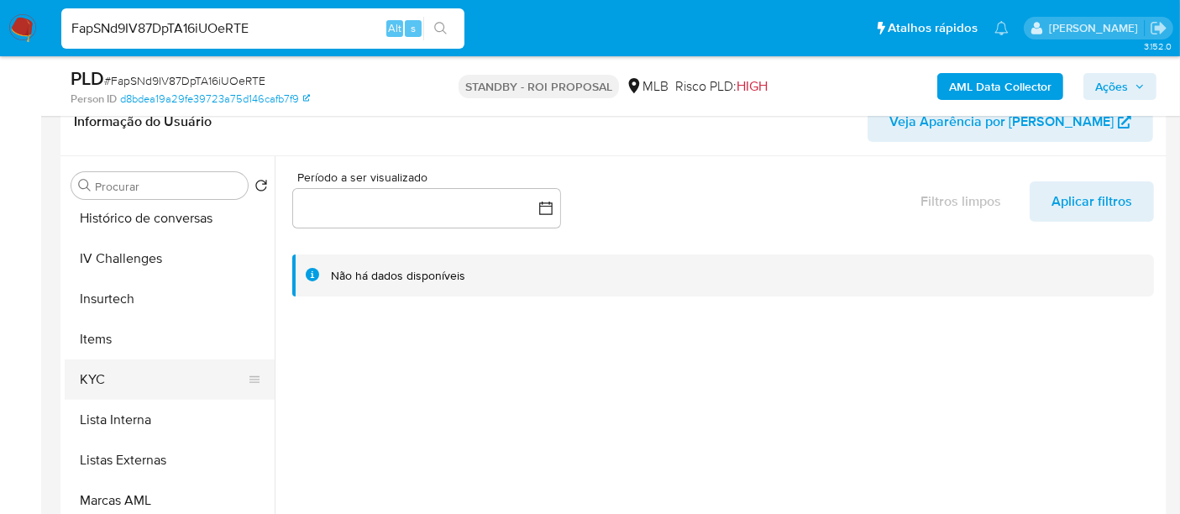
select select "10"
click at [84, 368] on button "KYC" at bounding box center [163, 380] width 197 height 40
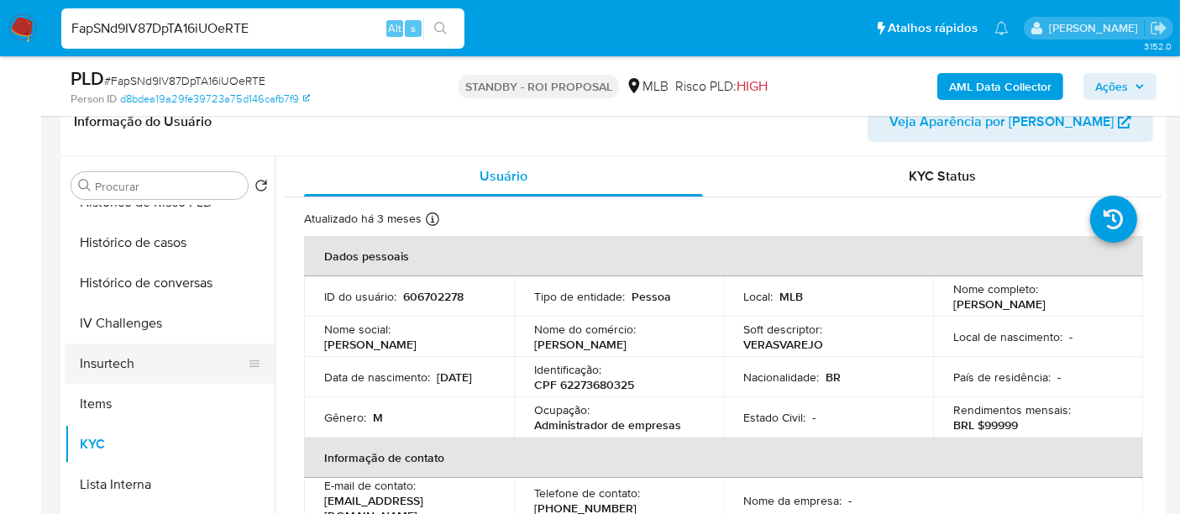
scroll to position [559, 0]
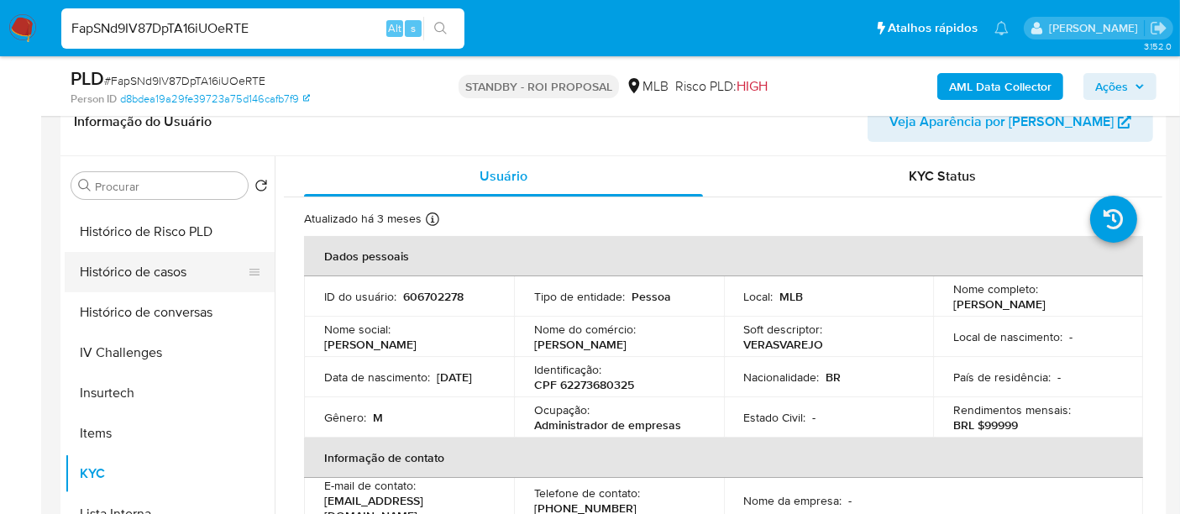
click at [143, 279] on button "Histórico de casos" at bounding box center [163, 272] width 197 height 40
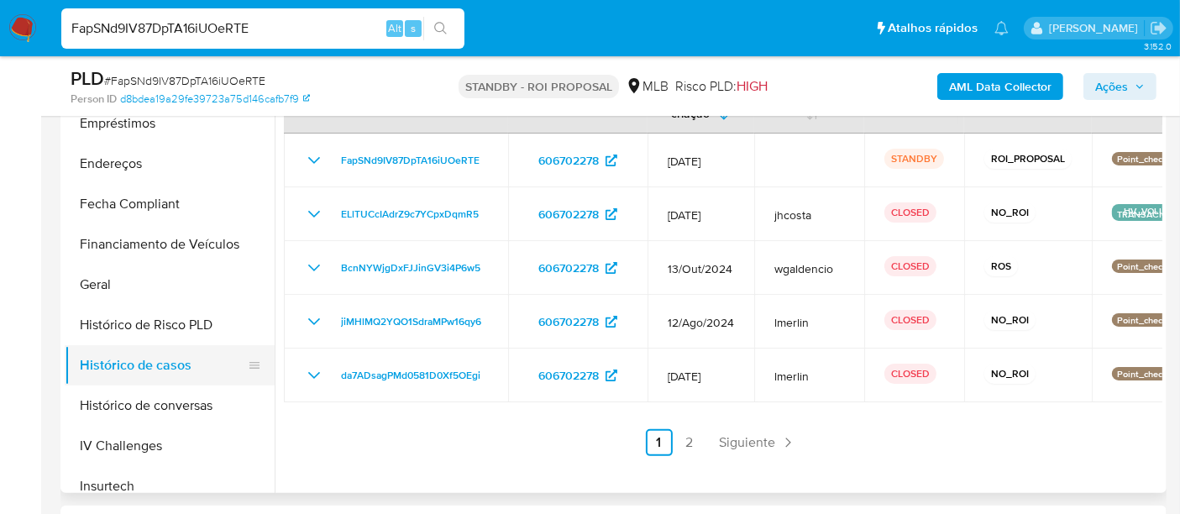
scroll to position [186, 0]
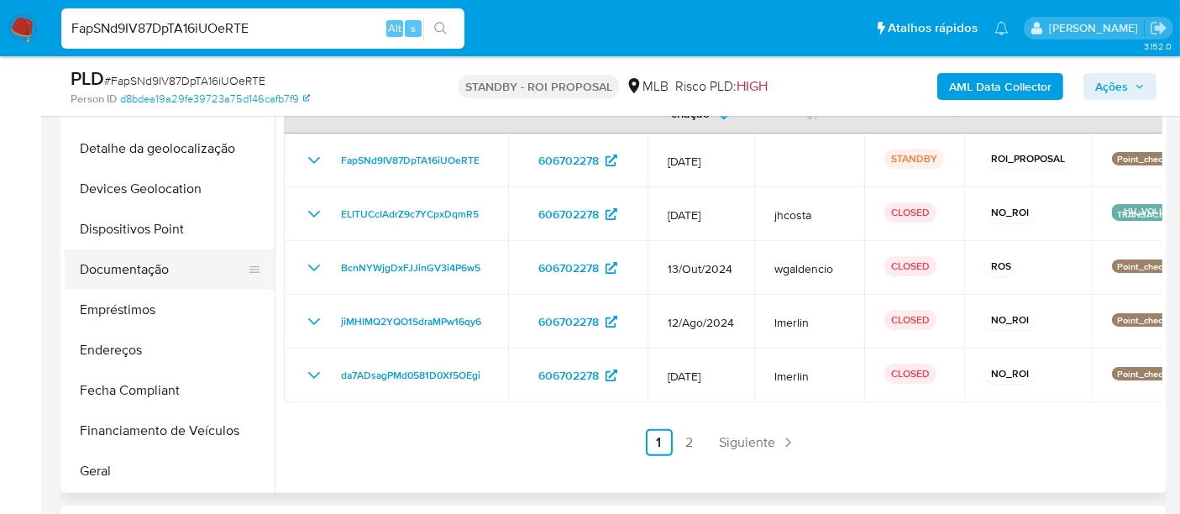
click at [149, 261] on button "Documentação" at bounding box center [163, 269] width 197 height 40
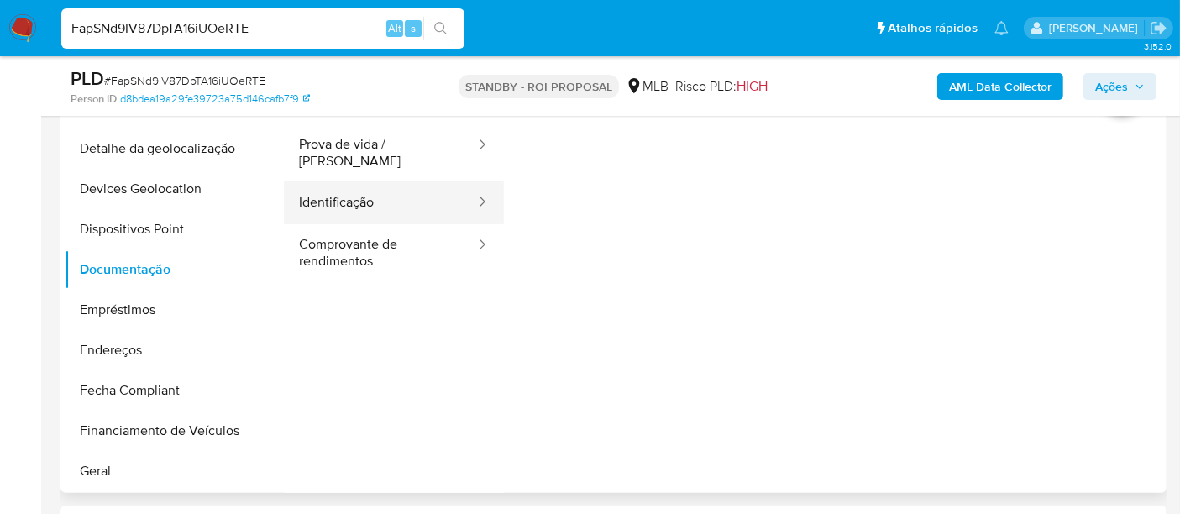
click at [355, 181] on button "Identificação" at bounding box center [380, 202] width 193 height 43
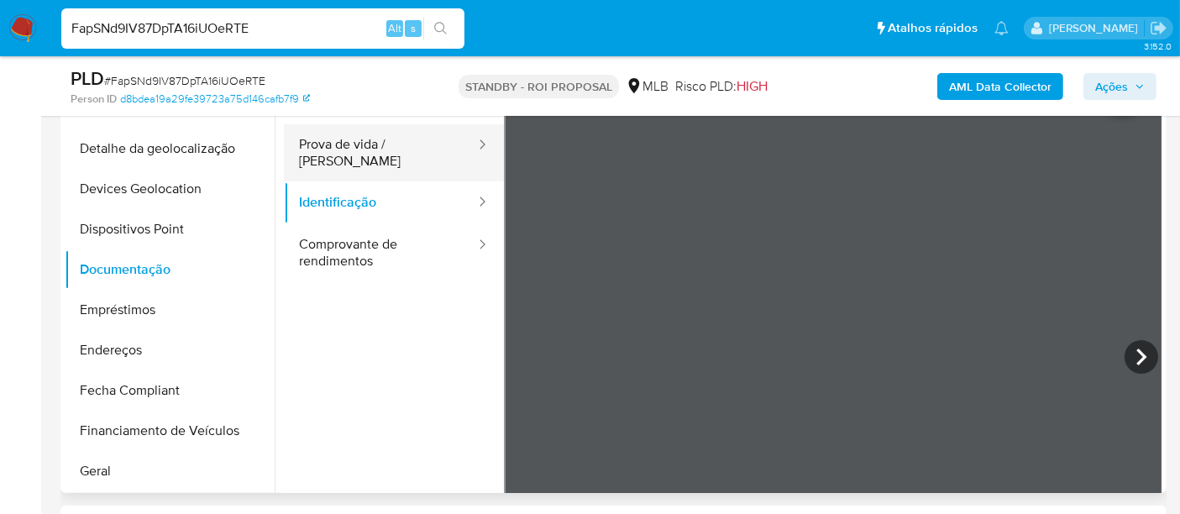
click at [370, 150] on button "Prova de vida / Selfie" at bounding box center [380, 152] width 193 height 57
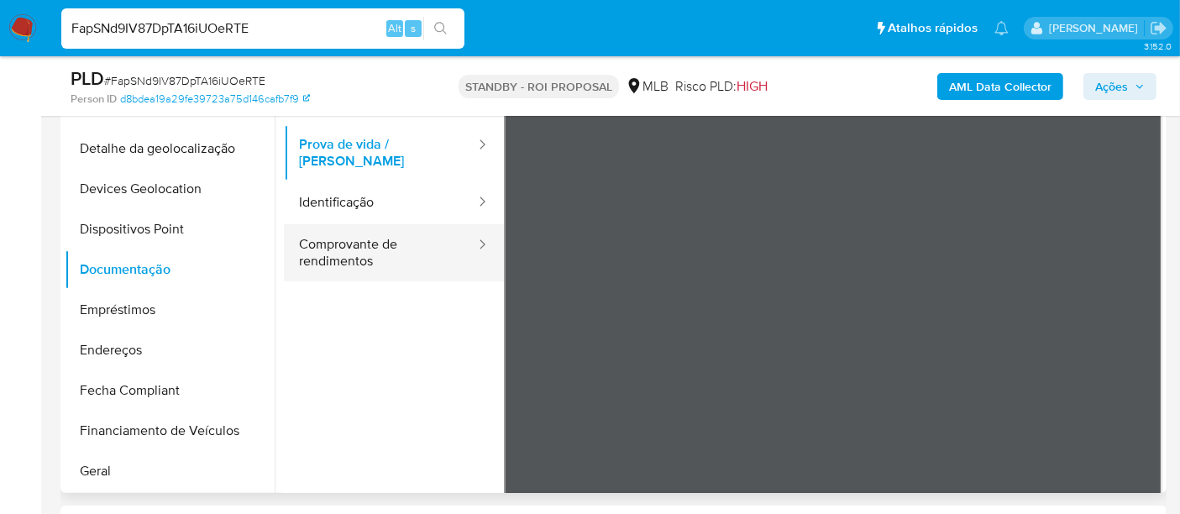
click at [336, 253] on button "Comprovante de rendimentos" at bounding box center [380, 252] width 193 height 57
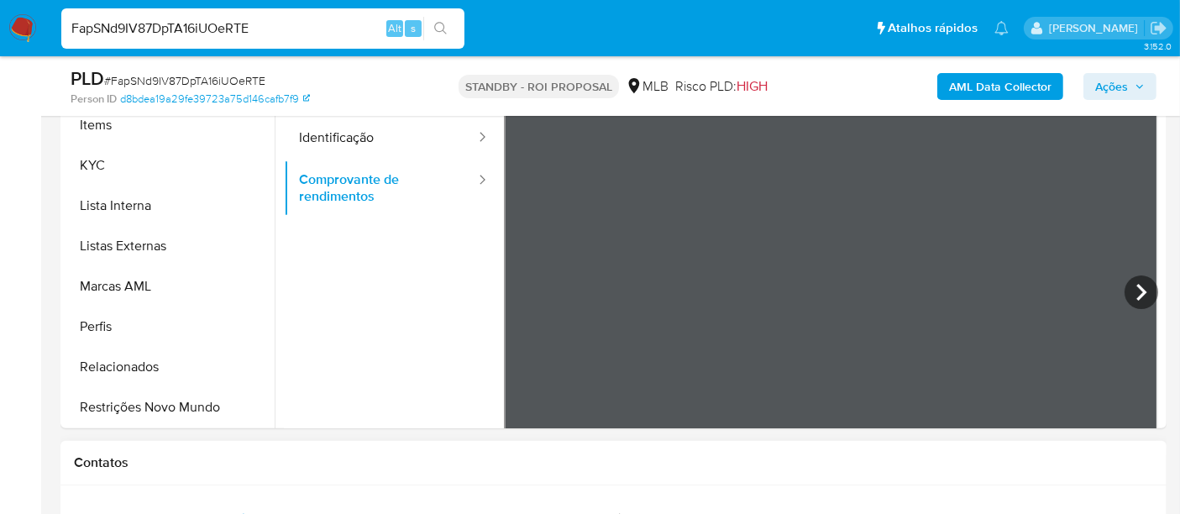
scroll to position [466, 0]
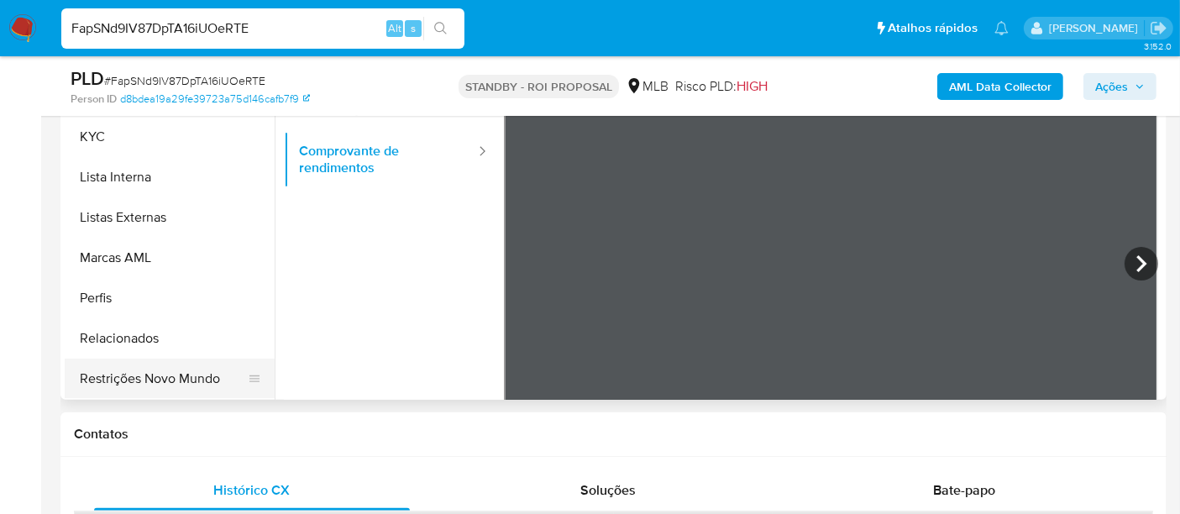
click at [168, 371] on button "Restrições Novo Mundo" at bounding box center [163, 379] width 197 height 40
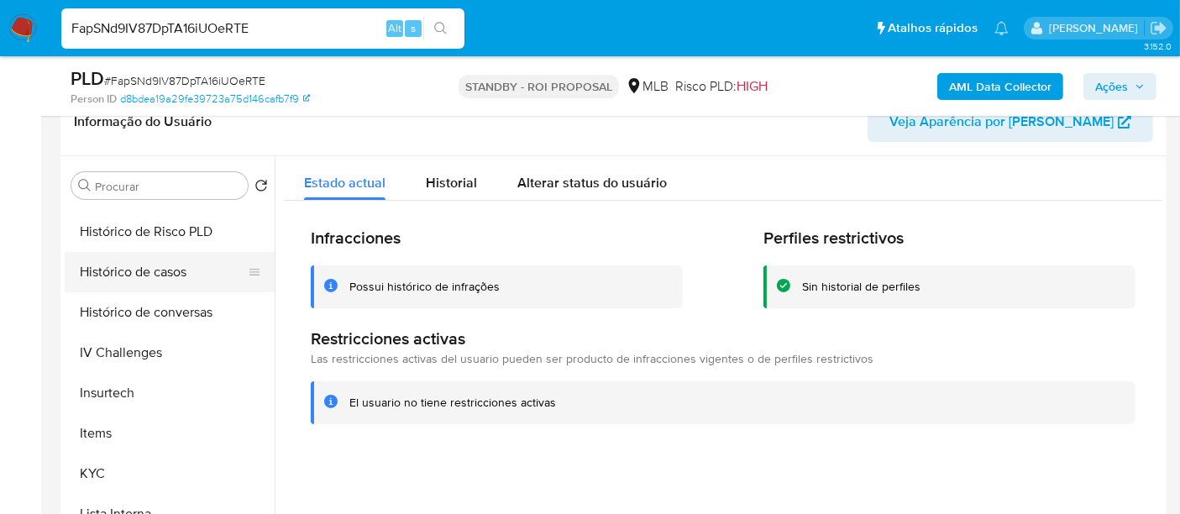
scroll to position [429, 0]
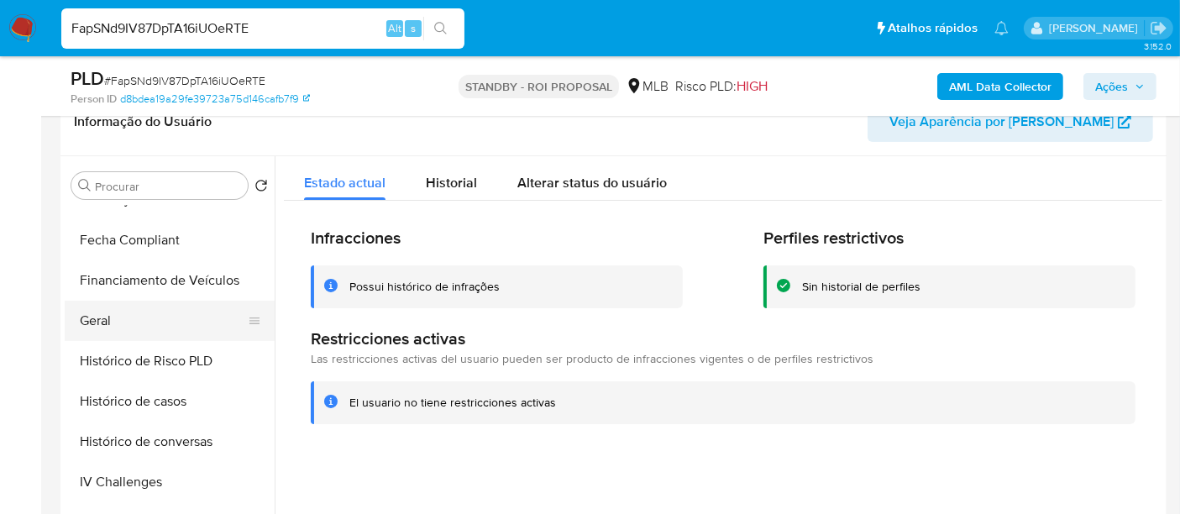
click at [109, 318] on button "Geral" at bounding box center [163, 321] width 197 height 40
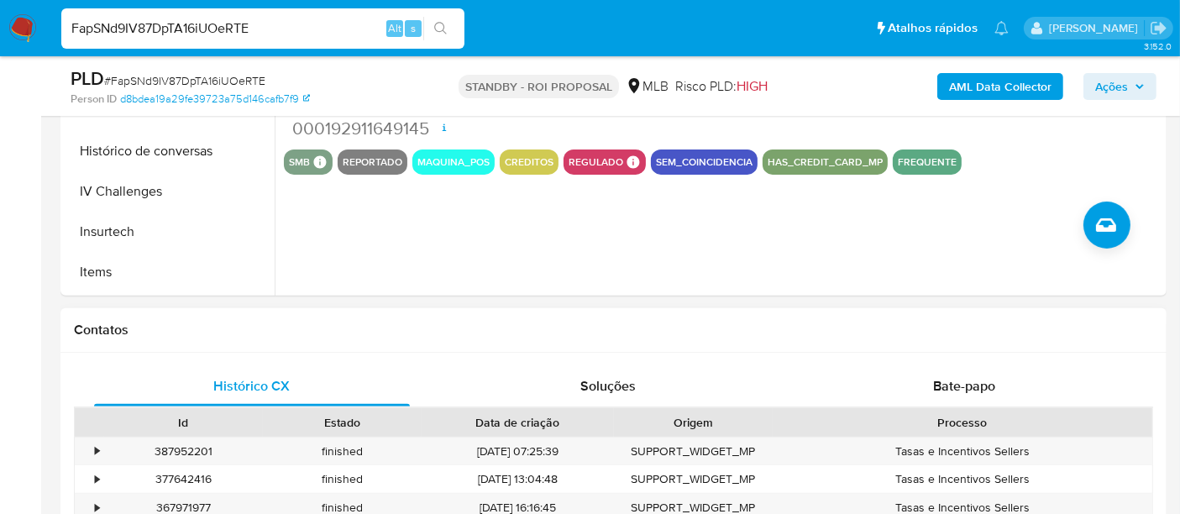
scroll to position [653, 0]
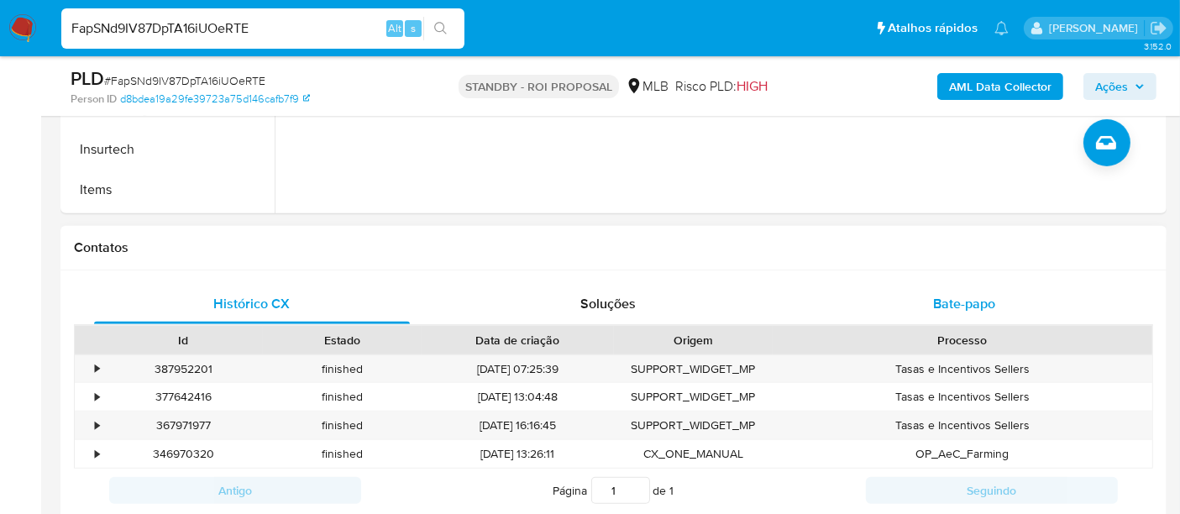
click at [936, 302] on span "Bate-papo" at bounding box center [964, 303] width 62 height 19
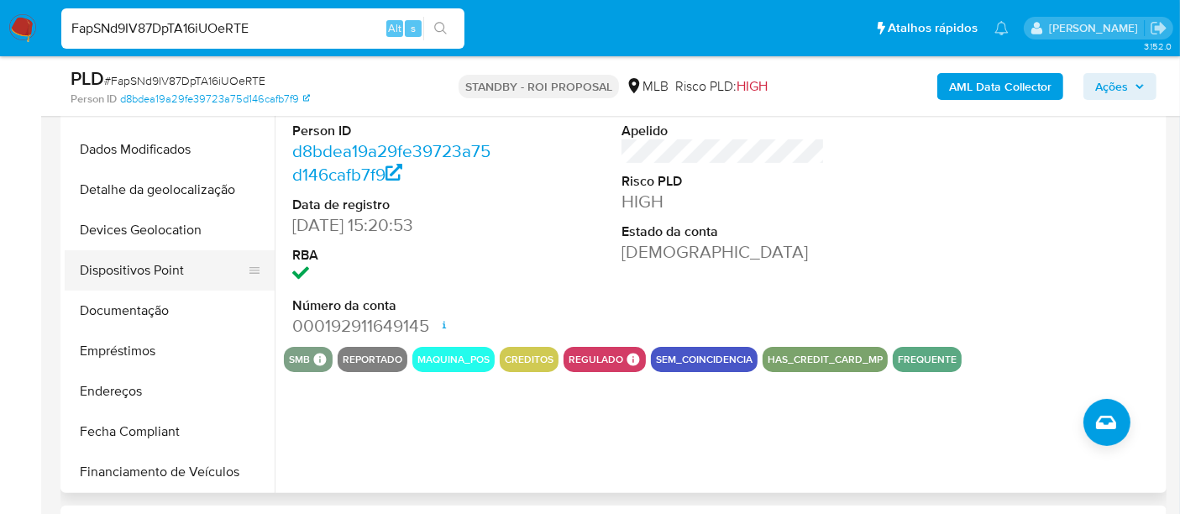
scroll to position [0, 0]
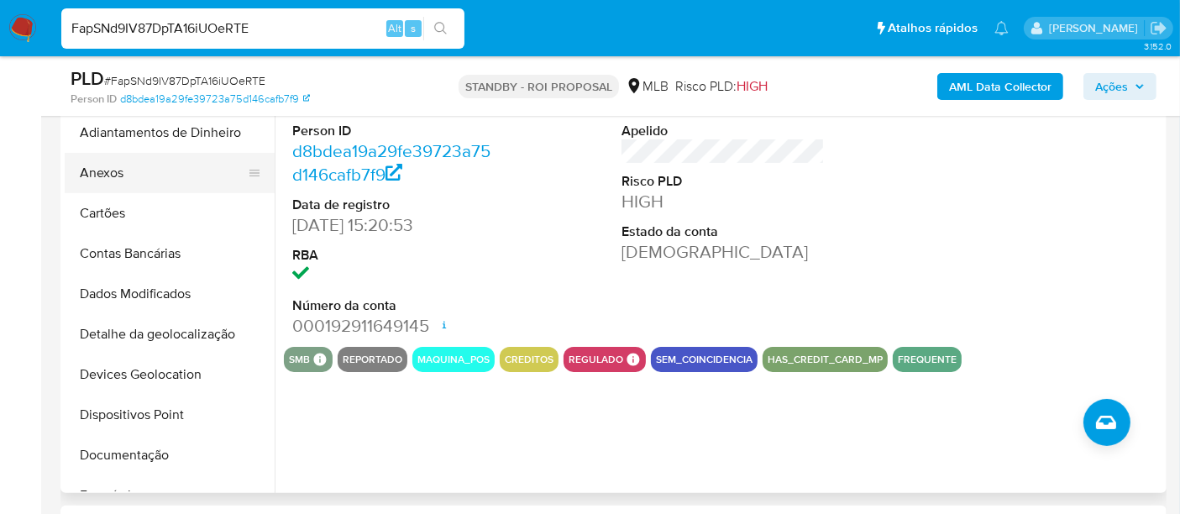
click at [115, 176] on button "Anexos" at bounding box center [163, 173] width 197 height 40
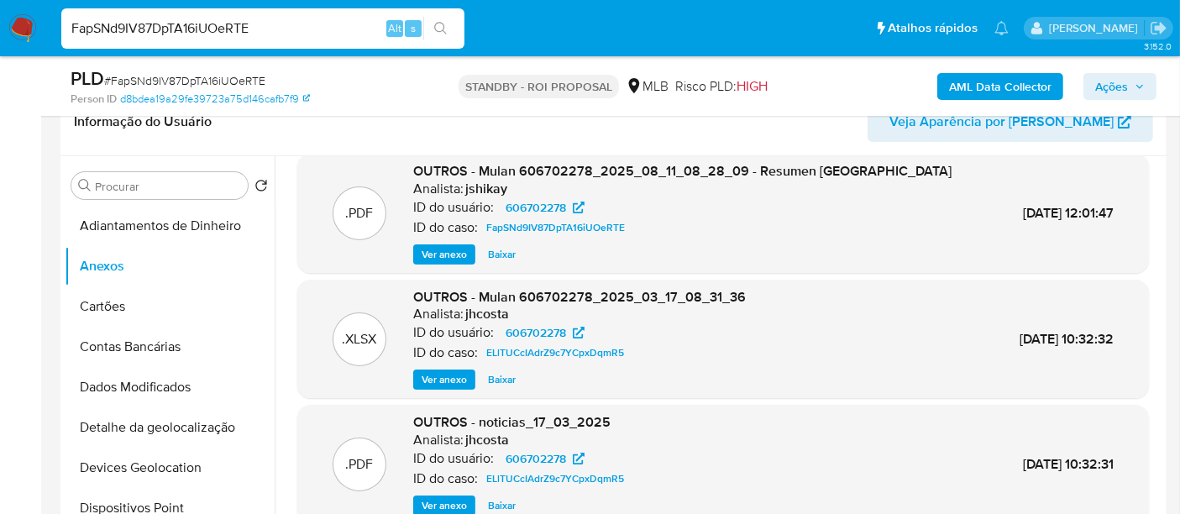
scroll to position [373, 0]
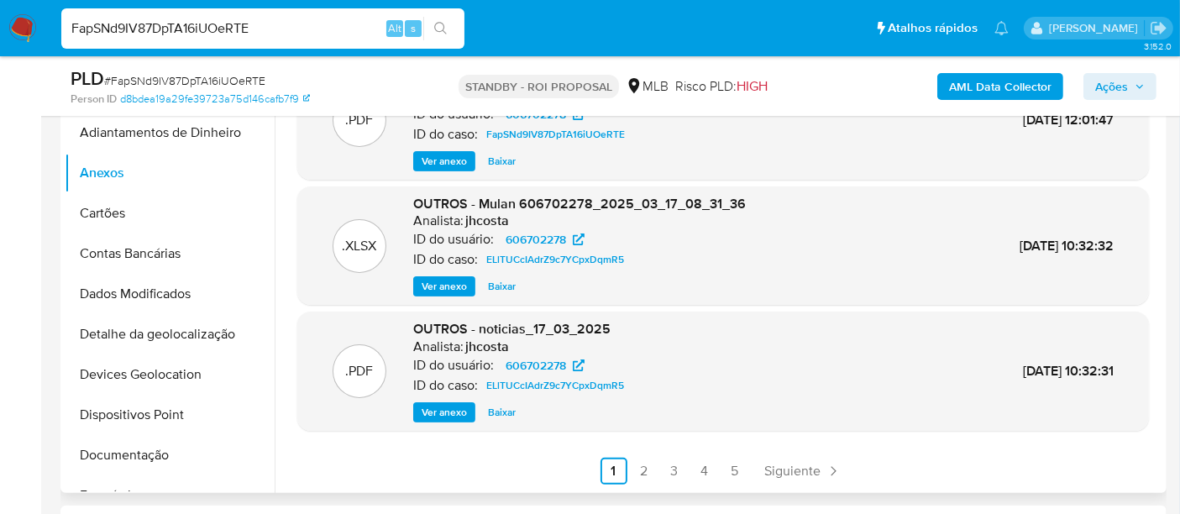
click at [446, 404] on span "Ver anexo" at bounding box center [444, 412] width 45 height 17
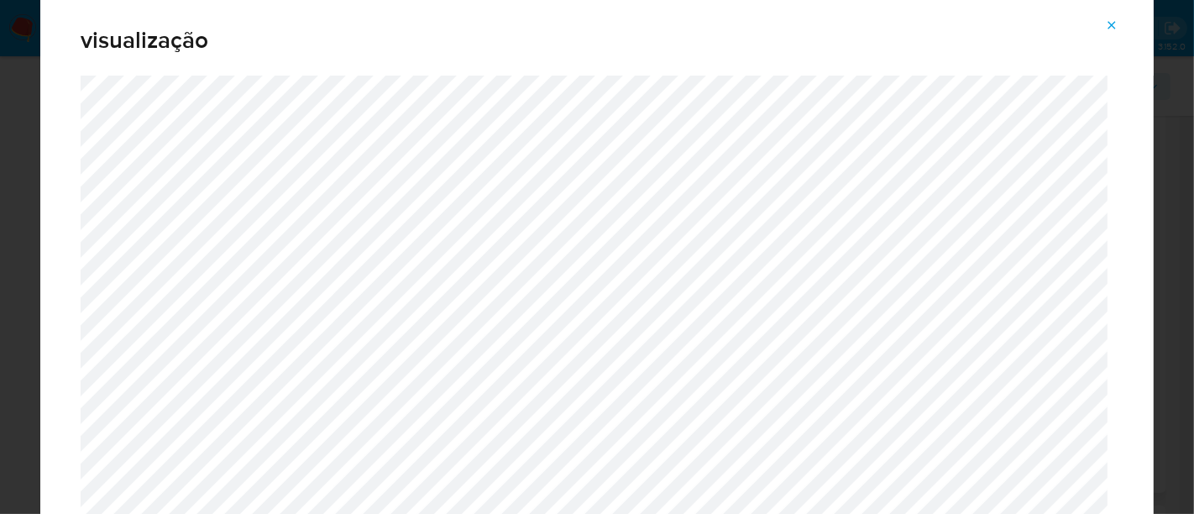
click at [1115, 30] on icon "Attachment preview" at bounding box center [1111, 24] width 13 height 13
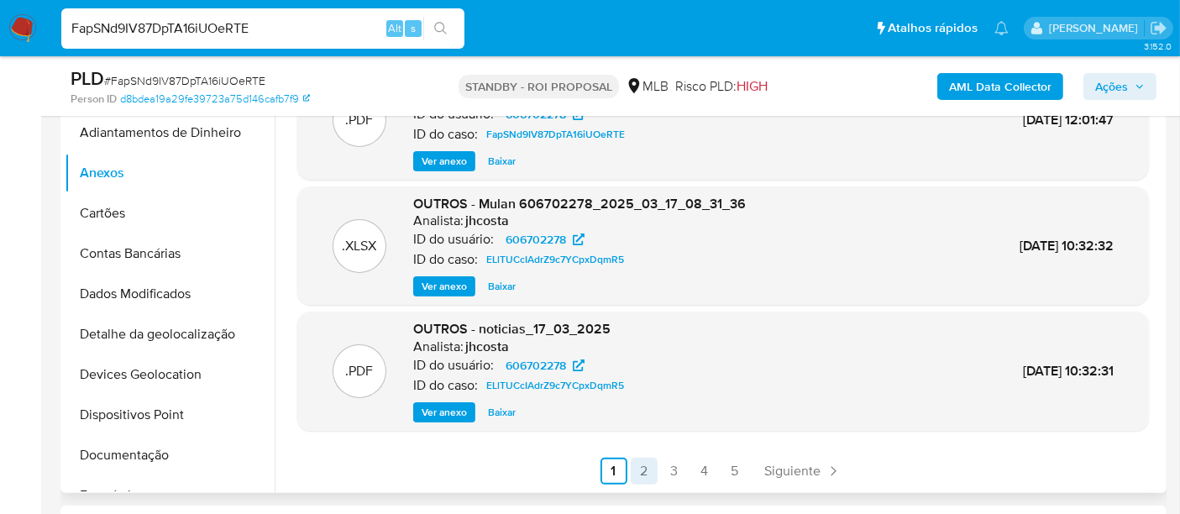
click at [634, 466] on link "2" at bounding box center [644, 471] width 27 height 27
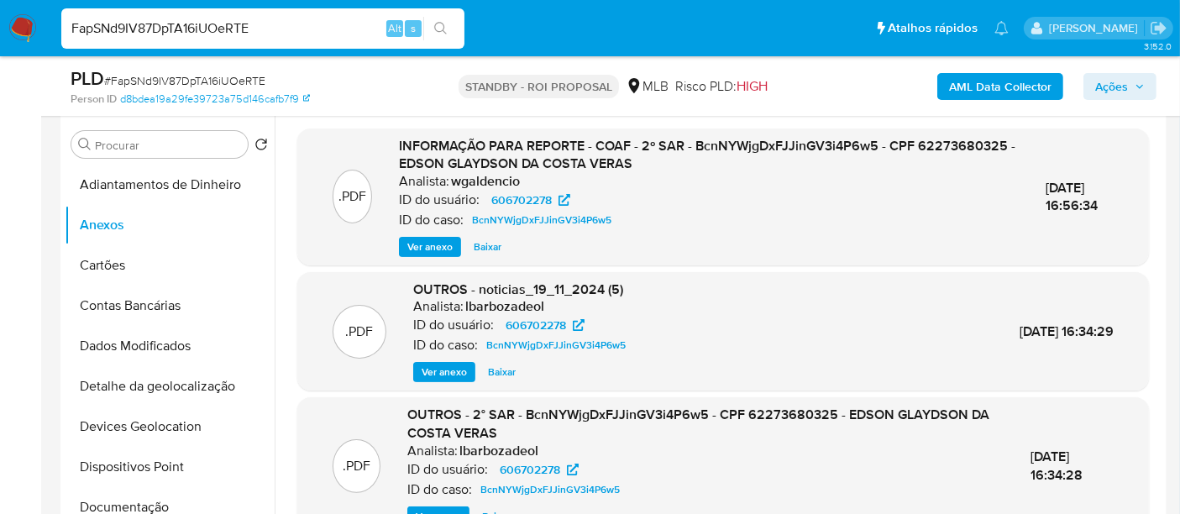
scroll to position [280, 0]
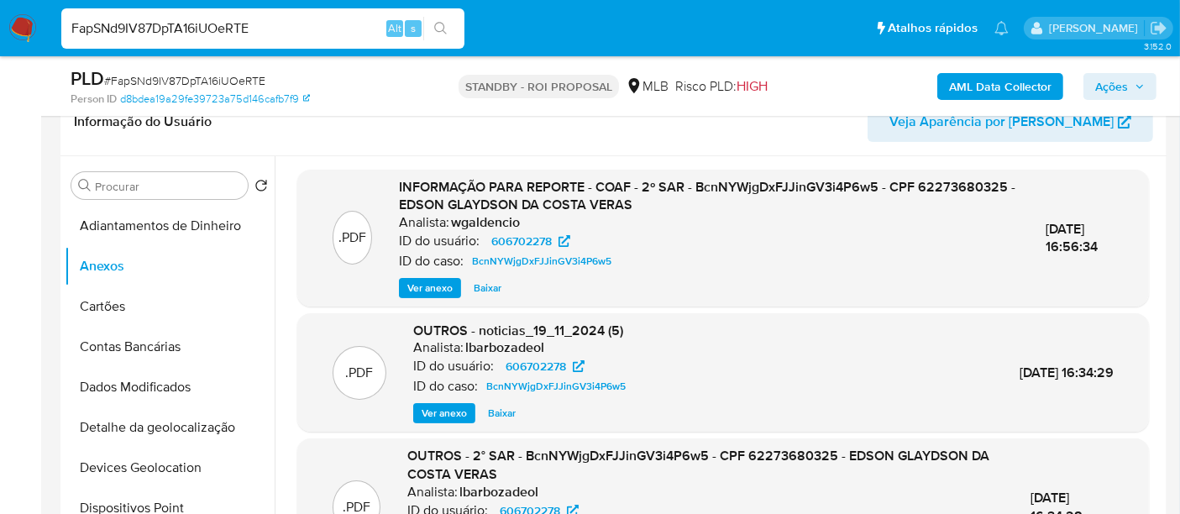
click at [434, 283] on span "Ver anexo" at bounding box center [429, 288] width 45 height 17
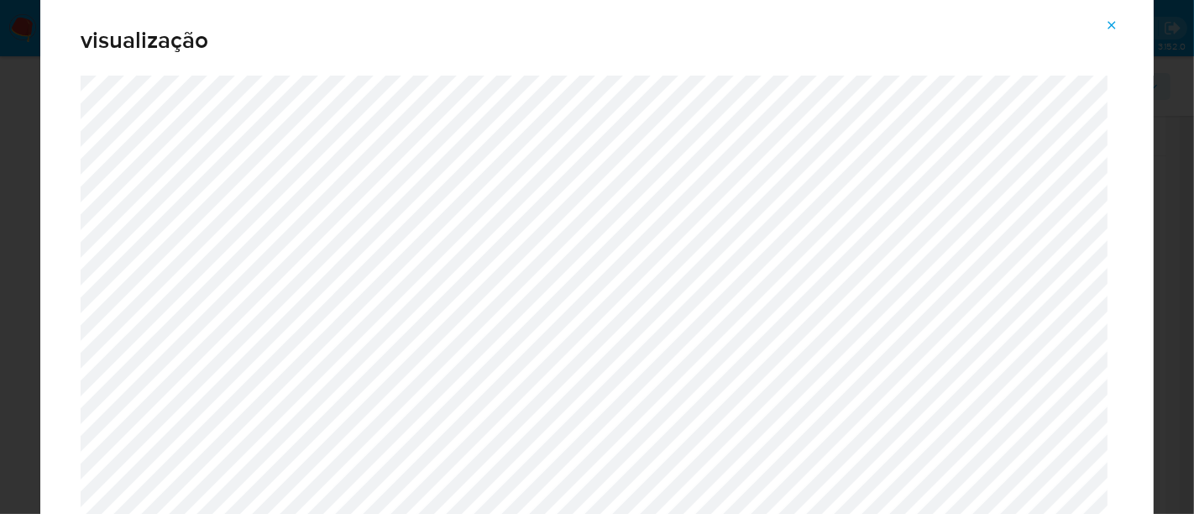
click at [1110, 24] on icon "Attachment preview" at bounding box center [1113, 25] width 8 height 8
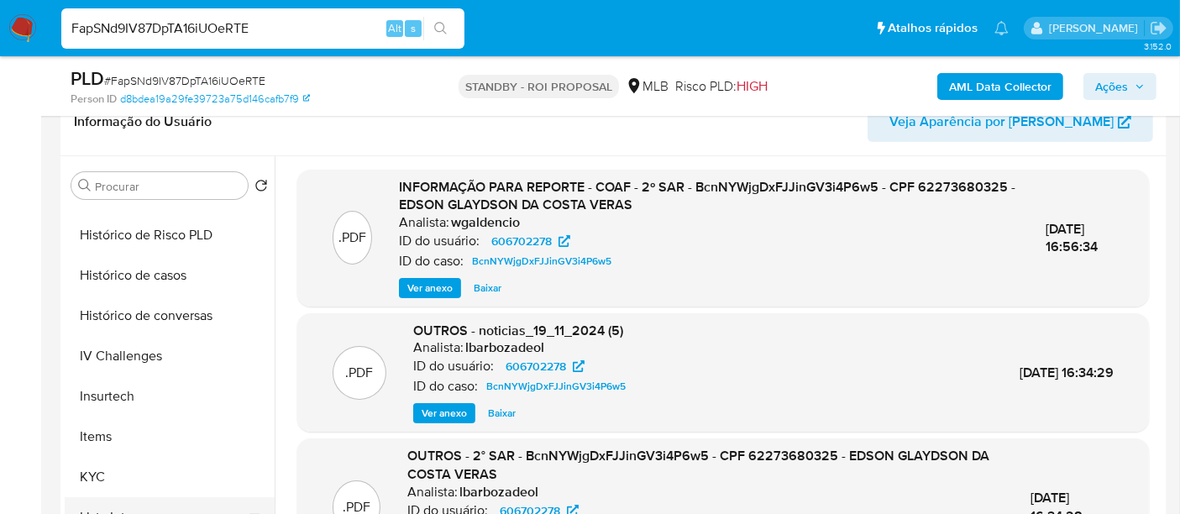
scroll to position [653, 0]
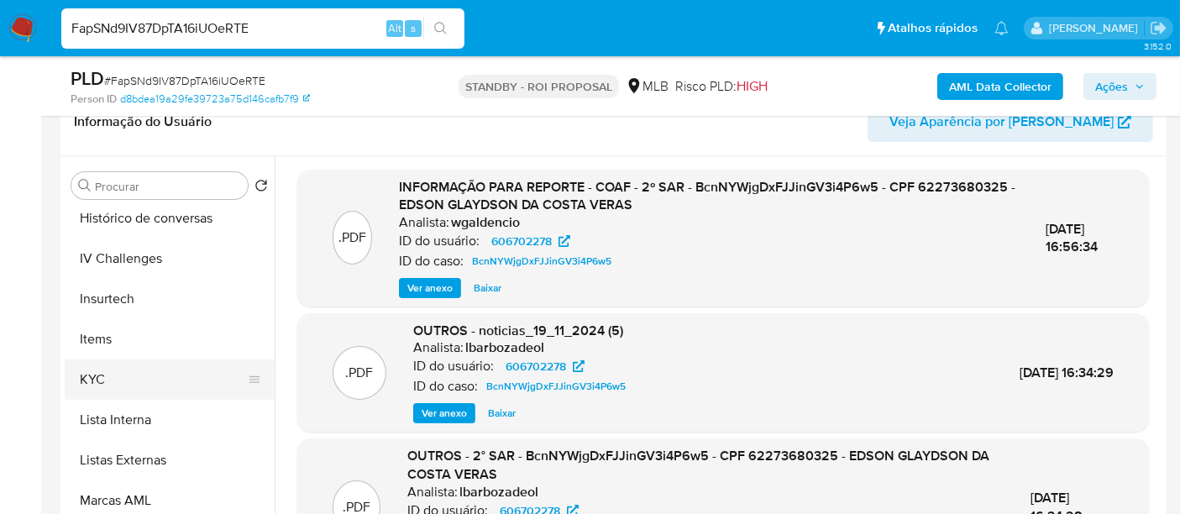
click at [81, 378] on button "KYC" at bounding box center [163, 380] width 197 height 40
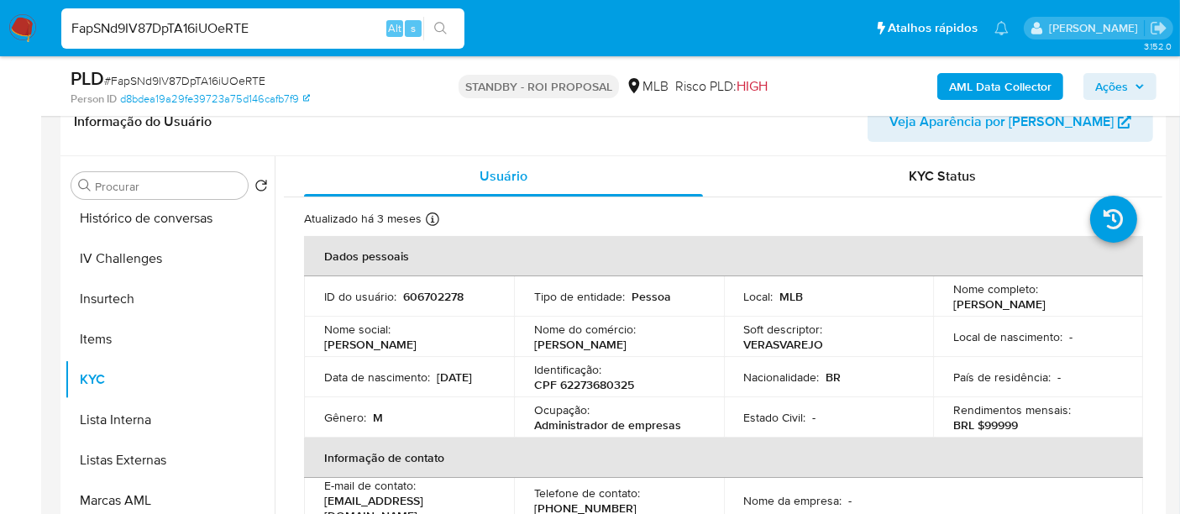
click at [568, 349] on p "veras varejo" at bounding box center [580, 344] width 92 height 15
copy div "Nome do comércio : veras varejo"
click at [592, 352] on p "veras varejo" at bounding box center [580, 344] width 92 height 15
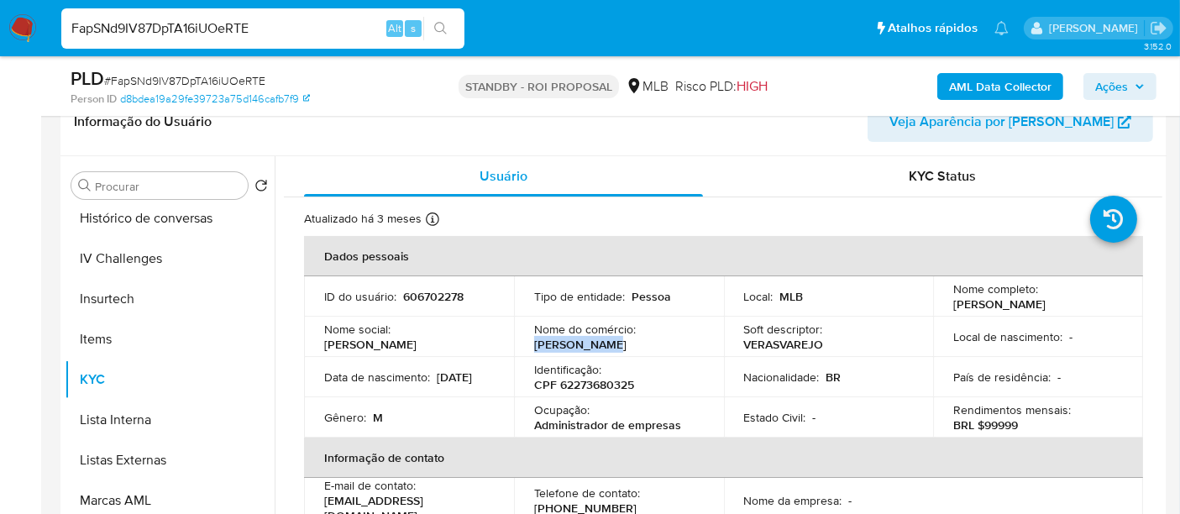
drag, startPoint x: 602, startPoint y: 349, endPoint x: 516, endPoint y: 349, distance: 86.5
click at [516, 349] on td "Nome do comércio : veras varejo" at bounding box center [619, 337] width 210 height 40
copy p "veras varejo"
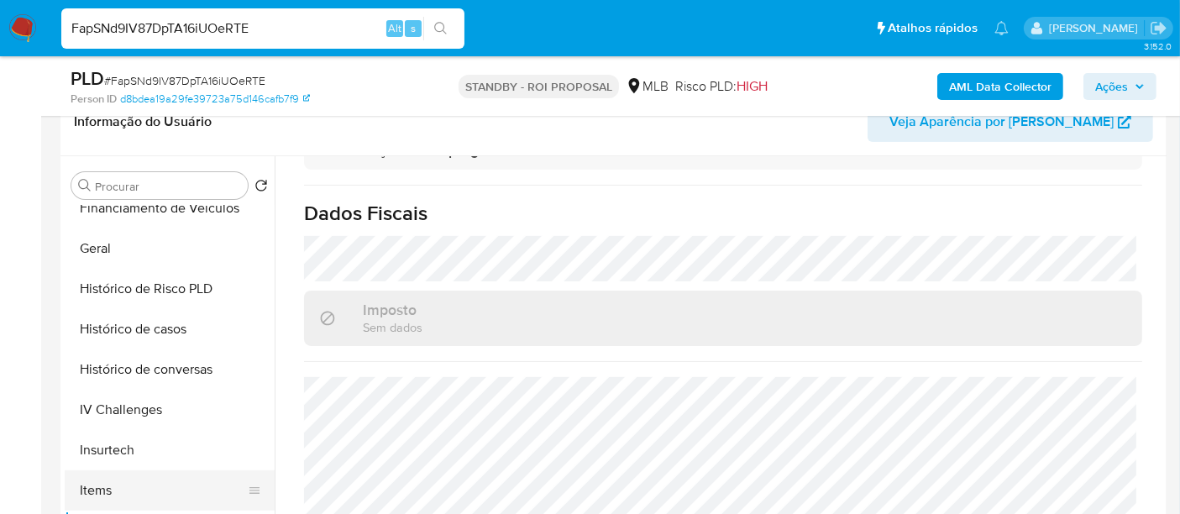
scroll to position [373, 0]
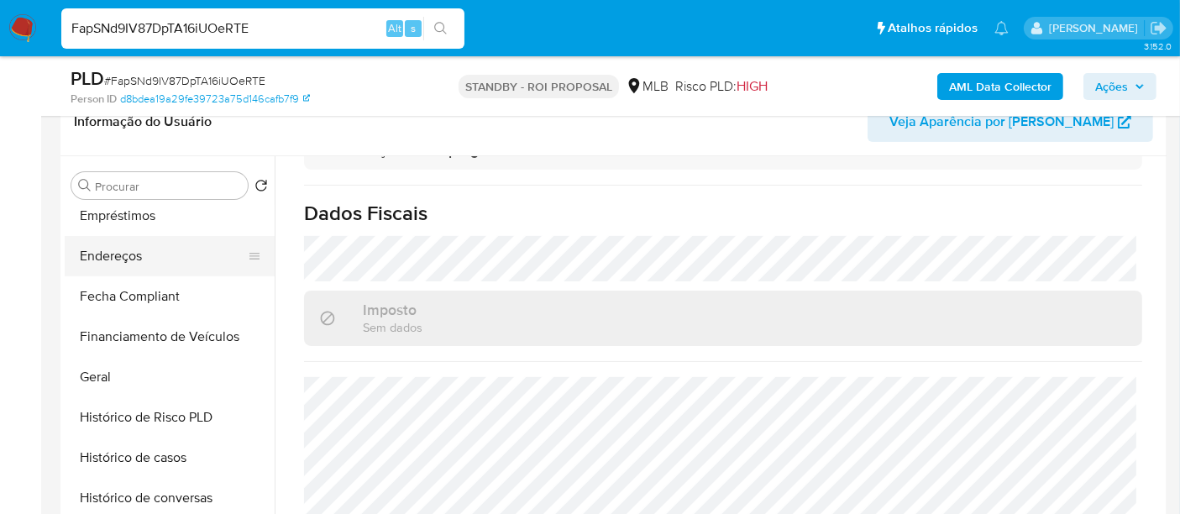
click at [127, 239] on button "Endereços" at bounding box center [163, 256] width 197 height 40
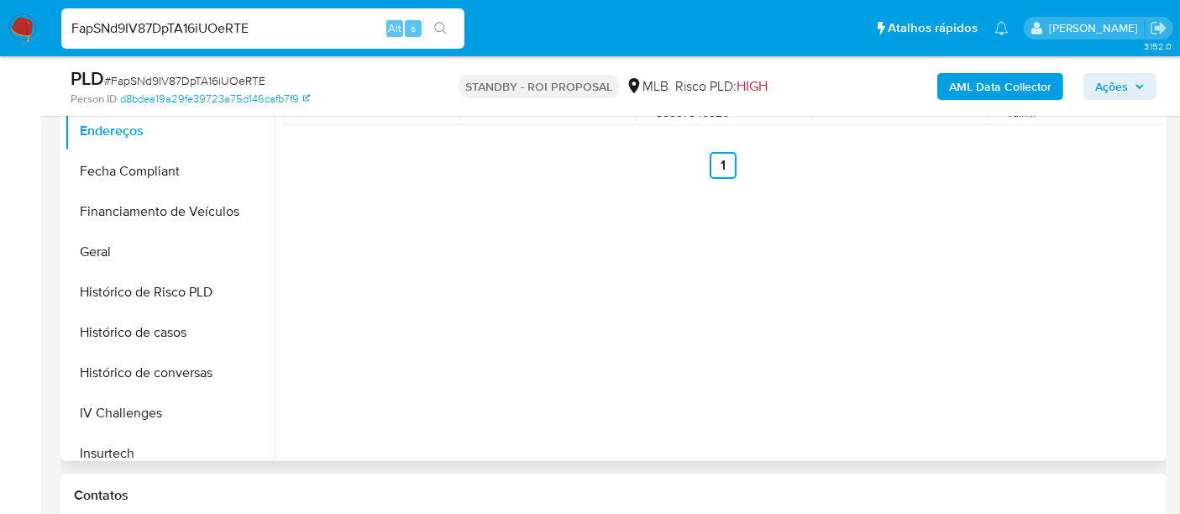
scroll to position [653, 0]
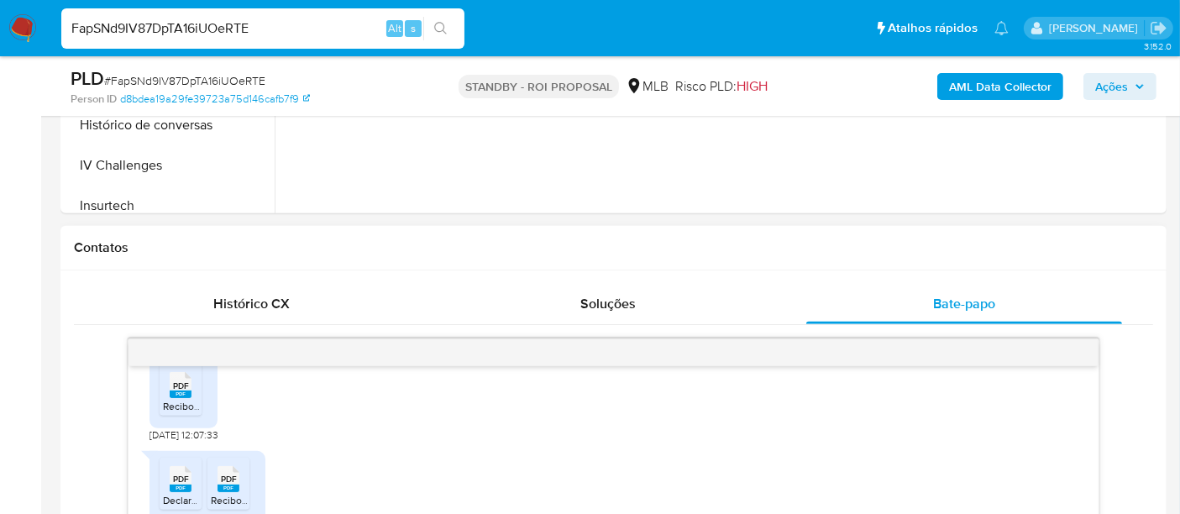
click at [182, 389] on span "PDF" at bounding box center [181, 386] width 16 height 11
click at [170, 29] on input "FapSNd9IV87DpTA16iUOeRTE" at bounding box center [262, 29] width 403 height 22
paste input "oQrCra5851kPzgHzR15uF8GD"
type input "oQrCra5851kPzgHzR15uF8GD"
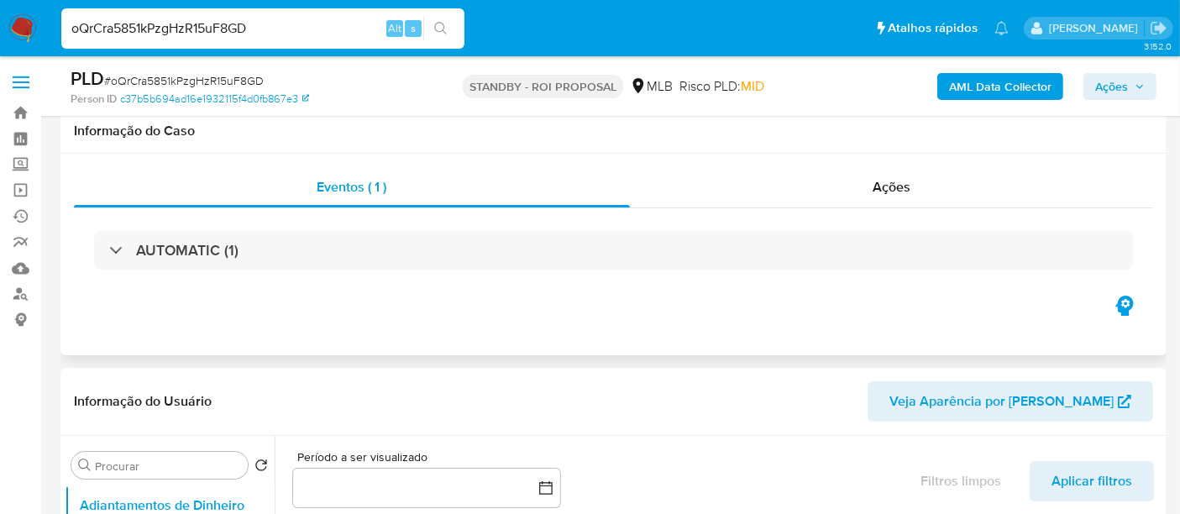
scroll to position [280, 0]
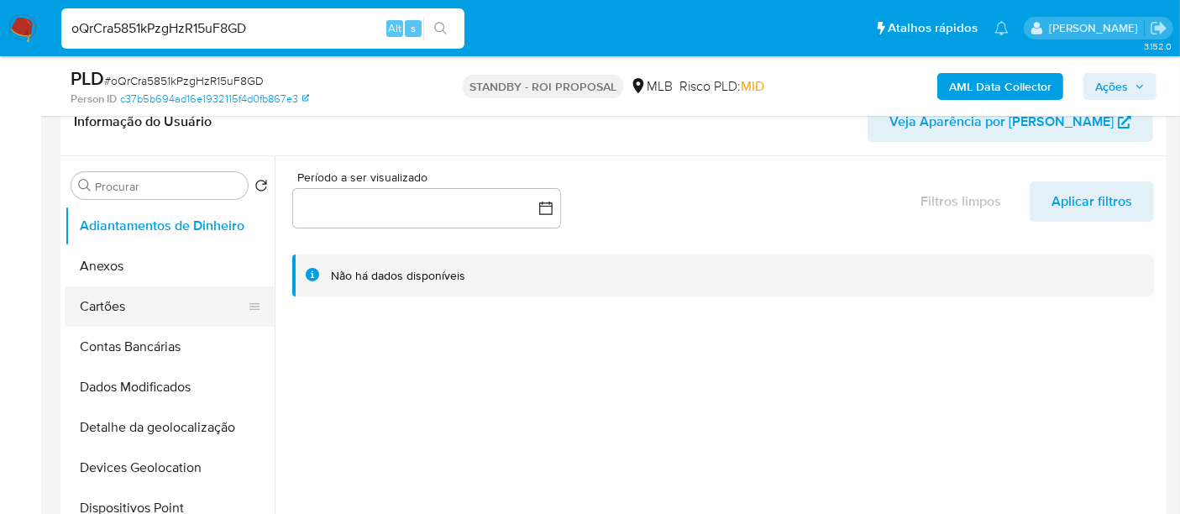
select select "10"
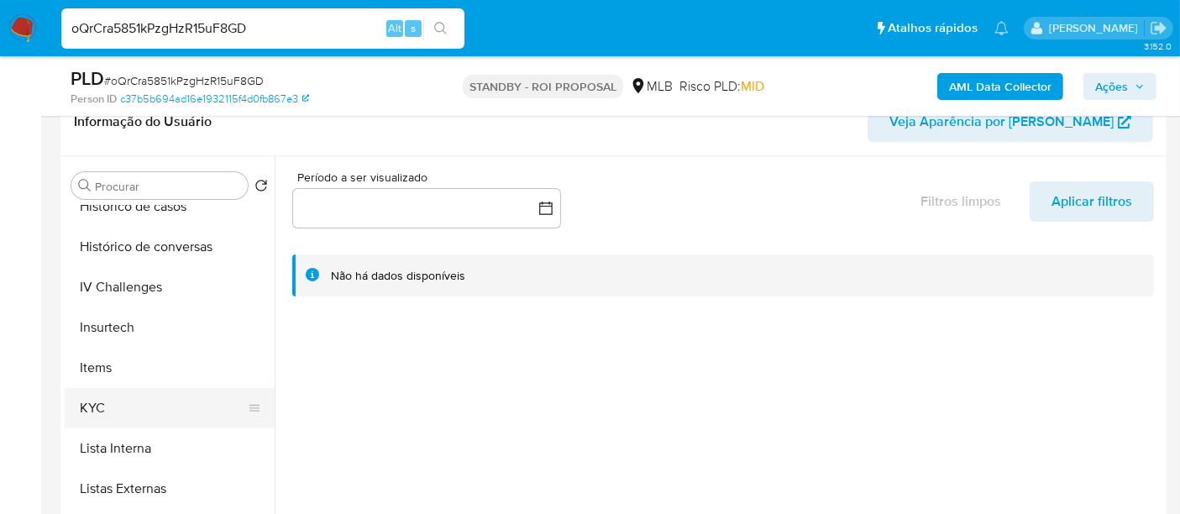
scroll to position [709, 0]
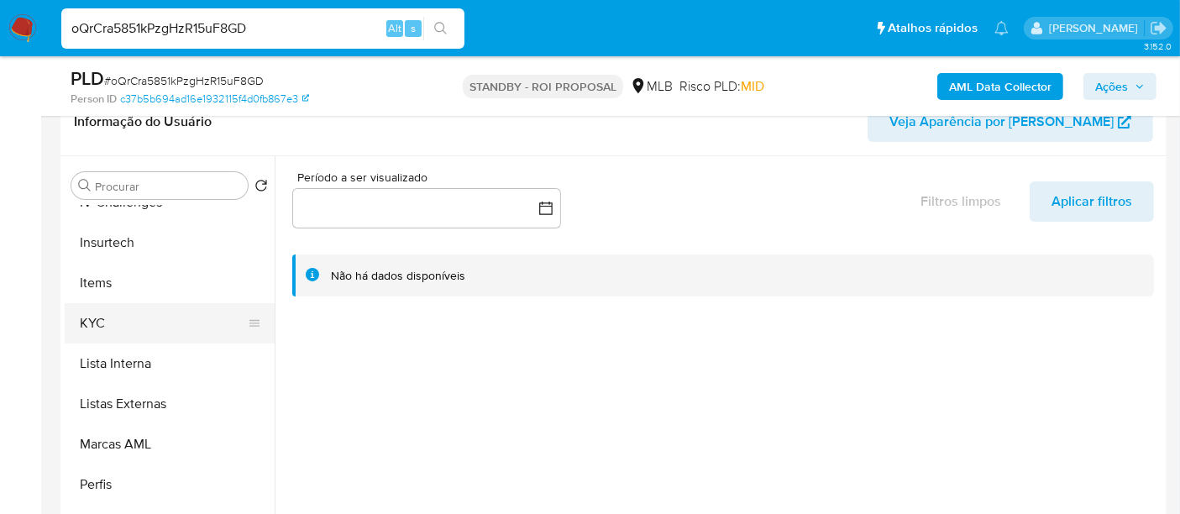
click at [99, 328] on button "KYC" at bounding box center [163, 323] width 197 height 40
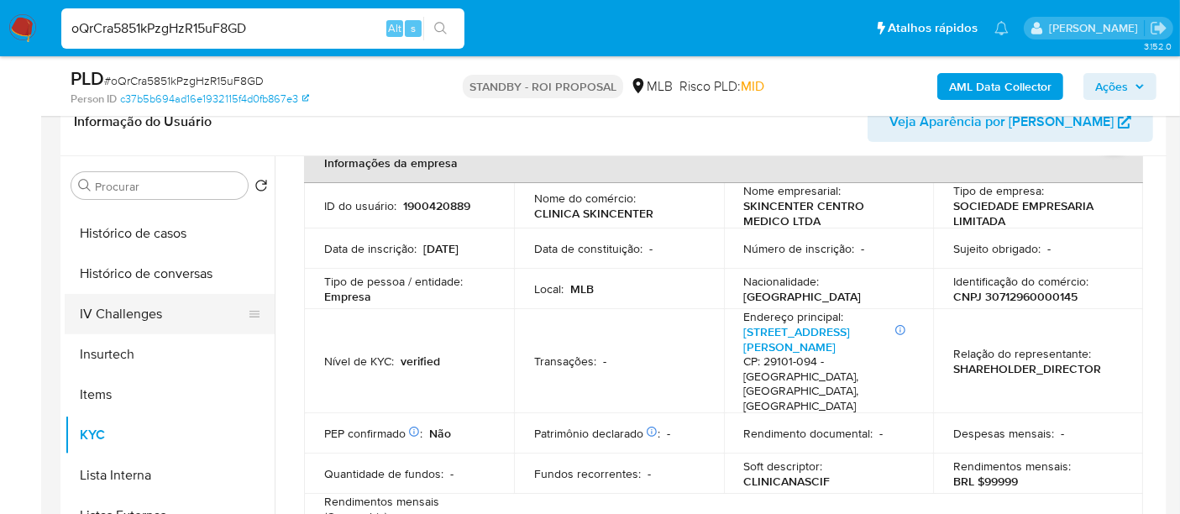
scroll to position [522, 0]
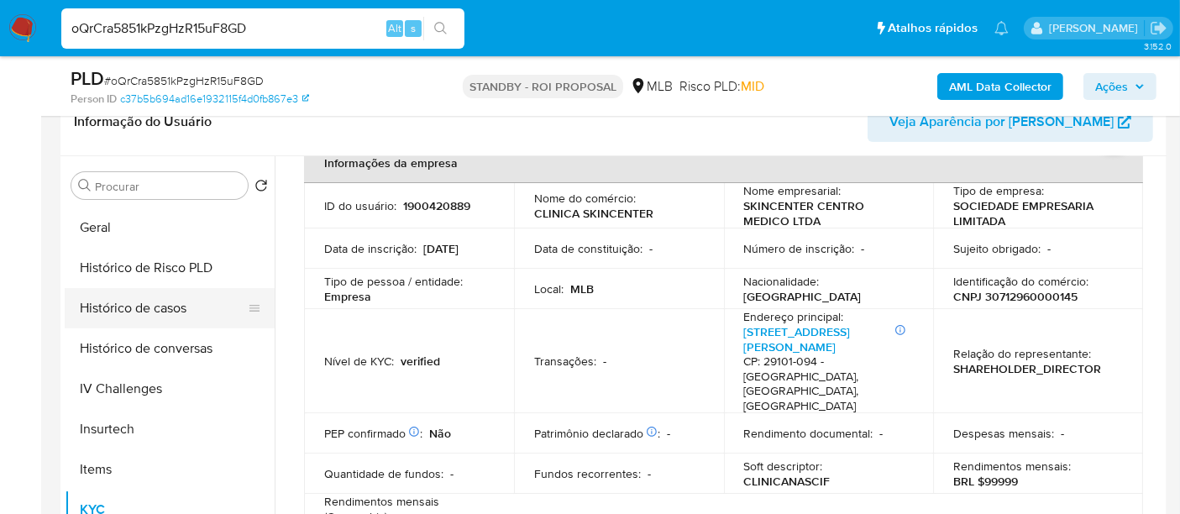
click at [157, 315] on button "Histórico de casos" at bounding box center [163, 308] width 197 height 40
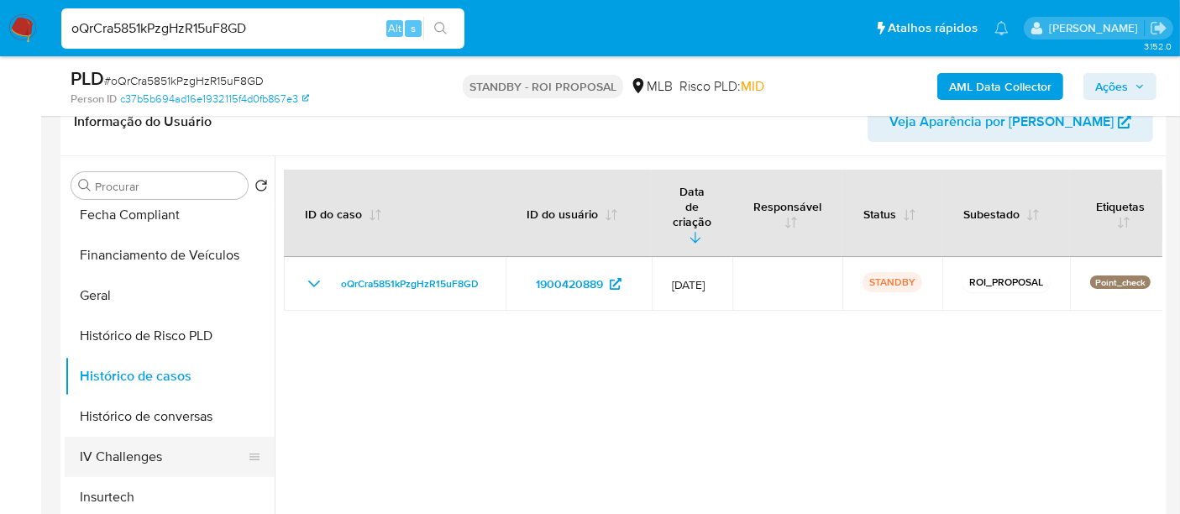
scroll to position [242, 0]
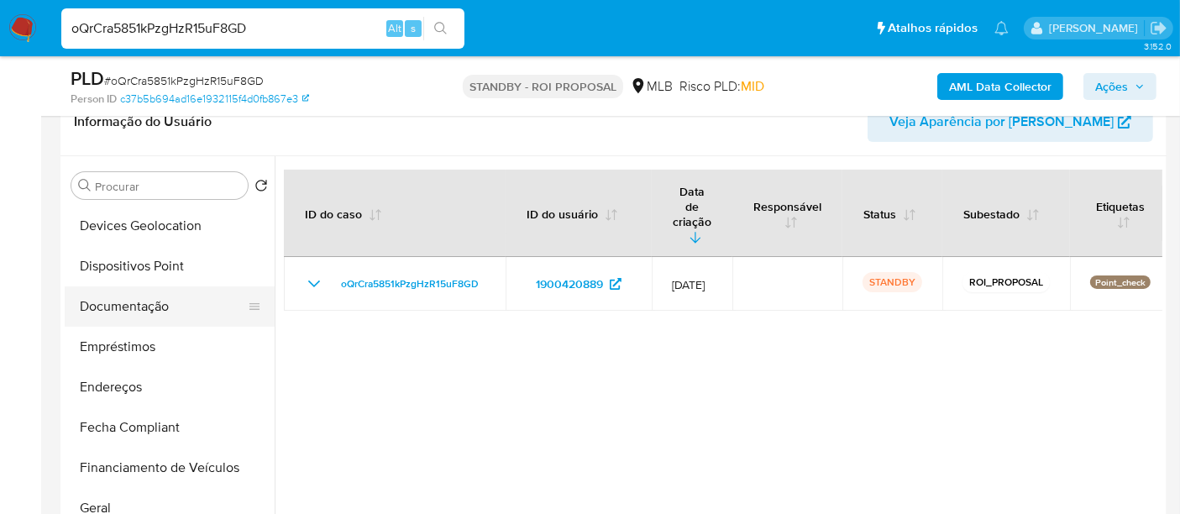
click at [135, 312] on button "Documentação" at bounding box center [163, 306] width 197 height 40
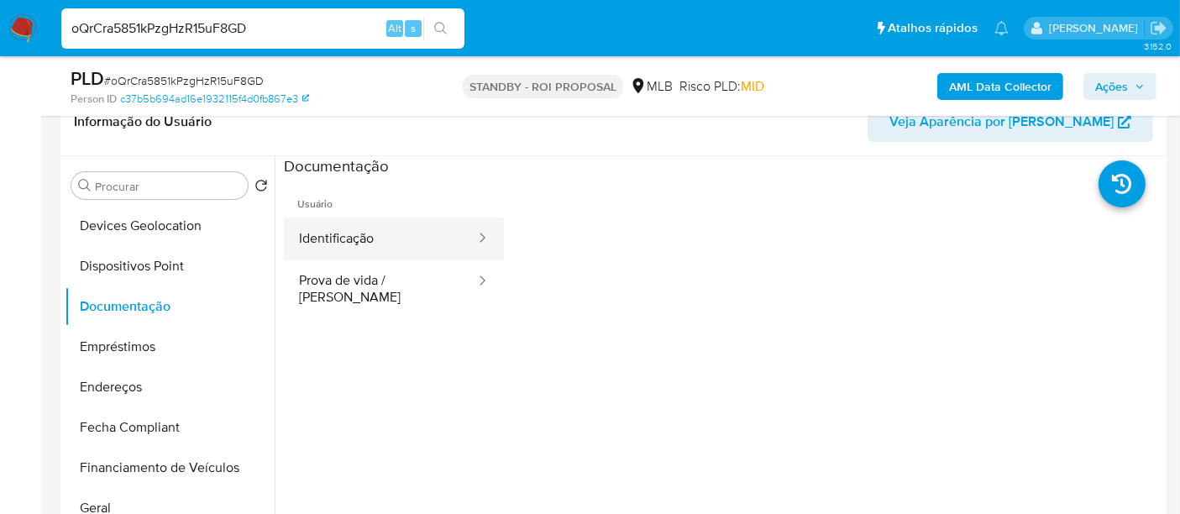
click at [321, 240] on button "Identificação" at bounding box center [380, 239] width 193 height 43
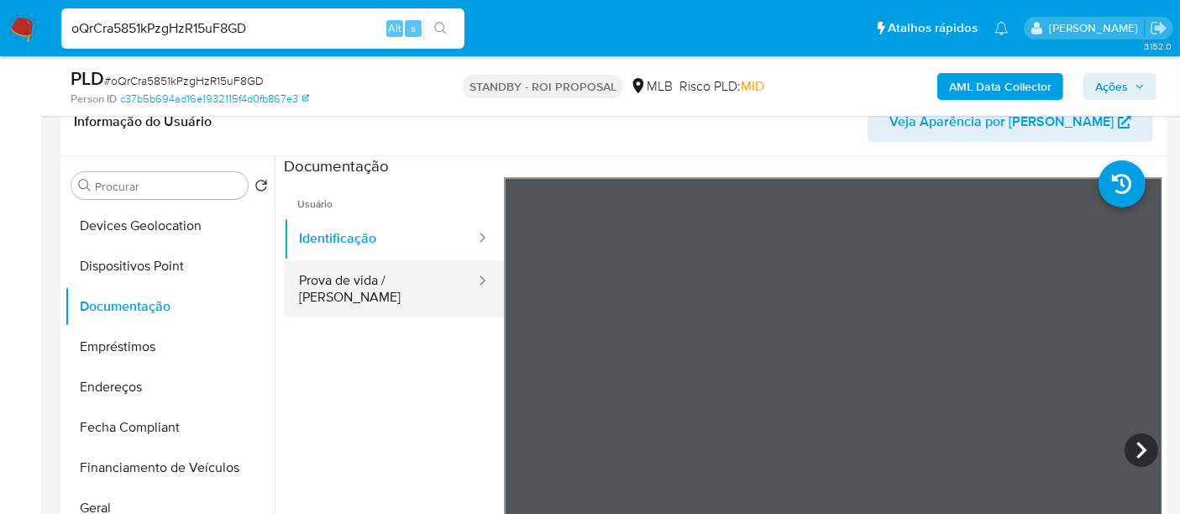
click at [393, 285] on button "Prova de vida / Selfie" at bounding box center [380, 288] width 193 height 57
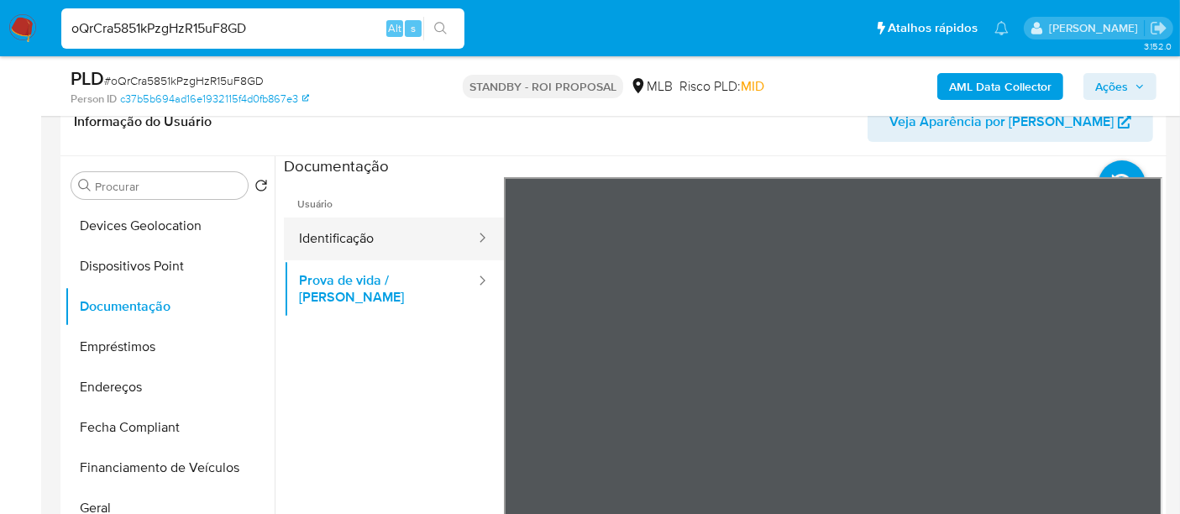
click at [314, 240] on button "Identificação" at bounding box center [380, 239] width 193 height 43
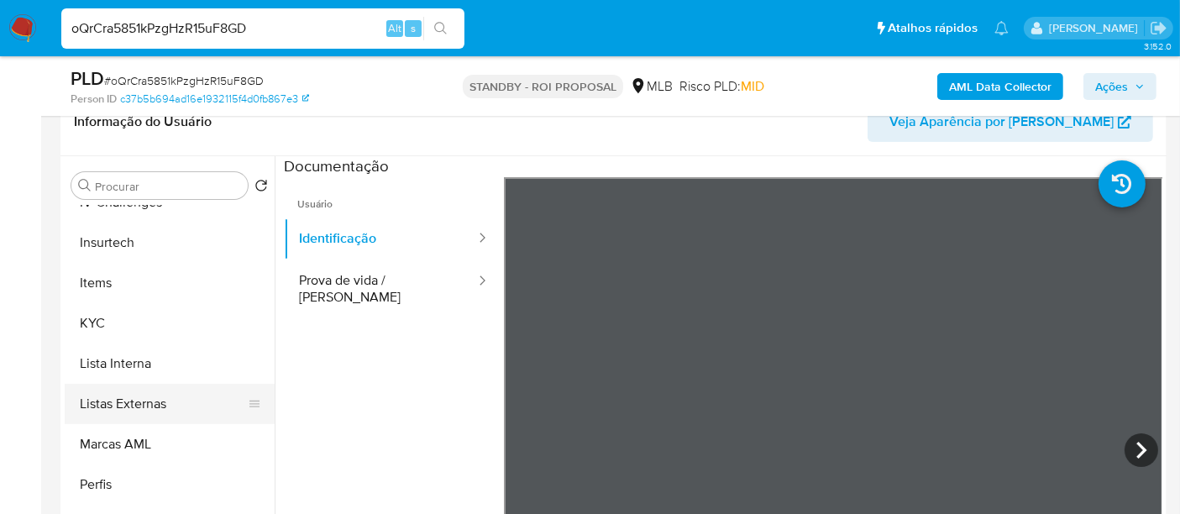
scroll to position [373, 0]
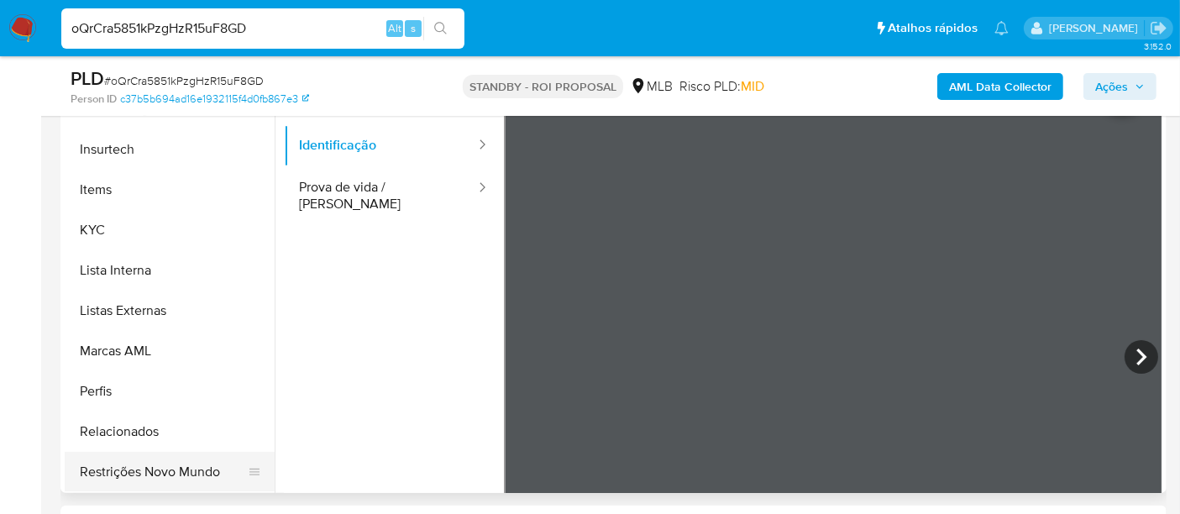
click at [171, 471] on button "Restrições Novo Mundo" at bounding box center [163, 472] width 197 height 40
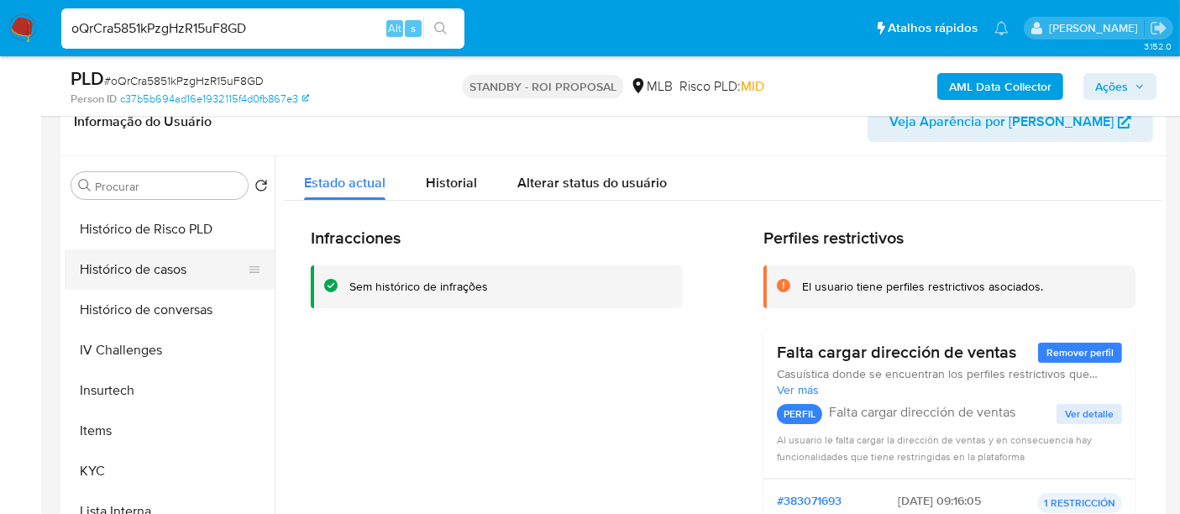
scroll to position [429, 0]
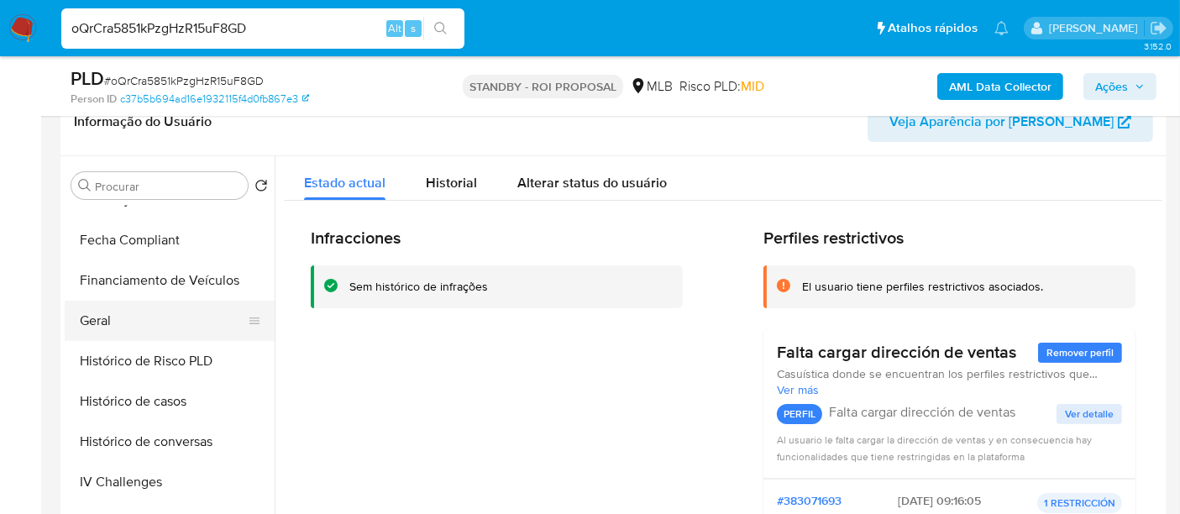
click at [94, 320] on button "Geral" at bounding box center [163, 321] width 197 height 40
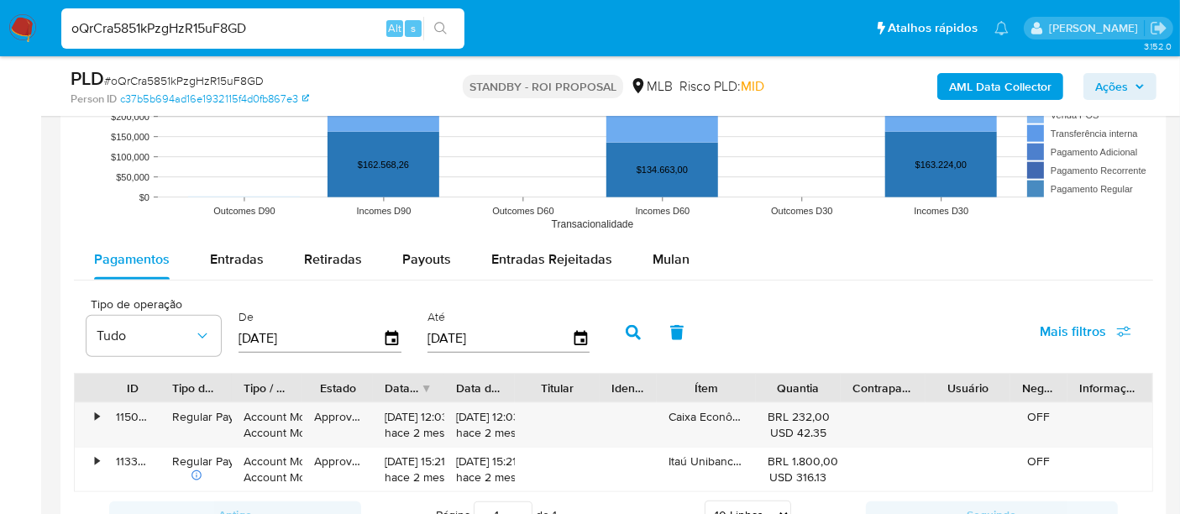
scroll to position [1680, 0]
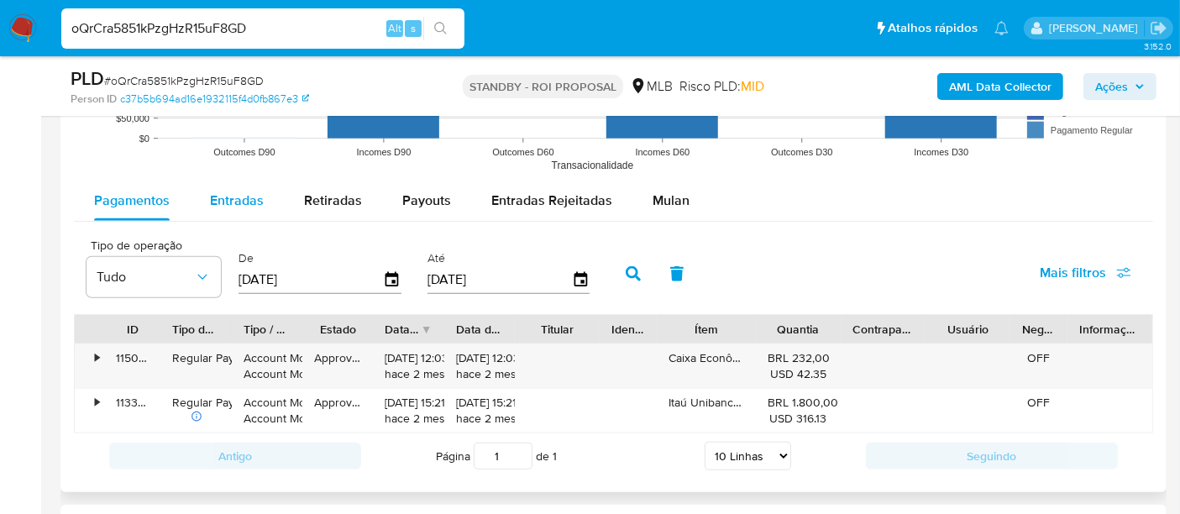
click at [234, 211] on div "Entradas" at bounding box center [237, 201] width 54 height 40
select select "10"
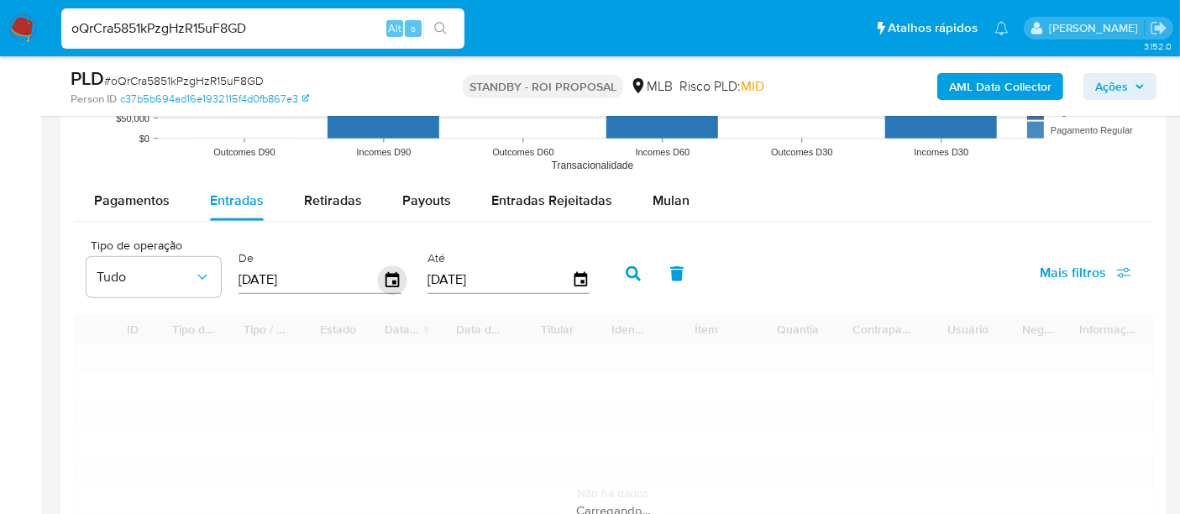
click at [386, 274] on icon "button" at bounding box center [392, 279] width 13 height 15
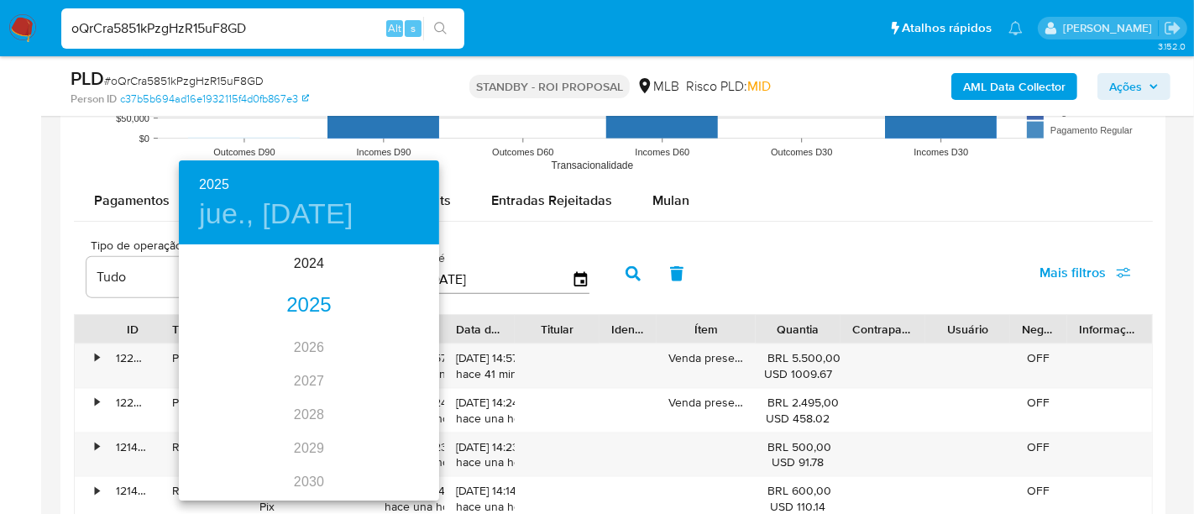
click at [291, 306] on div "2025" at bounding box center [309, 306] width 260 height 34
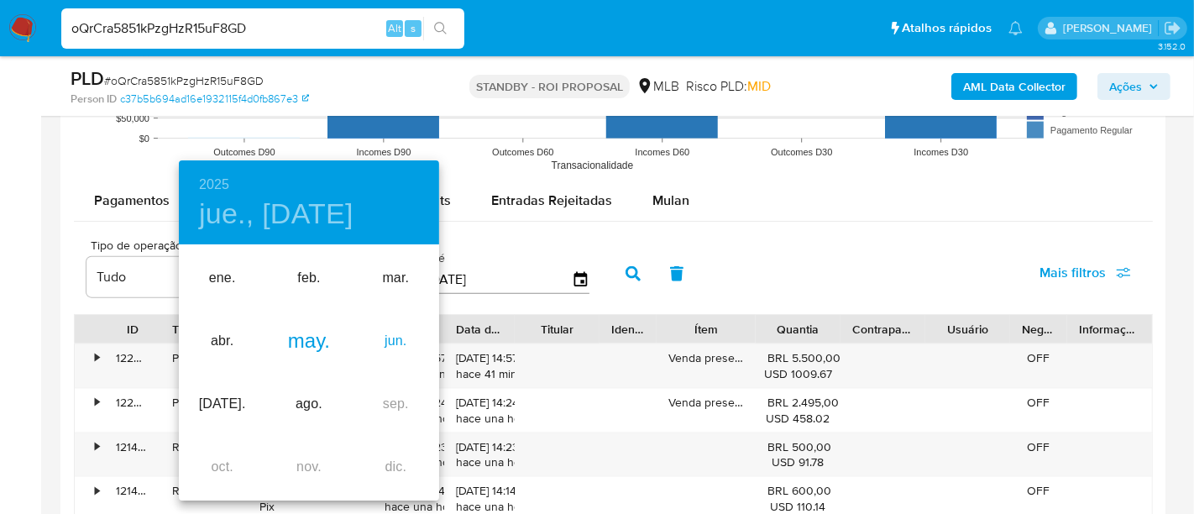
click at [393, 339] on div "jun." at bounding box center [396, 341] width 87 height 63
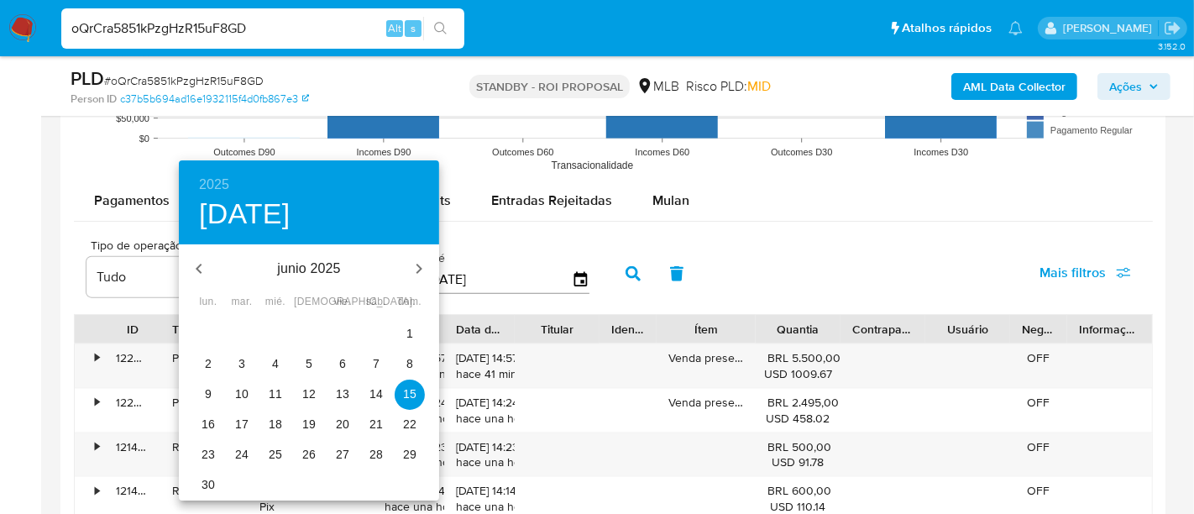
click at [210, 360] on p "2" at bounding box center [208, 363] width 7 height 17
type input "02/06/2025"
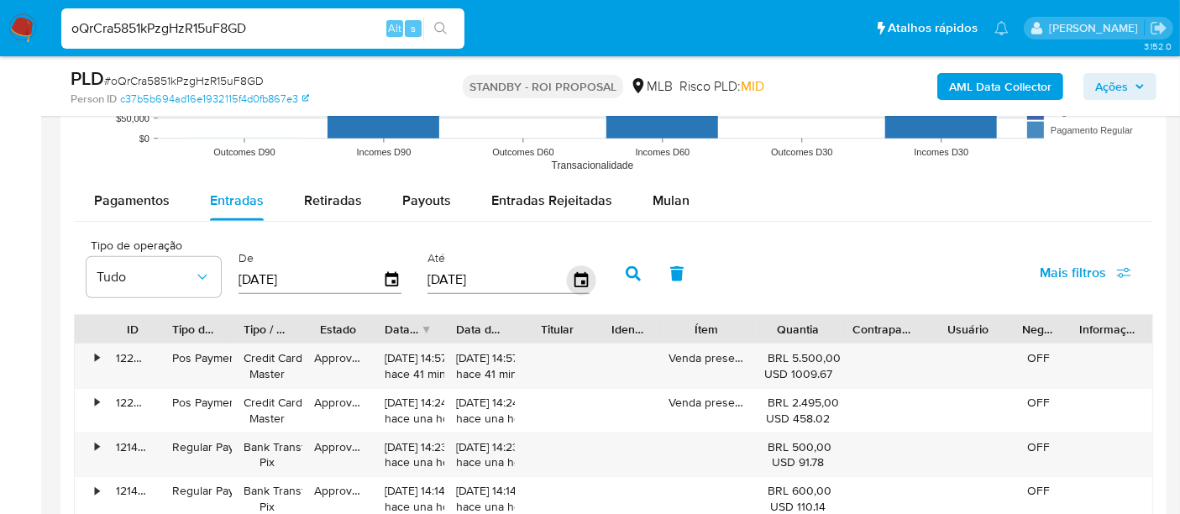
click at [566, 286] on icon "button" at bounding box center [580, 279] width 29 height 29
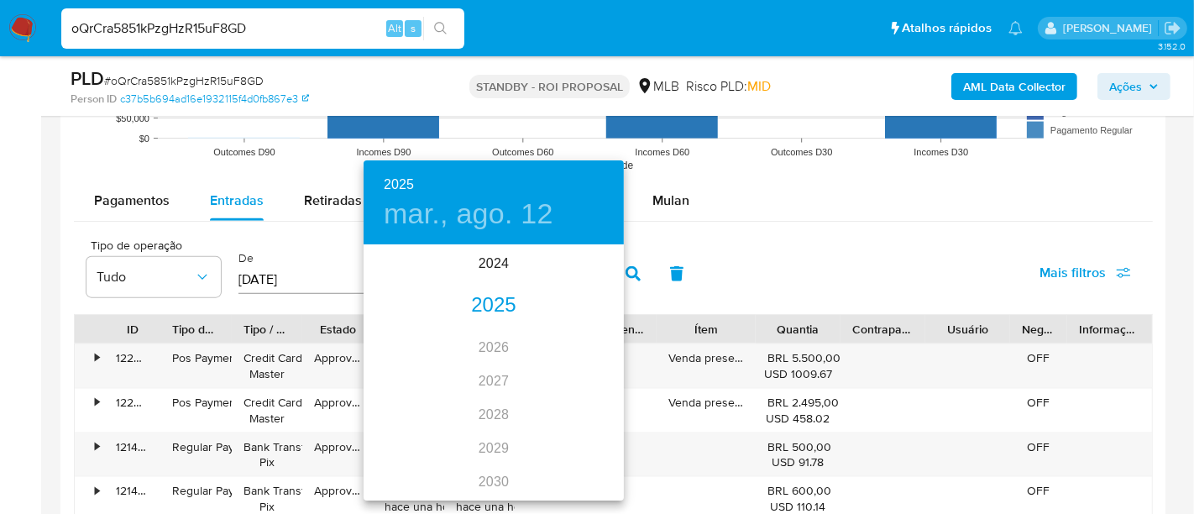
click at [507, 305] on div "2025" at bounding box center [494, 306] width 260 height 34
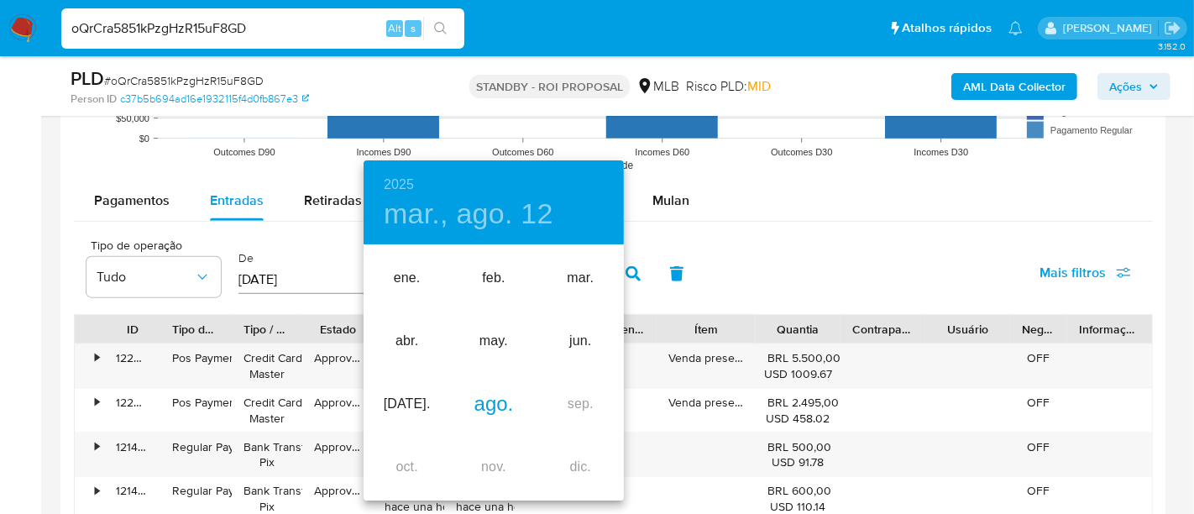
click at [487, 399] on div "ago." at bounding box center [493, 404] width 87 height 63
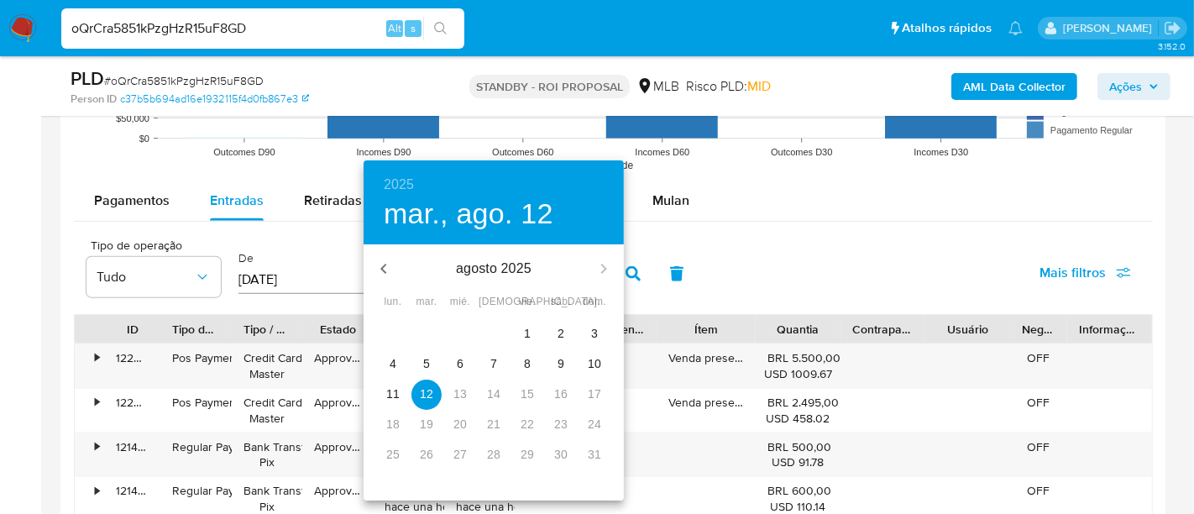
click at [530, 365] on p "8" at bounding box center [527, 363] width 7 height 17
type input "08/08/2025"
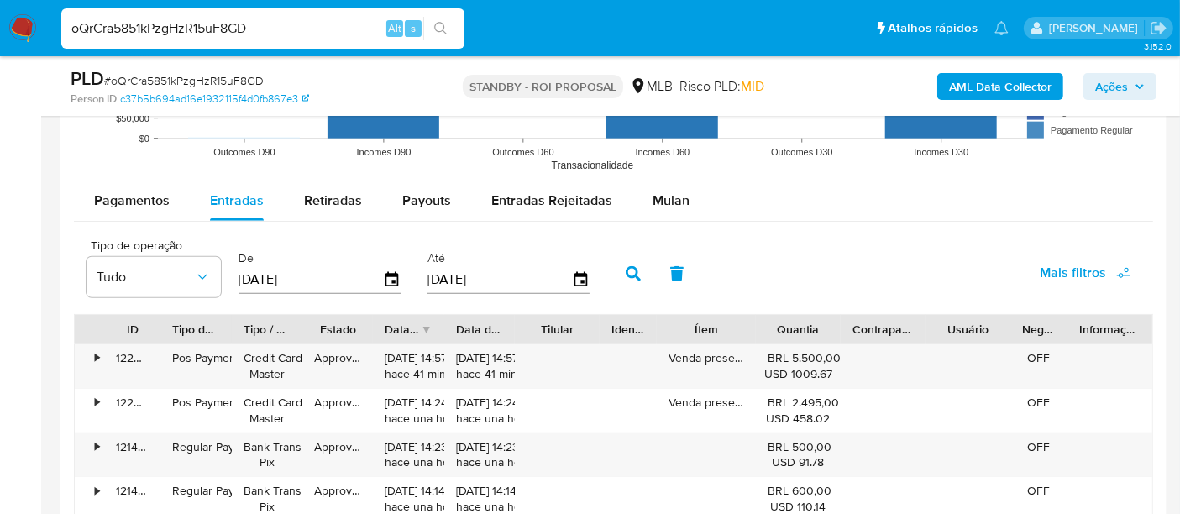
click at [1037, 270] on button "Mais filtros" at bounding box center [1085, 273] width 135 height 40
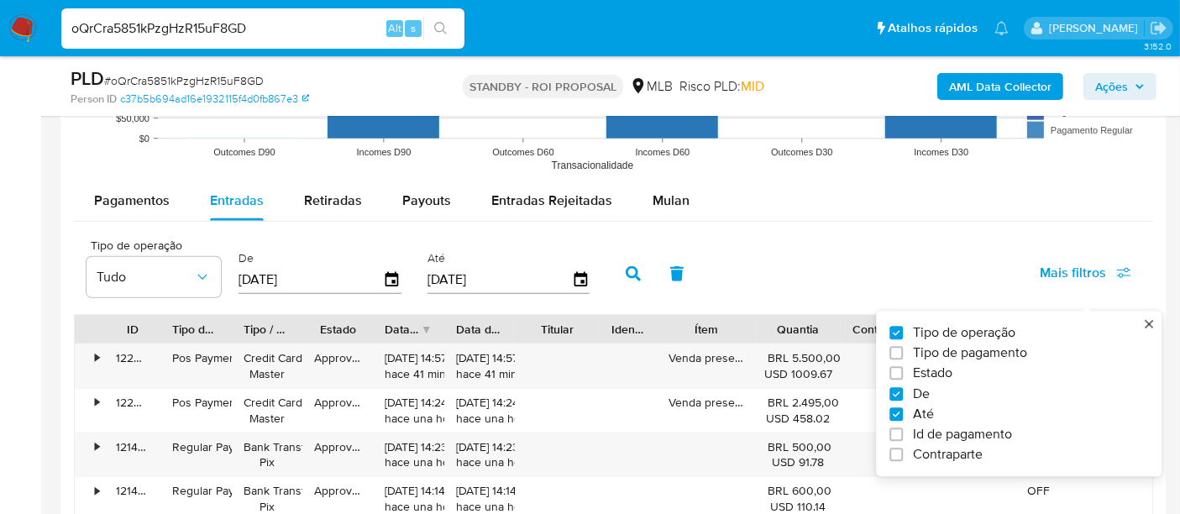
click at [932, 376] on span "Estado" at bounding box center [932, 373] width 39 height 17
click at [903, 376] on input "Estado" at bounding box center [896, 373] width 13 height 13
checkbox input "true"
type input "02/06/2025"
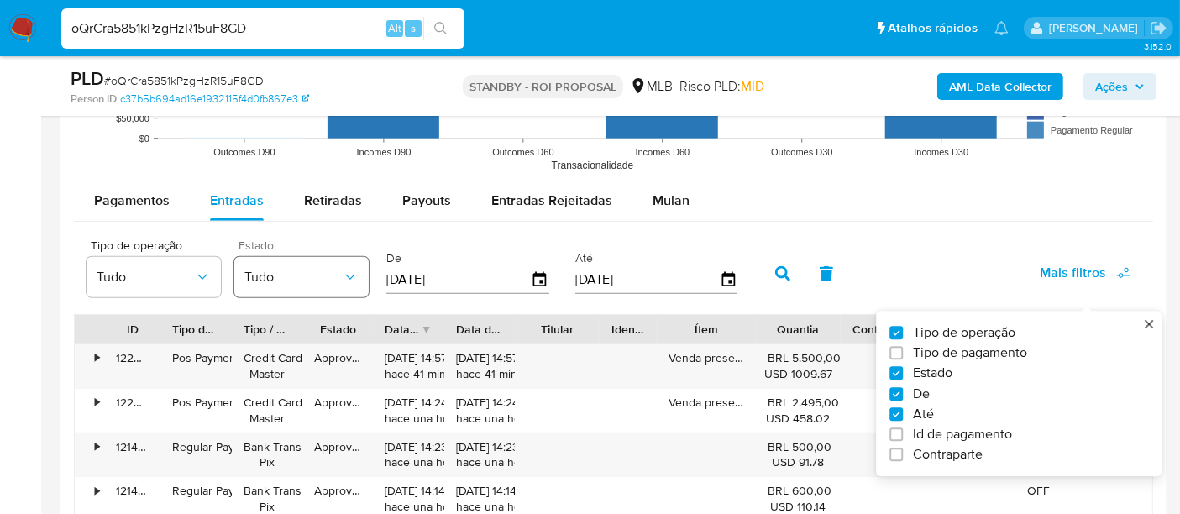
click at [333, 269] on span "Tudo" at bounding box center [292, 277] width 97 height 17
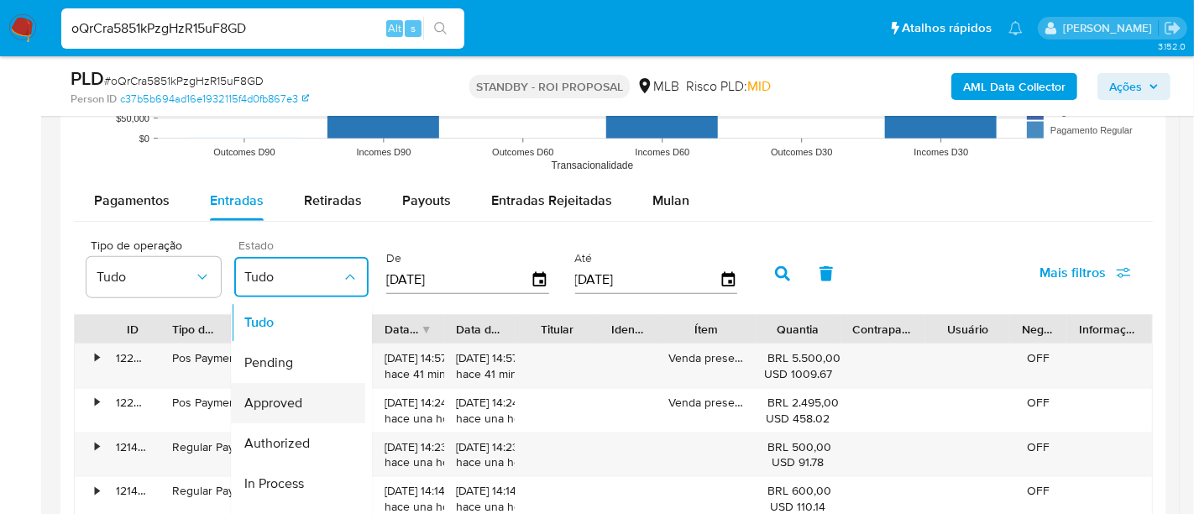
click at [283, 399] on span "Approved" at bounding box center [273, 404] width 58 height 17
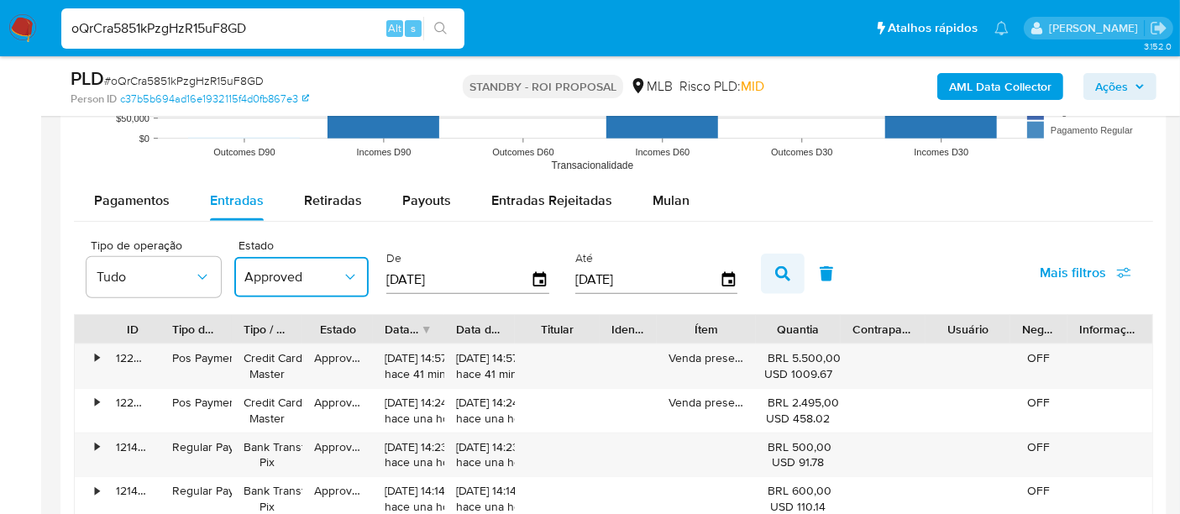
click at [775, 271] on icon "button" at bounding box center [782, 273] width 15 height 15
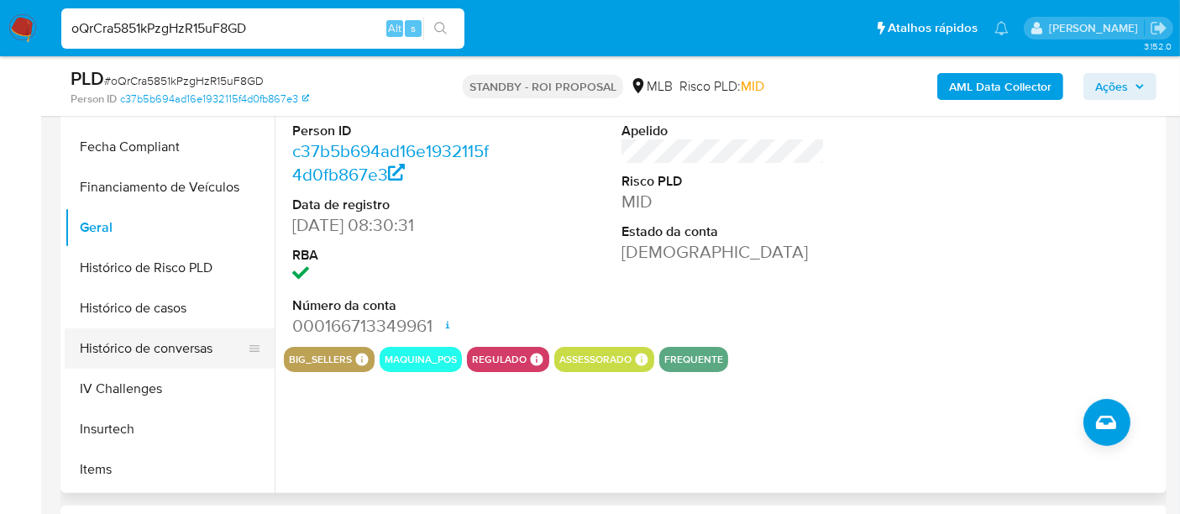
scroll to position [616, 0]
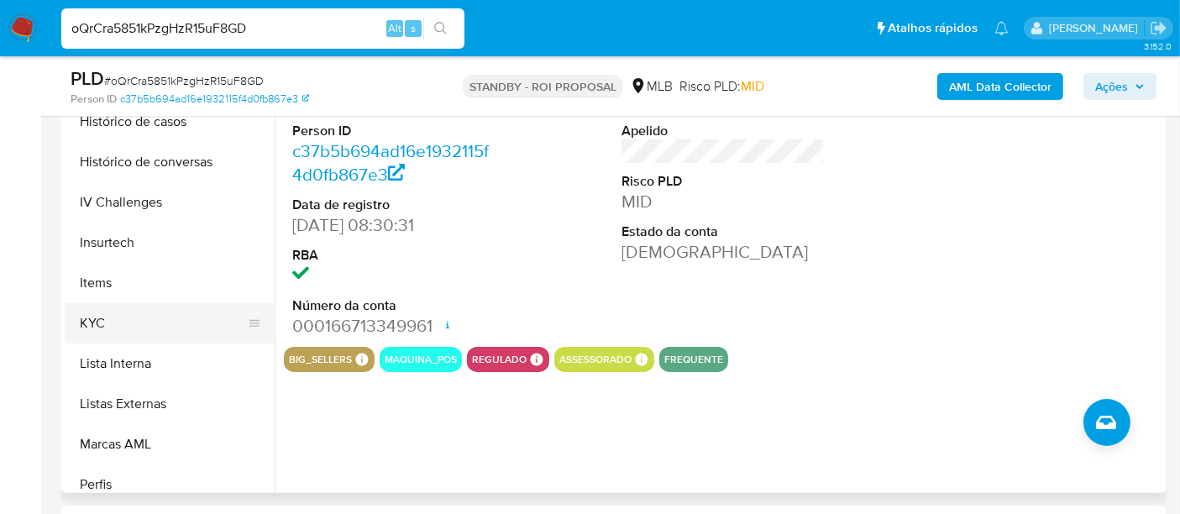
click at [102, 311] on button "KYC" at bounding box center [163, 323] width 197 height 40
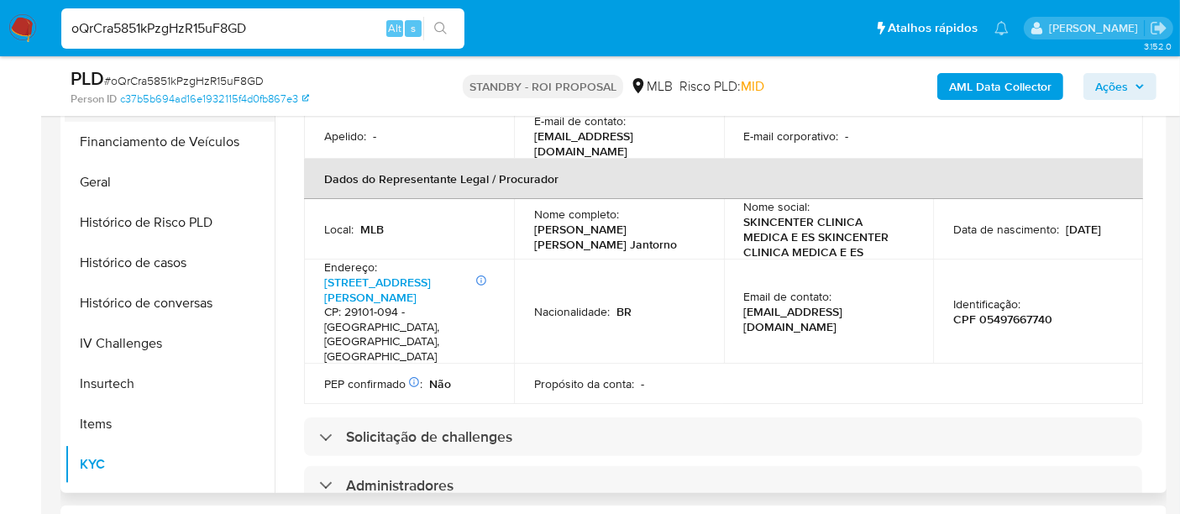
scroll to position [242, 0]
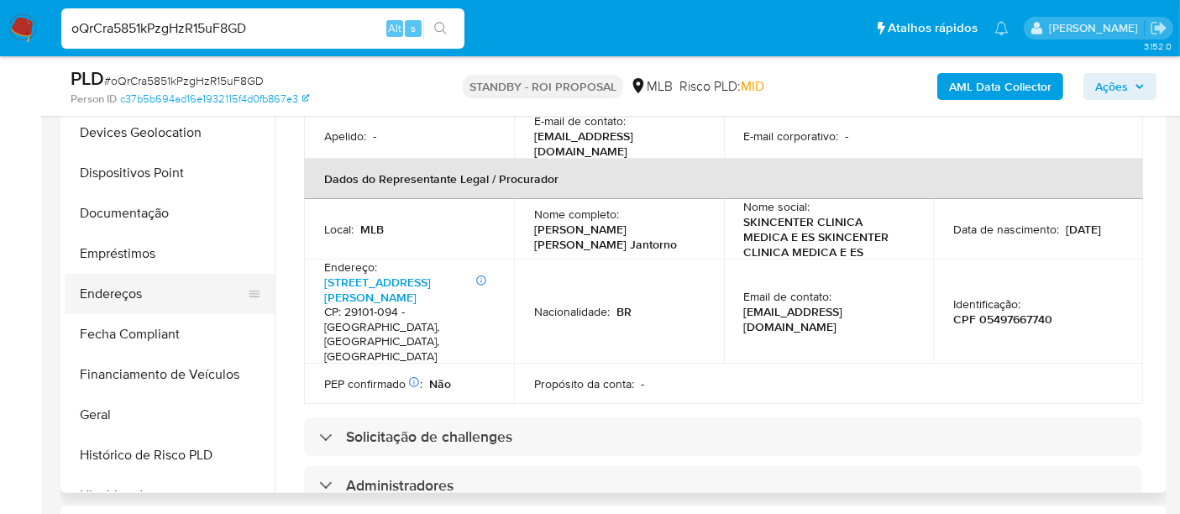
click at [104, 289] on button "Endereços" at bounding box center [163, 294] width 197 height 40
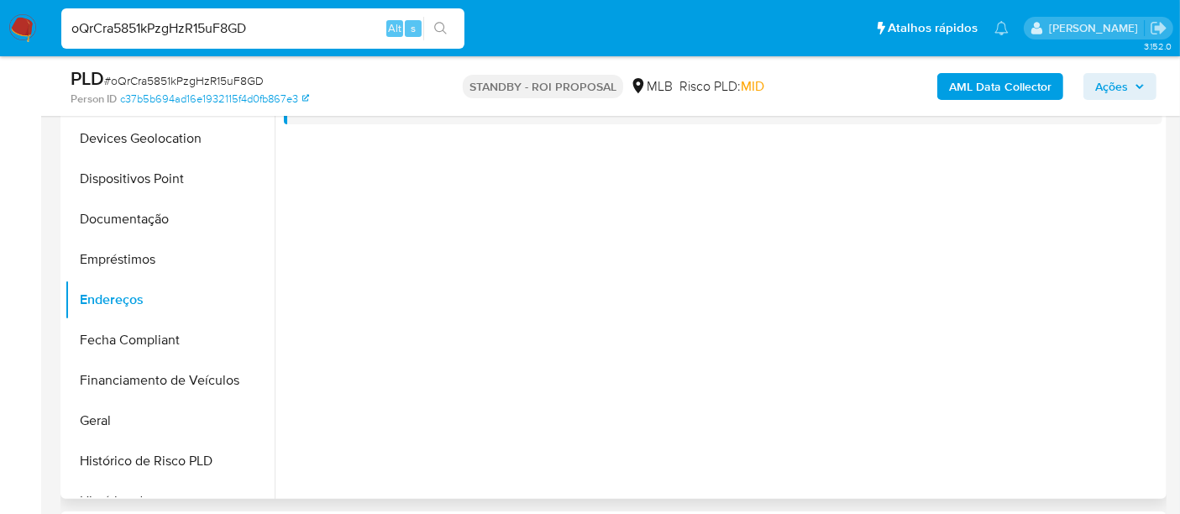
scroll to position [466, 0]
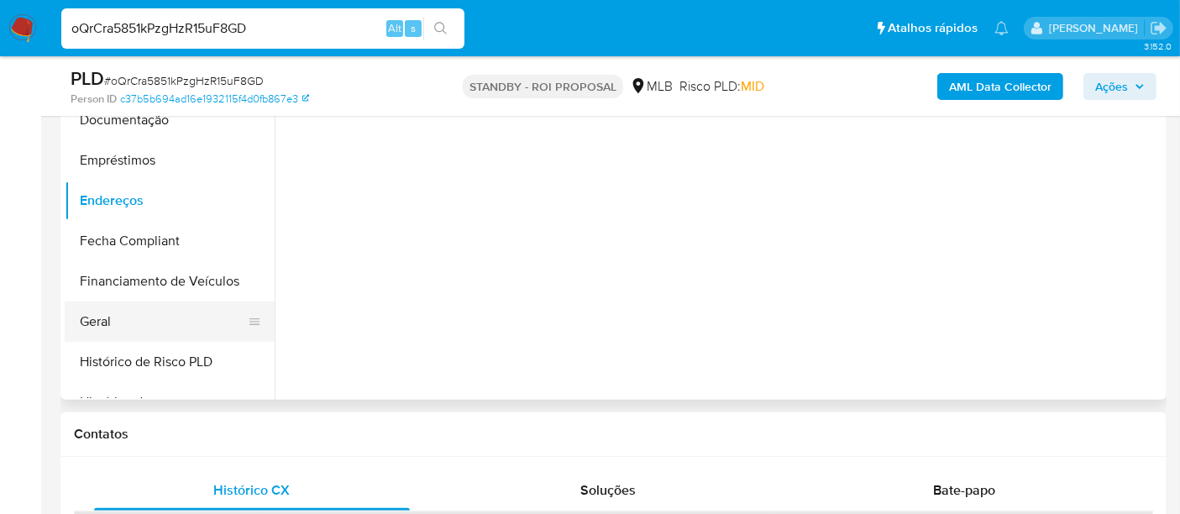
click at [92, 316] on button "Geral" at bounding box center [163, 322] width 197 height 40
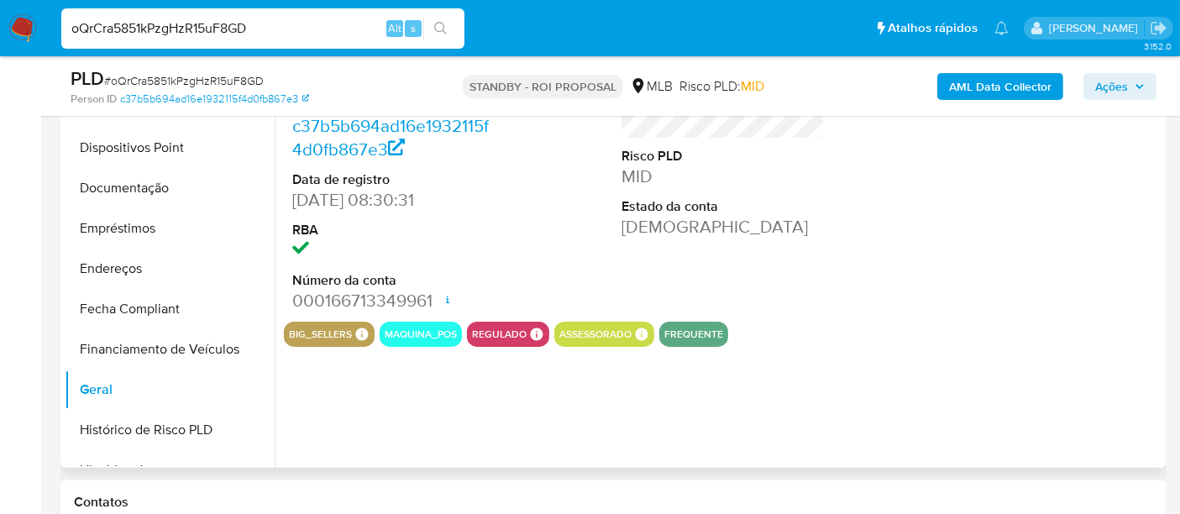
scroll to position [373, 0]
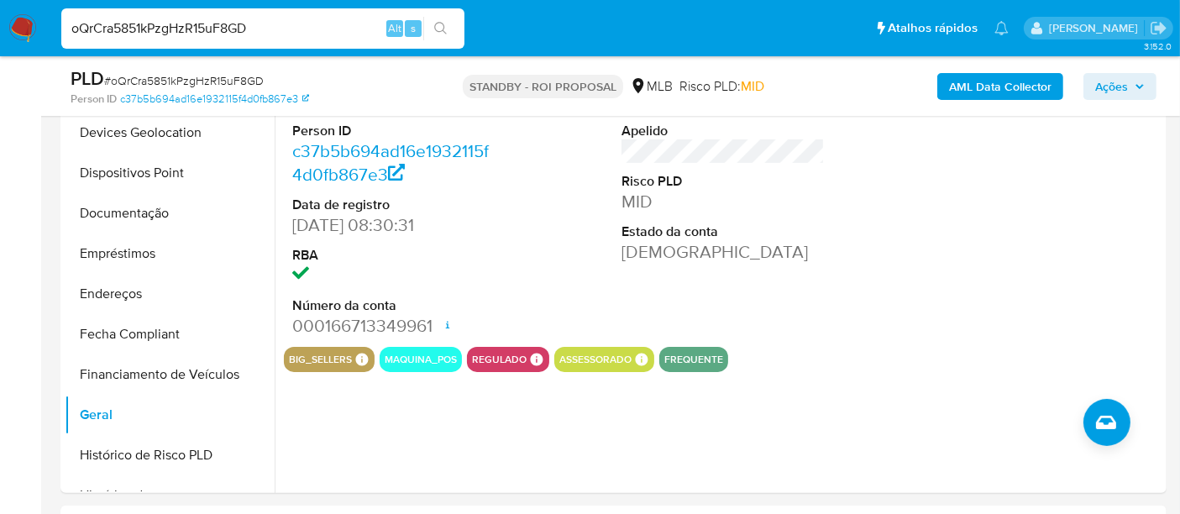
click at [269, 29] on input "oQrCra5851kPzgHzR15uF8GD" at bounding box center [262, 29] width 403 height 22
paste input "RoGTuxcpwcharzjWNy4JpCCb"
type input "RoGTuxcpwcharzjWNy4JpCCb"
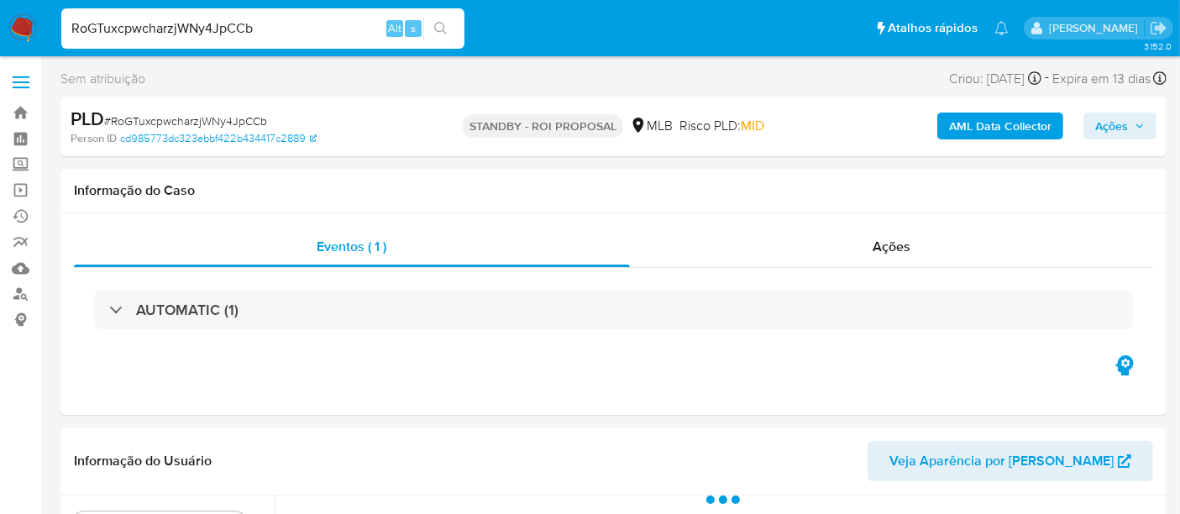
select select "10"
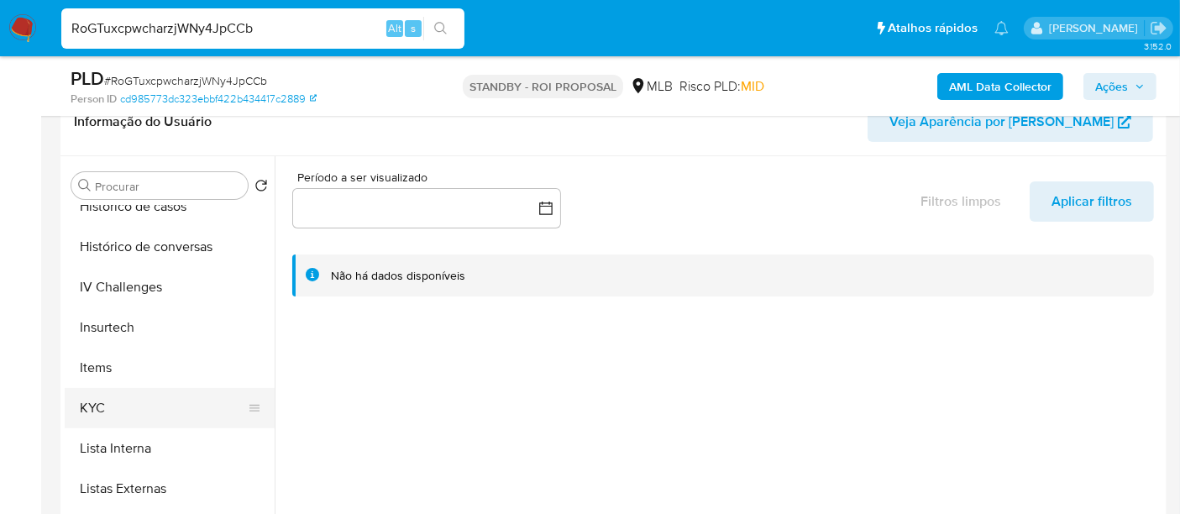
scroll to position [653, 0]
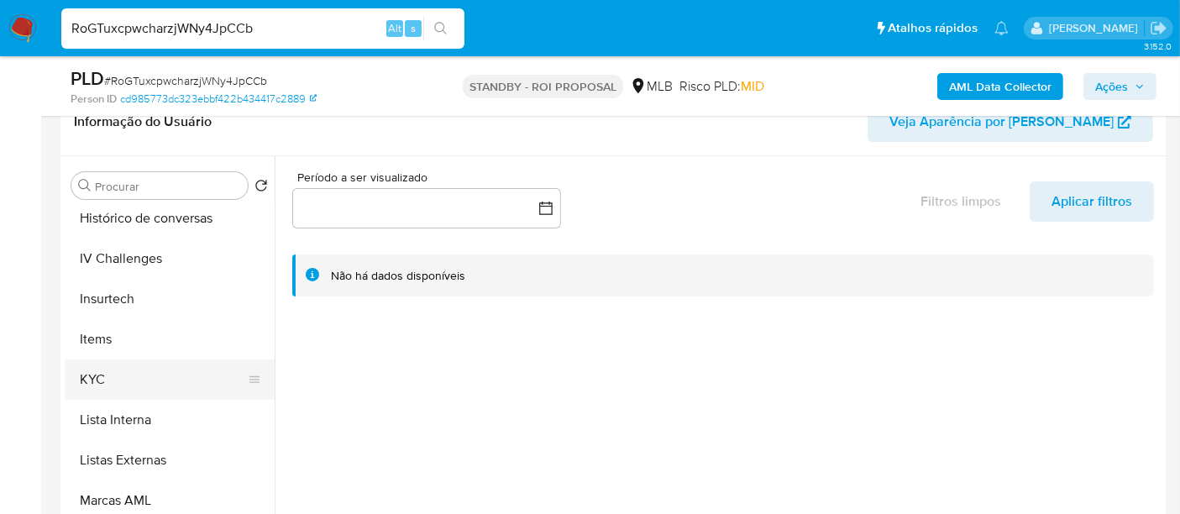
click at [87, 381] on button "KYC" at bounding box center [163, 380] width 197 height 40
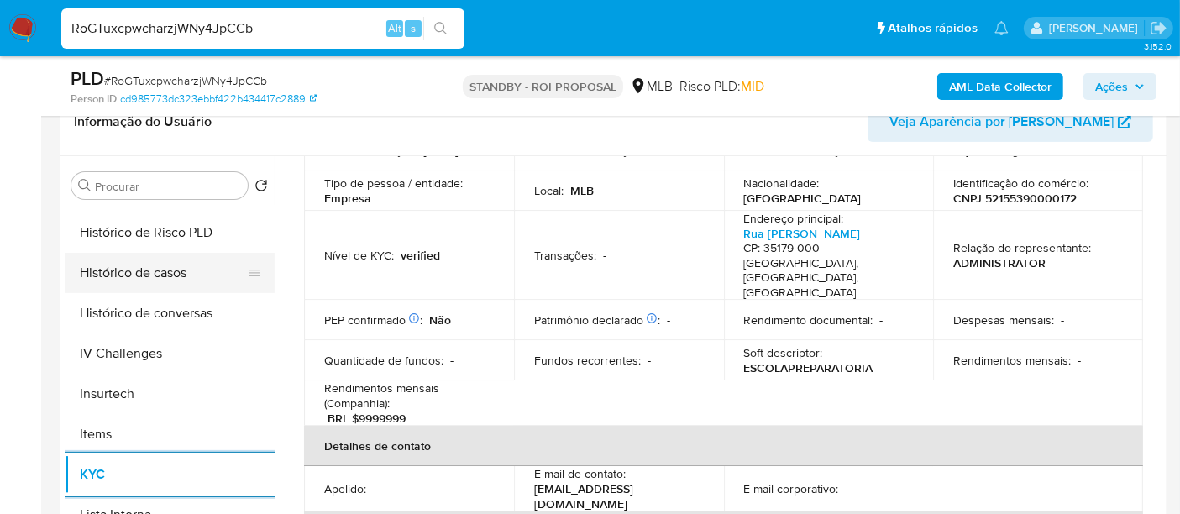
scroll to position [466, 0]
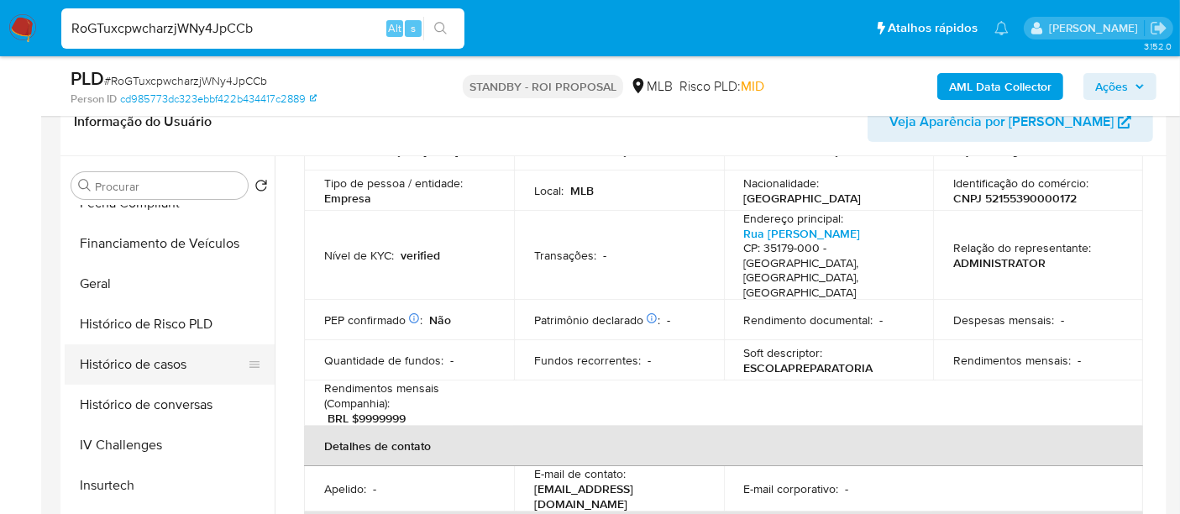
click at [160, 364] on button "Histórico de casos" at bounding box center [163, 364] width 197 height 40
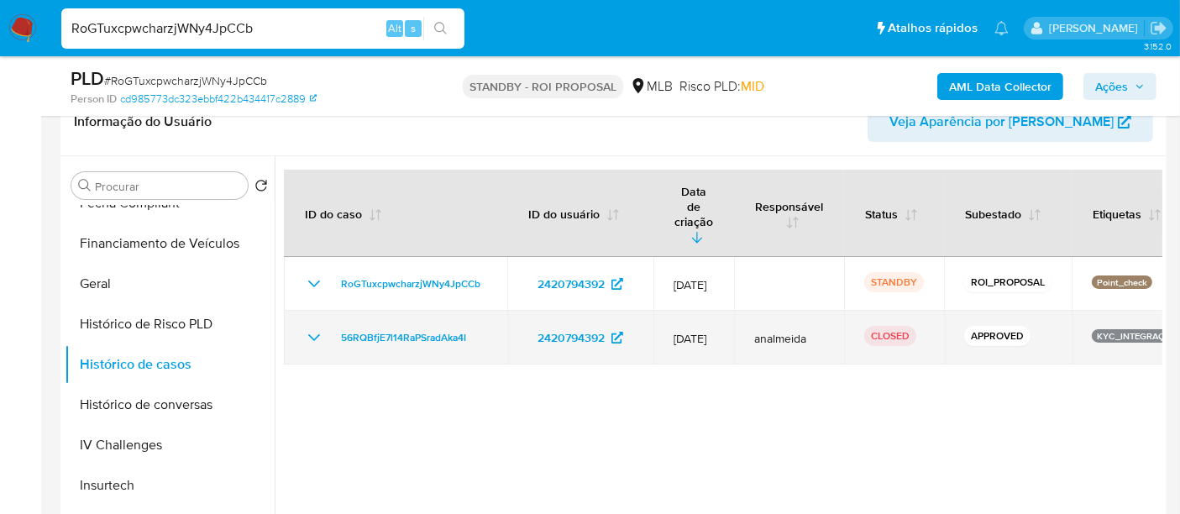
click at [309, 328] on icon "Mostrar/Ocultar" at bounding box center [314, 338] width 20 height 20
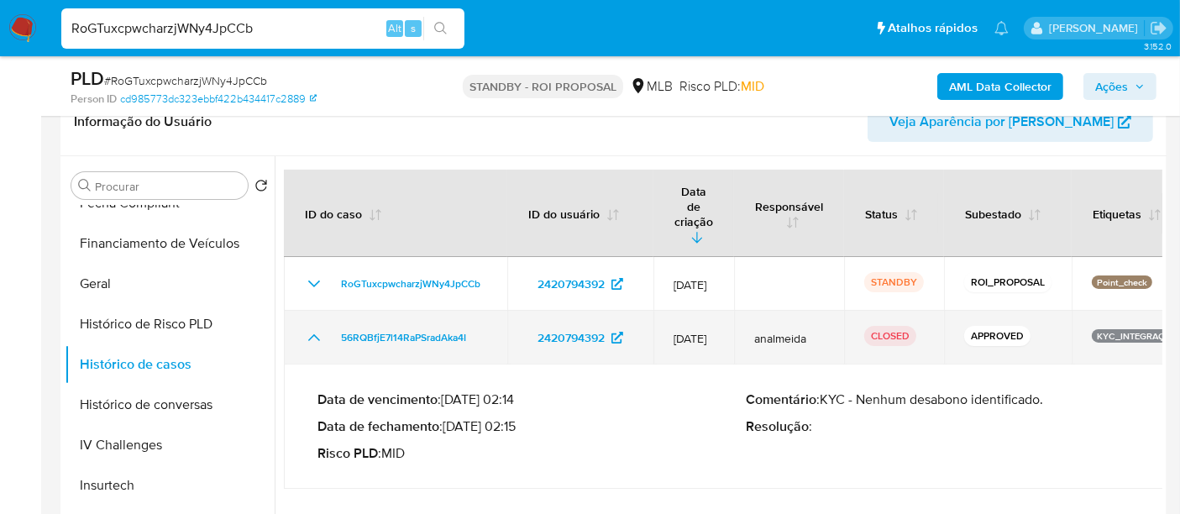
click at [309, 334] on icon "Mostrar/Ocultar" at bounding box center [314, 337] width 12 height 7
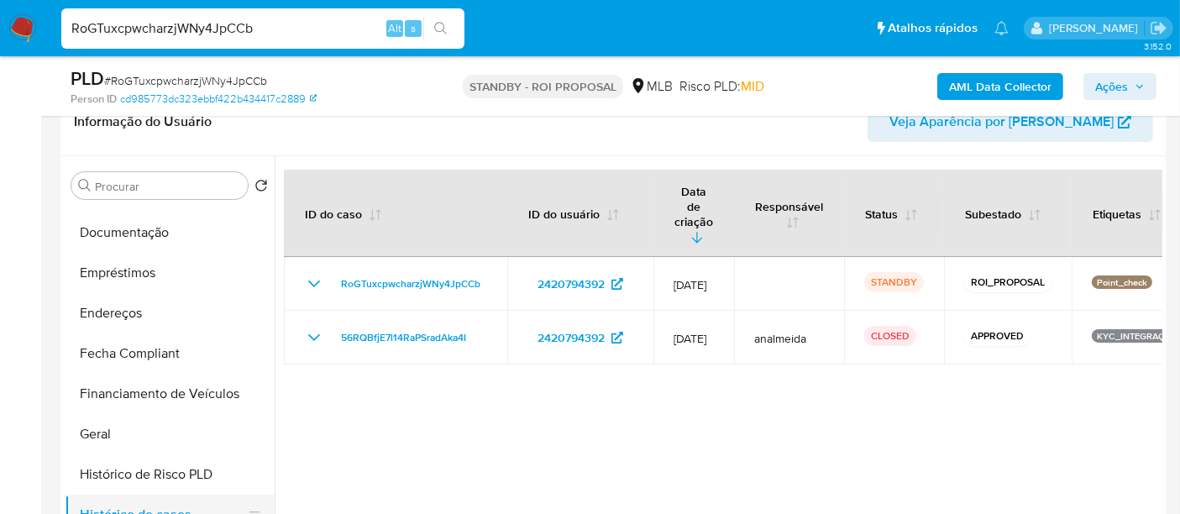
scroll to position [186, 0]
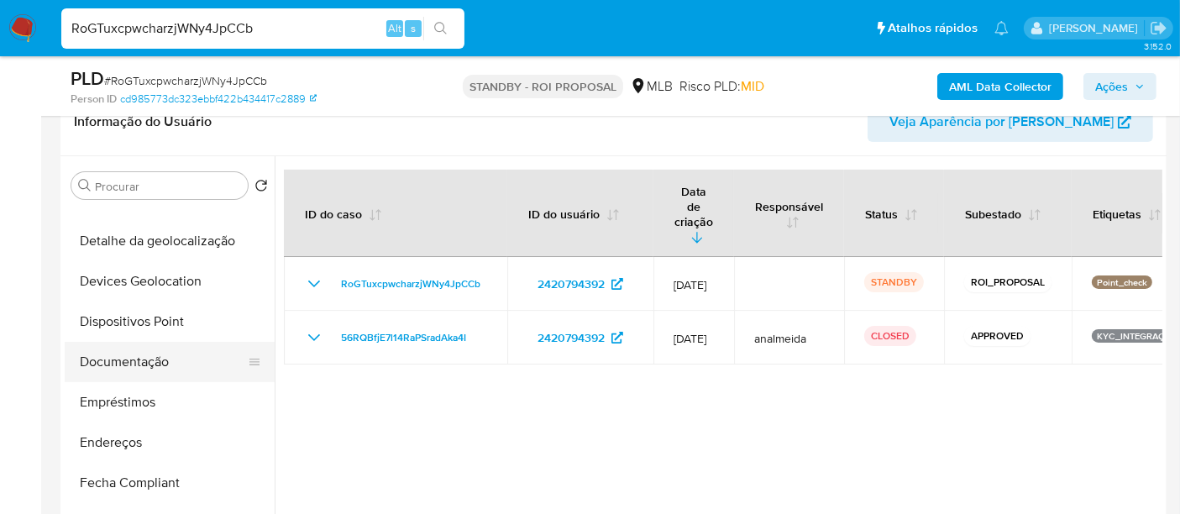
click at [149, 361] on button "Documentação" at bounding box center [163, 362] width 197 height 40
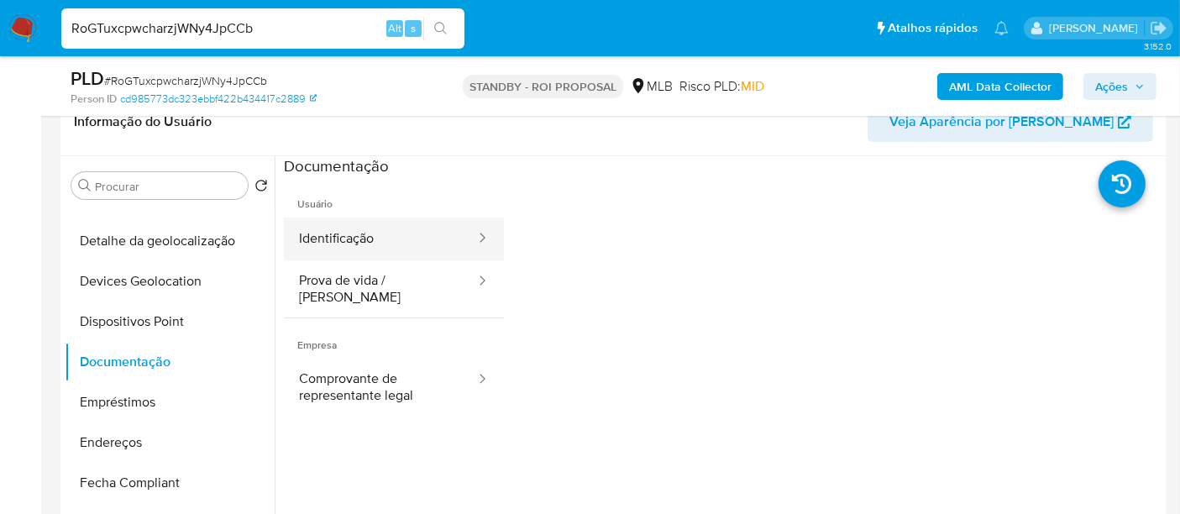
click at [319, 249] on button "Identificação" at bounding box center [380, 239] width 193 height 43
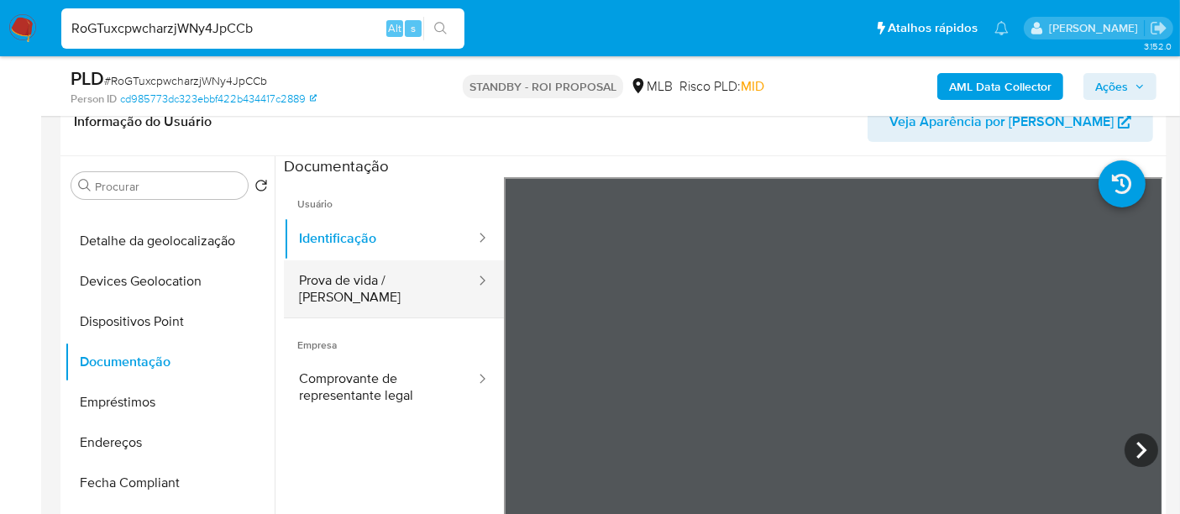
click at [404, 281] on button "Prova de vida / Selfie" at bounding box center [380, 288] width 193 height 57
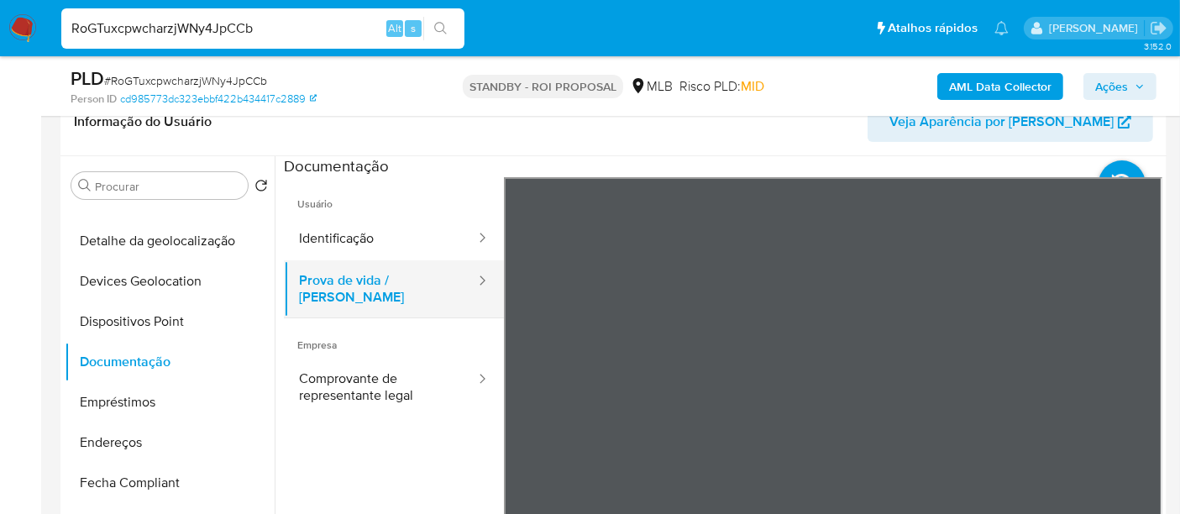
scroll to position [93, 0]
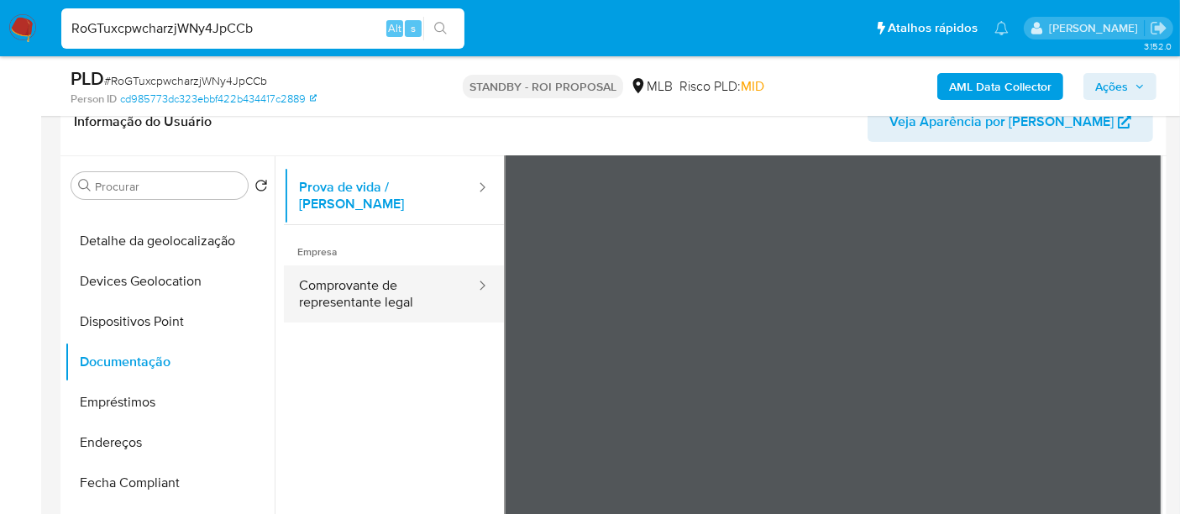
click at [354, 279] on button "Comprovante de representante legal" at bounding box center [380, 293] width 193 height 57
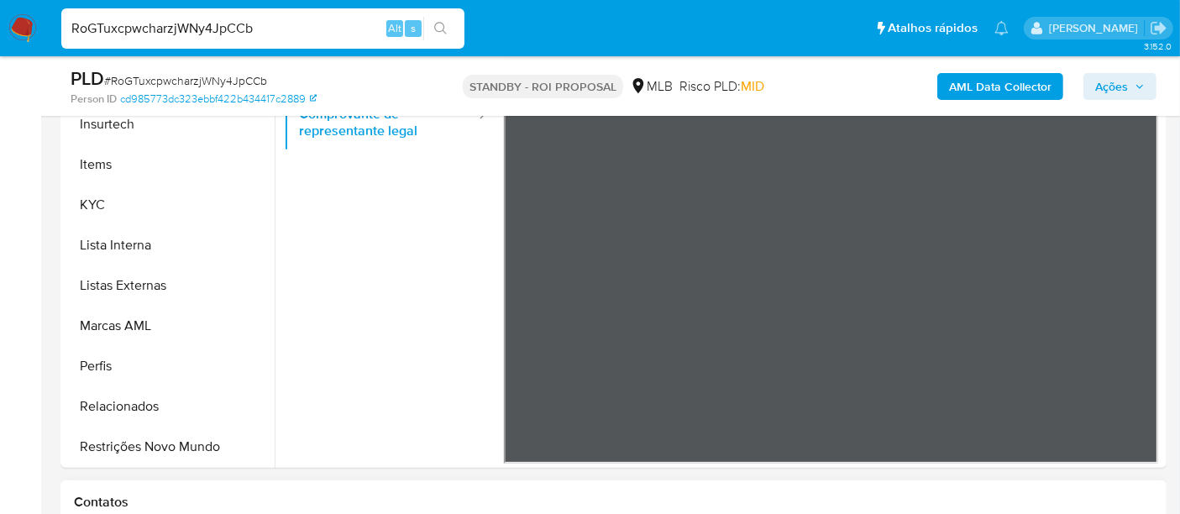
scroll to position [466, 0]
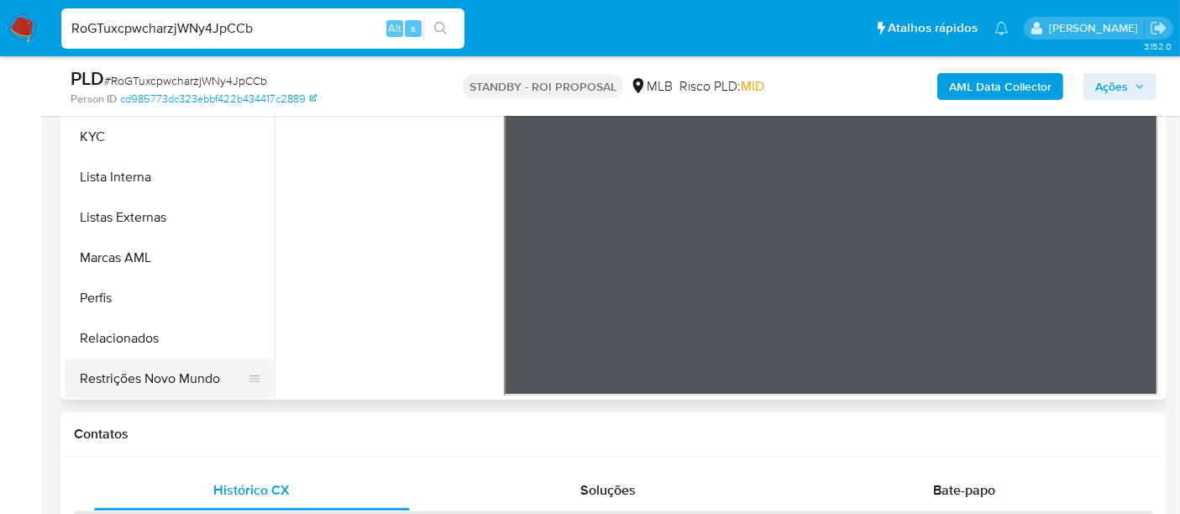
click at [184, 373] on button "Restrições Novo Mundo" at bounding box center [163, 379] width 197 height 40
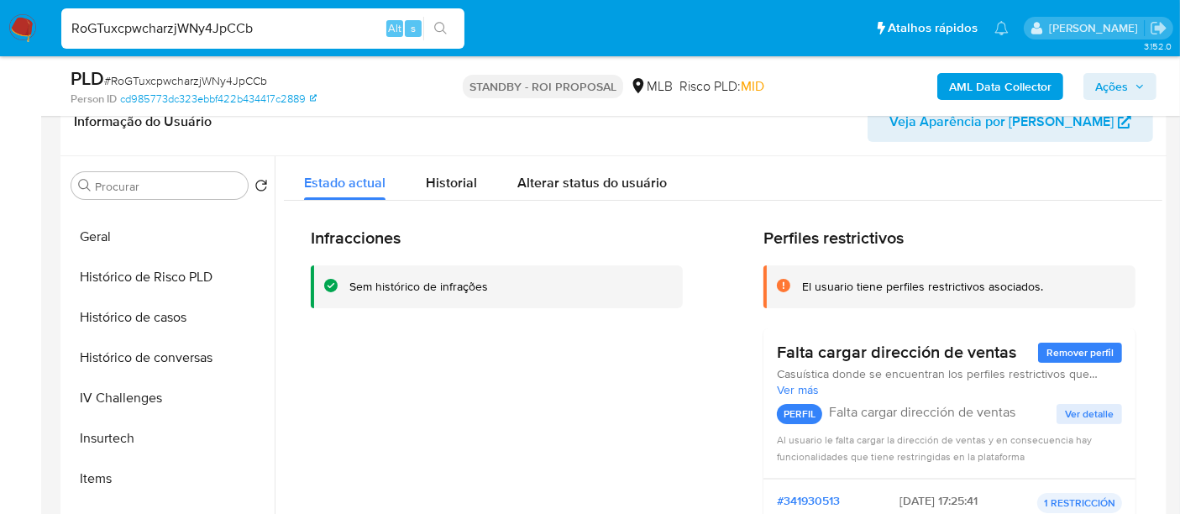
scroll to position [336, 0]
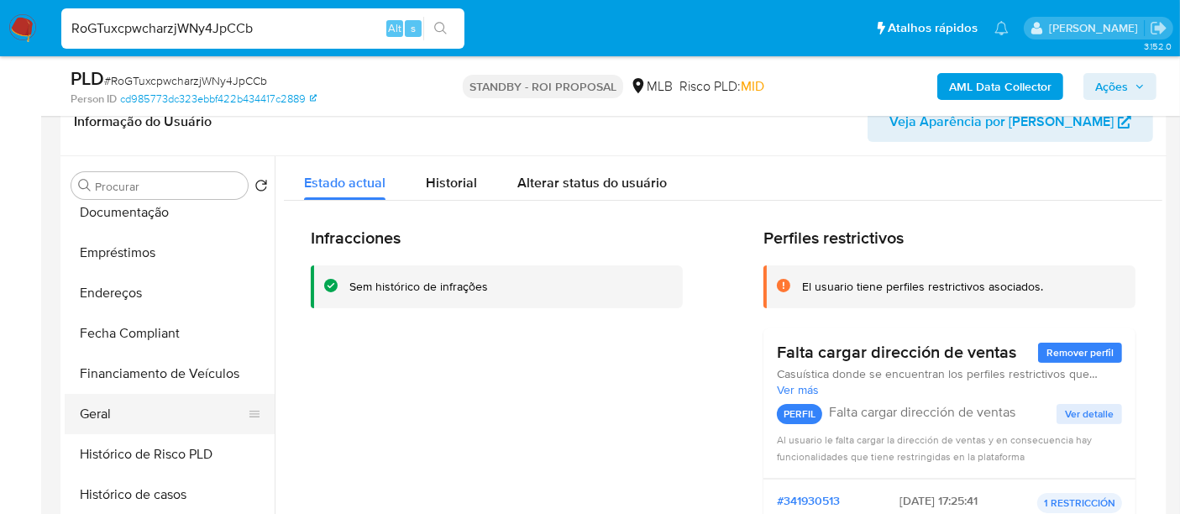
click at [98, 407] on button "Geral" at bounding box center [163, 414] width 197 height 40
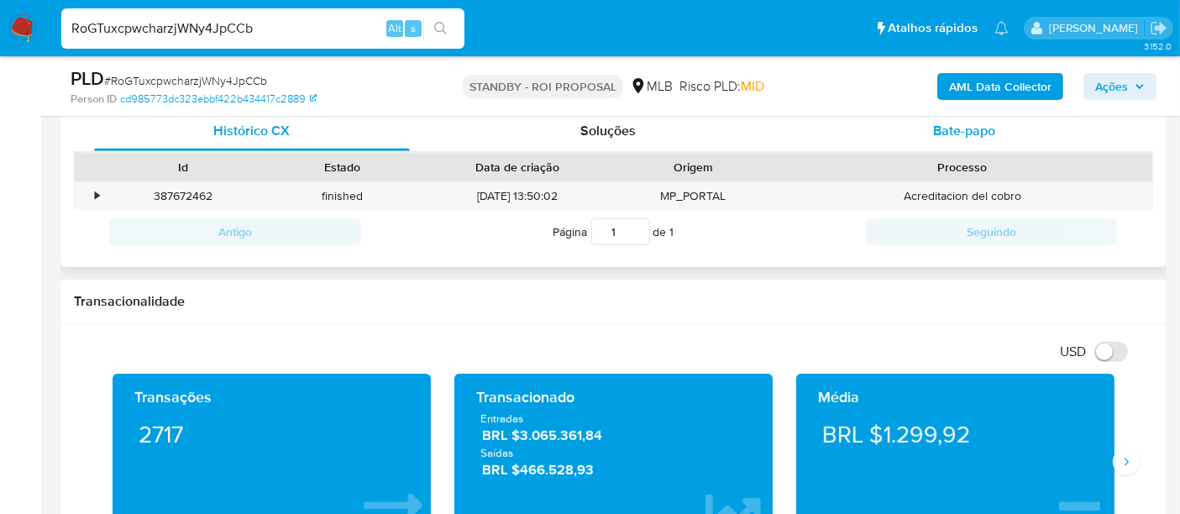
scroll to position [746, 0]
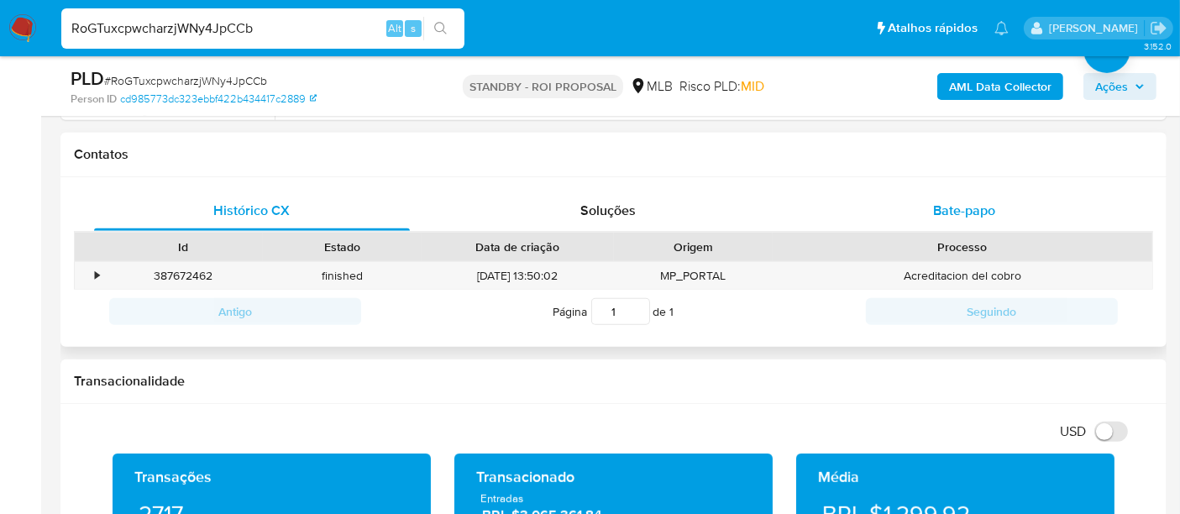
click at [951, 218] on span "Bate-papo" at bounding box center [964, 210] width 62 height 19
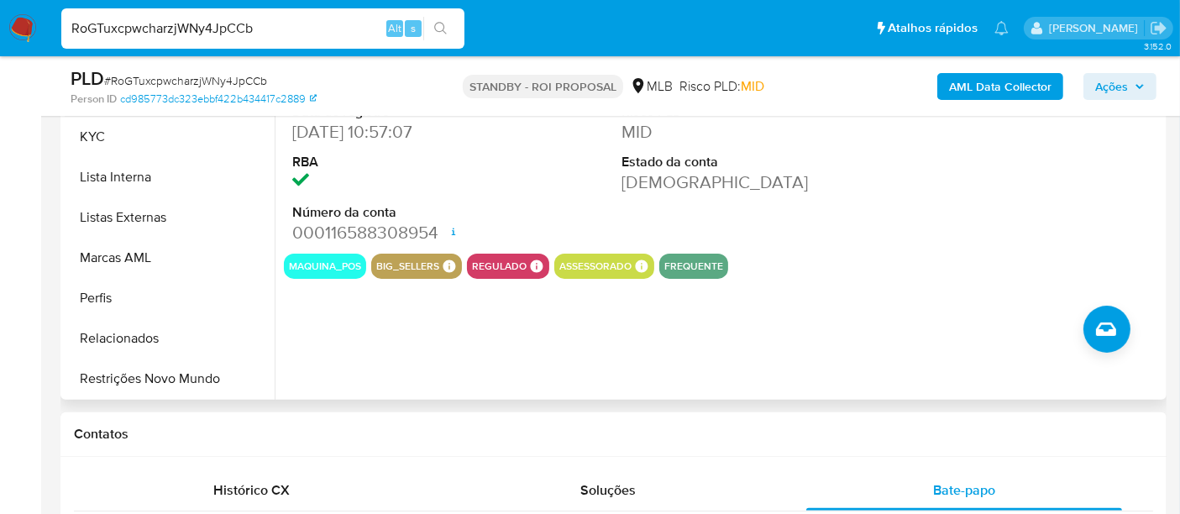
scroll to position [616, 0]
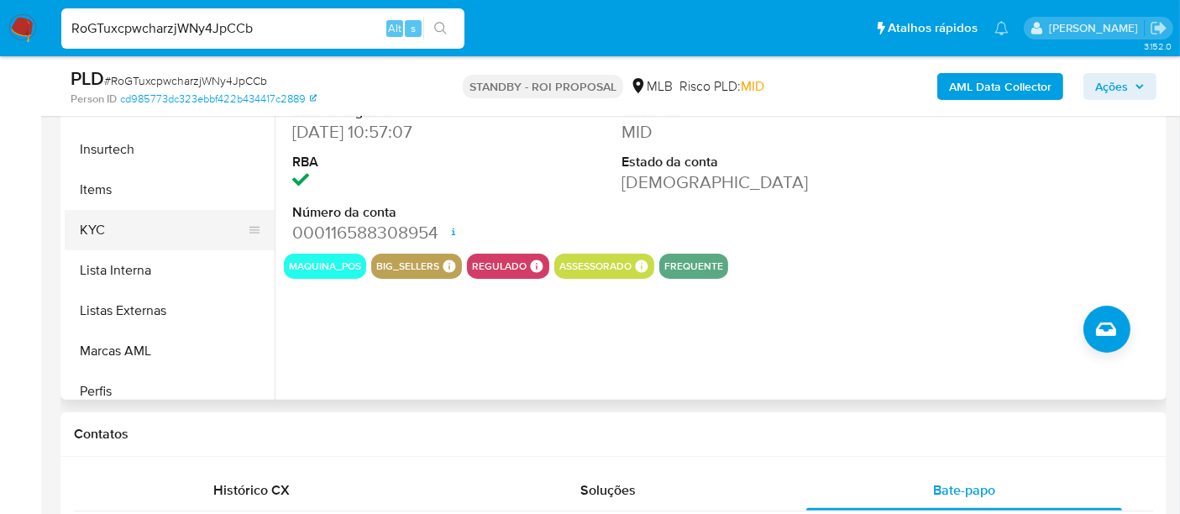
click at [97, 229] on button "KYC" at bounding box center [163, 230] width 197 height 40
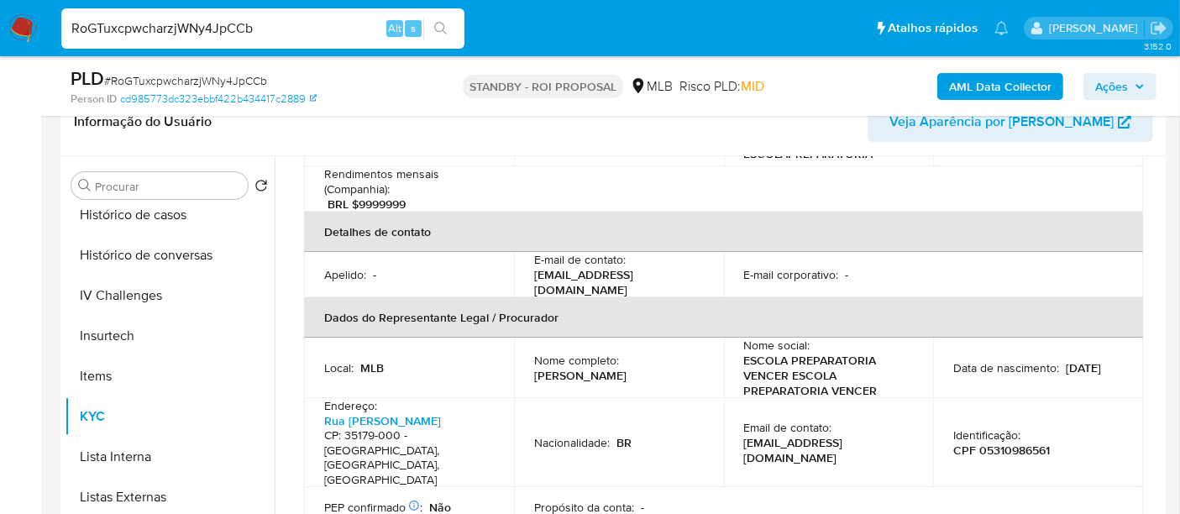
scroll to position [466, 0]
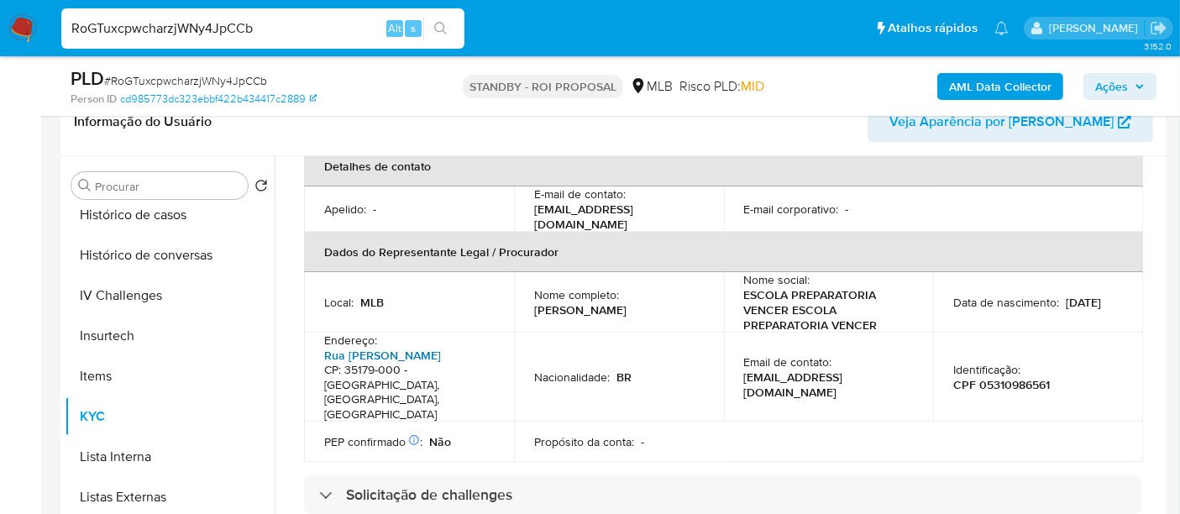
click at [403, 347] on link "Rua Maria De Andradade" at bounding box center [382, 355] width 117 height 17
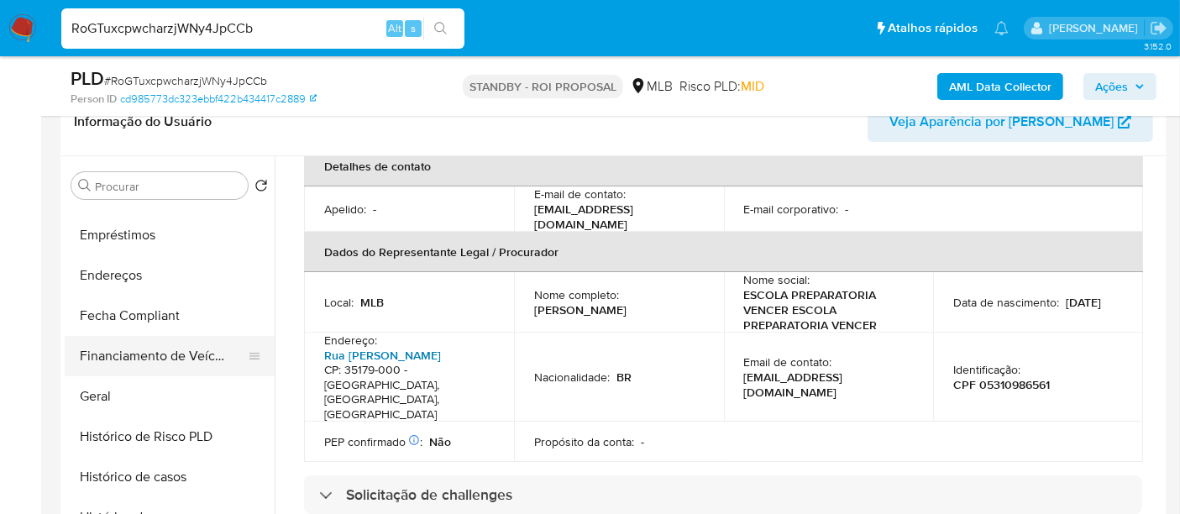
scroll to position [336, 0]
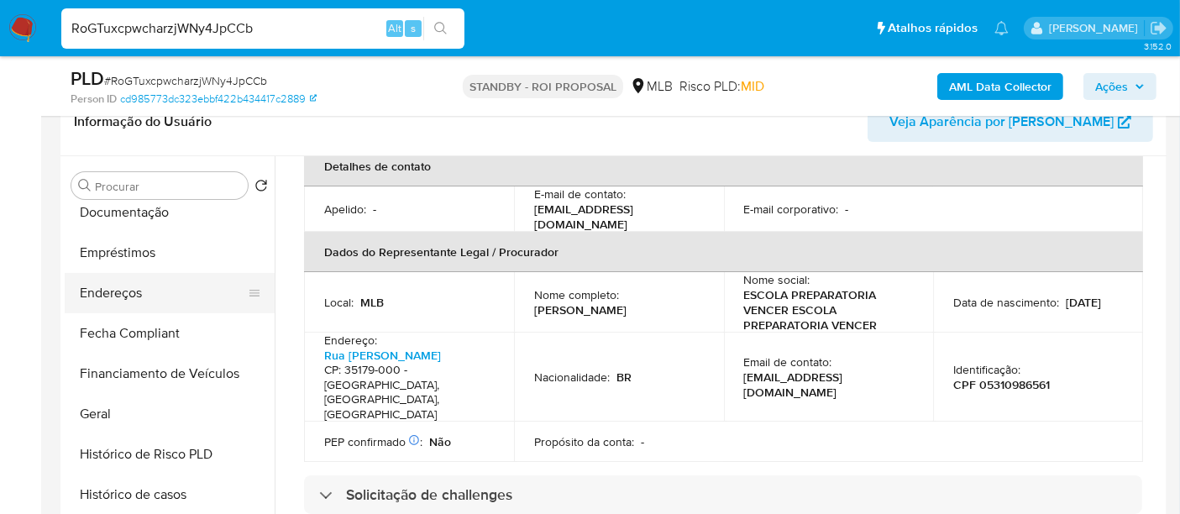
click at [131, 286] on button "Endereços" at bounding box center [163, 293] width 197 height 40
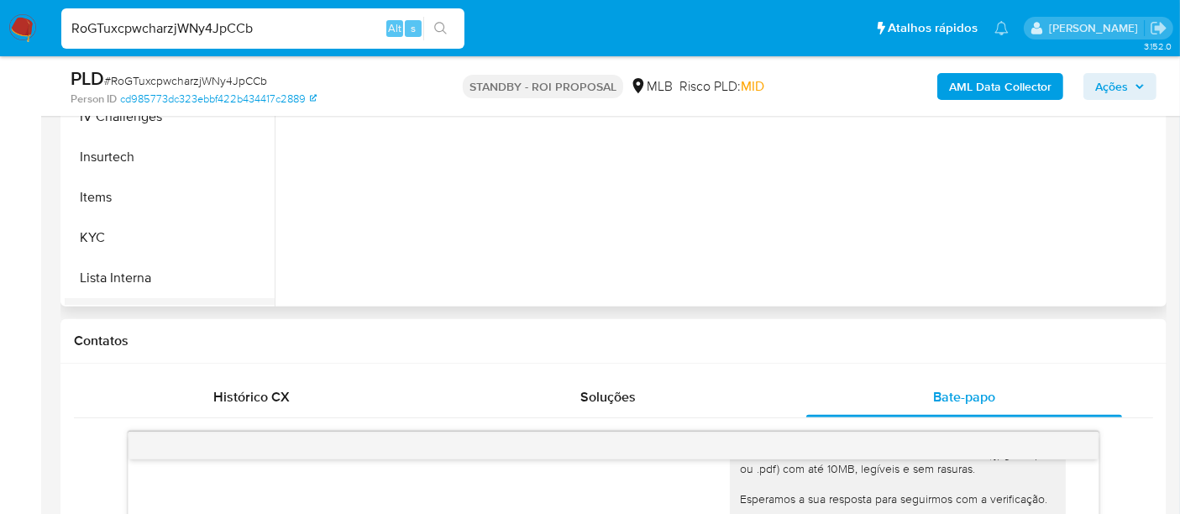
scroll to position [616, 0]
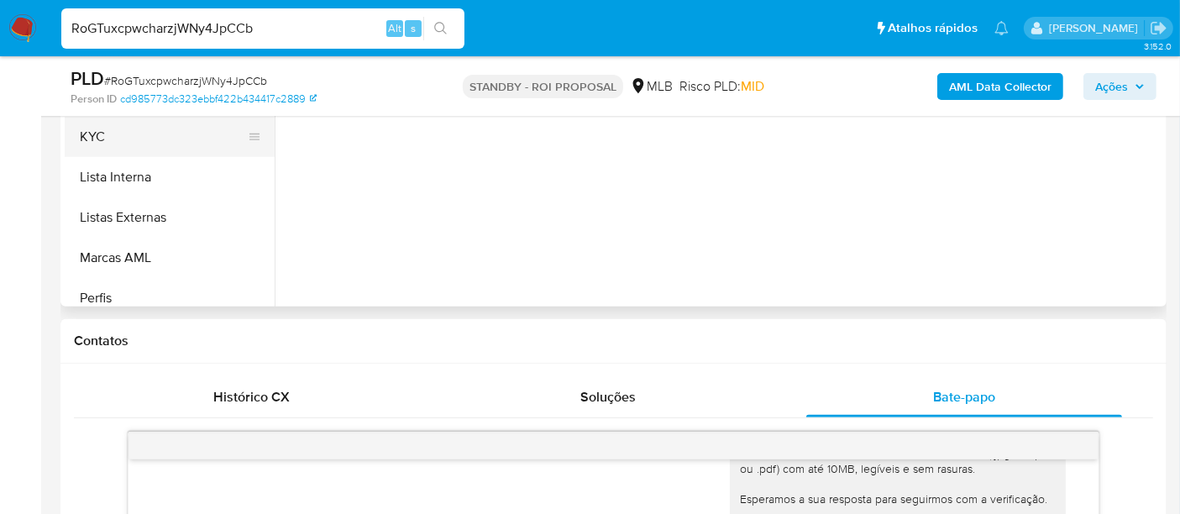
click at [96, 141] on button "KYC" at bounding box center [163, 137] width 197 height 40
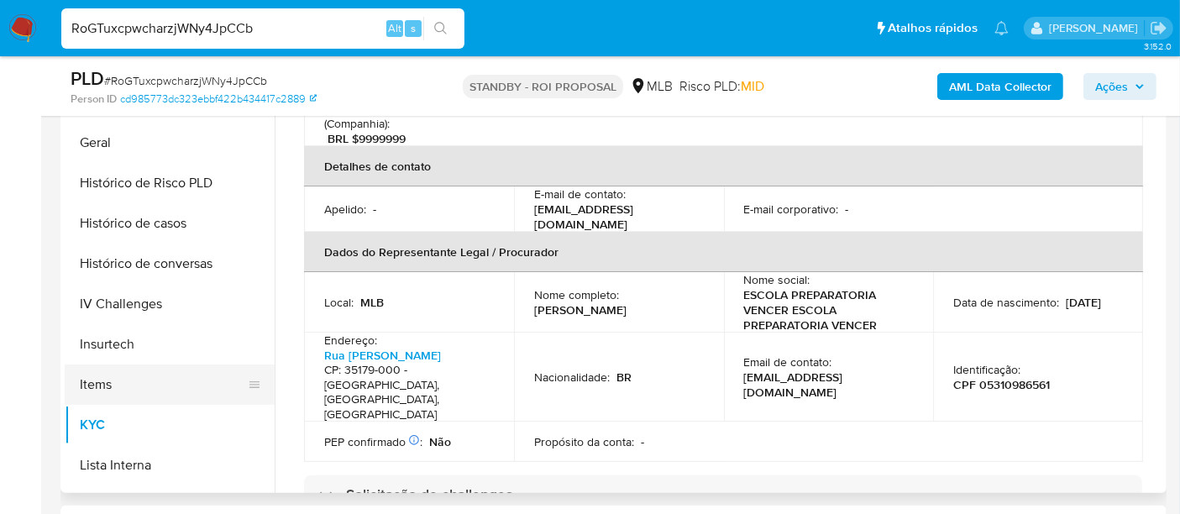
scroll to position [429, 0]
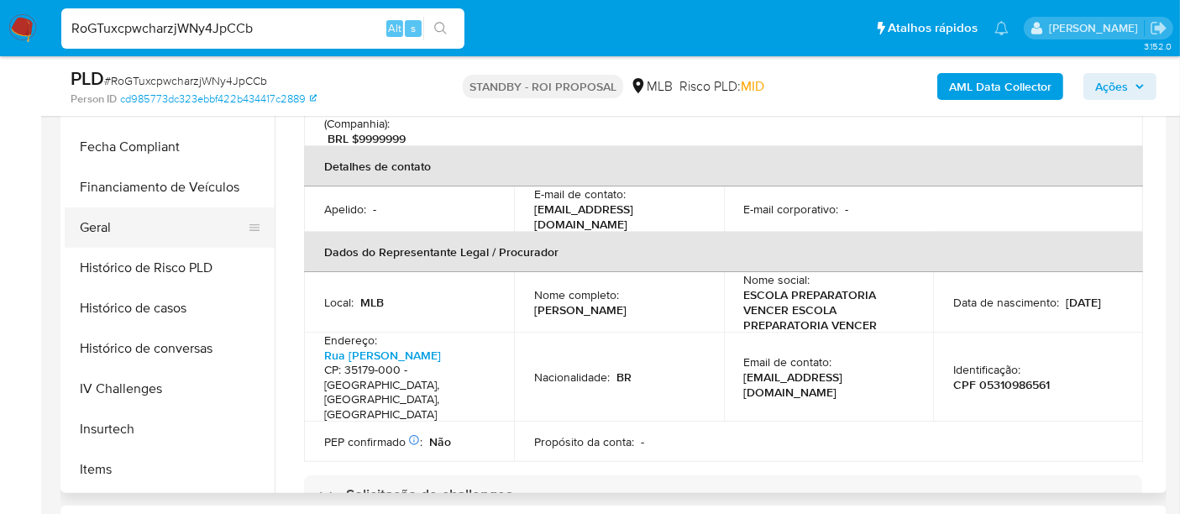
click at [97, 219] on button "Geral" at bounding box center [163, 227] width 197 height 40
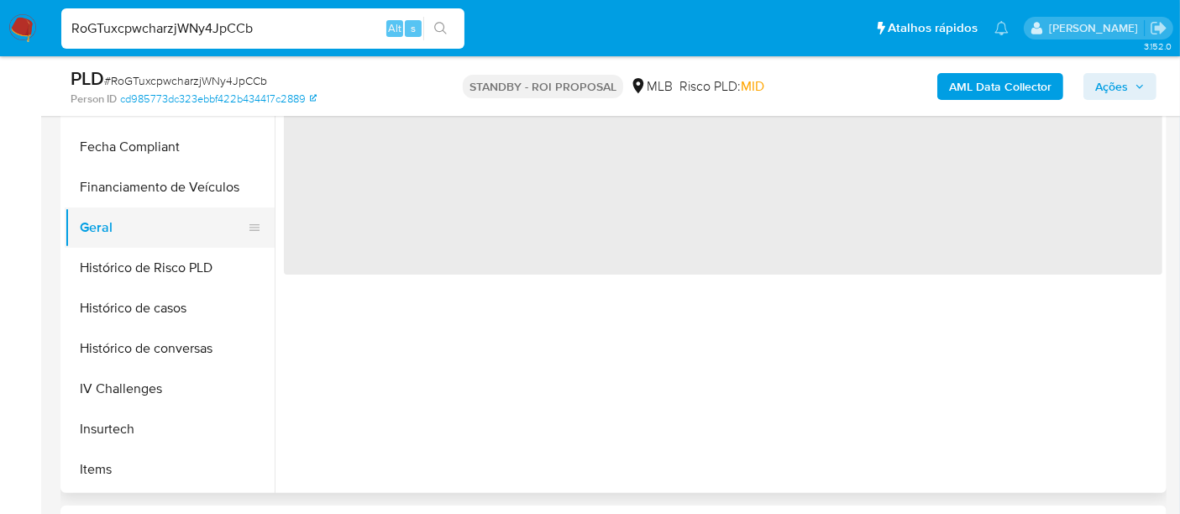
scroll to position [0, 0]
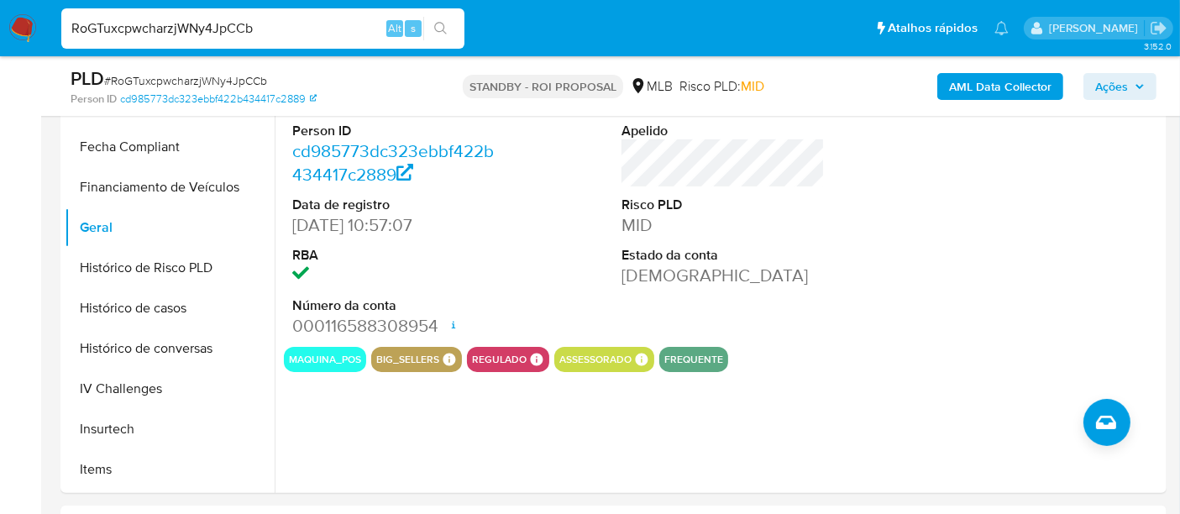
click at [182, 27] on input "RoGTuxcpwcharzjWNy4JpCCb" at bounding box center [262, 29] width 403 height 22
paste input "HbTEeaTLtQwXkvgMxpnf74ia"
type input "HbTEeaTLtQwXkvgMxpnf74ia"
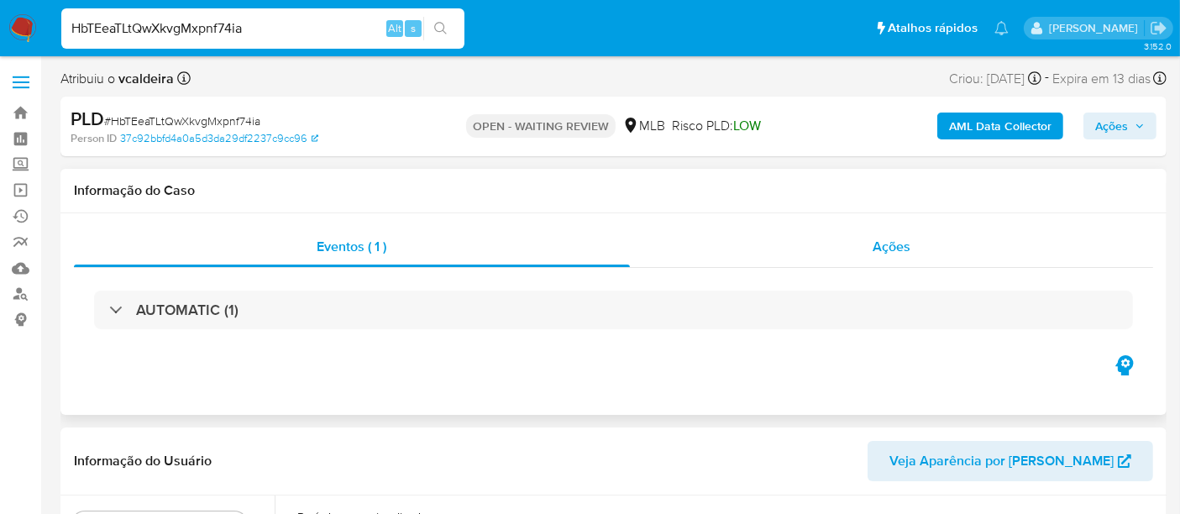
click at [905, 253] on span "Ações" at bounding box center [892, 246] width 38 height 19
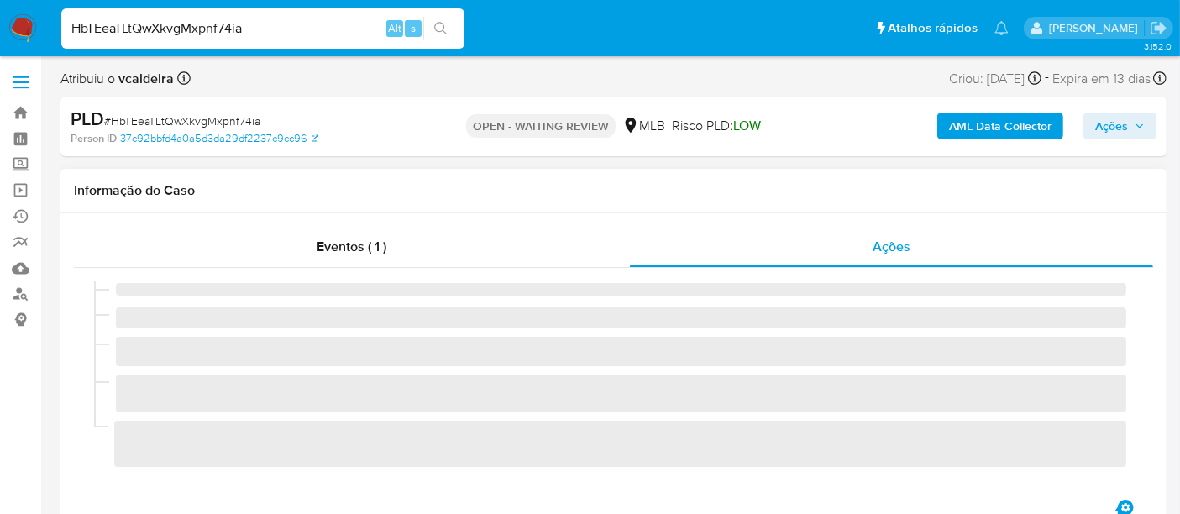
select select "10"
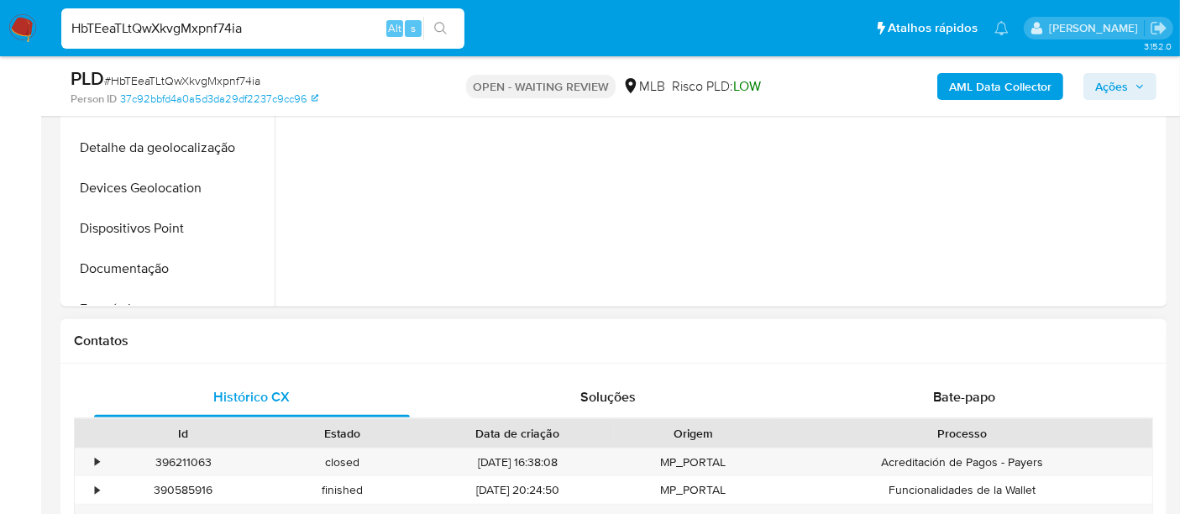
scroll to position [746, 0]
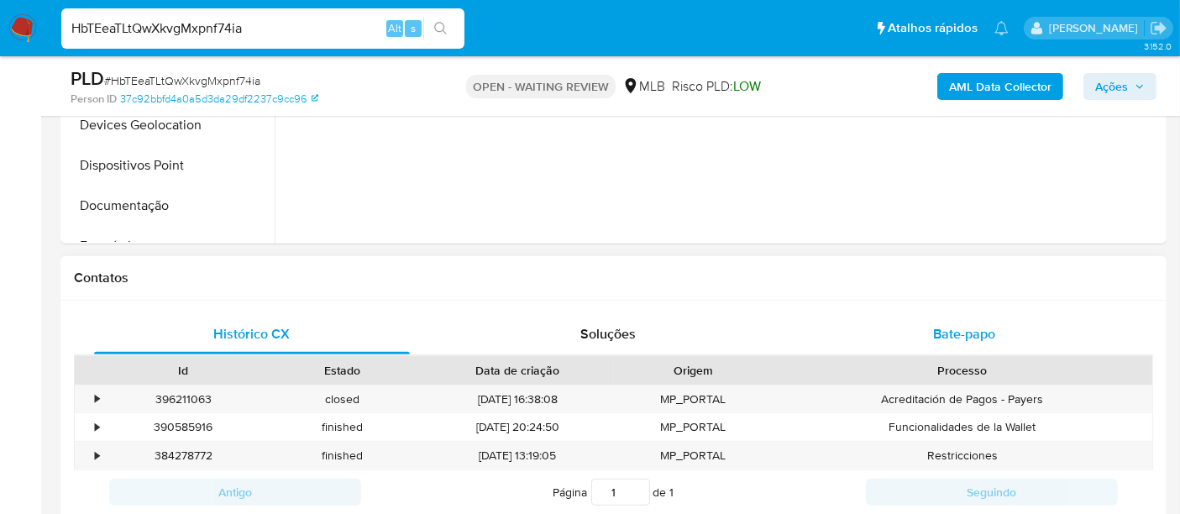
click at [932, 320] on div "Bate-papo" at bounding box center [964, 334] width 316 height 40
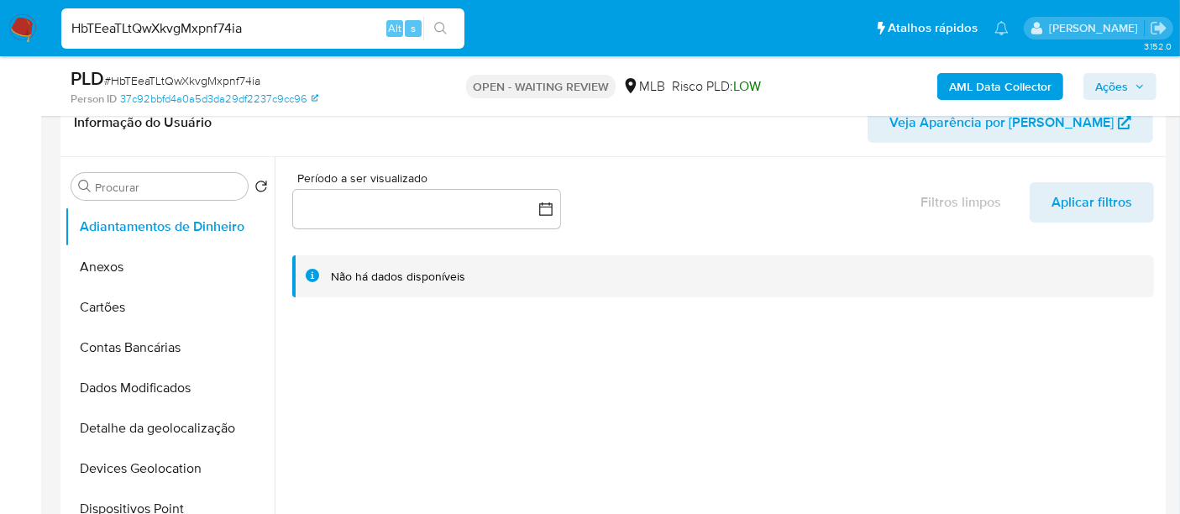
scroll to position [373, 0]
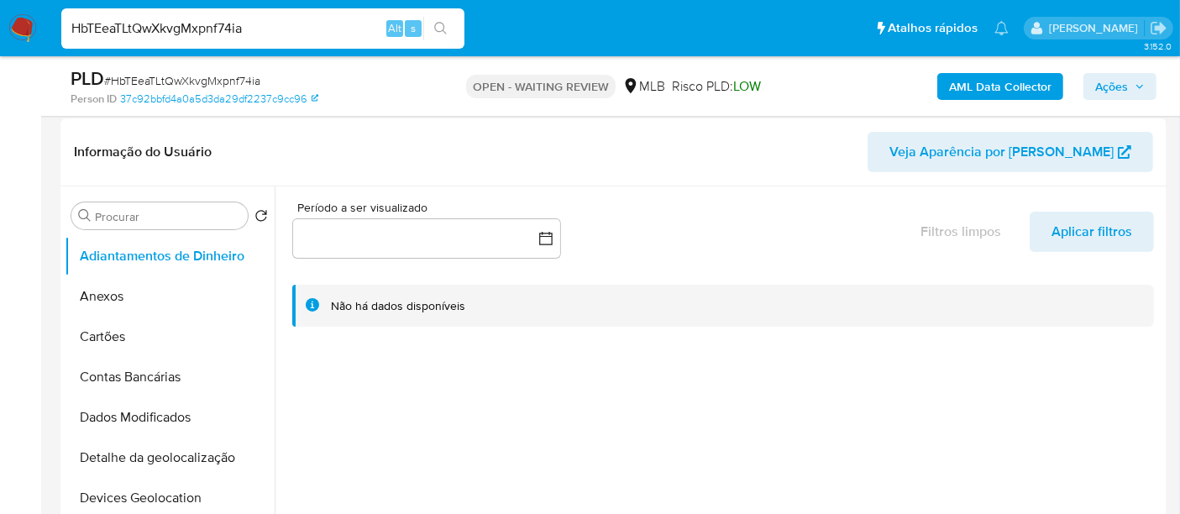
click at [177, 34] on input "HbTEeaTLtQwXkvgMxpnf74ia" at bounding box center [262, 29] width 403 height 22
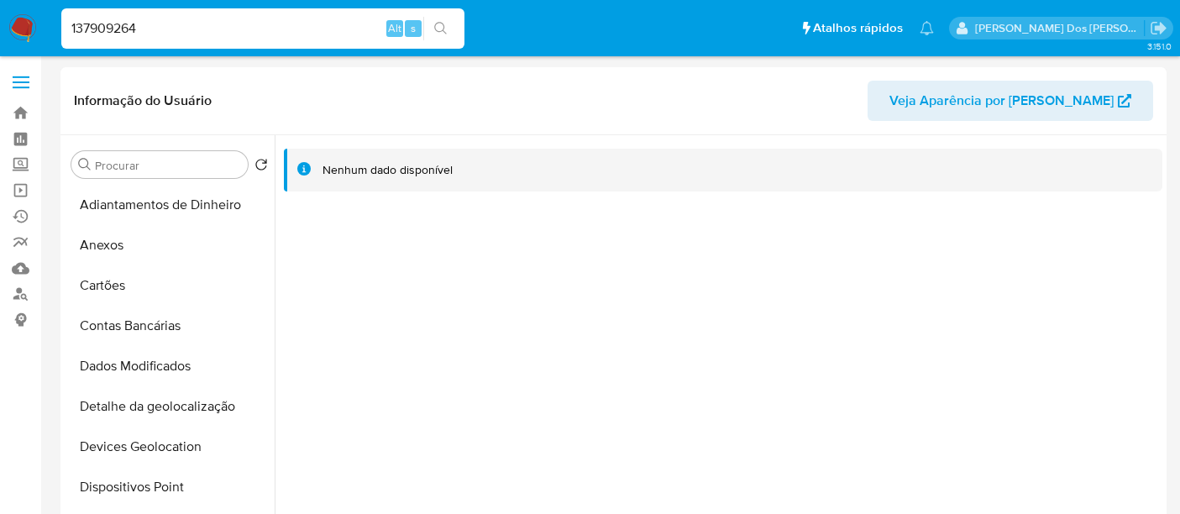
select select "10"
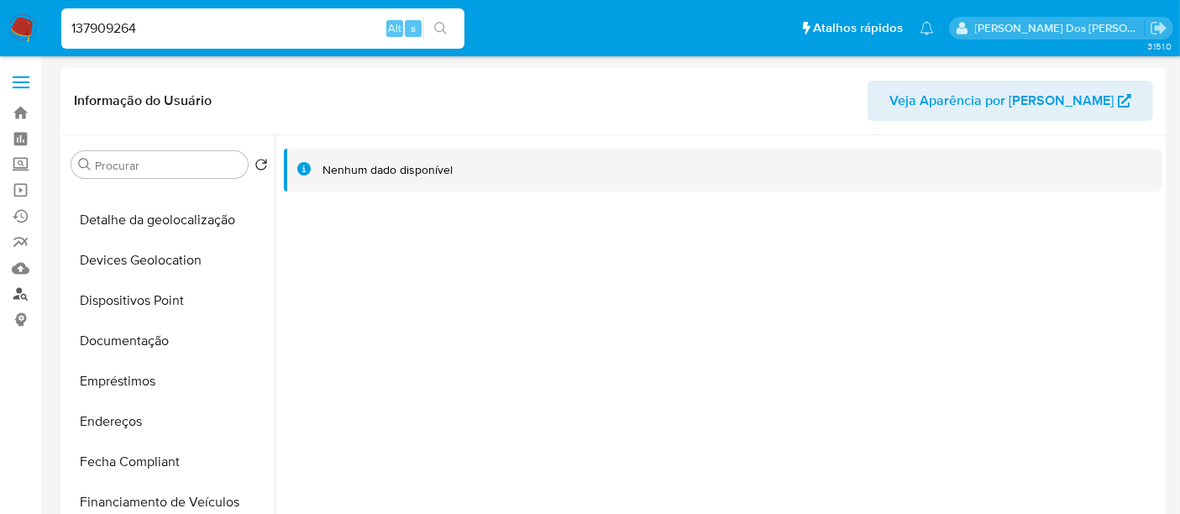
click at [13, 297] on link "Localizador de pessoas" at bounding box center [100, 294] width 200 height 26
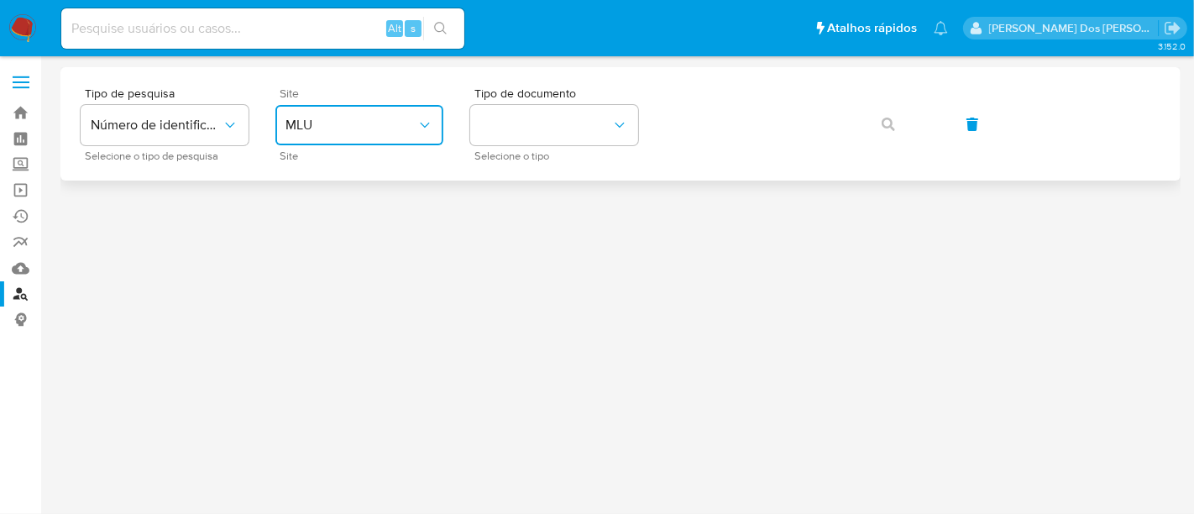
click at [327, 130] on span "MLU" at bounding box center [351, 125] width 131 height 17
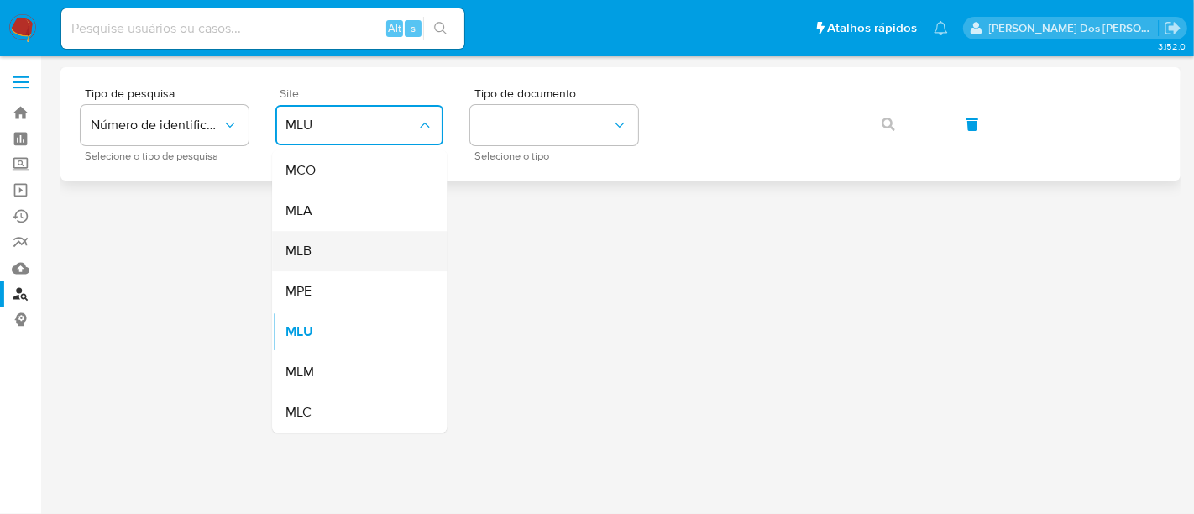
click at [339, 236] on div "MLB" at bounding box center [355, 251] width 138 height 40
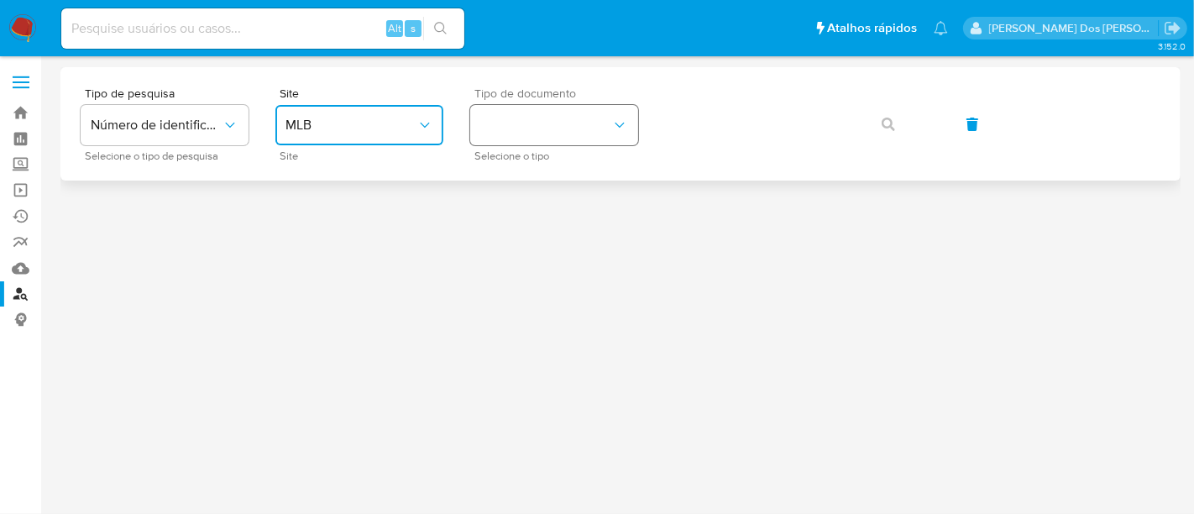
click at [491, 121] on button "identificationType" at bounding box center [554, 125] width 168 height 40
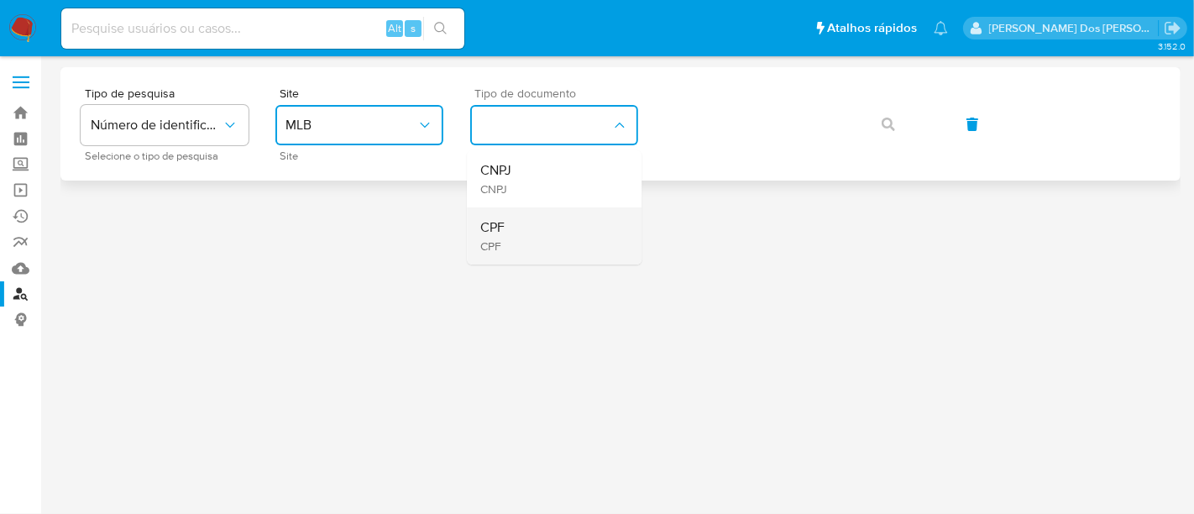
click at [505, 217] on div "CPF CPF" at bounding box center [549, 235] width 138 height 57
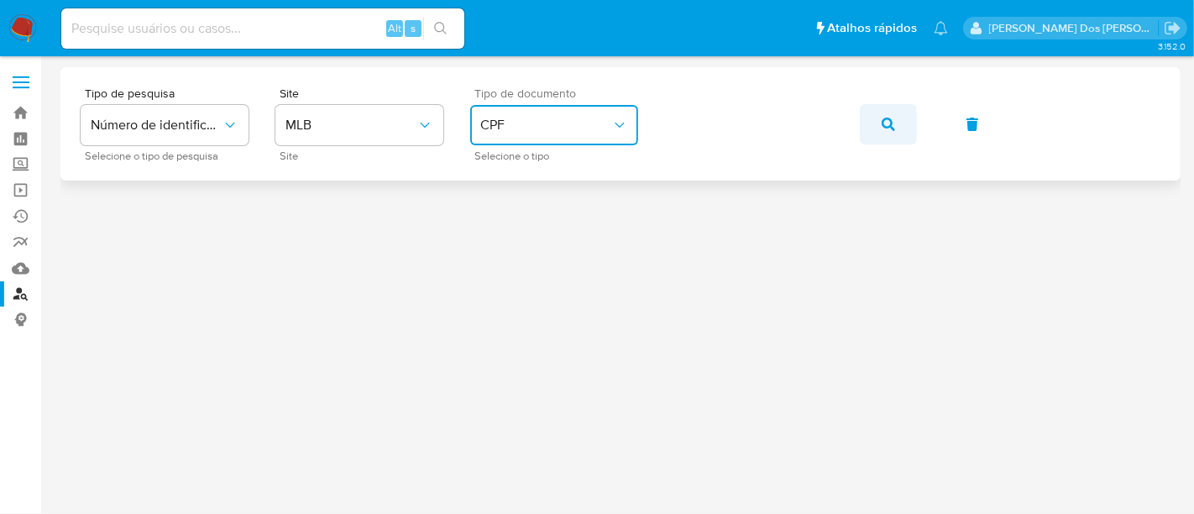
click at [893, 121] on icon "button" at bounding box center [888, 124] width 13 height 13
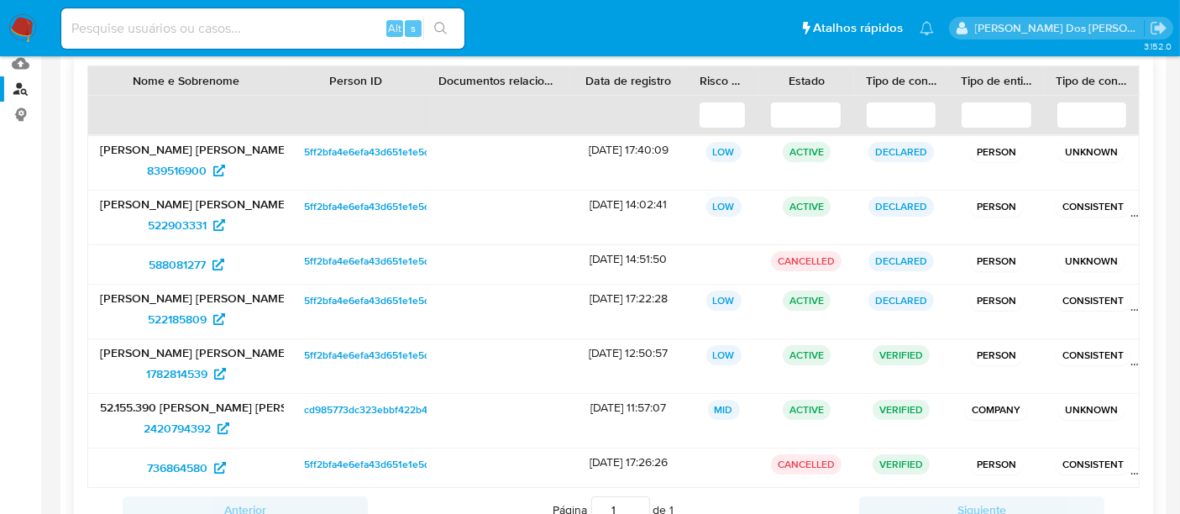
scroll to position [176, 0]
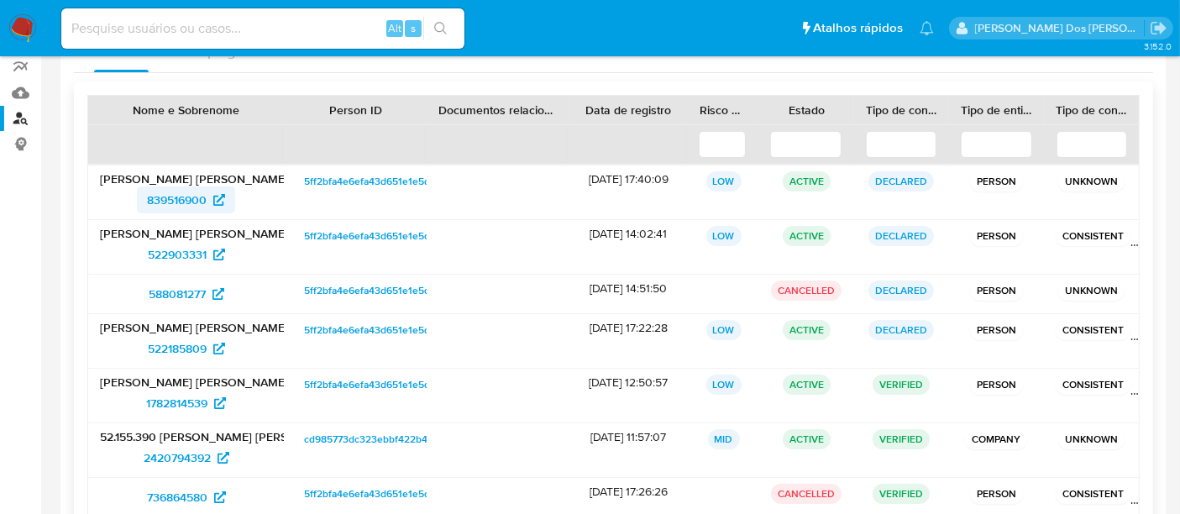
click at [182, 195] on span "839516900" at bounding box center [177, 199] width 60 height 27
click at [186, 248] on span "522903331" at bounding box center [177, 254] width 59 height 27
click at [154, 289] on span "588081277" at bounding box center [177, 294] width 57 height 27
click at [158, 344] on span "522185809" at bounding box center [177, 348] width 59 height 27
click at [165, 397] on span "1782814539" at bounding box center [176, 403] width 61 height 27
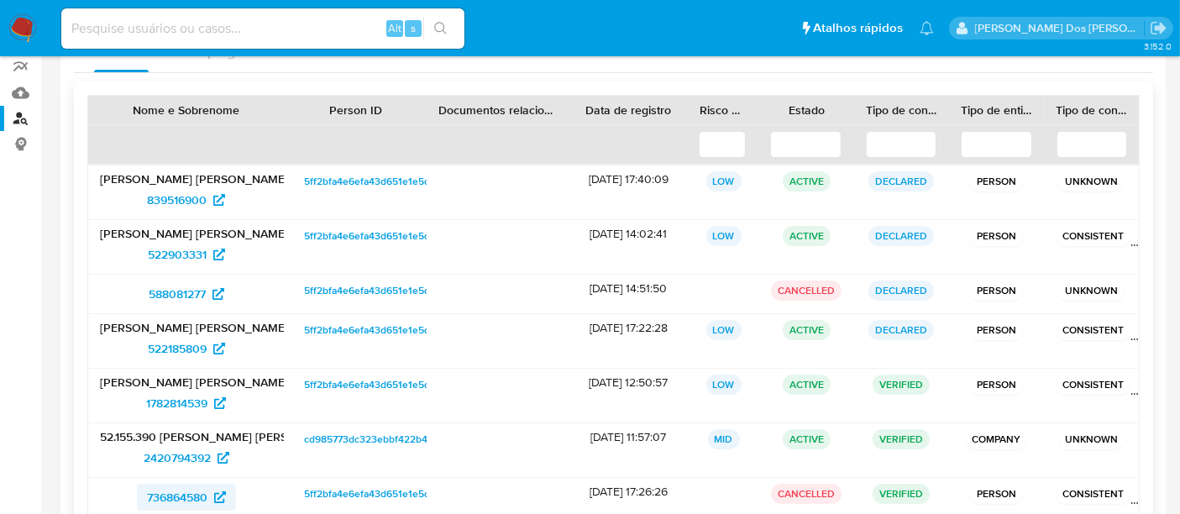
click at [192, 502] on span "736864580" at bounding box center [177, 497] width 60 height 27
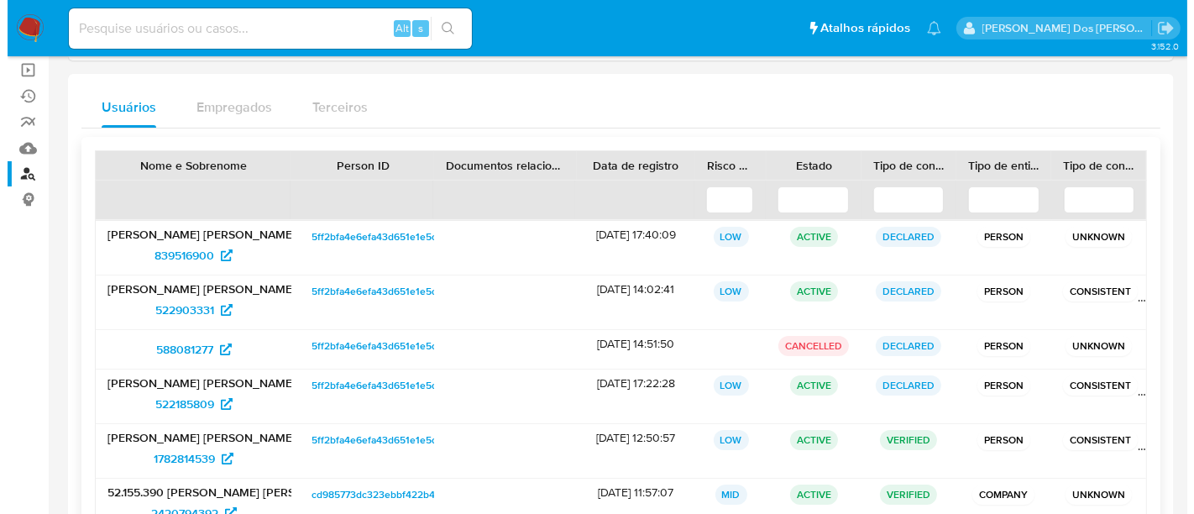
scroll to position [0, 0]
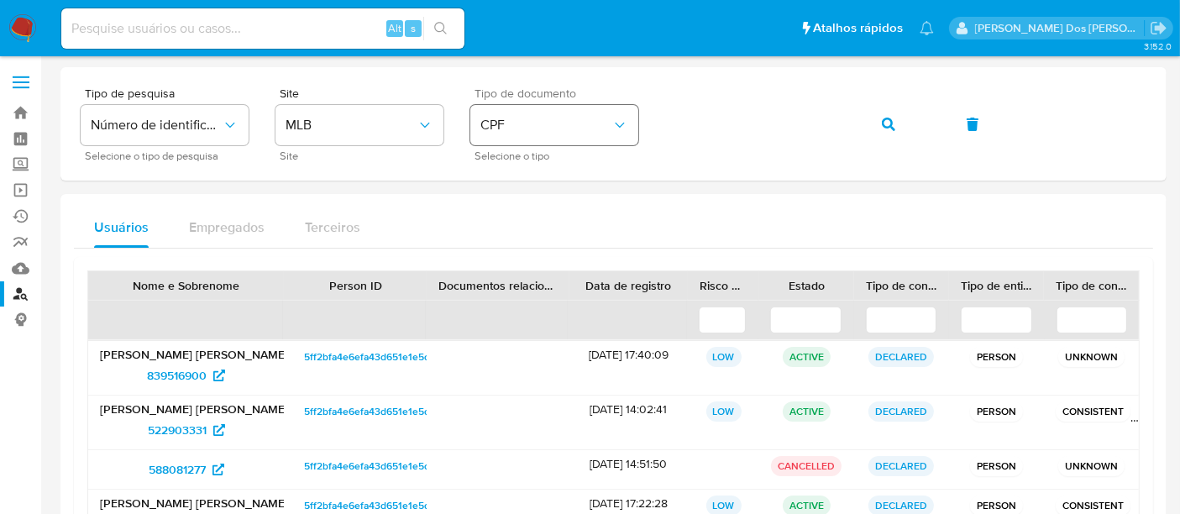
click at [521, 125] on span "CPF" at bounding box center [545, 125] width 131 height 17
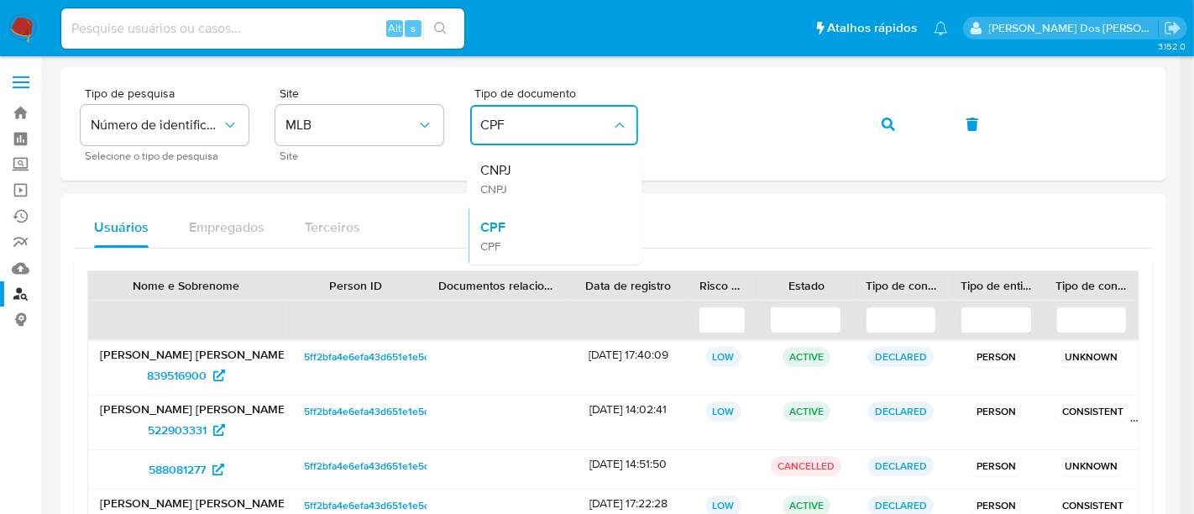
click at [539, 229] on div "CPF CPF" at bounding box center [549, 235] width 138 height 57
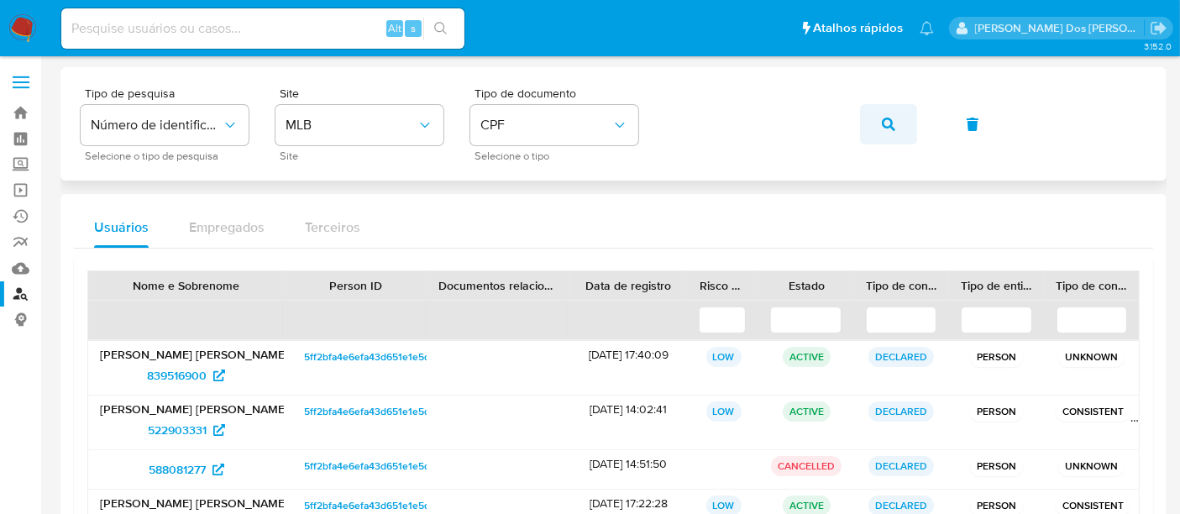
click at [892, 118] on icon "button" at bounding box center [888, 124] width 13 height 13
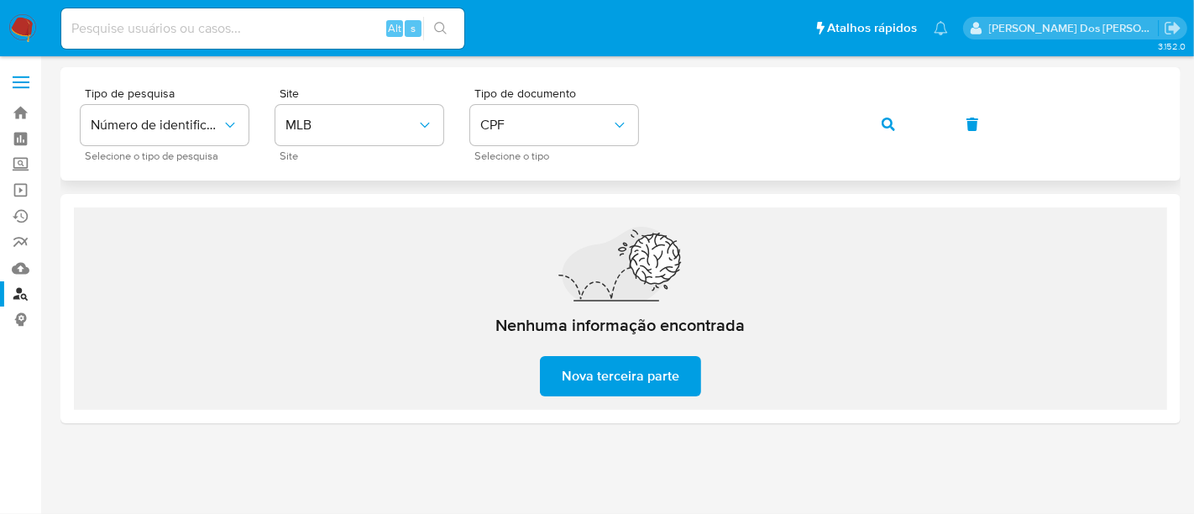
click at [888, 125] on icon "button" at bounding box center [888, 124] width 13 height 13
click at [29, 186] on link "Operações em massa" at bounding box center [100, 190] width 200 height 26
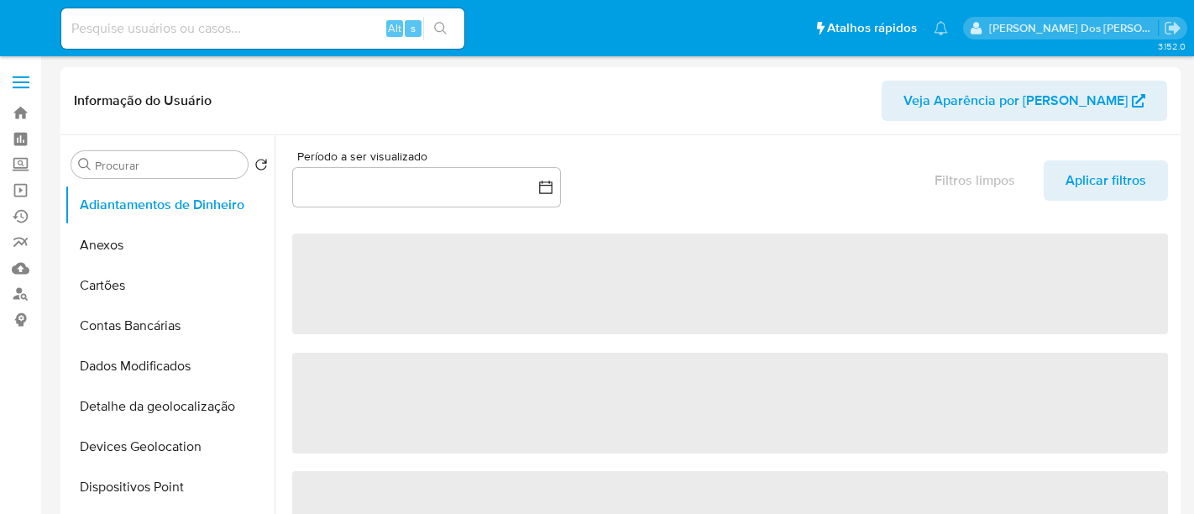
select select "10"
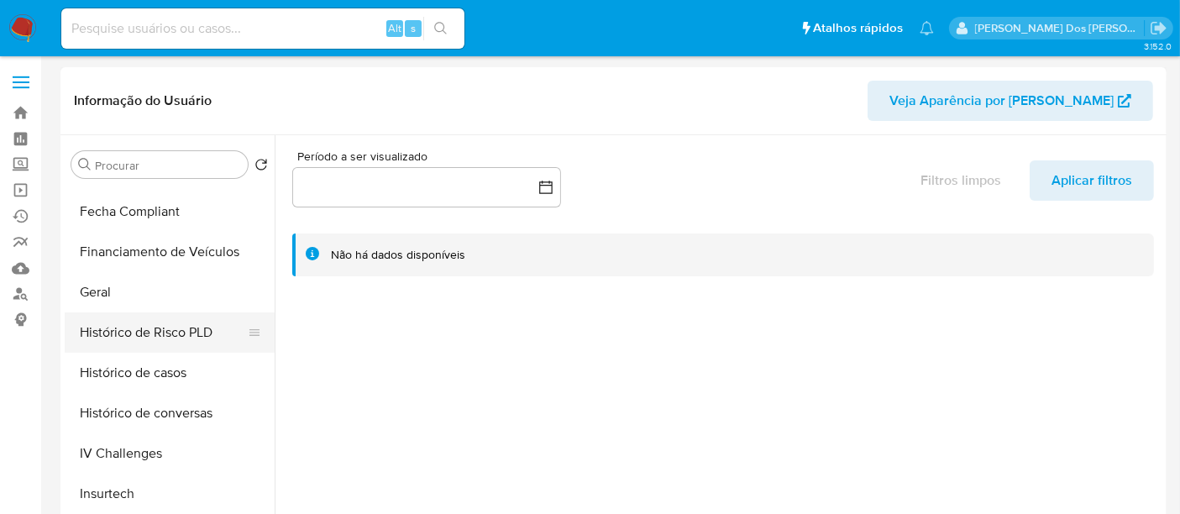
scroll to position [466, 0]
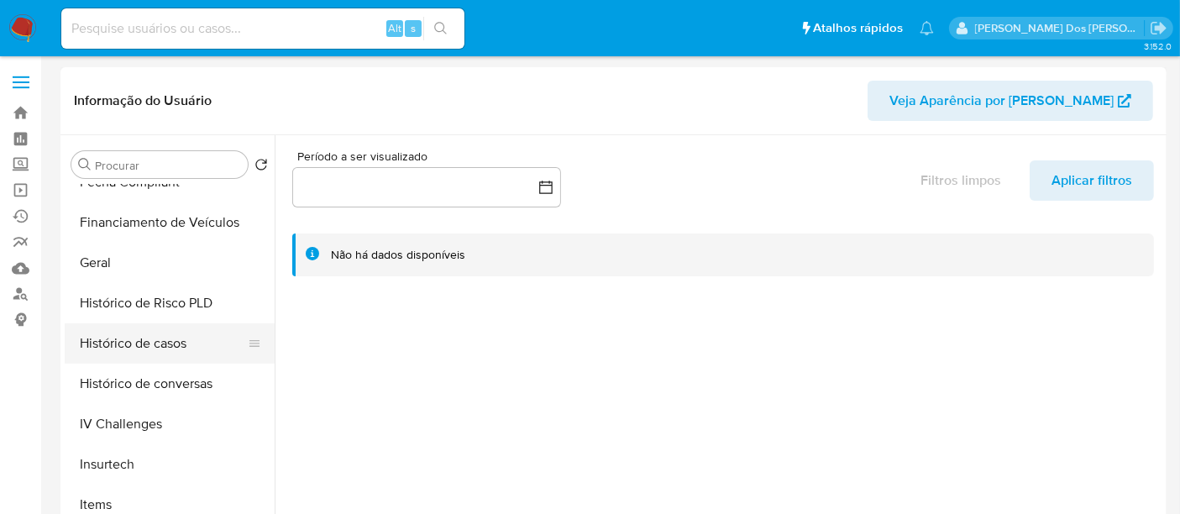
click at [138, 333] on button "Histórico de casos" at bounding box center [163, 343] width 197 height 40
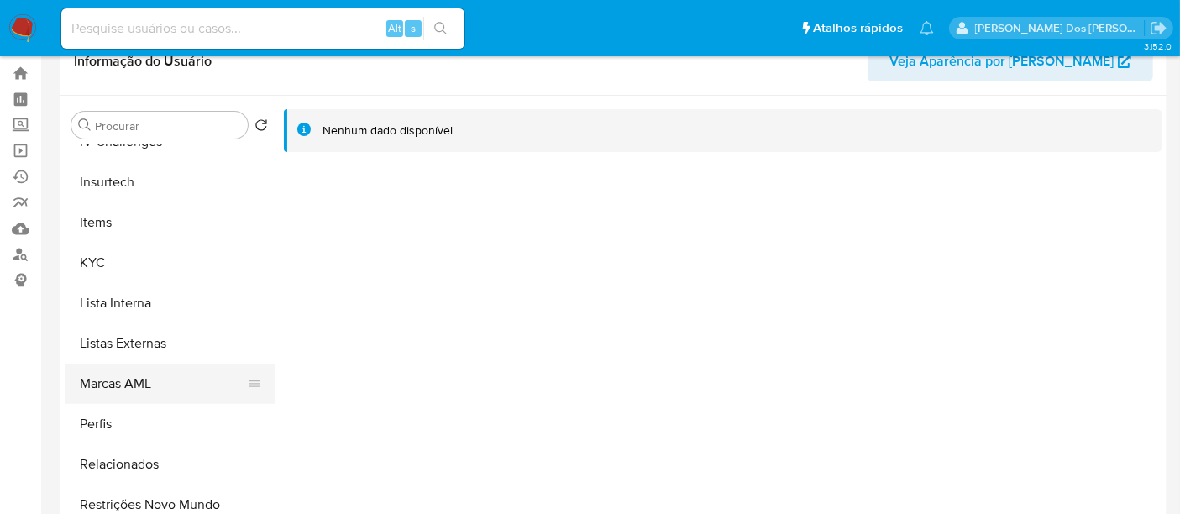
scroll to position [186, 0]
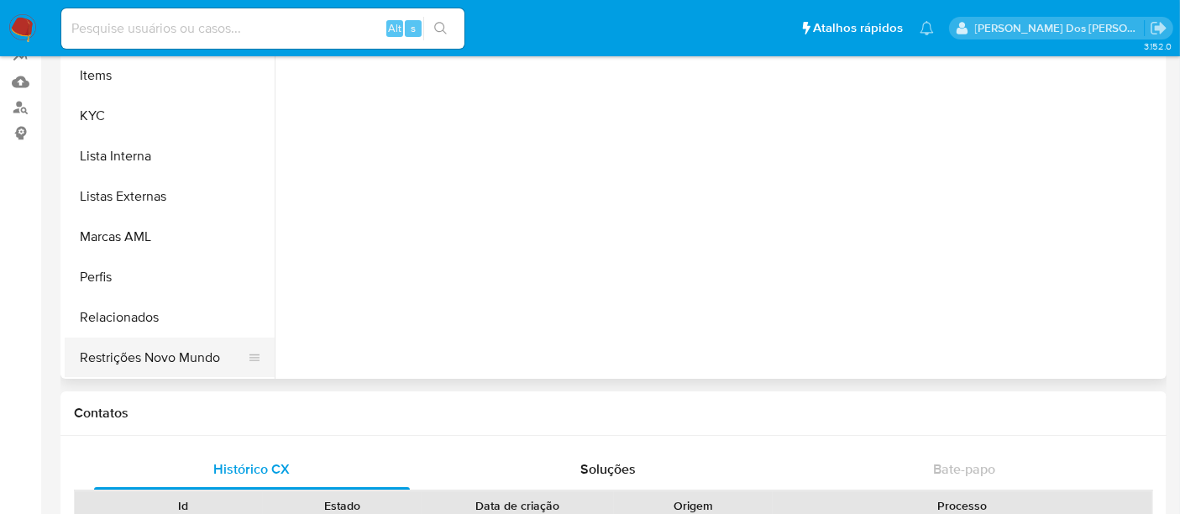
click at [178, 359] on button "Restrições Novo Mundo" at bounding box center [163, 358] width 197 height 40
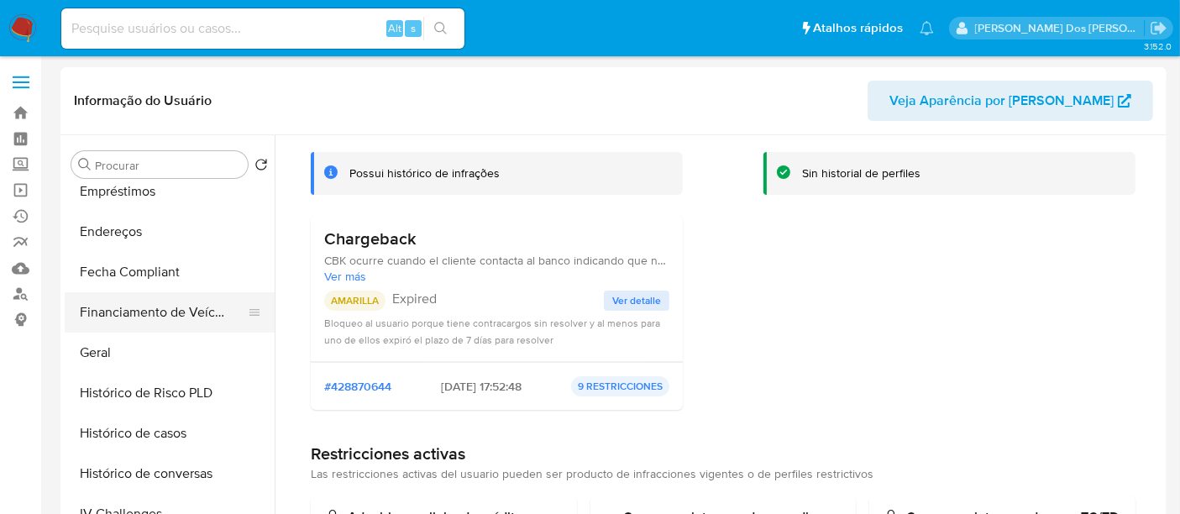
scroll to position [336, 0]
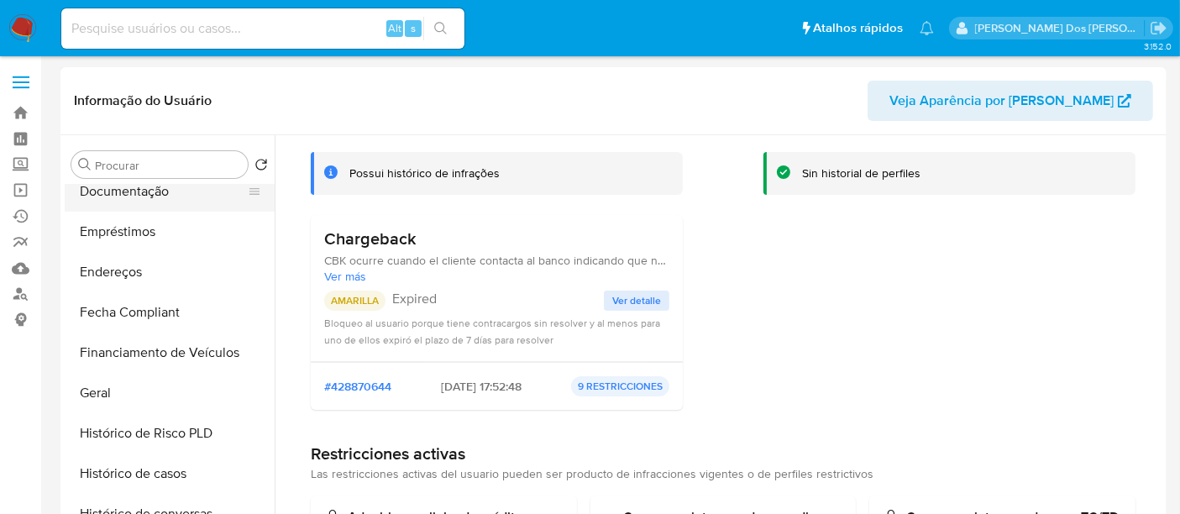
click at [139, 204] on button "Documentação" at bounding box center [163, 191] width 197 height 40
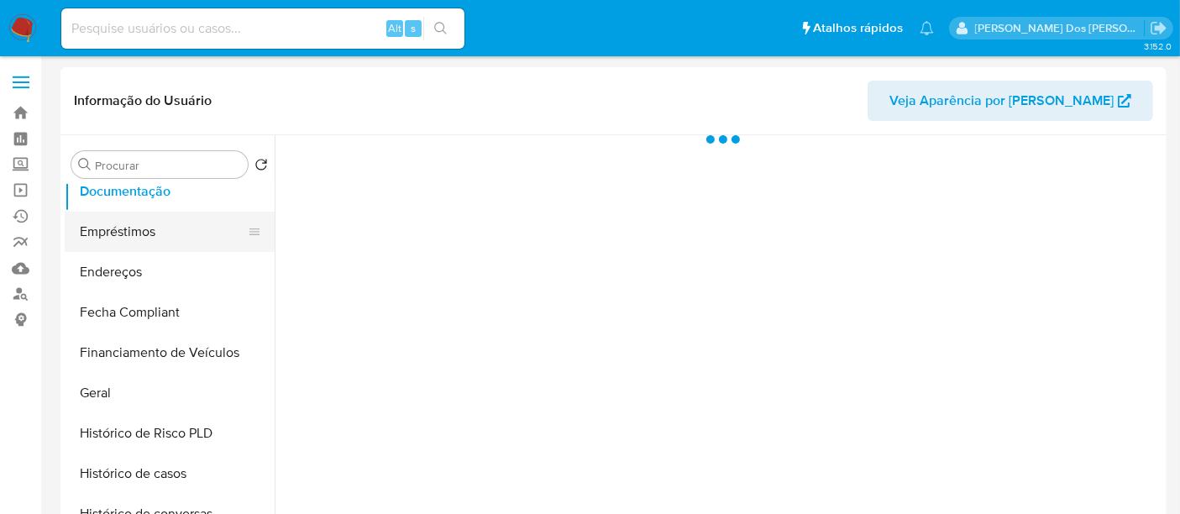
scroll to position [0, 0]
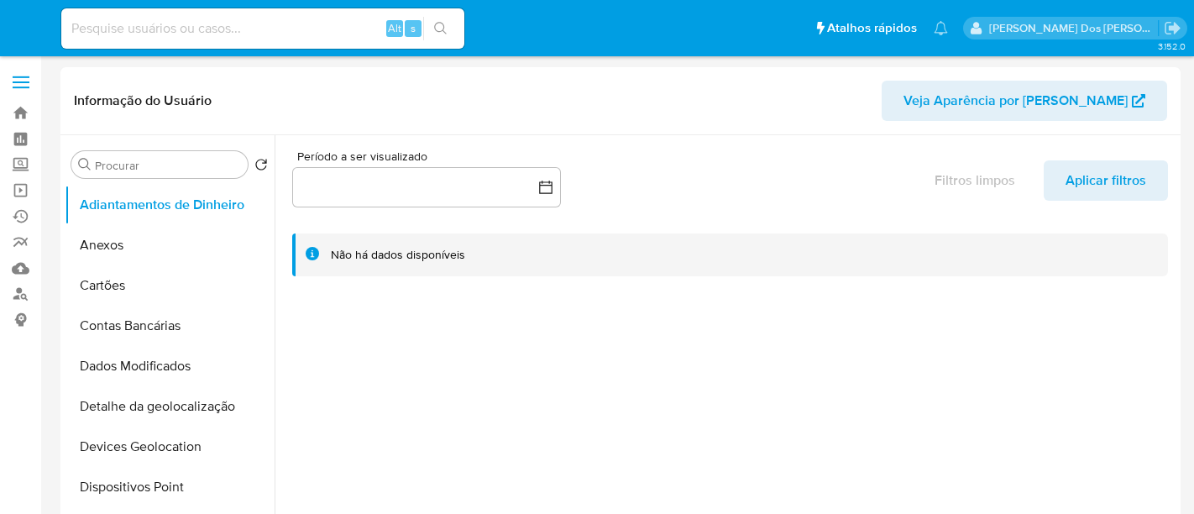
select select "10"
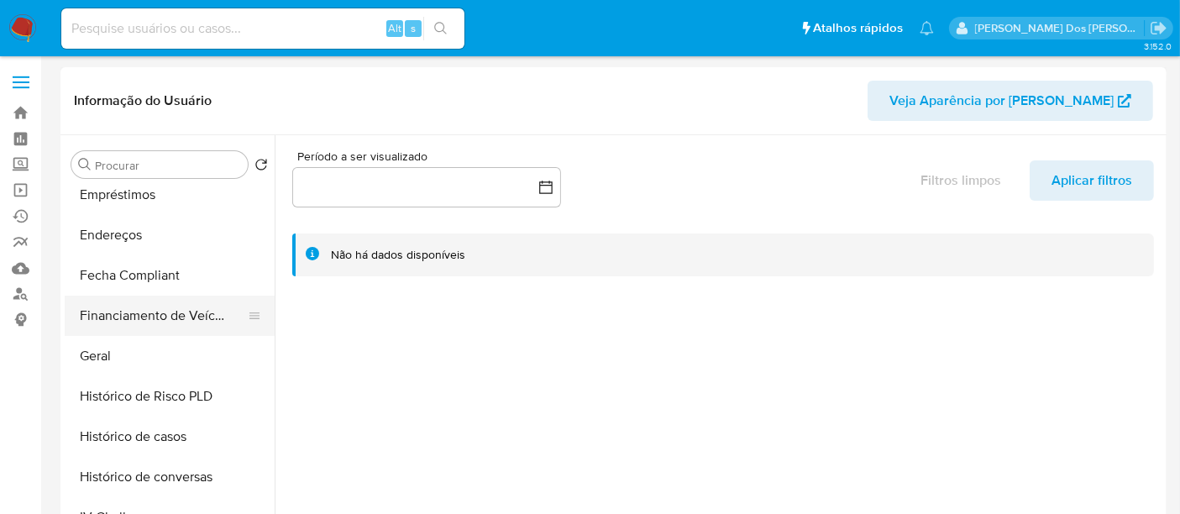
scroll to position [466, 0]
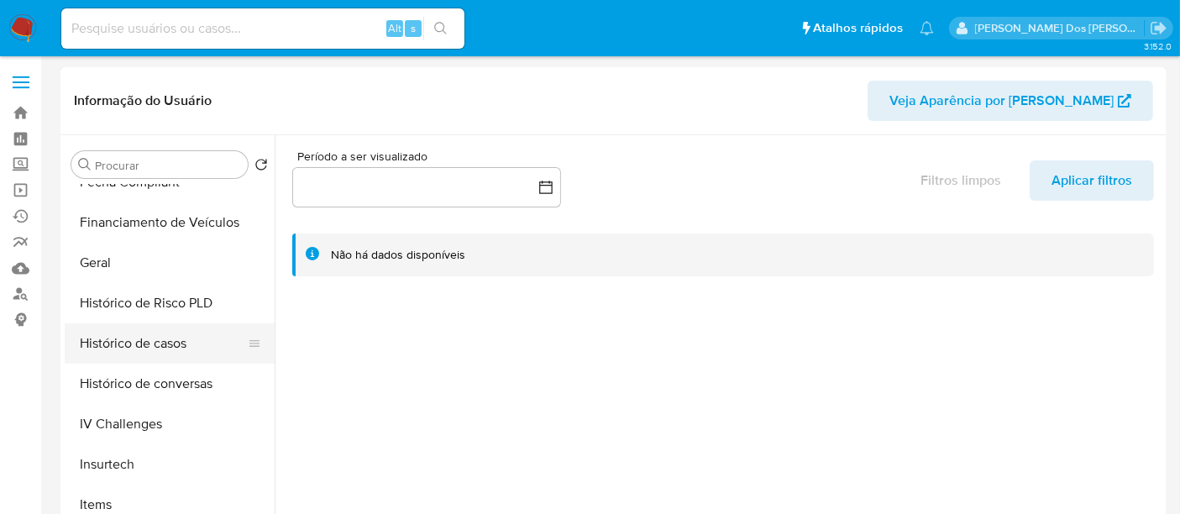
click at [157, 339] on button "Histórico de casos" at bounding box center [163, 343] width 197 height 40
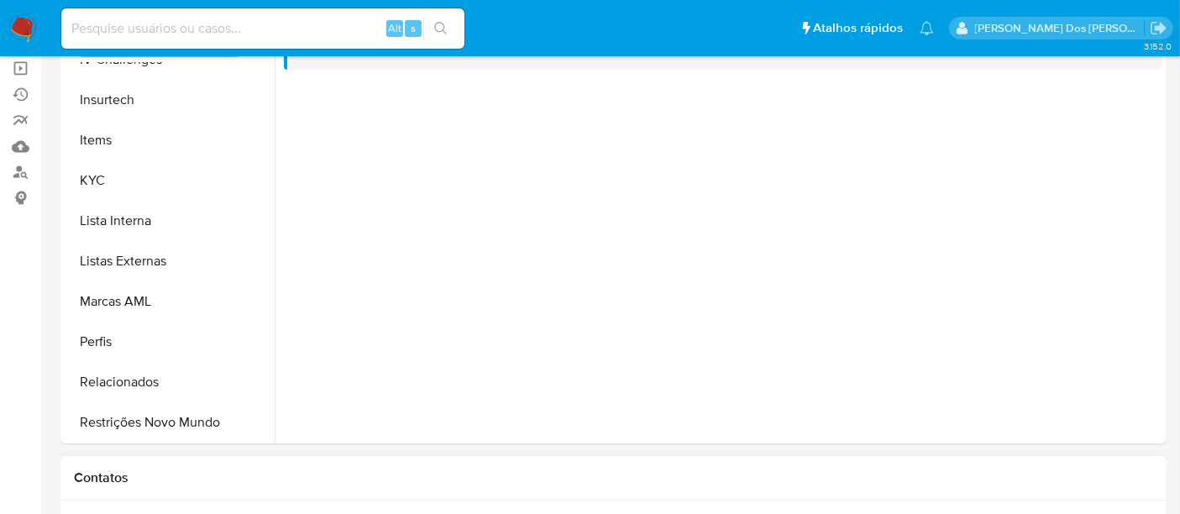
scroll to position [186, 0]
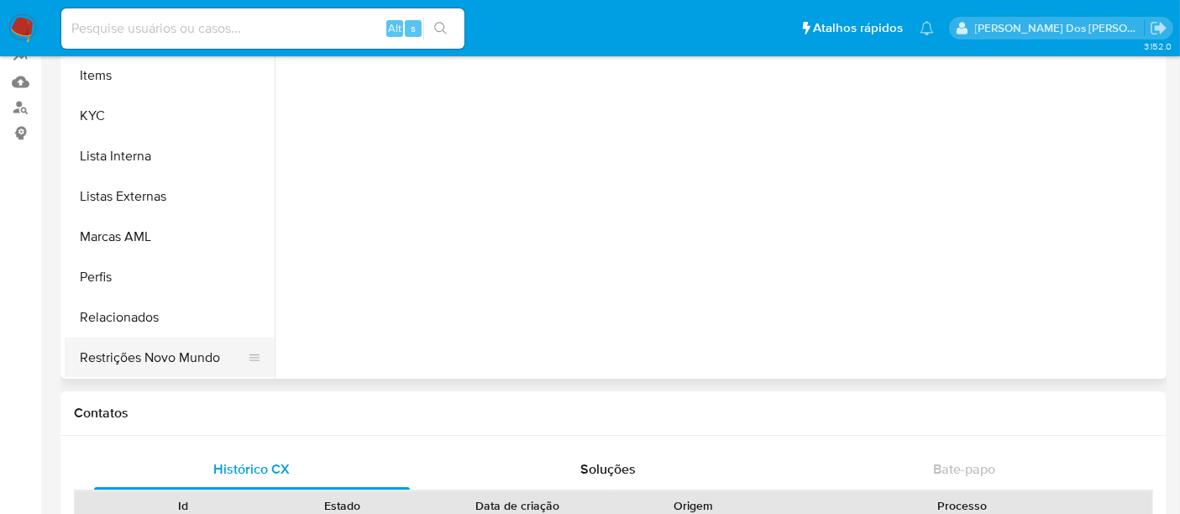
click at [138, 355] on button "Restrições Novo Mundo" at bounding box center [163, 358] width 197 height 40
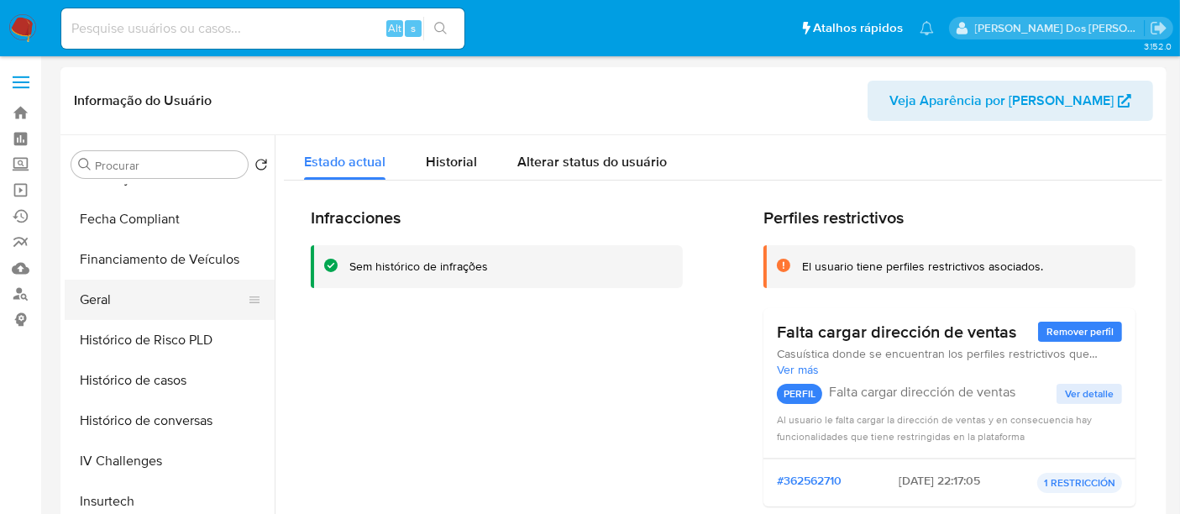
scroll to position [336, 0]
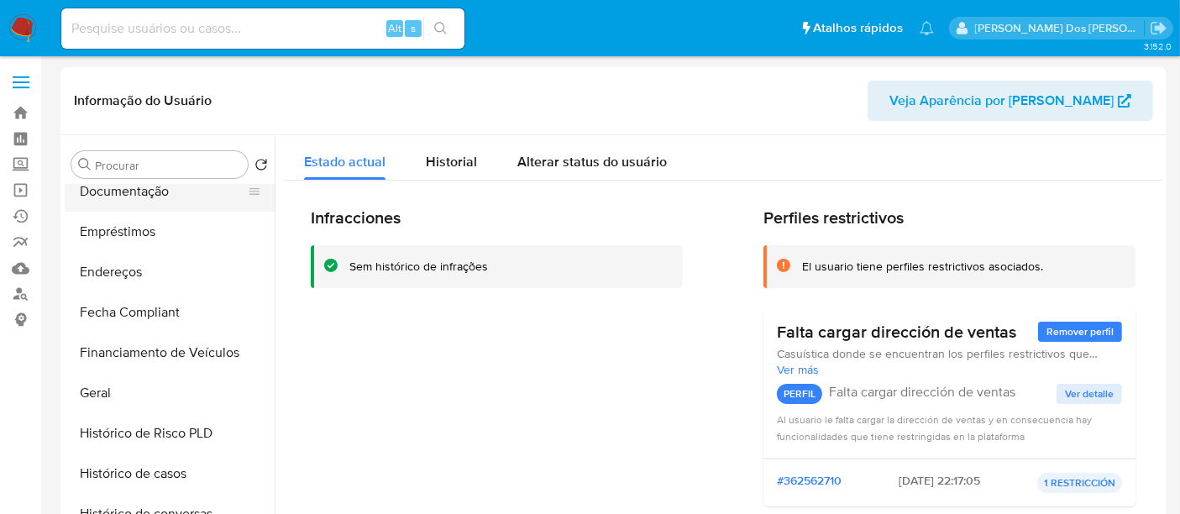
click at [144, 203] on button "Documentação" at bounding box center [163, 191] width 197 height 40
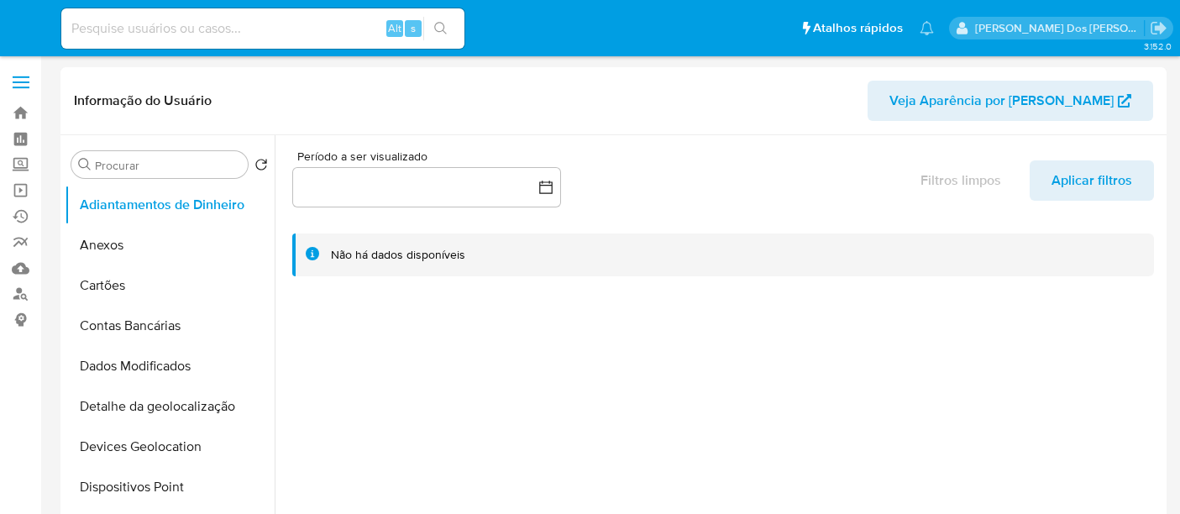
select select "10"
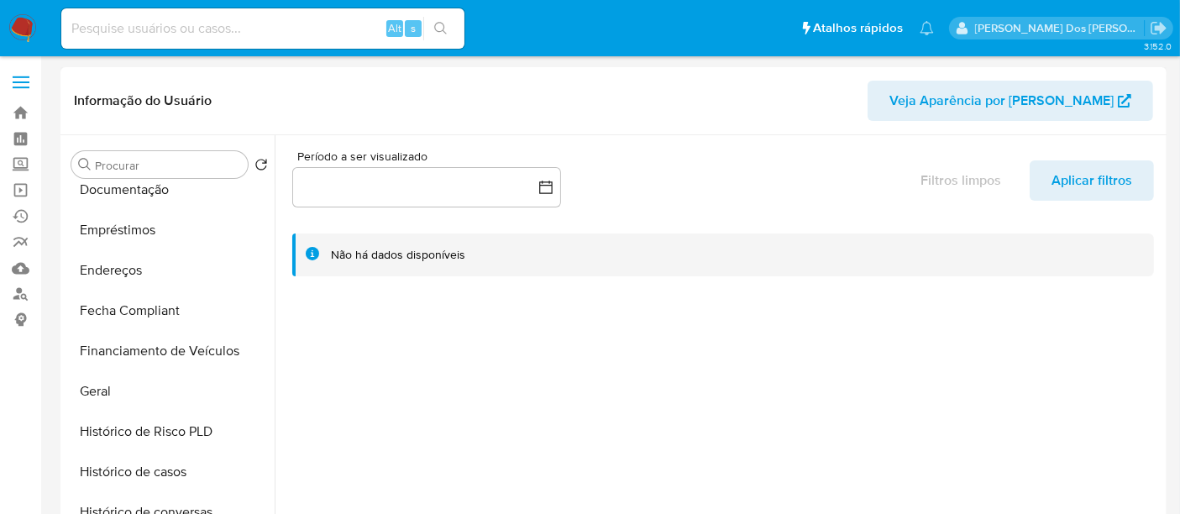
scroll to position [466, 0]
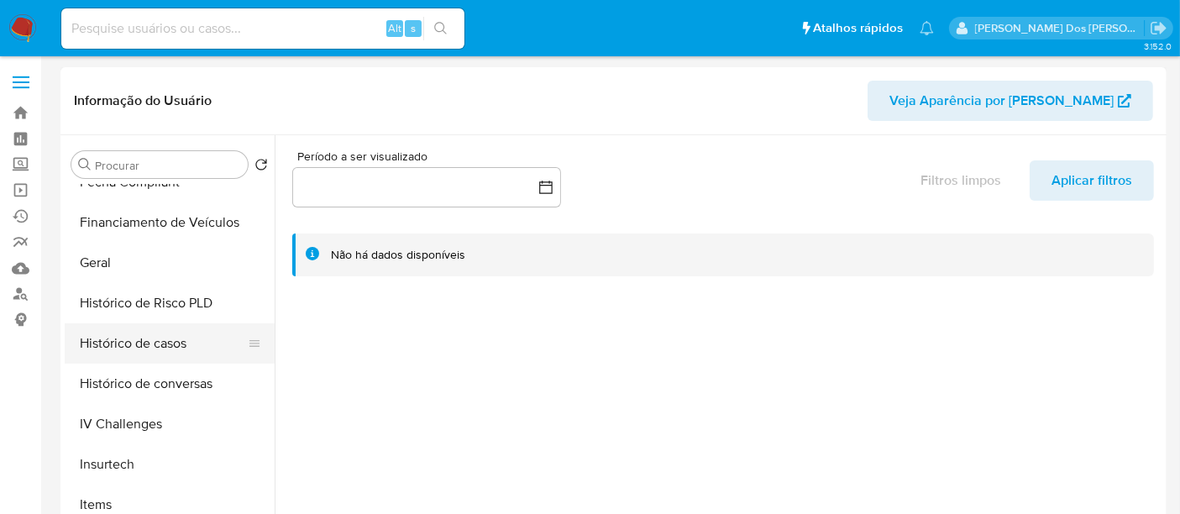
click at [165, 349] on button "Histórico de casos" at bounding box center [163, 343] width 197 height 40
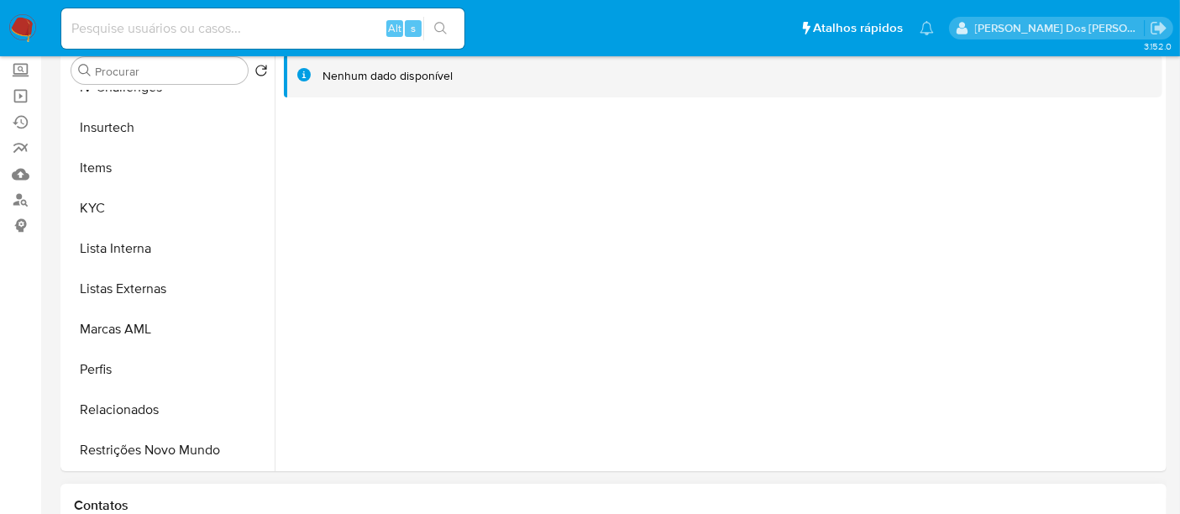
scroll to position [186, 0]
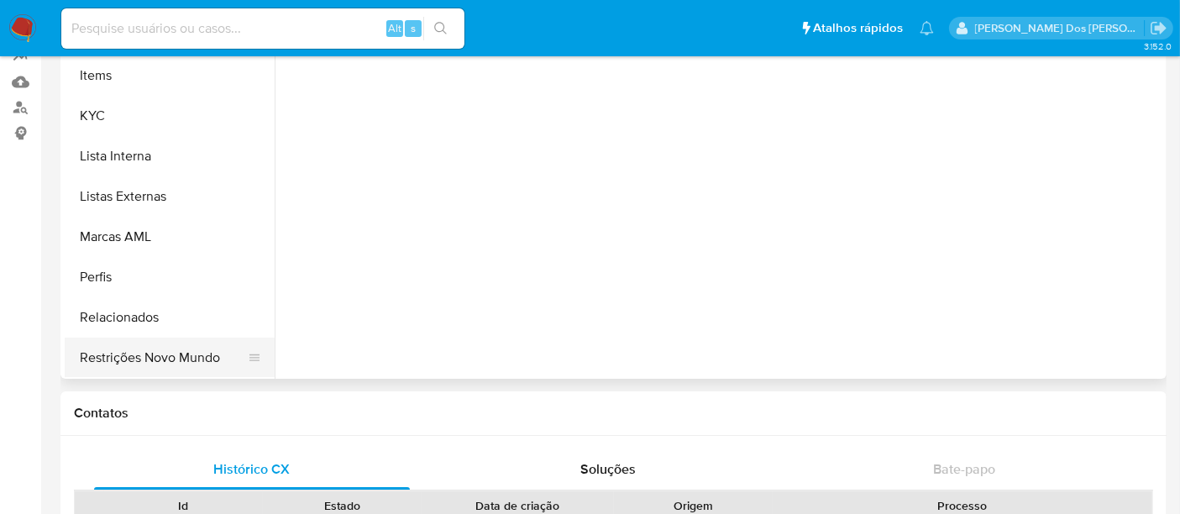
click at [166, 360] on button "Restrições Novo Mundo" at bounding box center [163, 358] width 197 height 40
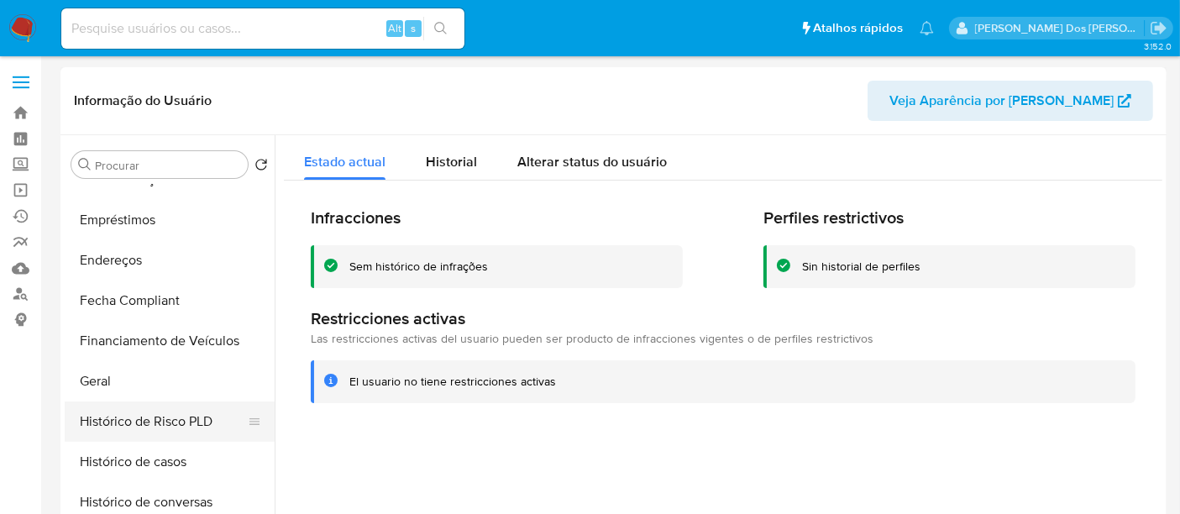
scroll to position [242, 0]
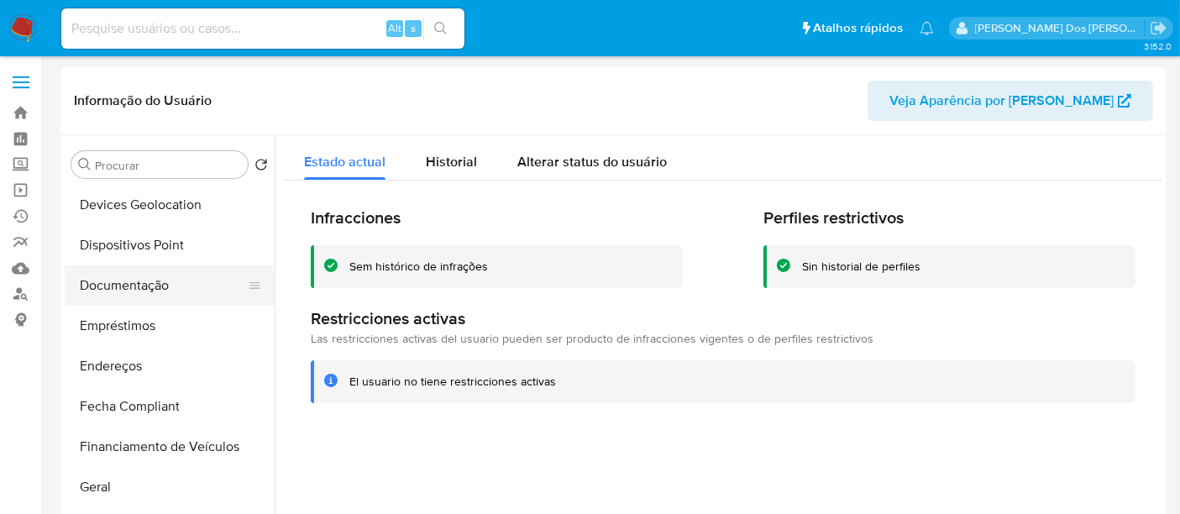
click at [139, 297] on button "Documentação" at bounding box center [163, 285] width 197 height 40
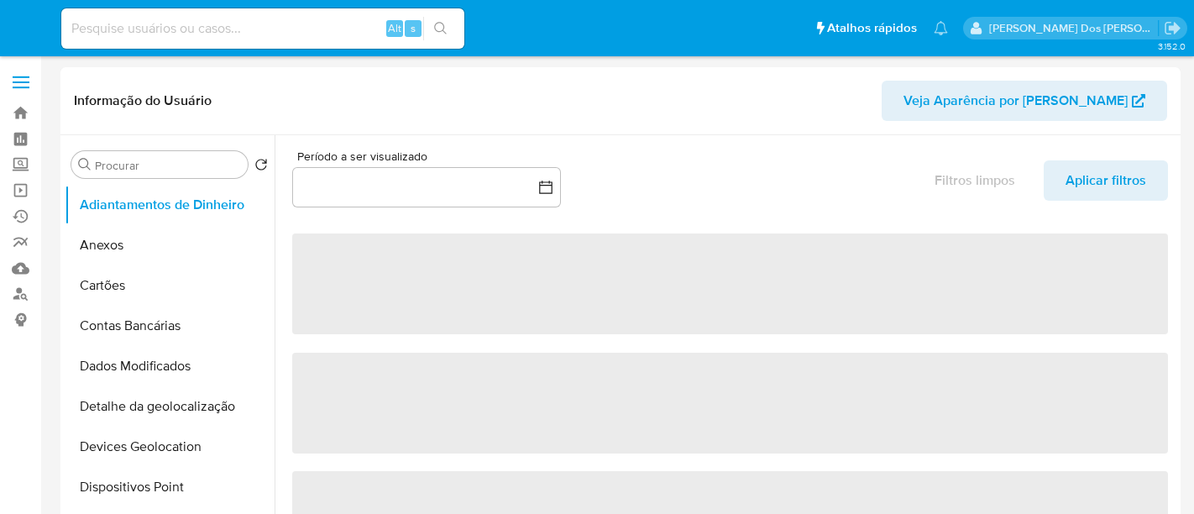
select select "10"
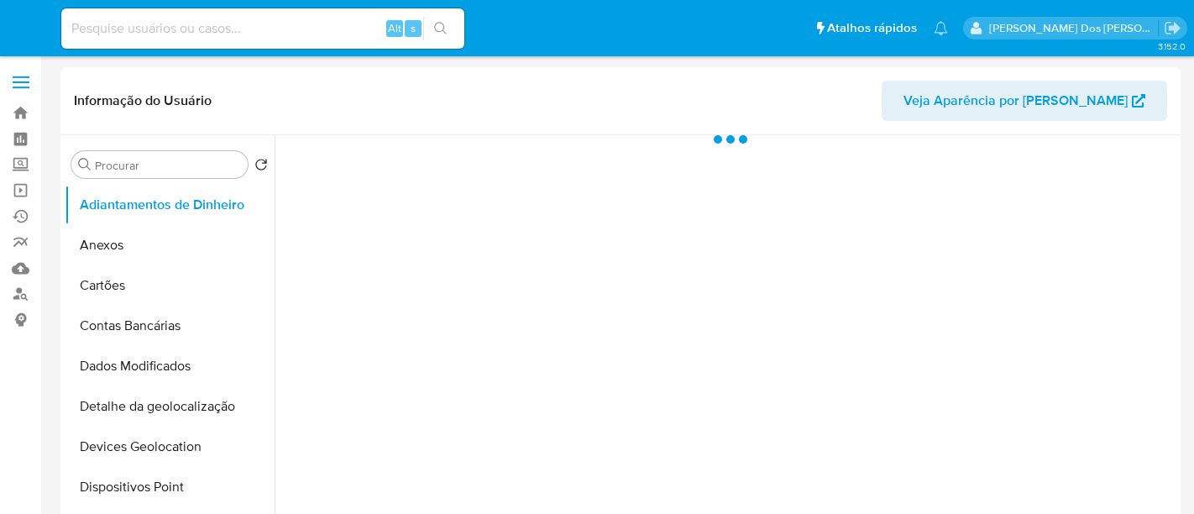
select select "10"
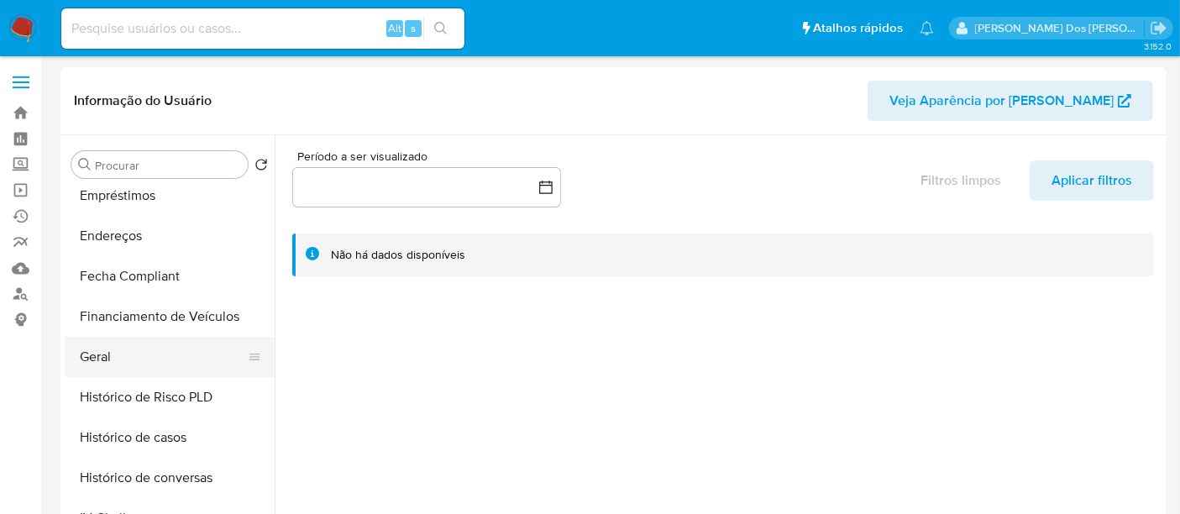
scroll to position [373, 0]
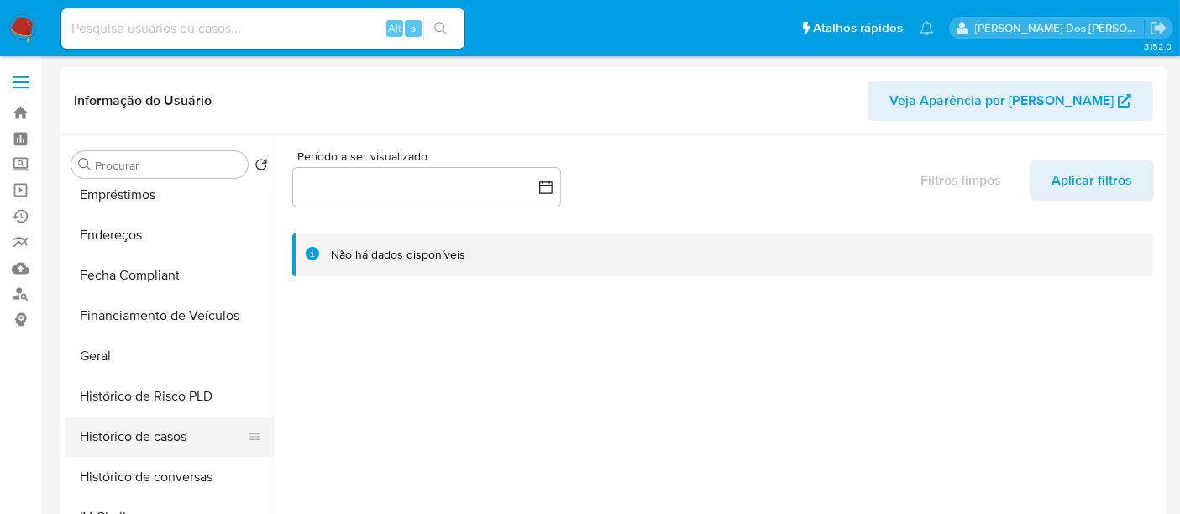
click at [144, 431] on button "Histórico de casos" at bounding box center [163, 437] width 197 height 40
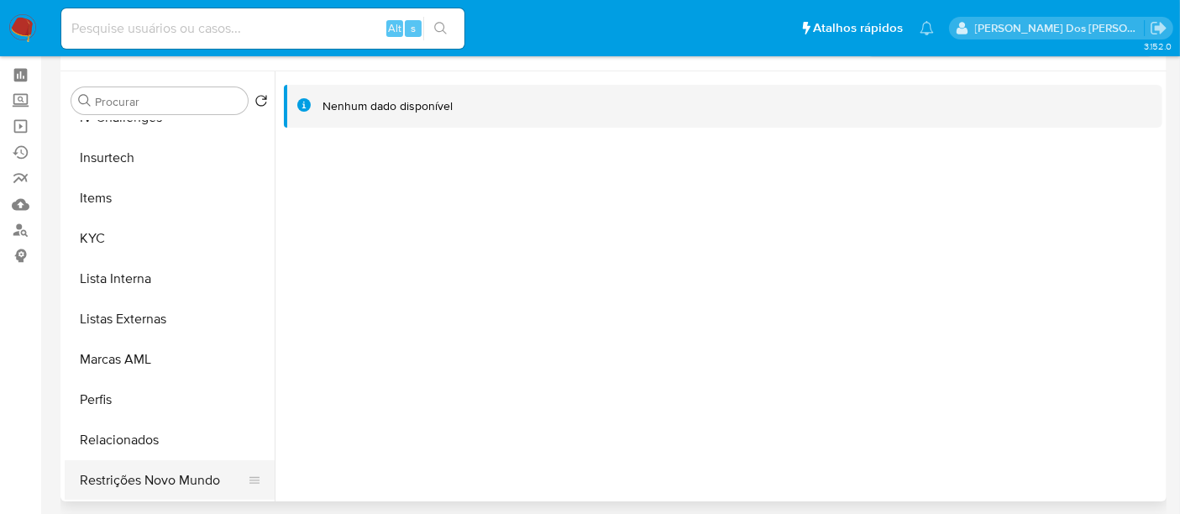
scroll to position [93, 0]
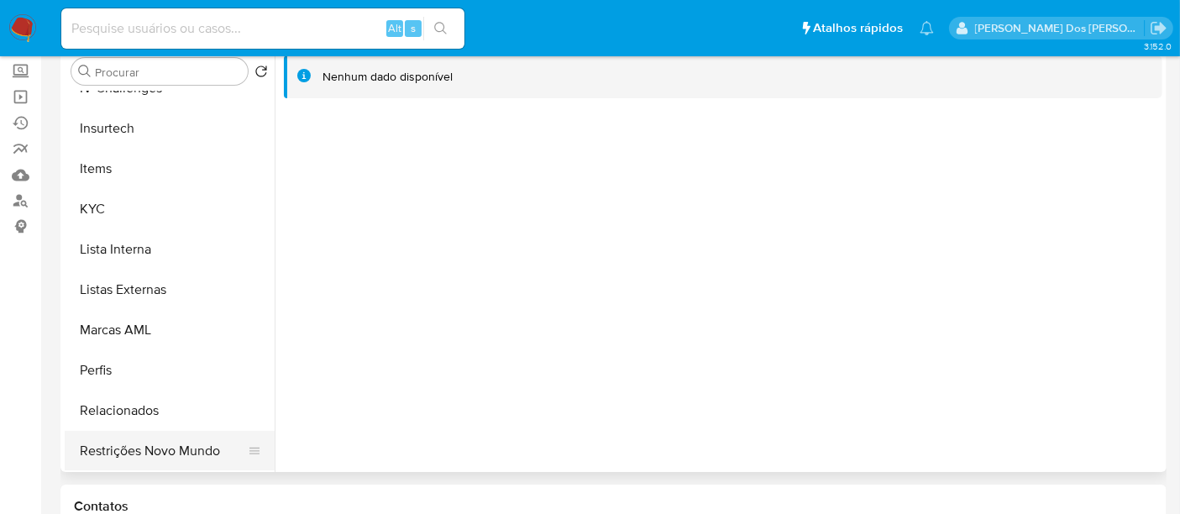
click at [123, 443] on button "Restrições Novo Mundo" at bounding box center [163, 451] width 197 height 40
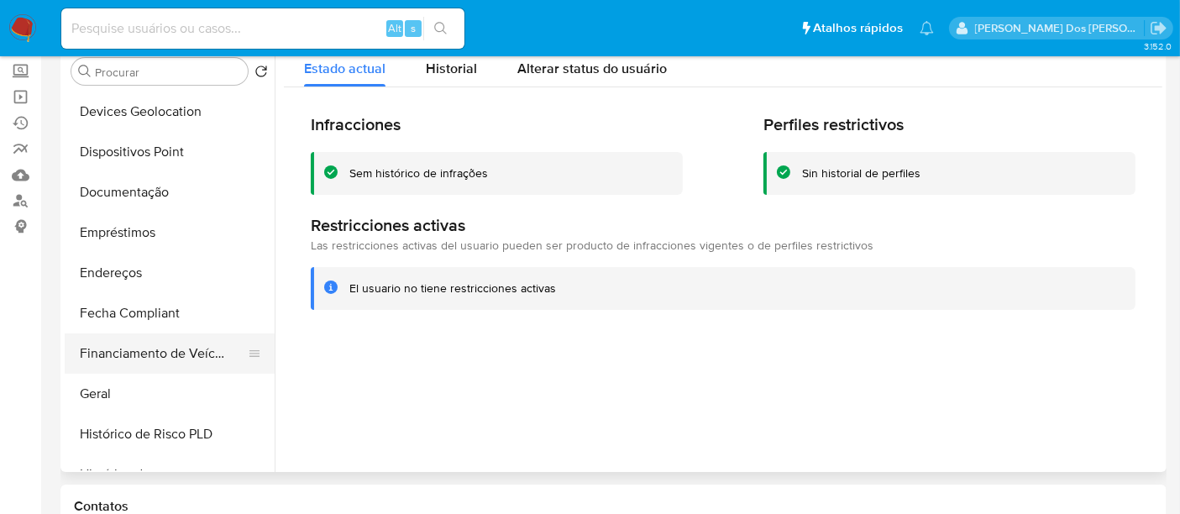
scroll to position [55, 0]
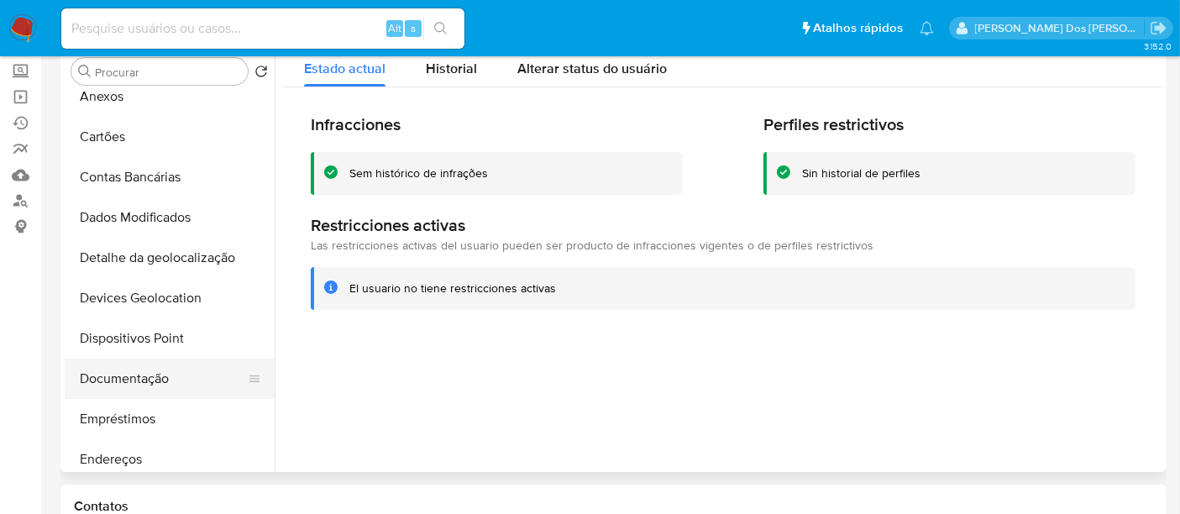
click at [124, 376] on button "Documentação" at bounding box center [163, 379] width 197 height 40
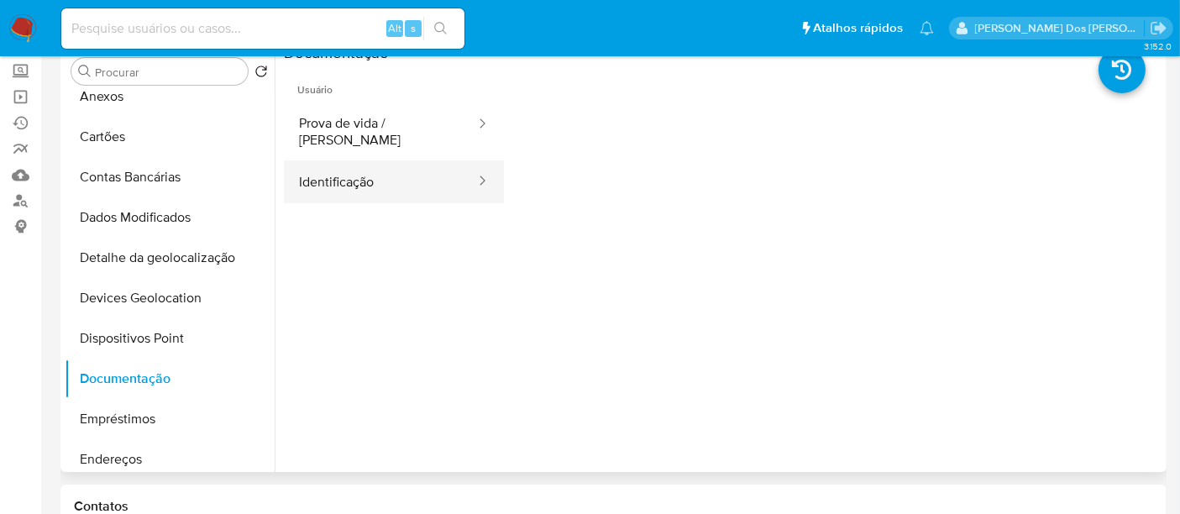
click at [317, 177] on button "Identificação" at bounding box center [380, 181] width 193 height 43
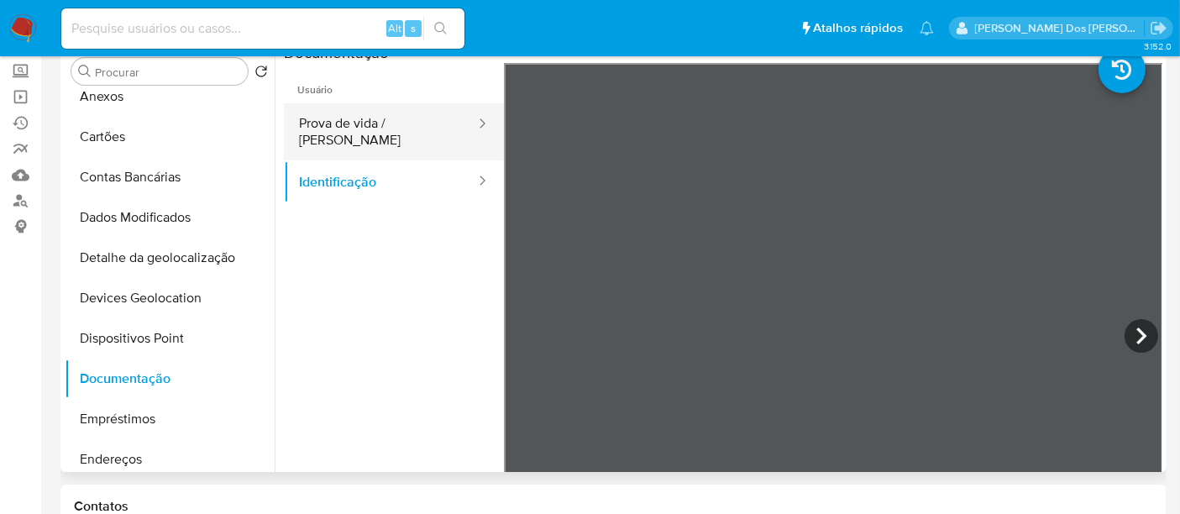
click at [428, 125] on button "Prova de vida / [PERSON_NAME]" at bounding box center [380, 131] width 193 height 57
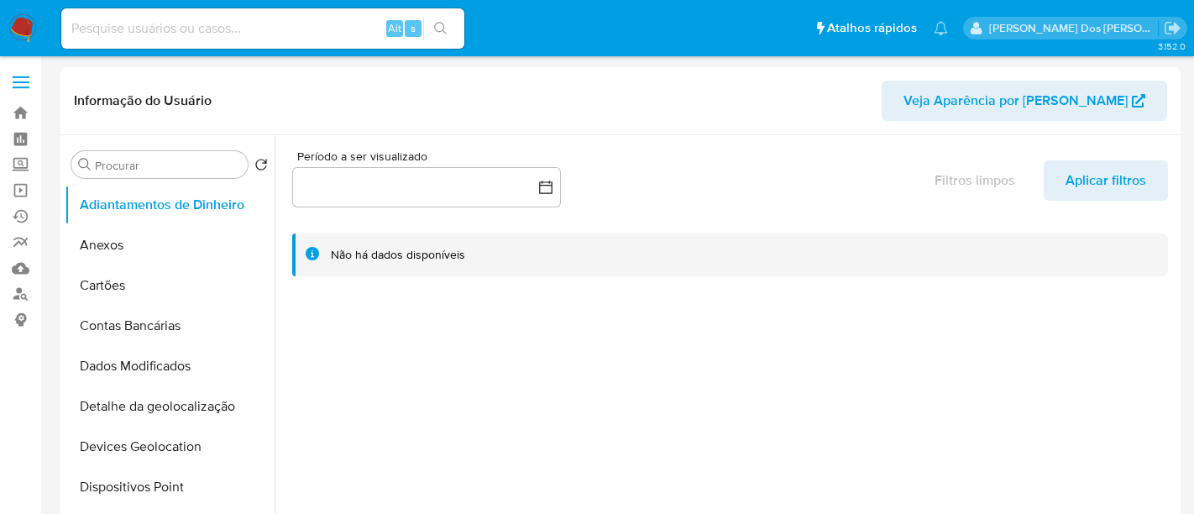
select select "10"
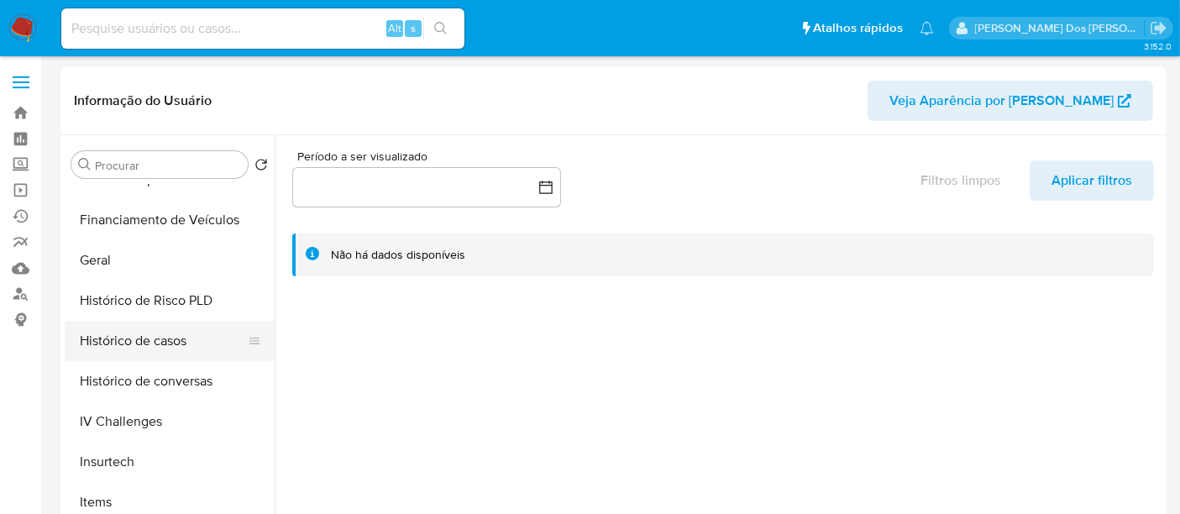
scroll to position [466, 0]
click at [153, 340] on button "Histórico de casos" at bounding box center [163, 343] width 197 height 40
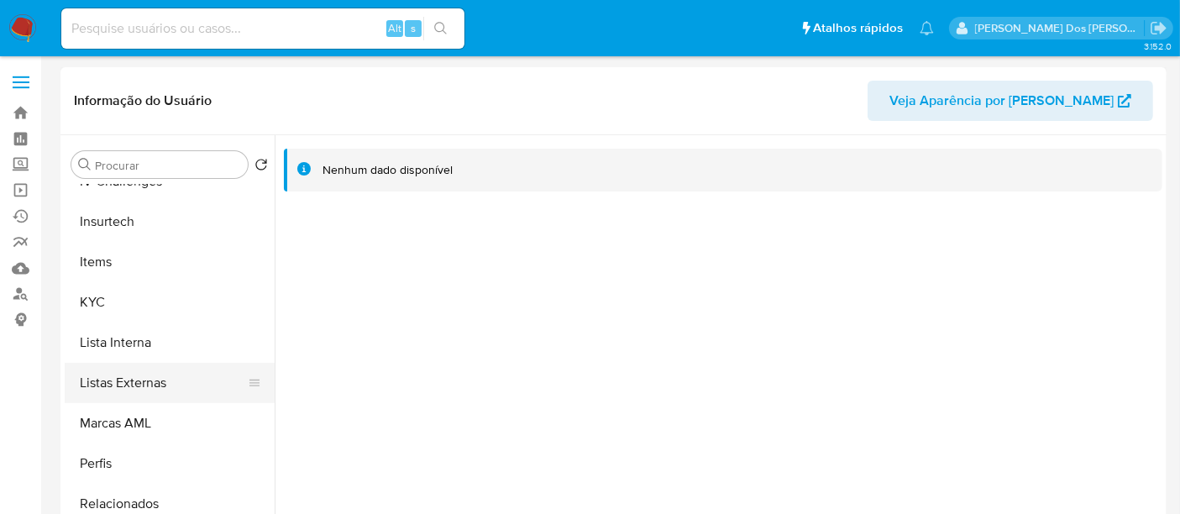
scroll to position [186, 0]
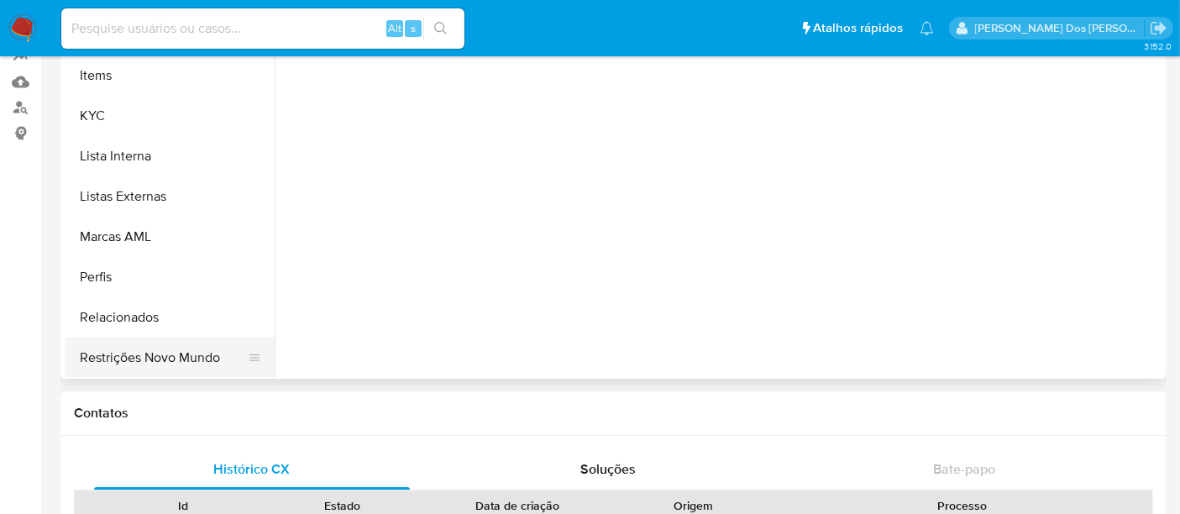
drag, startPoint x: 130, startPoint y: 356, endPoint x: 141, endPoint y: 356, distance: 10.9
click at [131, 356] on button "Restrições Novo Mundo" at bounding box center [163, 358] width 197 height 40
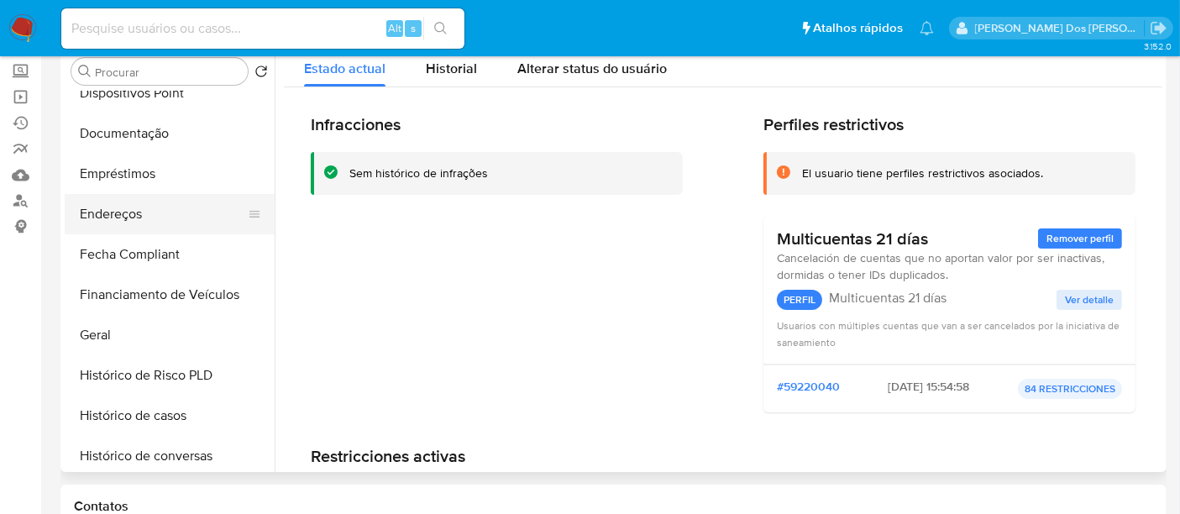
scroll to position [149, 0]
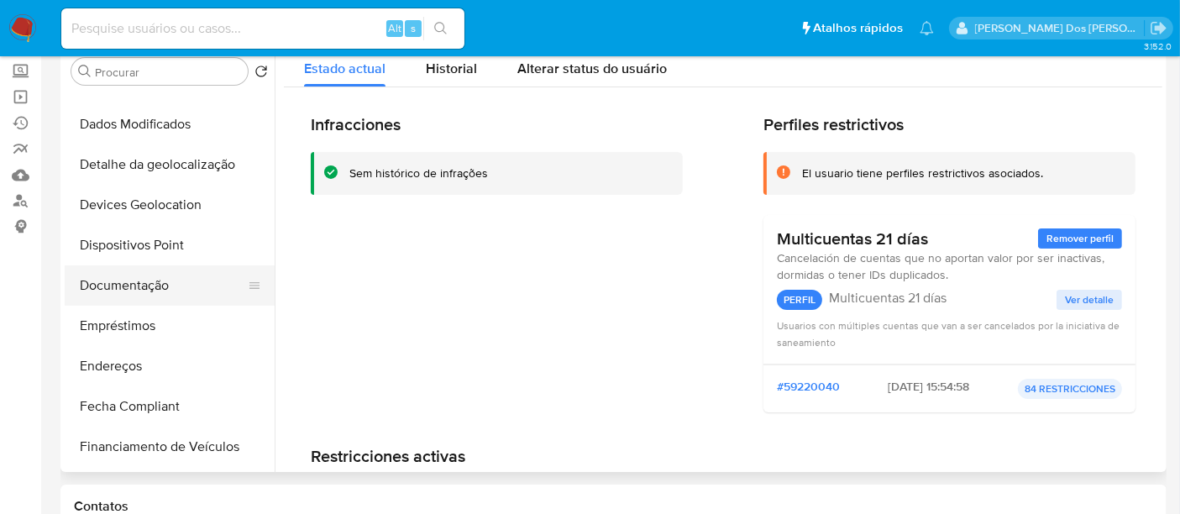
click at [144, 299] on button "Documentação" at bounding box center [163, 285] width 197 height 40
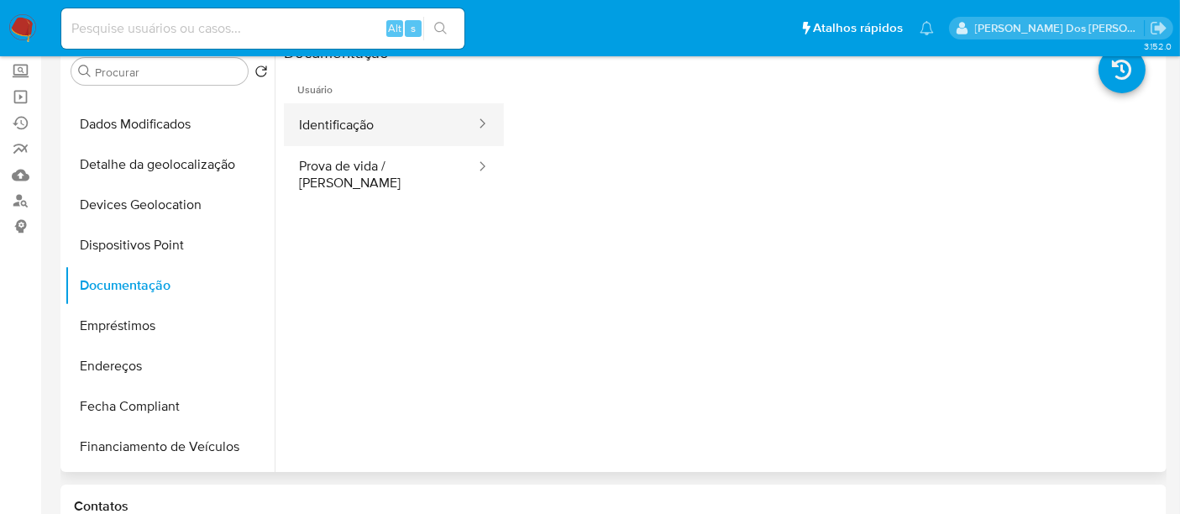
click at [316, 135] on button "Identificação" at bounding box center [380, 124] width 193 height 43
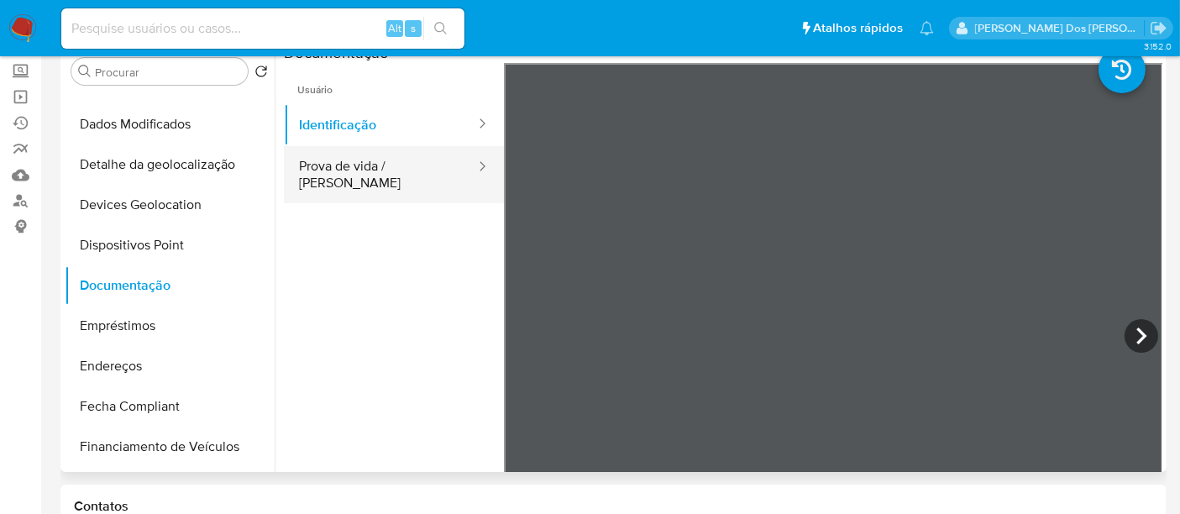
click at [357, 171] on button "Prova de vida / Selfie" at bounding box center [380, 174] width 193 height 57
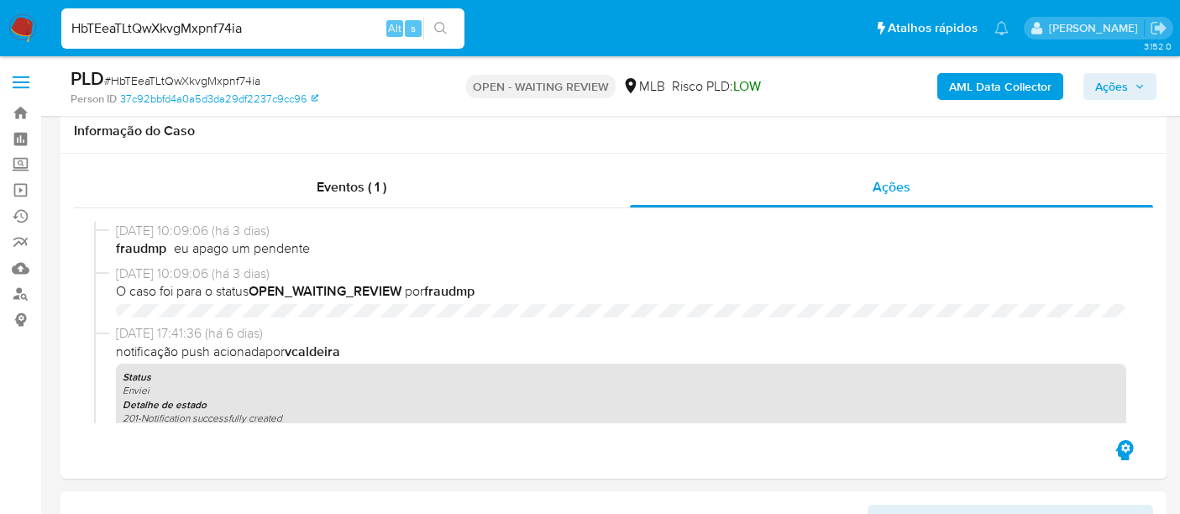
select select "10"
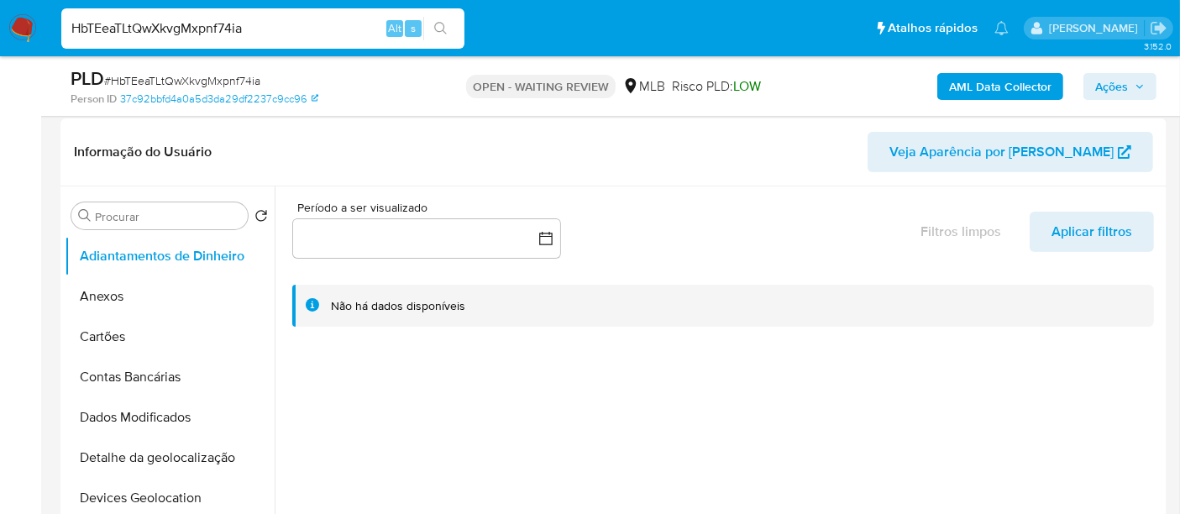
scroll to position [93, 0]
click at [17, 20] on img at bounding box center [22, 28] width 29 height 29
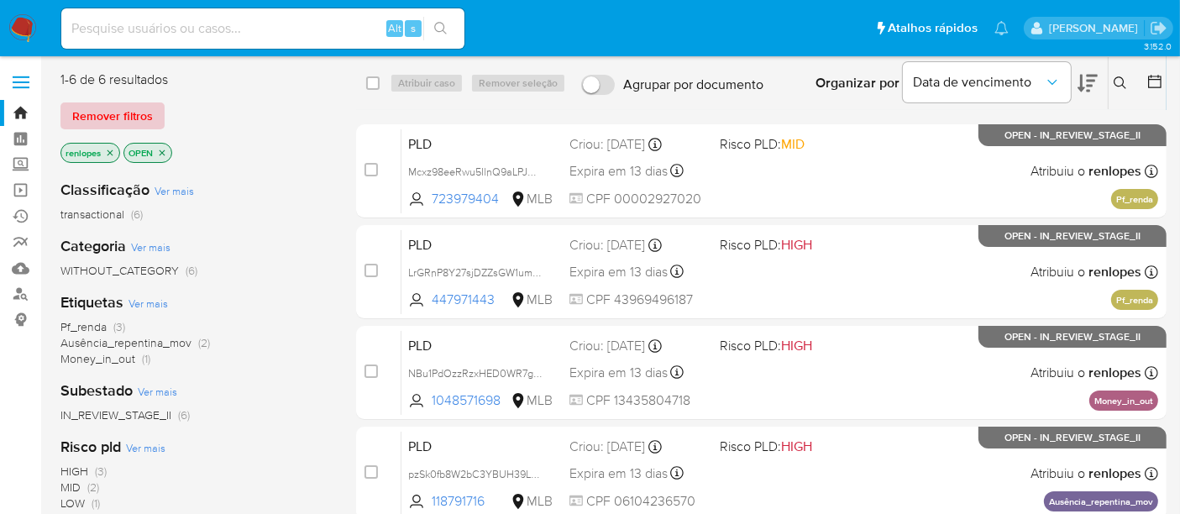
click at [150, 115] on span "Remover filtros" at bounding box center [112, 116] width 81 height 24
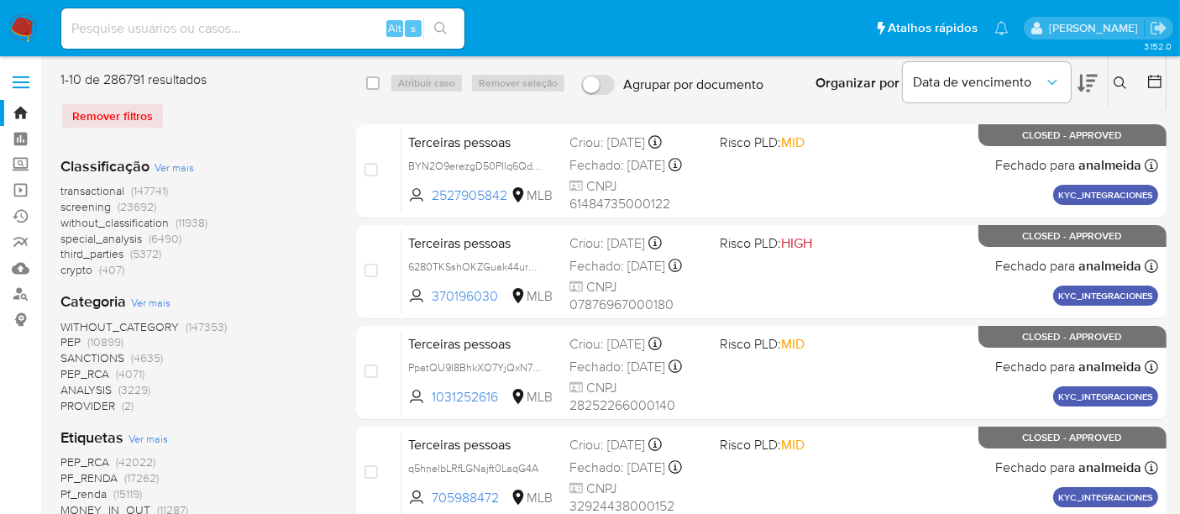
drag, startPoint x: 1120, startPoint y: 84, endPoint x: 892, endPoint y: 158, distance: 239.3
click at [1120, 83] on icon at bounding box center [1120, 82] width 13 height 13
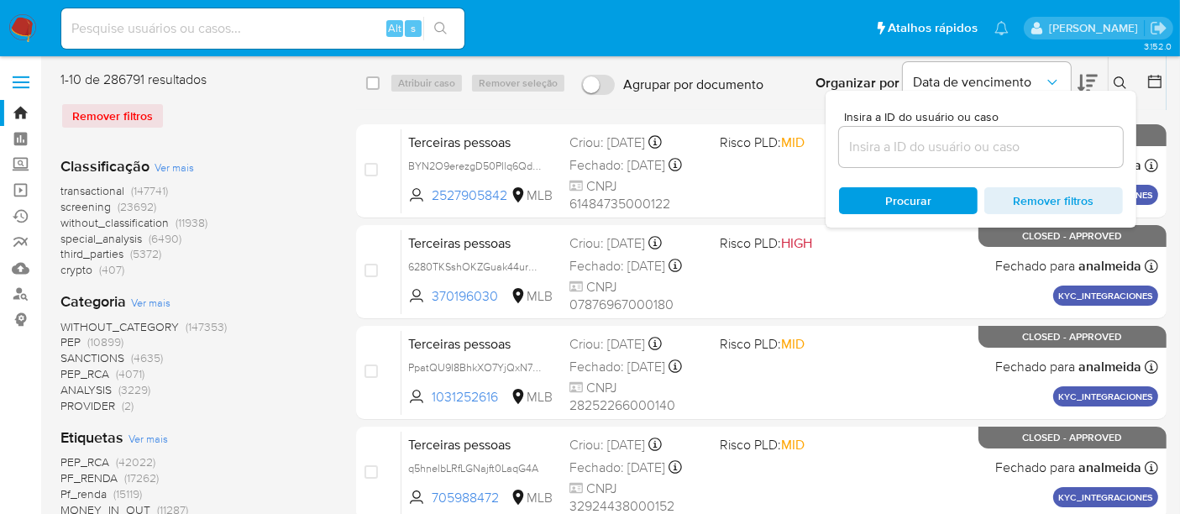
click at [889, 154] on input at bounding box center [981, 147] width 284 height 22
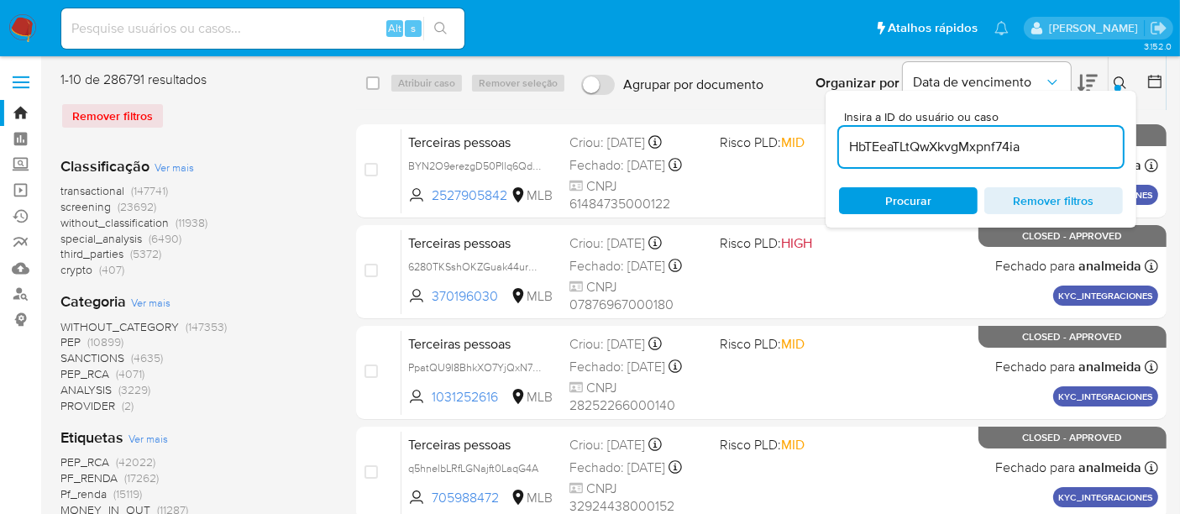
type input "HbTEeaTLtQwXkvgMxpnf74ia"
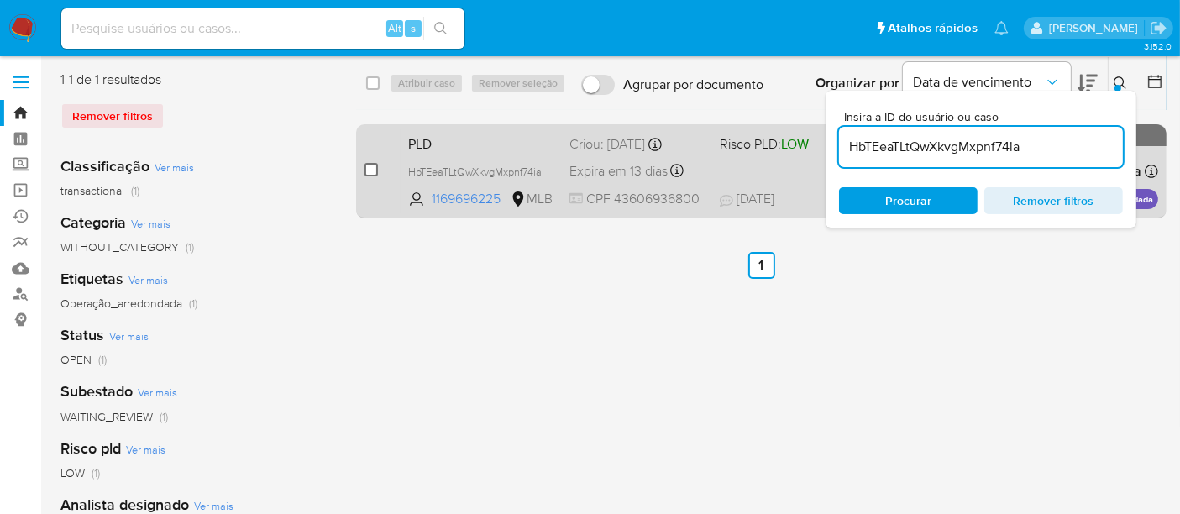
click at [370, 165] on input "checkbox" at bounding box center [371, 169] width 13 height 13
checkbox input "true"
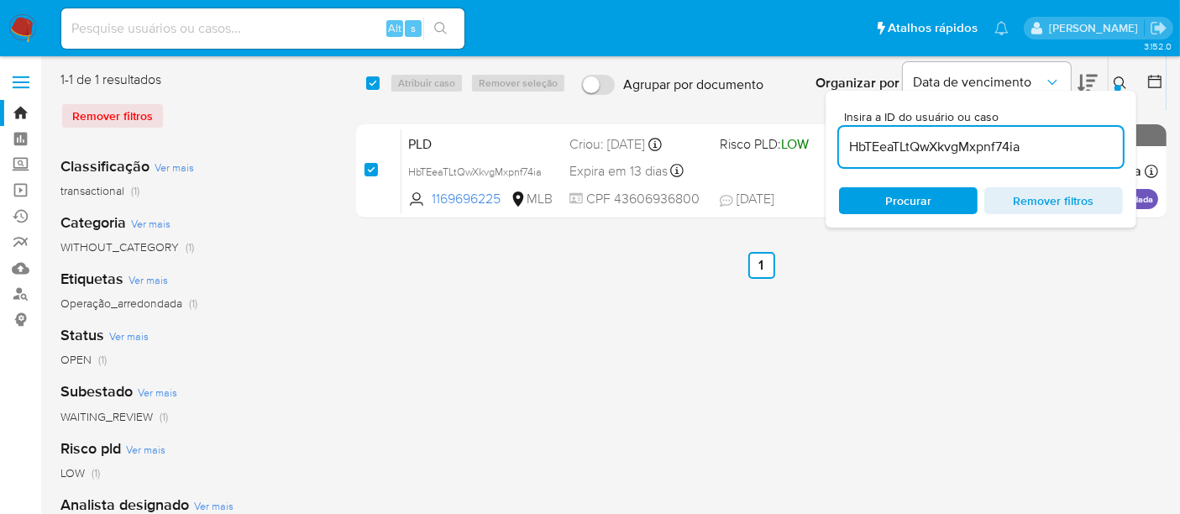
checkbox input "true"
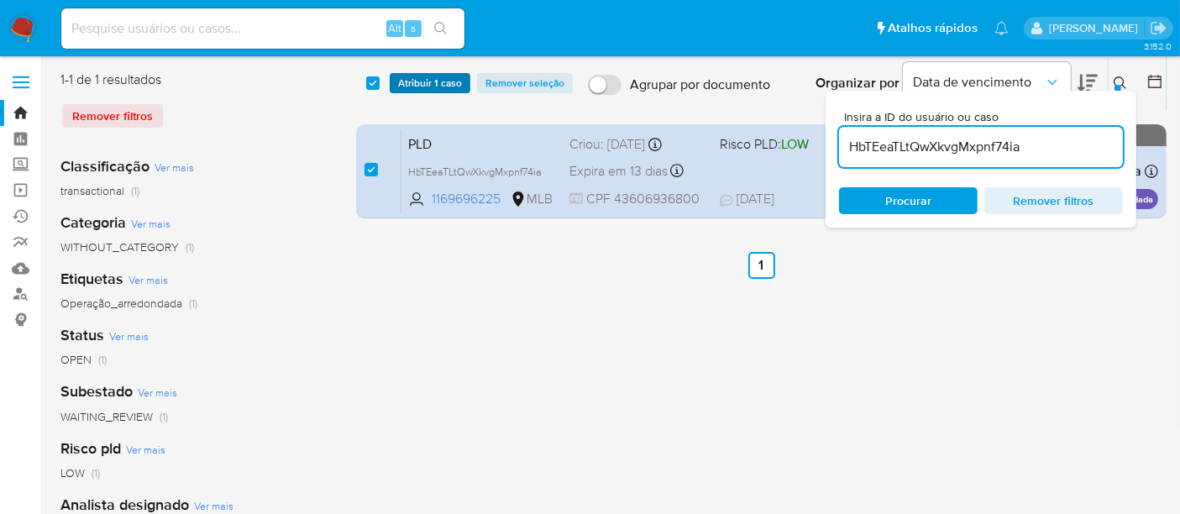
click at [420, 84] on span "Atribuir 1 caso" at bounding box center [430, 83] width 64 height 17
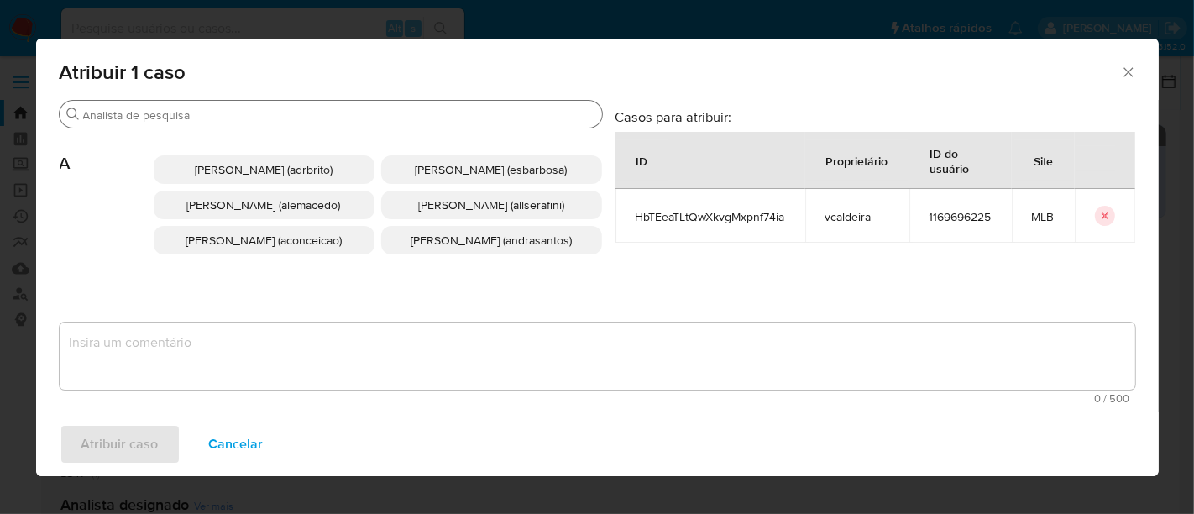
click at [407, 108] on input "Buscar" at bounding box center [339, 115] width 512 height 15
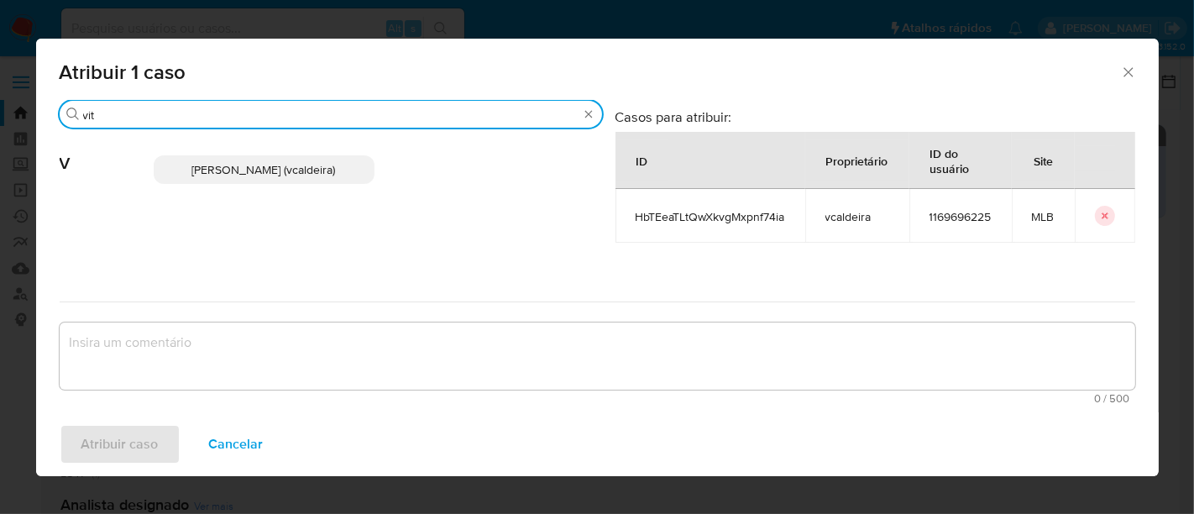
type input "vit"
click at [309, 161] on span "Vitoria Rodrigues Caldeira (vcaldeira)" at bounding box center [264, 169] width 144 height 17
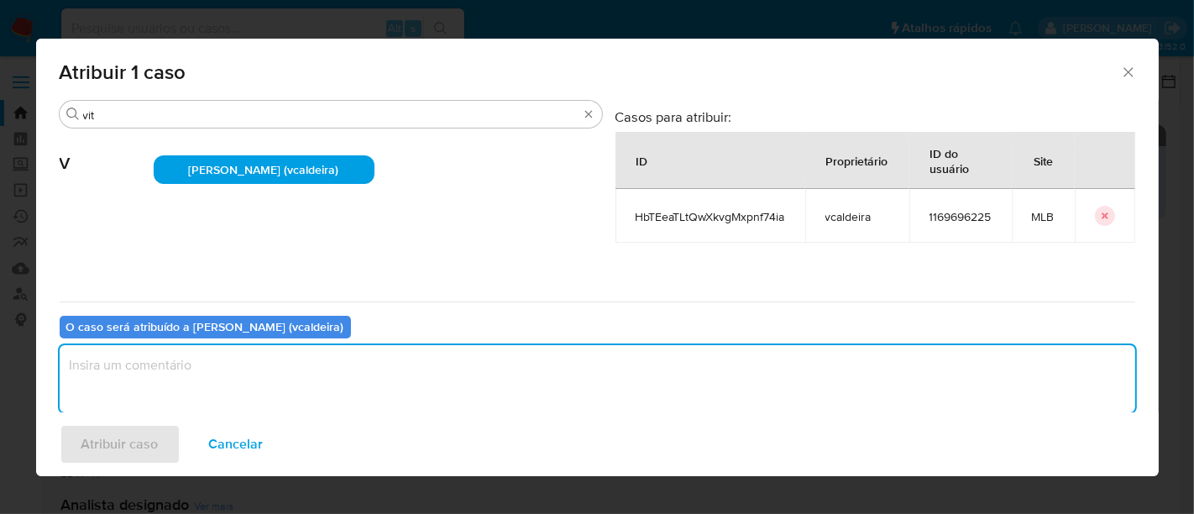
click at [396, 364] on textarea "assign-modal" at bounding box center [598, 378] width 1076 height 67
type textarea "."
click at [124, 449] on span "Atribuir caso" at bounding box center [119, 444] width 77 height 37
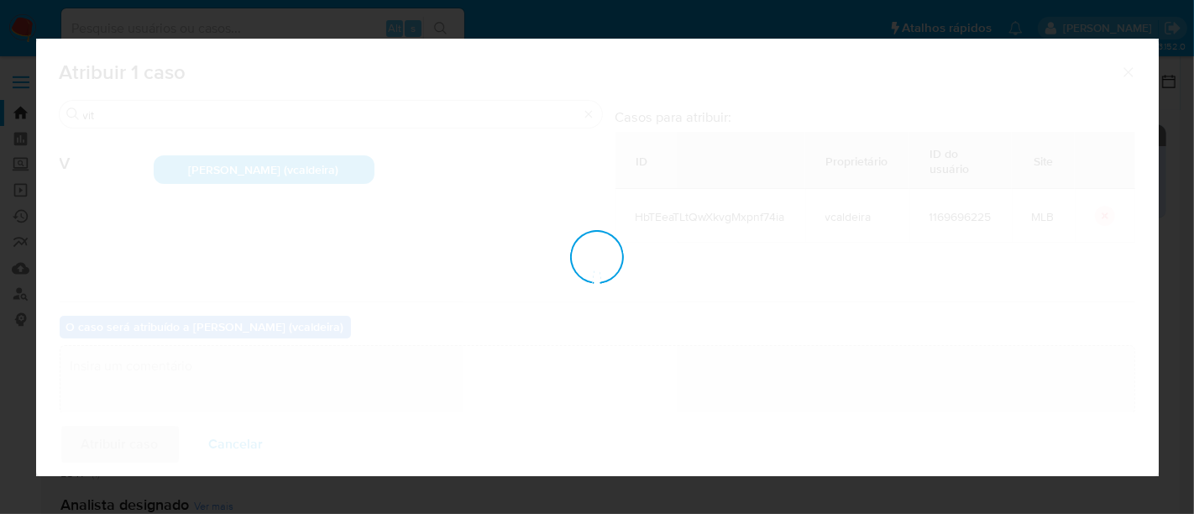
checkbox input "false"
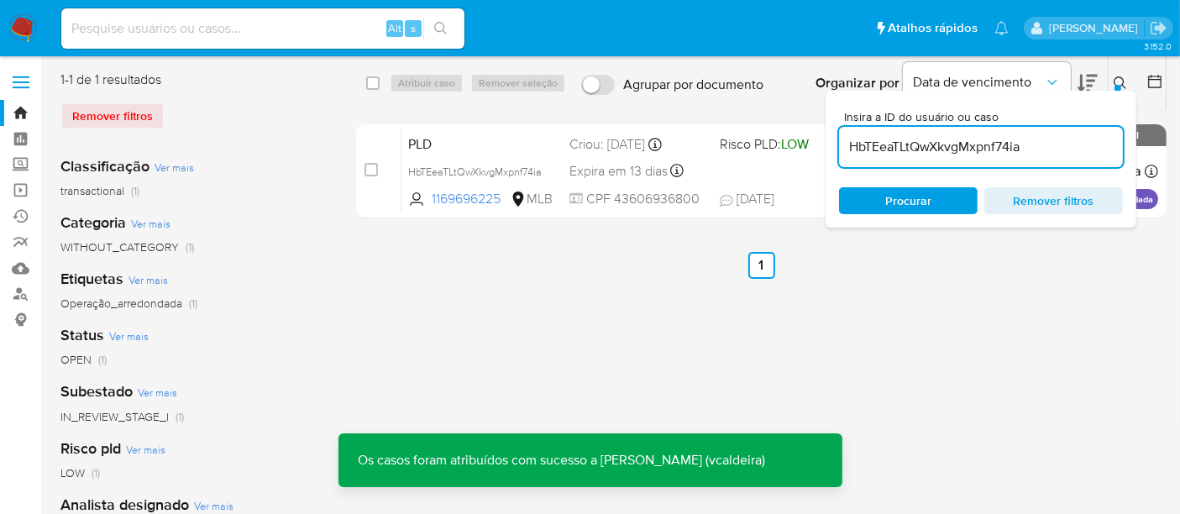
click at [19, 35] on img at bounding box center [22, 28] width 29 height 29
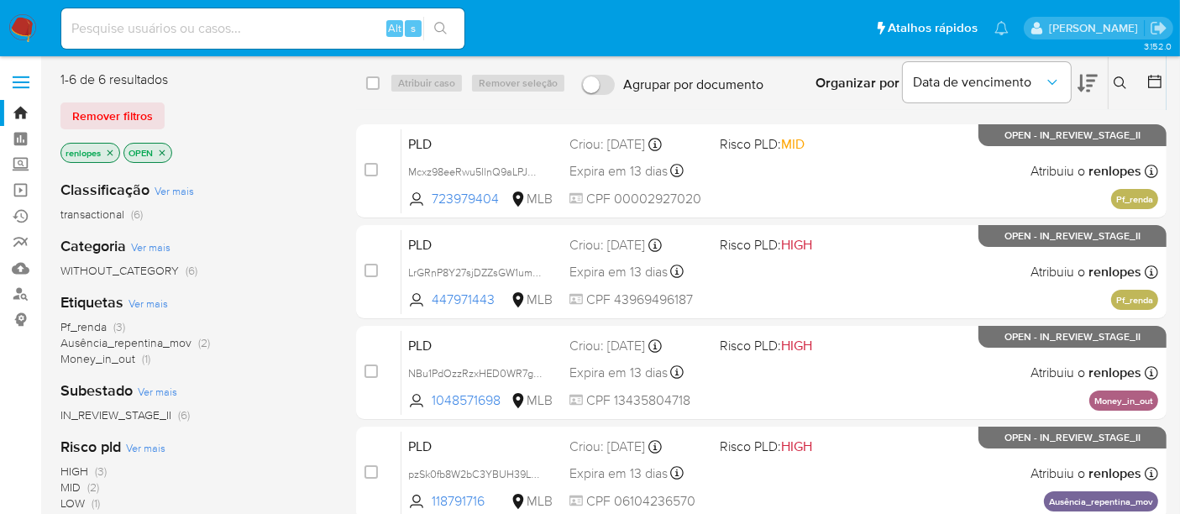
click at [264, 13] on div "Alt s" at bounding box center [262, 28] width 403 height 40
click at [267, 35] on input at bounding box center [262, 29] width 403 height 22
paste input "HbTEeaTLtQwXkvgMxpnf74ia"
type input "HbTEeaTLtQwXkvgMxpnf74ia"
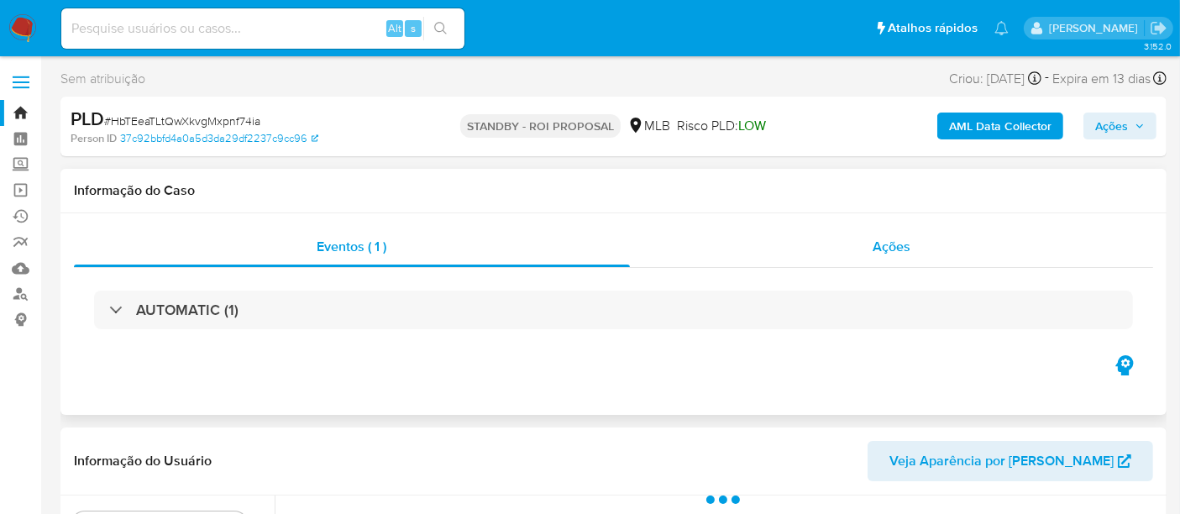
click at [898, 253] on span "Ações" at bounding box center [892, 246] width 38 height 19
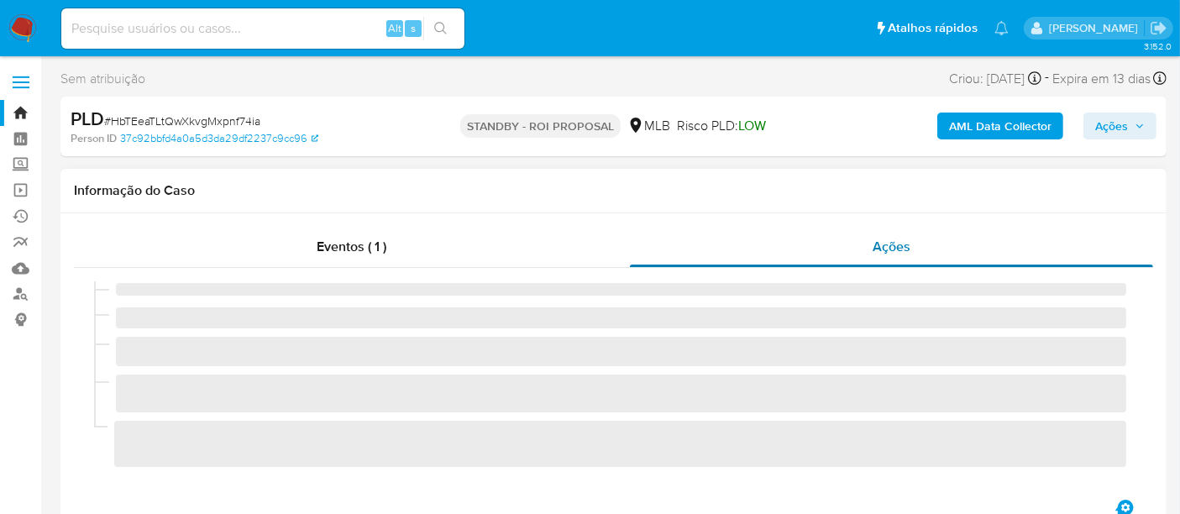
select select "10"
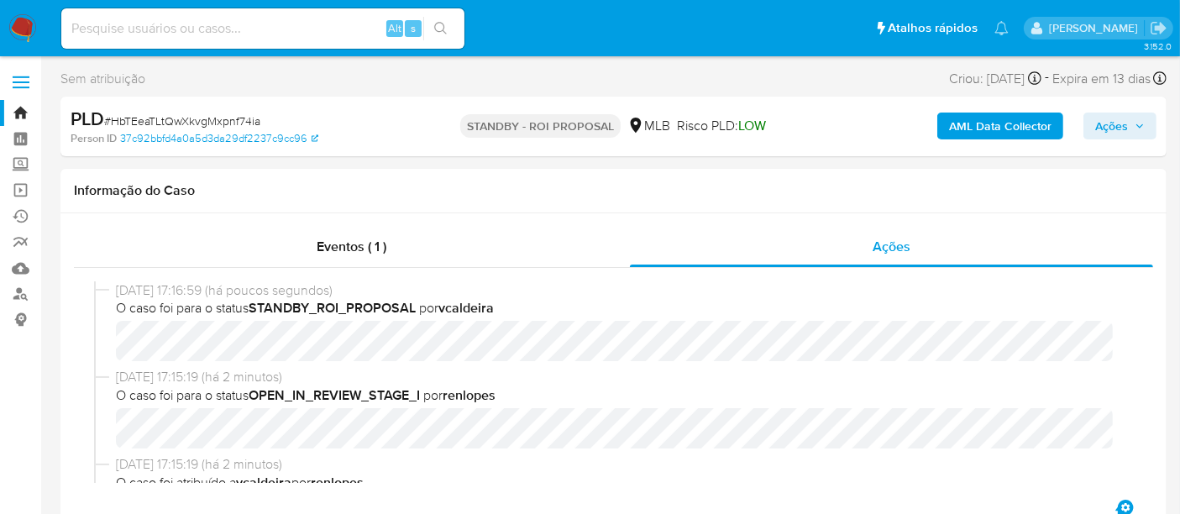
click at [20, 25] on img at bounding box center [22, 28] width 29 height 29
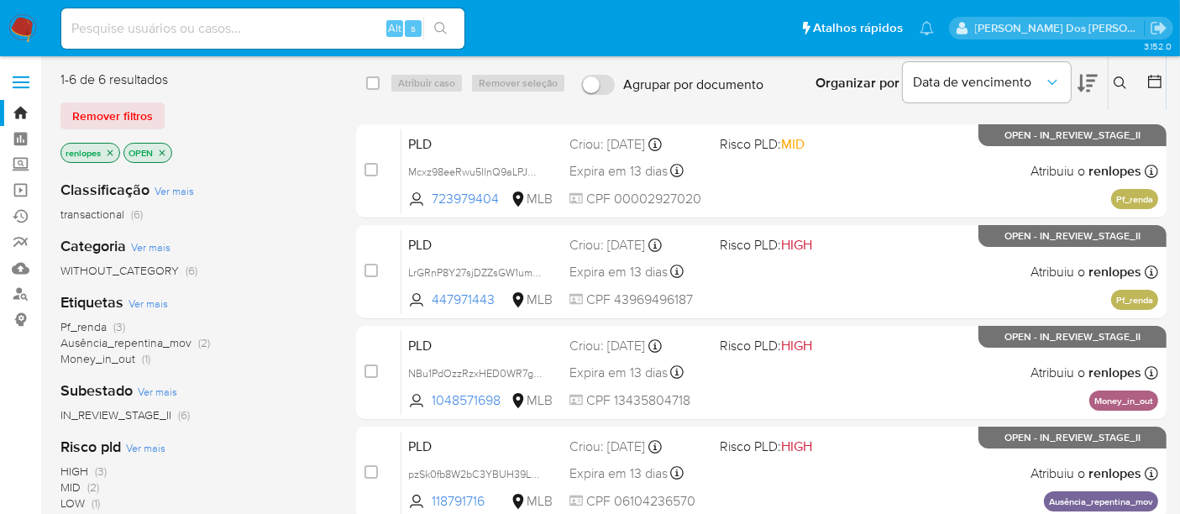
click at [194, 23] on input at bounding box center [262, 29] width 403 height 22
paste input "ne5Bty4zsFRkbLoZ61oVEmKV"
type input "ne5Bty4zsFRkbLoZ61oVEmKV"
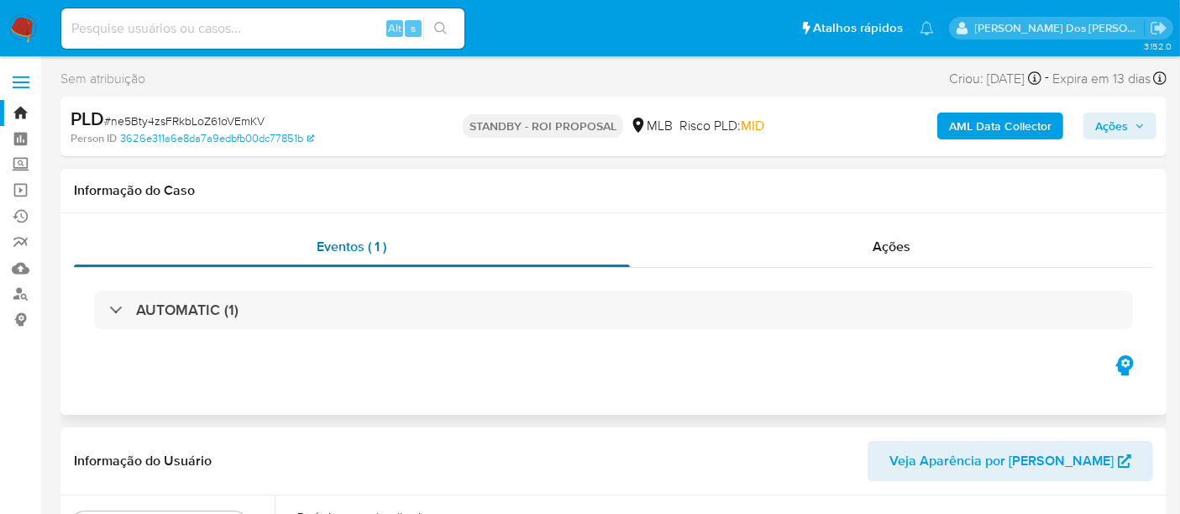
select select "10"
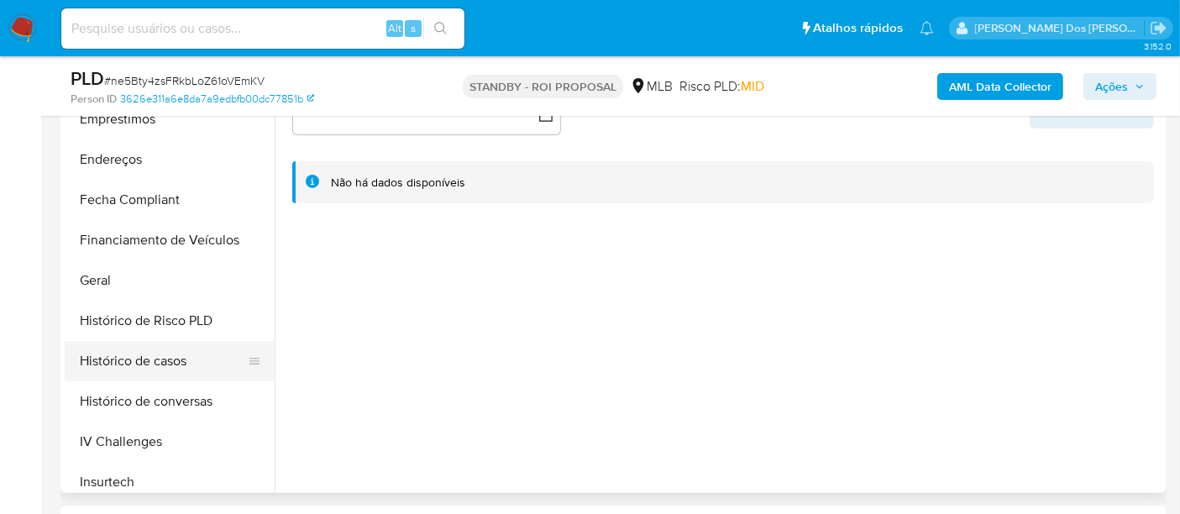
scroll to position [466, 0]
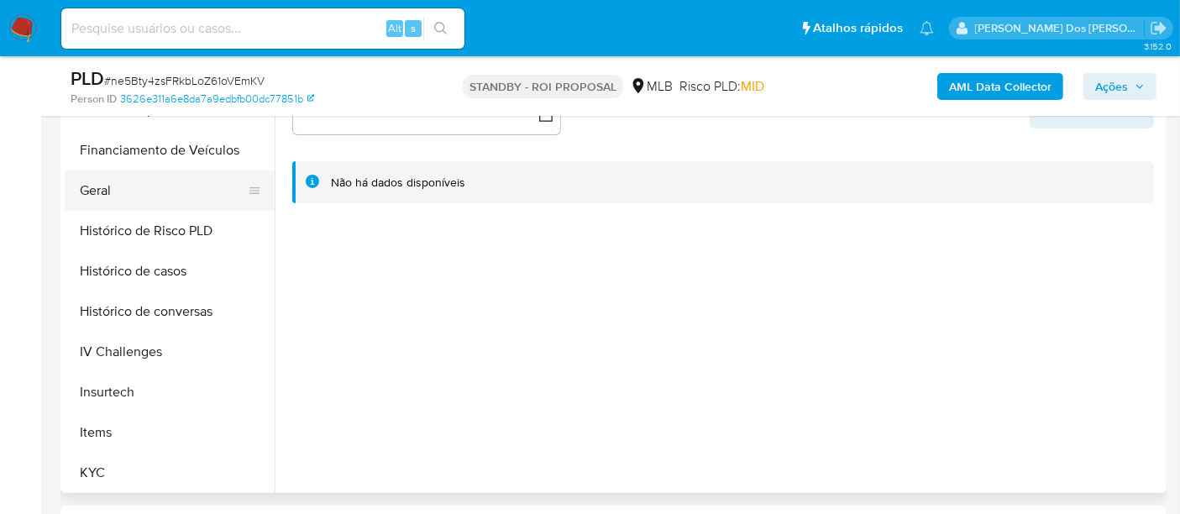
click at [97, 190] on button "Geral" at bounding box center [163, 191] width 197 height 40
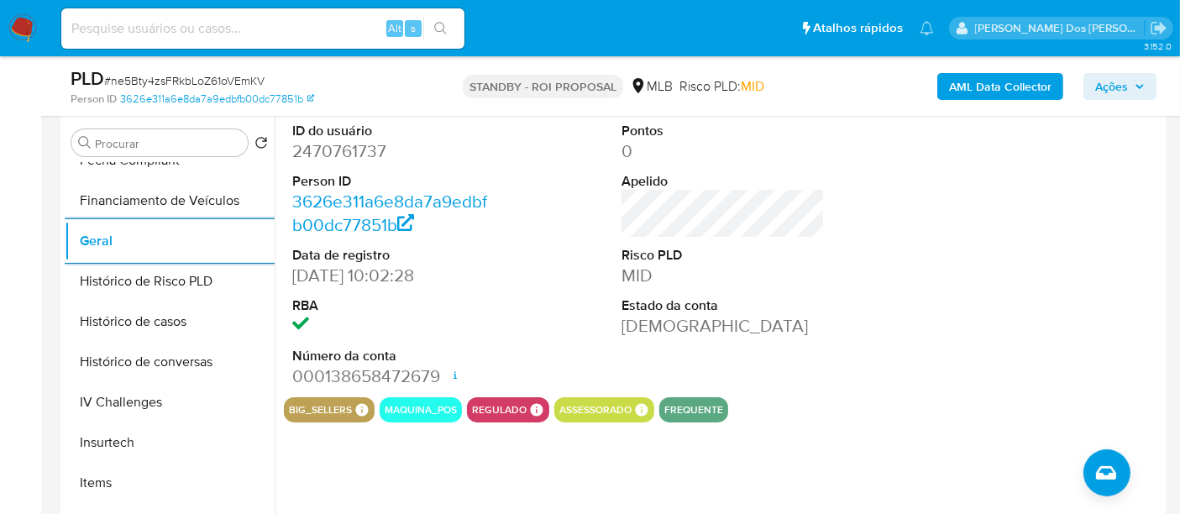
scroll to position [280, 0]
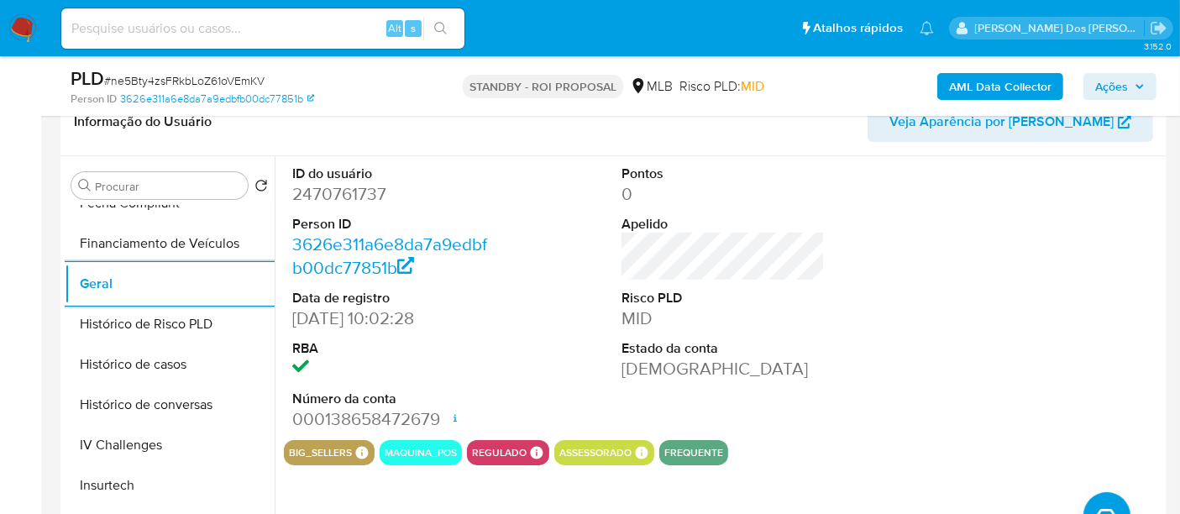
click at [335, 200] on dd "2470761737" at bounding box center [393, 194] width 203 height 24
copy dd "2470761737"
click at [20, 17] on img at bounding box center [22, 28] width 29 height 29
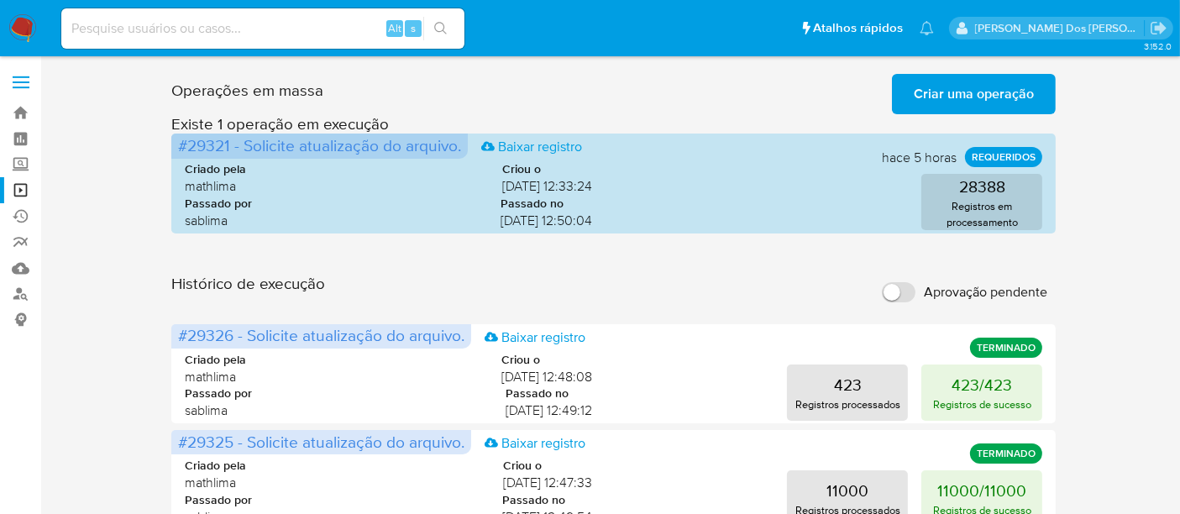
click at [964, 95] on span "Criar uma operação" at bounding box center [974, 94] width 120 height 37
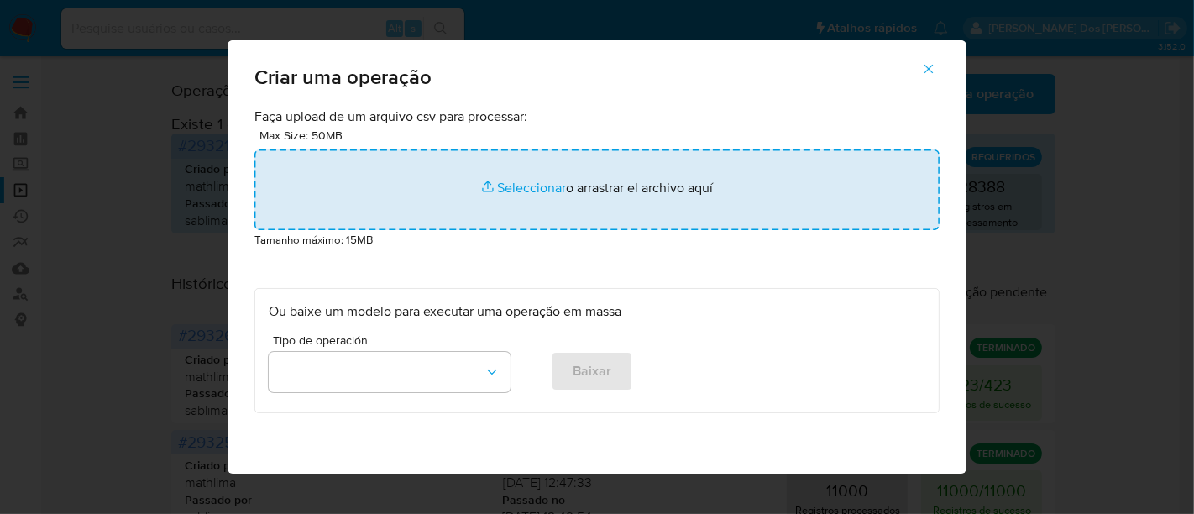
click at [509, 186] on input "file" at bounding box center [597, 190] width 685 height 81
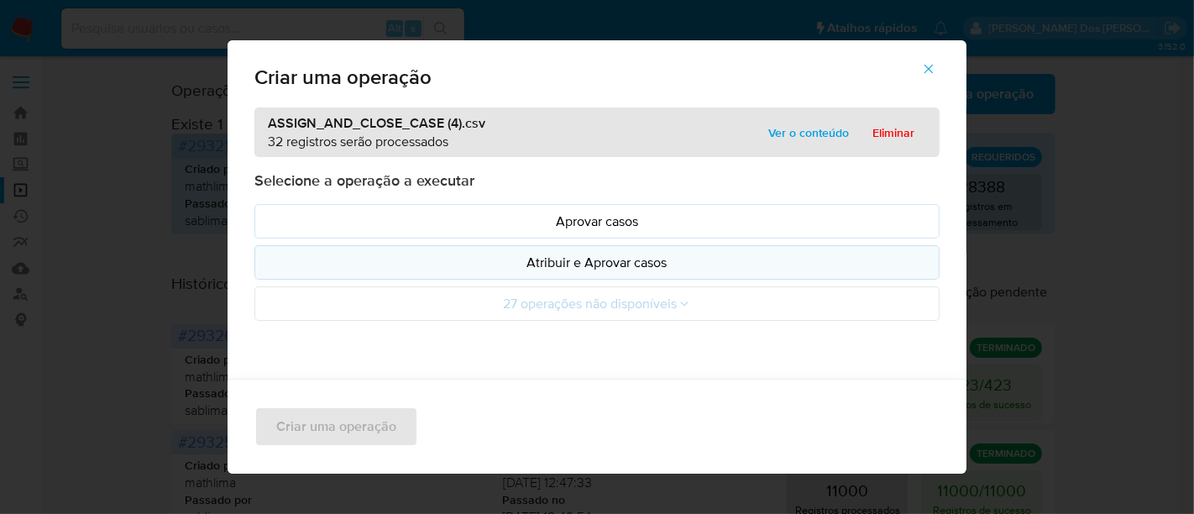
drag, startPoint x: 509, startPoint y: 186, endPoint x: 492, endPoint y: 265, distance: 81.5
click at [491, 266] on p "Atribuir e Aprovar casos" at bounding box center [597, 262] width 657 height 19
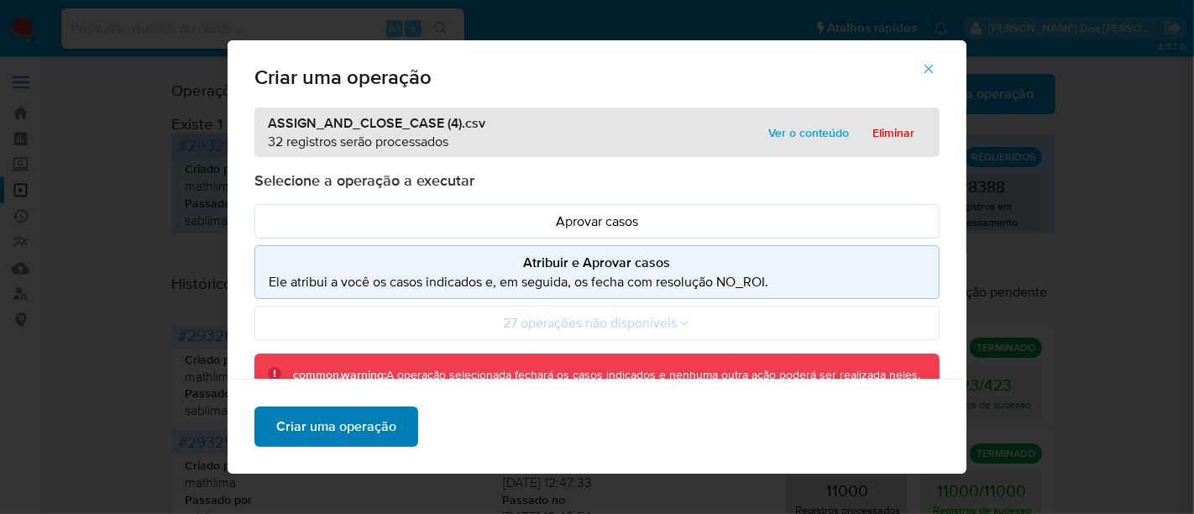
click at [356, 427] on span "Criar uma operação" at bounding box center [336, 426] width 120 height 37
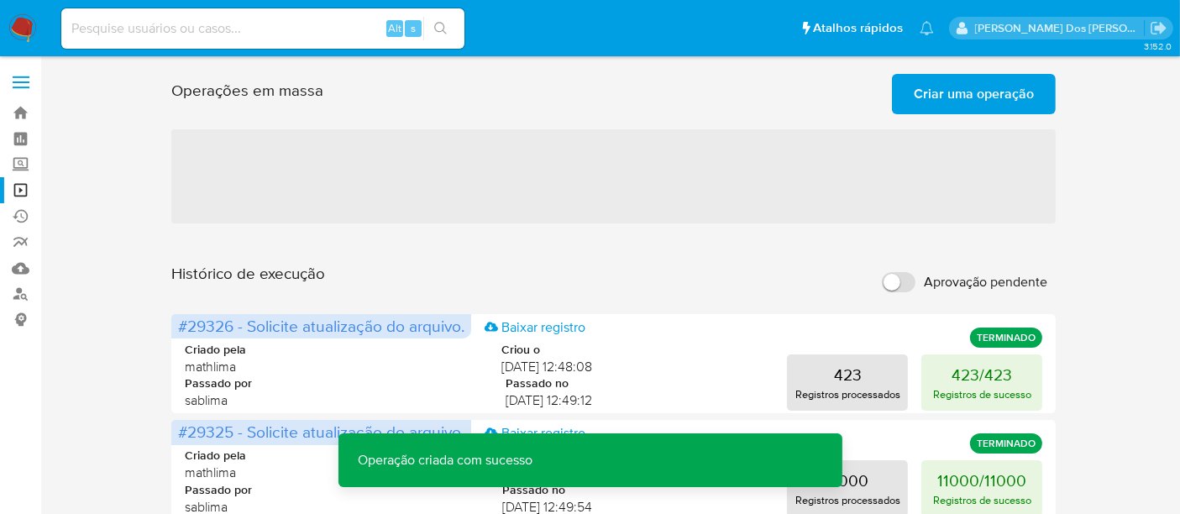
click at [984, 108] on span "Criar uma operação" at bounding box center [974, 94] width 120 height 37
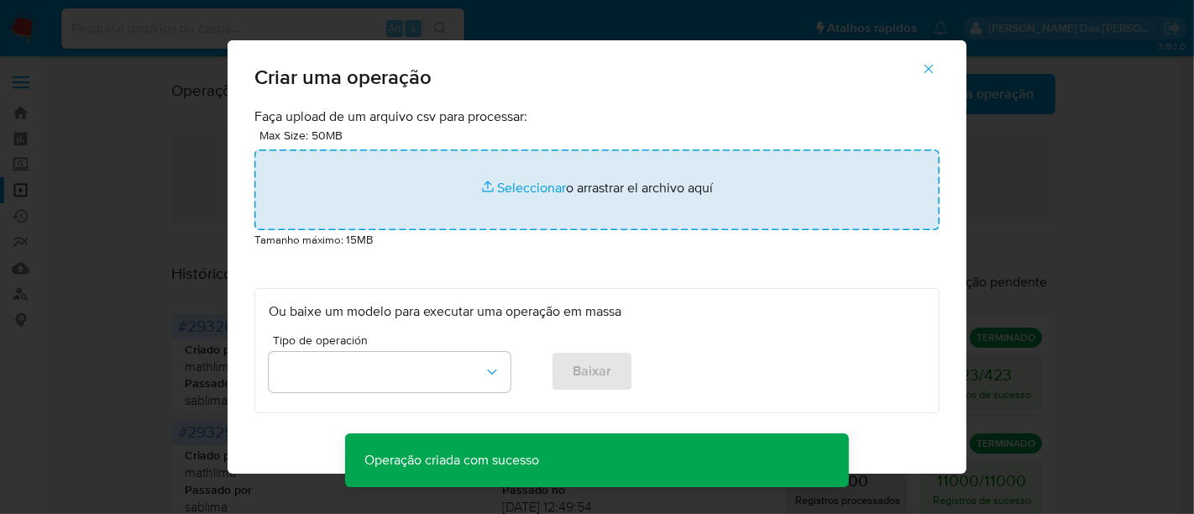
click at [530, 194] on input "file" at bounding box center [597, 190] width 685 height 81
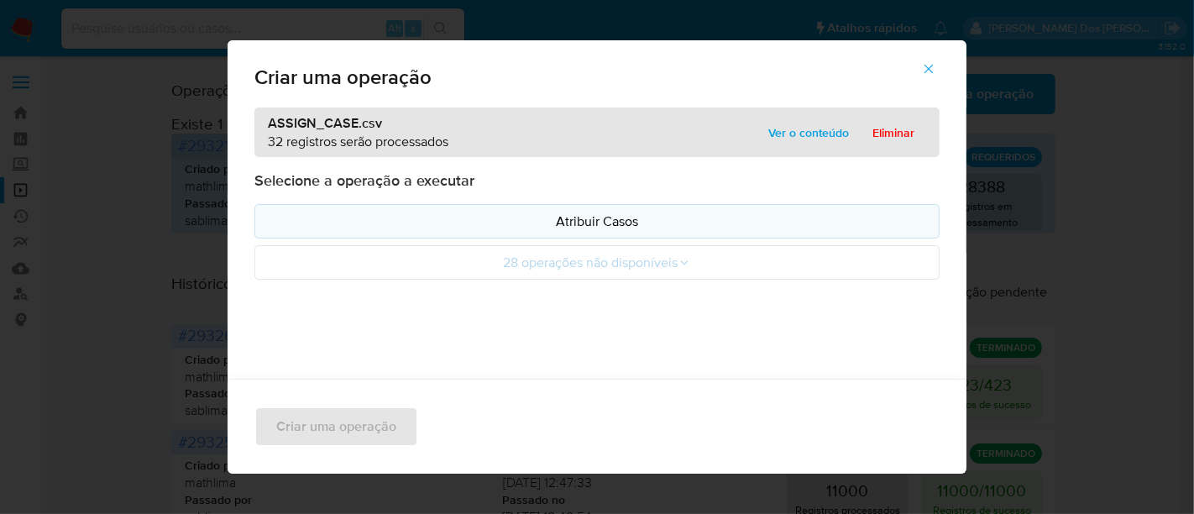
drag, startPoint x: 530, startPoint y: 194, endPoint x: 475, endPoint y: 225, distance: 62.8
click at [475, 225] on p "Atribuir Casos" at bounding box center [597, 221] width 657 height 19
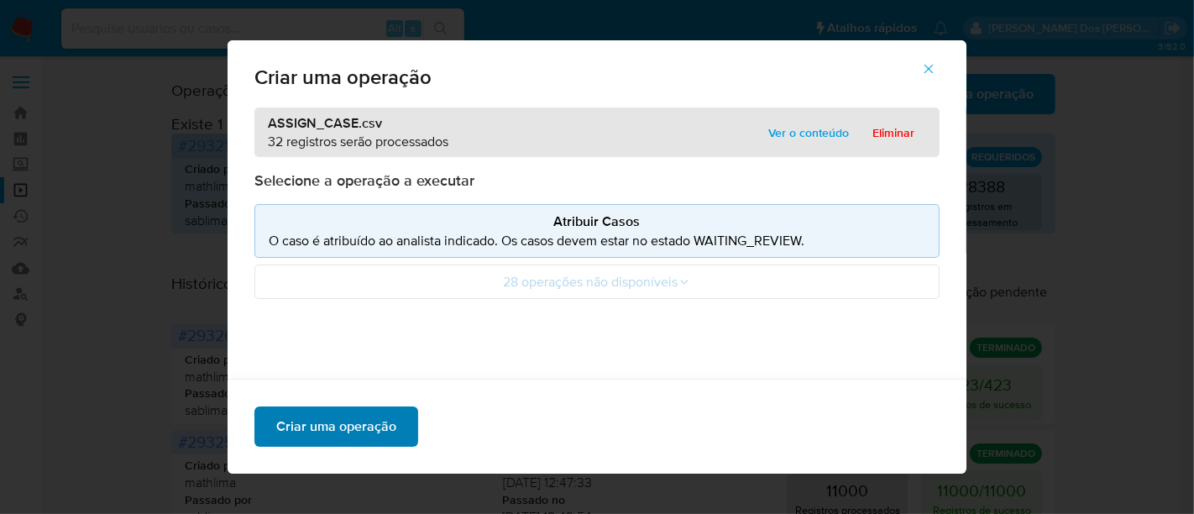
click at [380, 435] on span "Criar uma operação" at bounding box center [336, 426] width 120 height 37
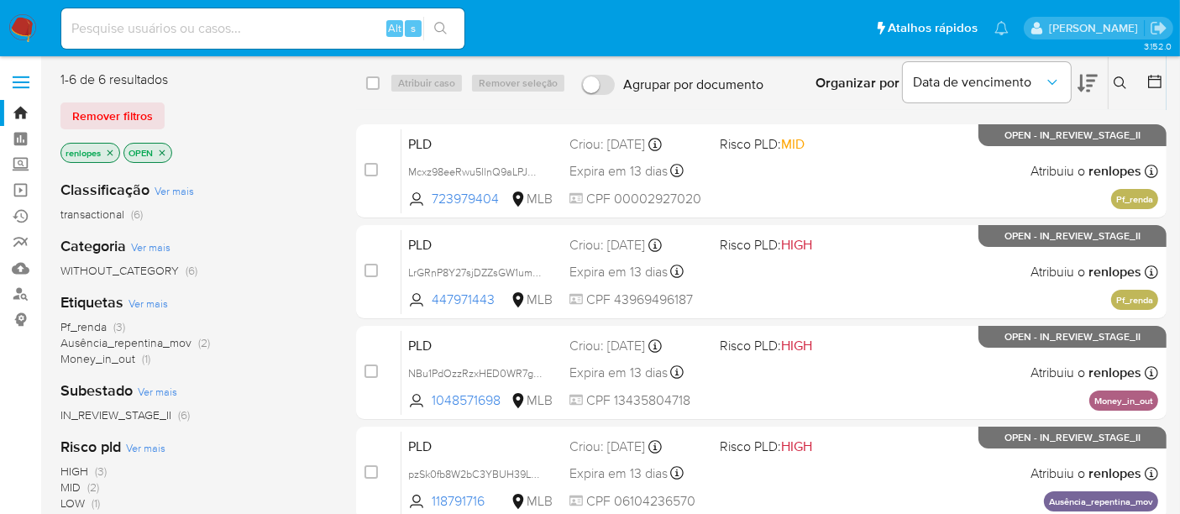
click at [22, 20] on img at bounding box center [22, 28] width 29 height 29
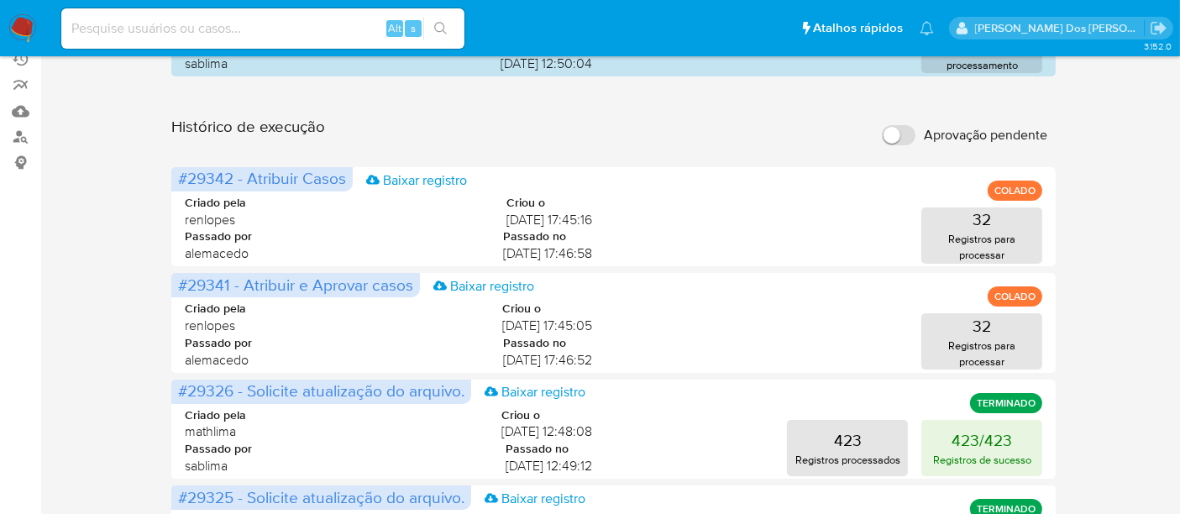
scroll to position [186, 0]
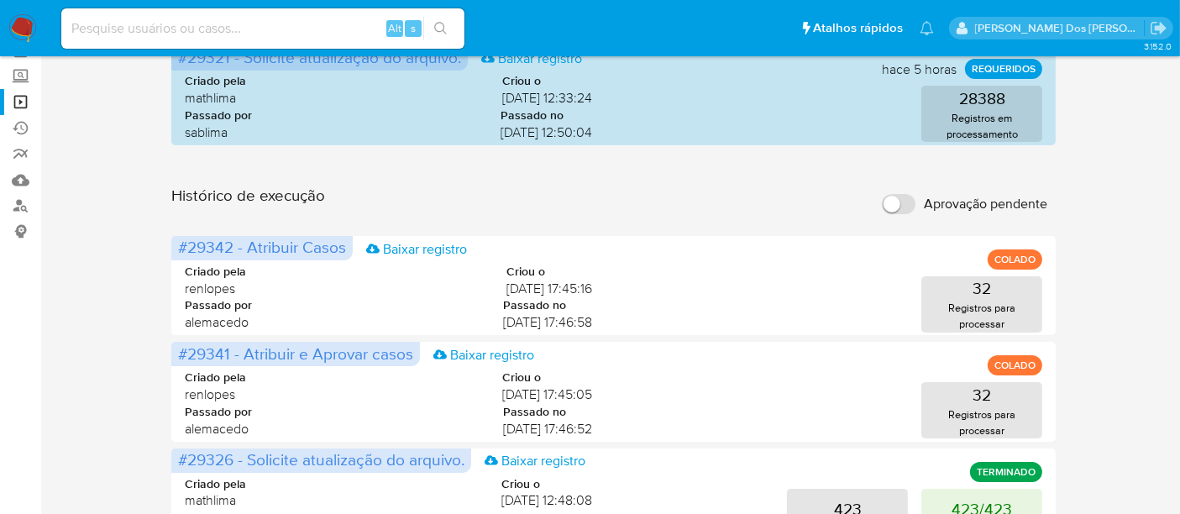
scroll to position [462, 0]
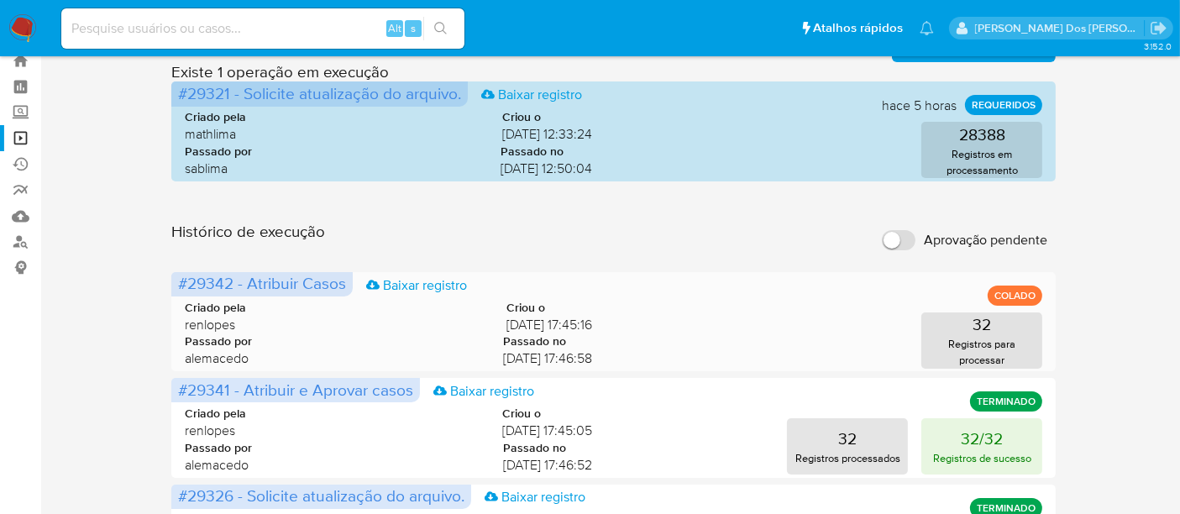
scroll to position [93, 0]
